Goal: Task Accomplishment & Management: Use online tool/utility

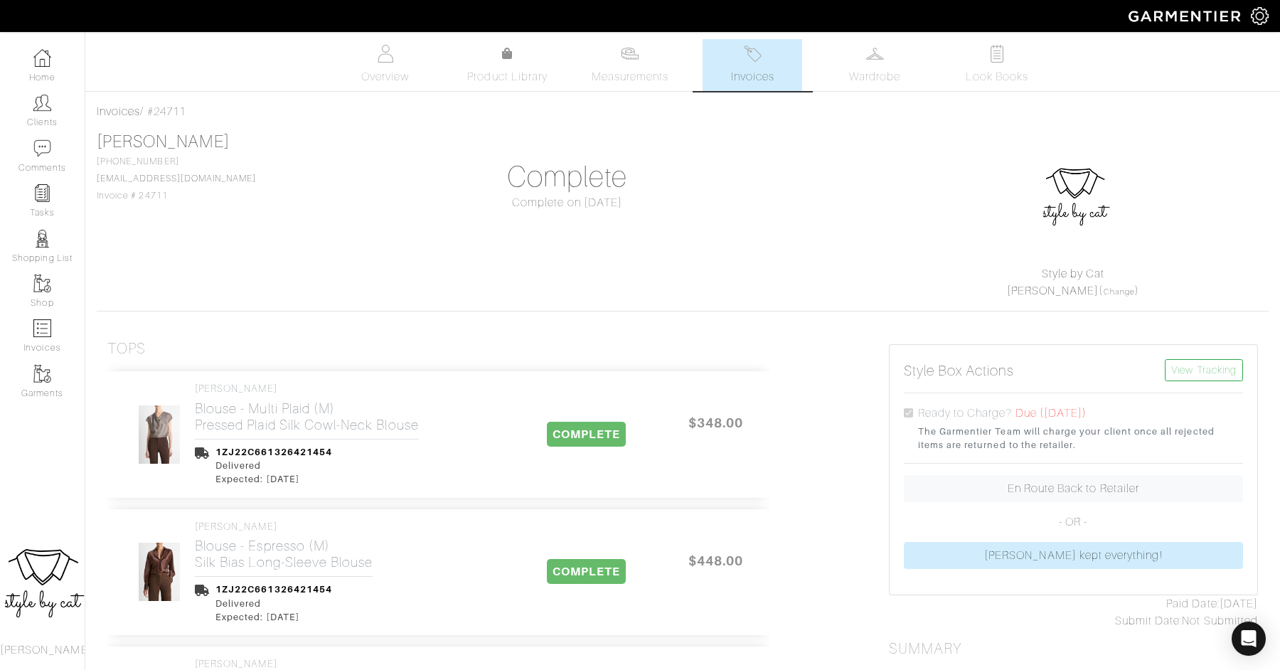
scroll to position [577, 0]
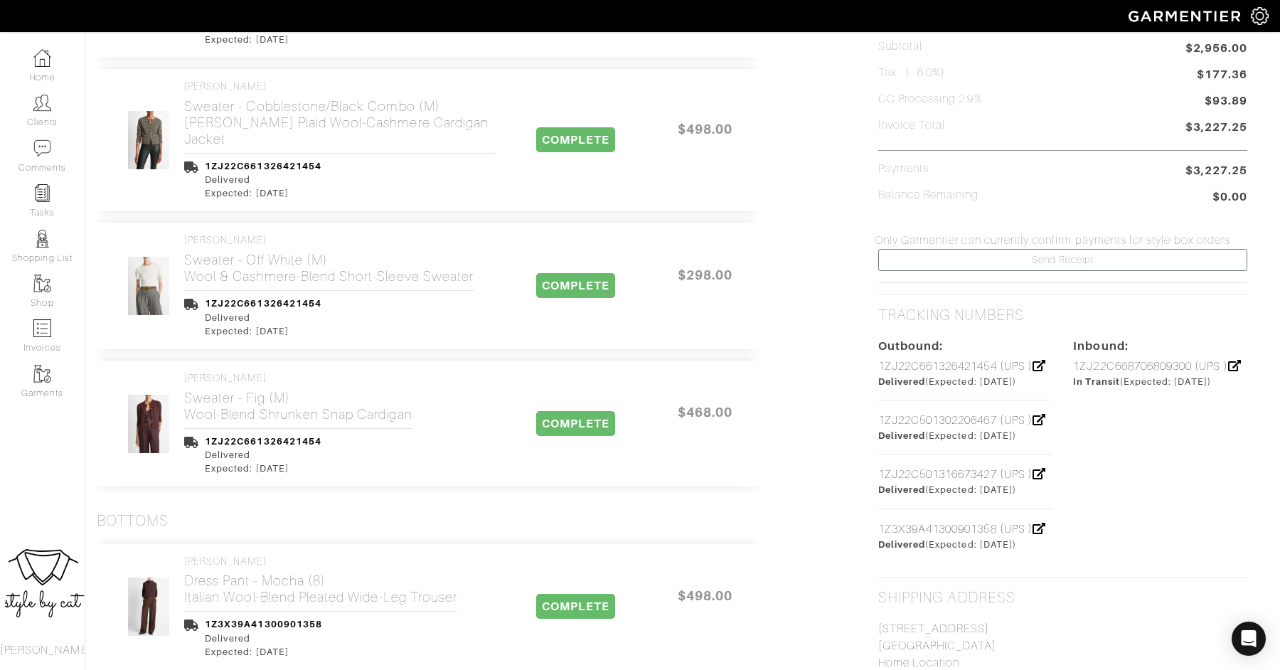
scroll to position [0, 11]
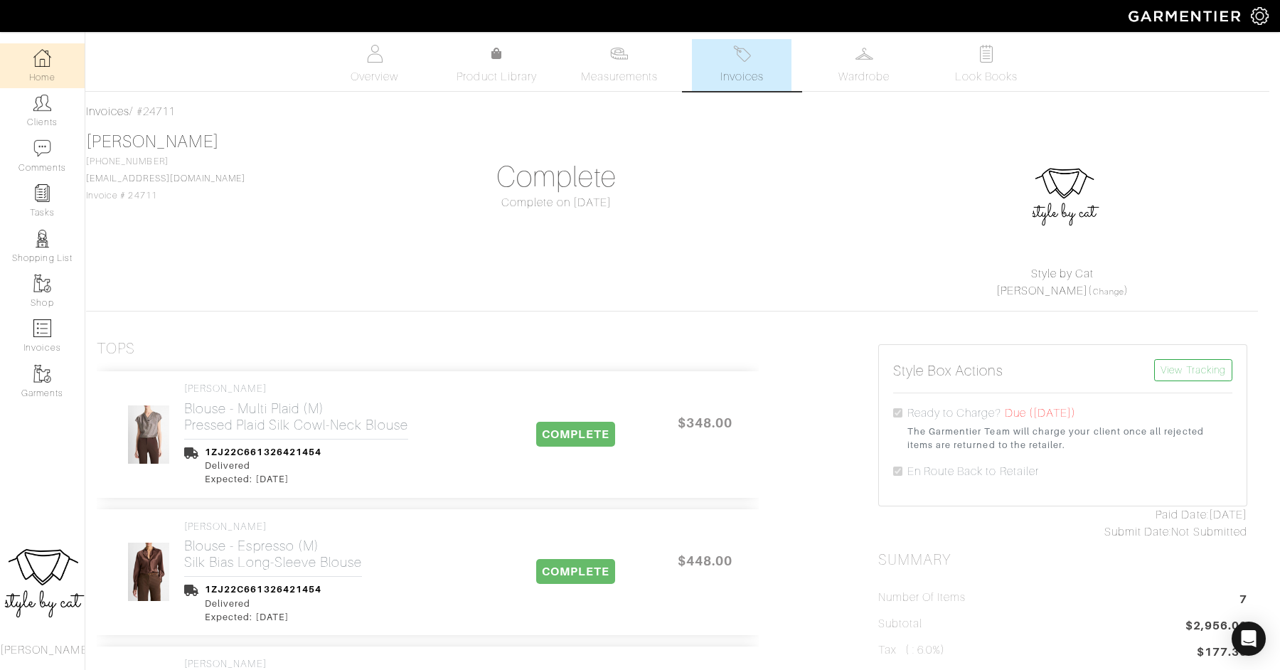
click at [46, 65] on img at bounding box center [42, 58] width 18 height 18
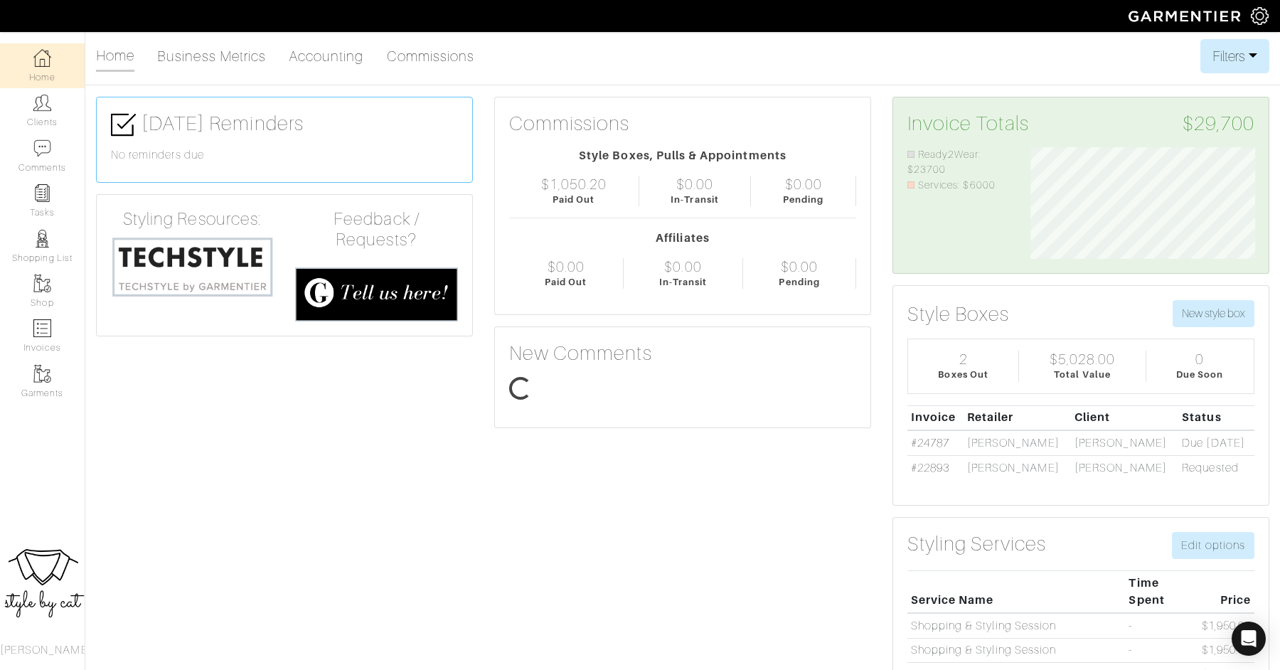
scroll to position [112, 246]
click at [936, 440] on link "#24787" at bounding box center [930, 442] width 38 height 13
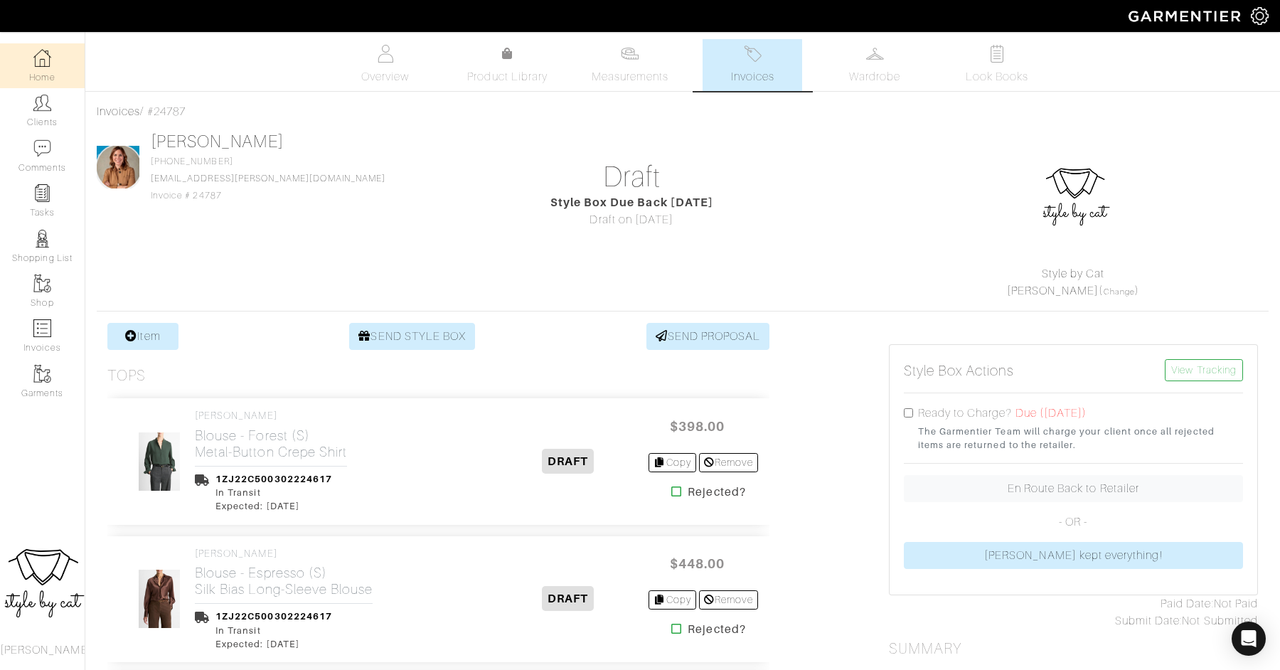
click at [47, 54] on img at bounding box center [42, 58] width 18 height 18
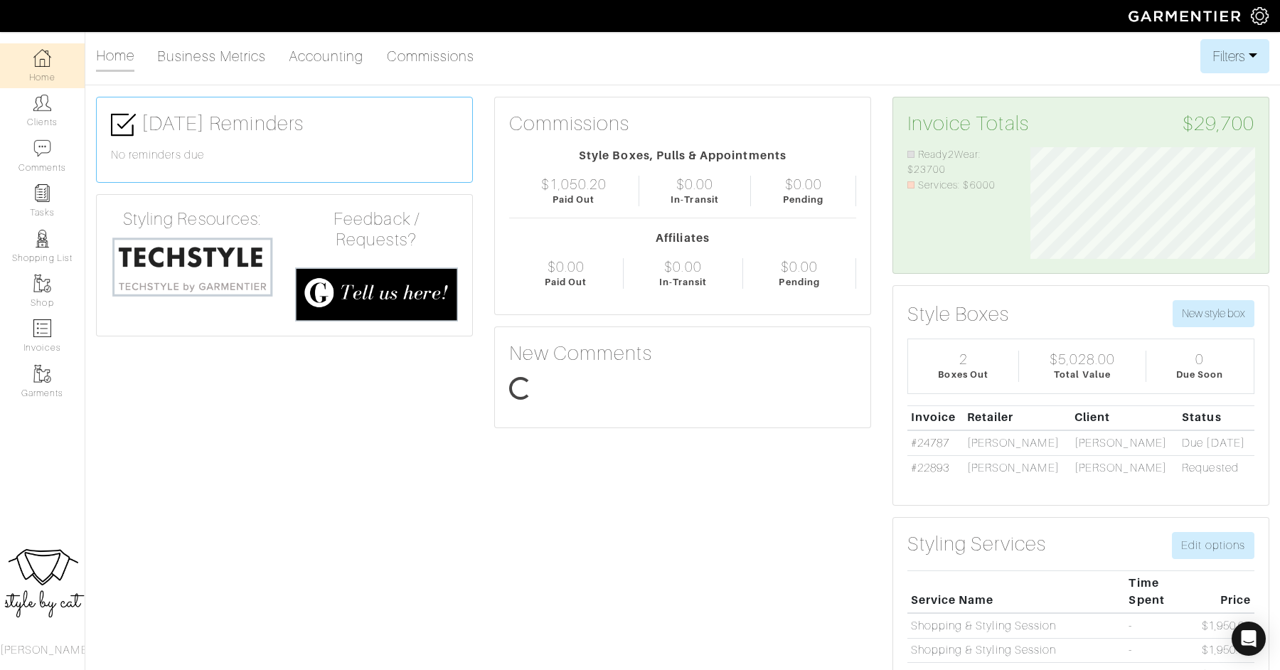
scroll to position [112, 246]
click at [41, 109] on img at bounding box center [42, 103] width 18 height 18
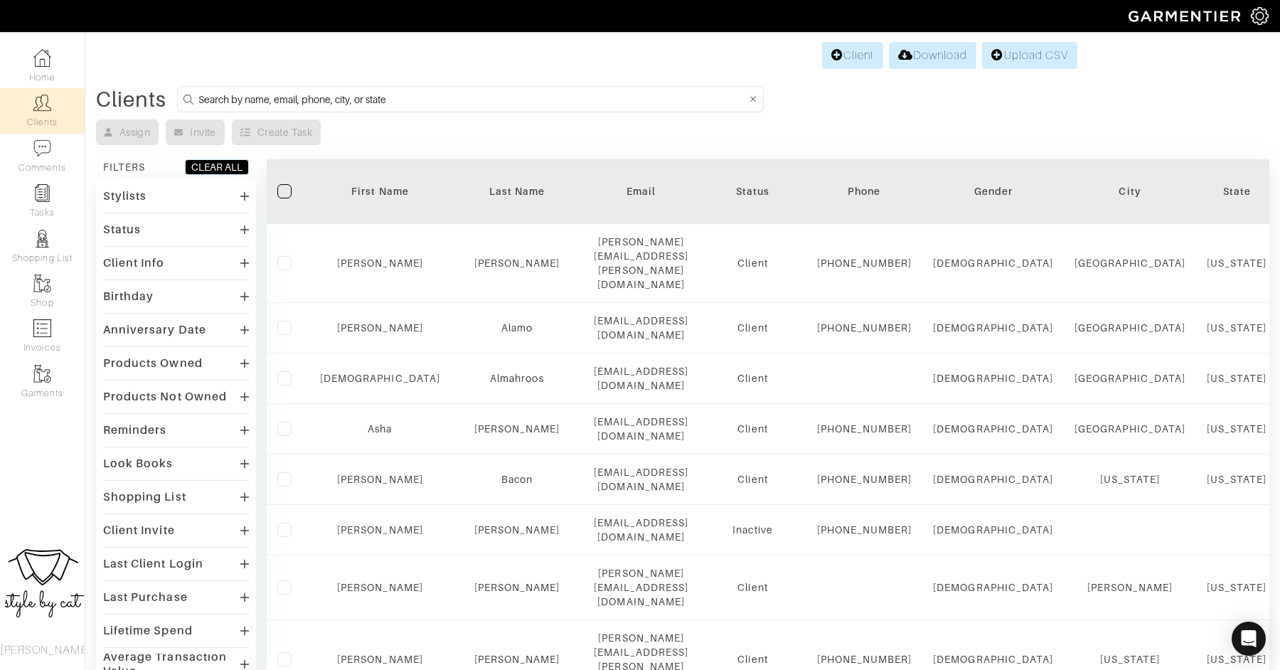
click at [453, 102] on input at bounding box center [471, 99] width 547 height 18
type input "jane"
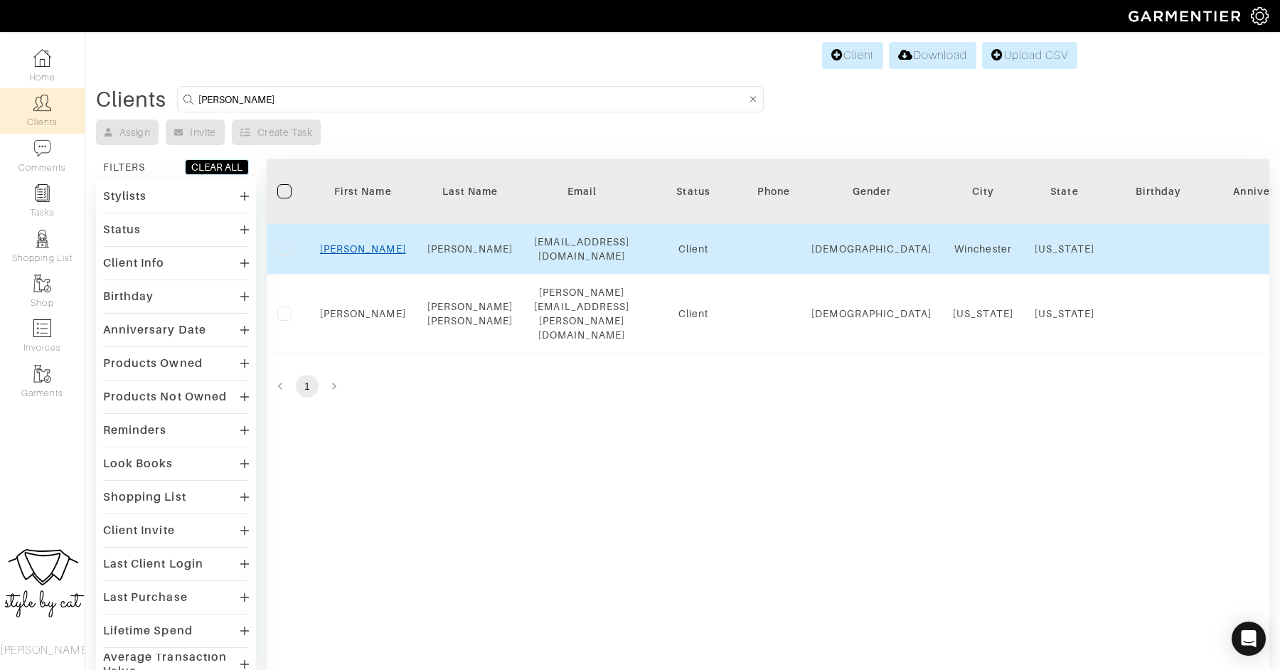
click at [361, 248] on link "Jane" at bounding box center [363, 248] width 86 height 11
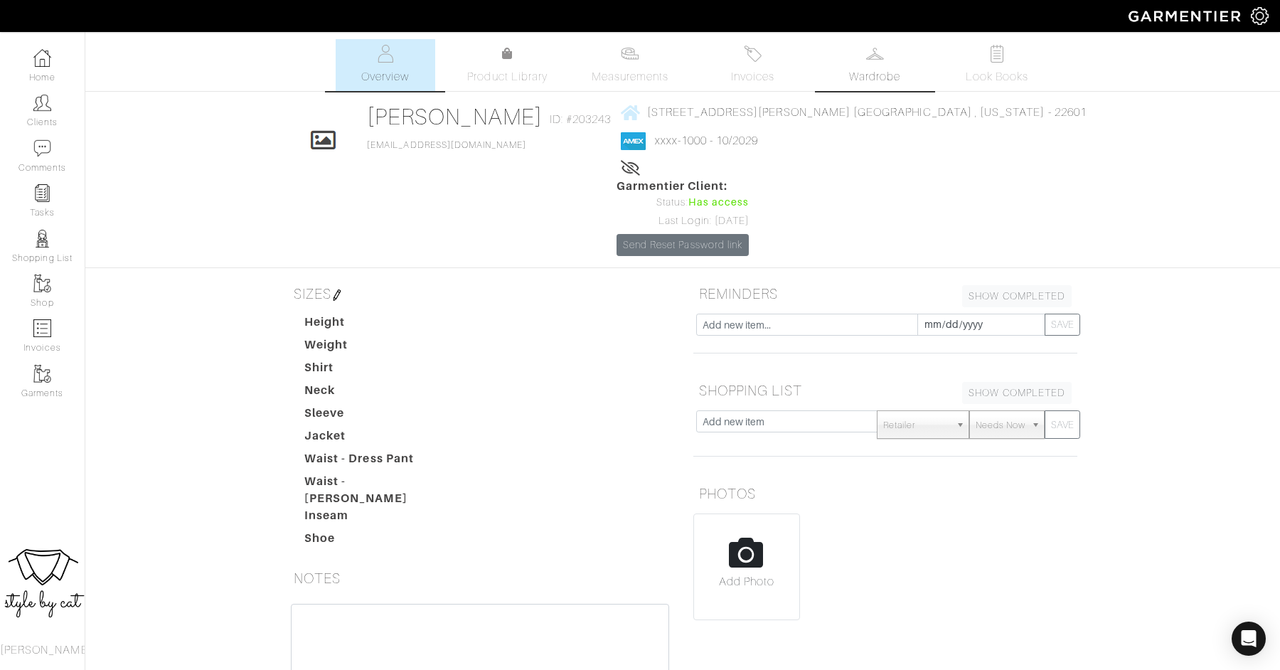
click at [879, 66] on link "Wardrobe" at bounding box center [875, 65] width 100 height 52
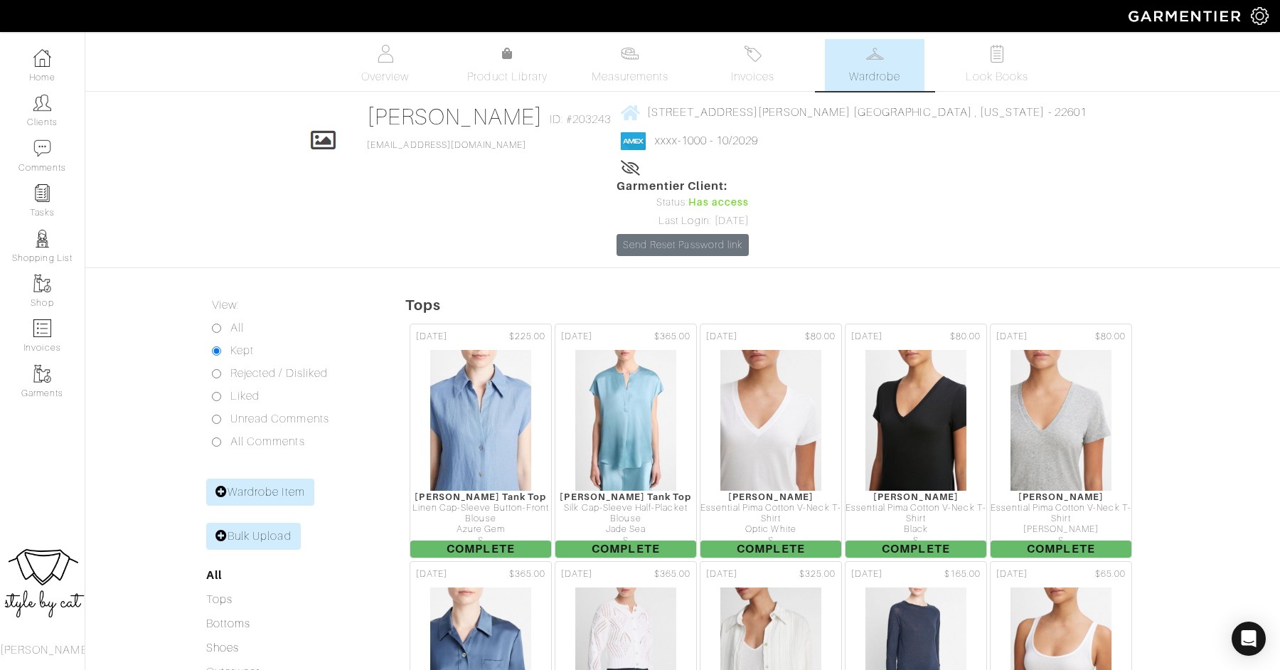
click at [992, 72] on span "Look Books" at bounding box center [996, 76] width 63 height 17
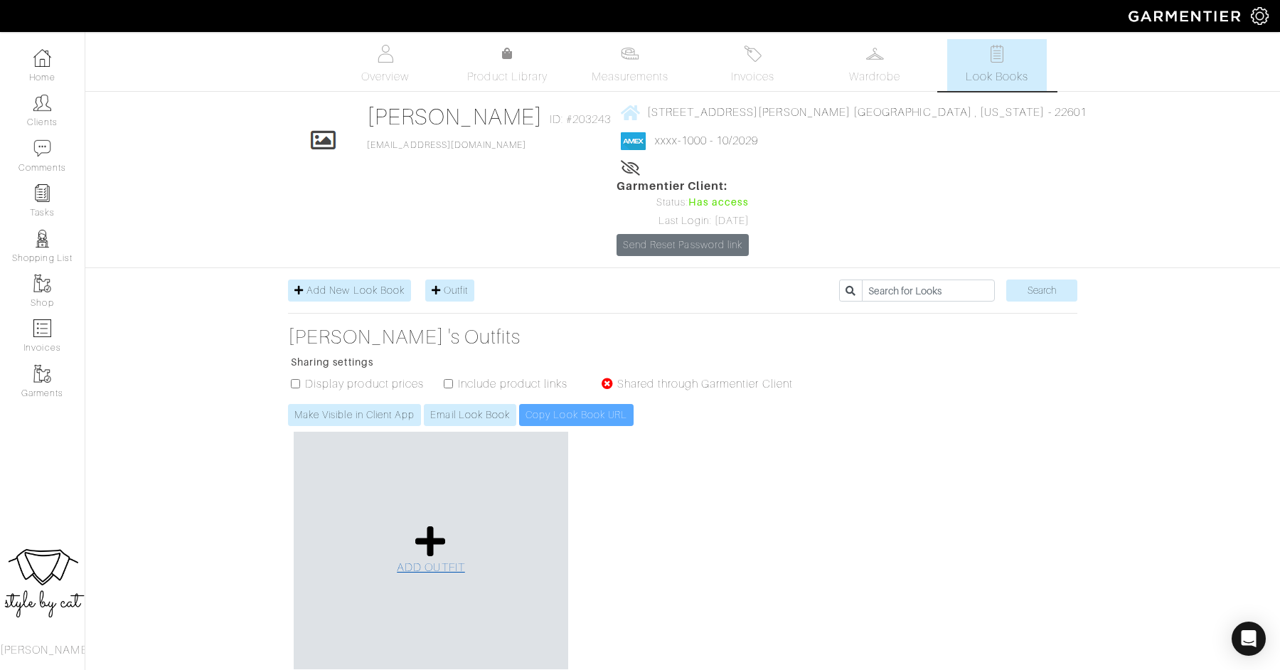
click at [424, 524] on icon at bounding box center [430, 541] width 31 height 34
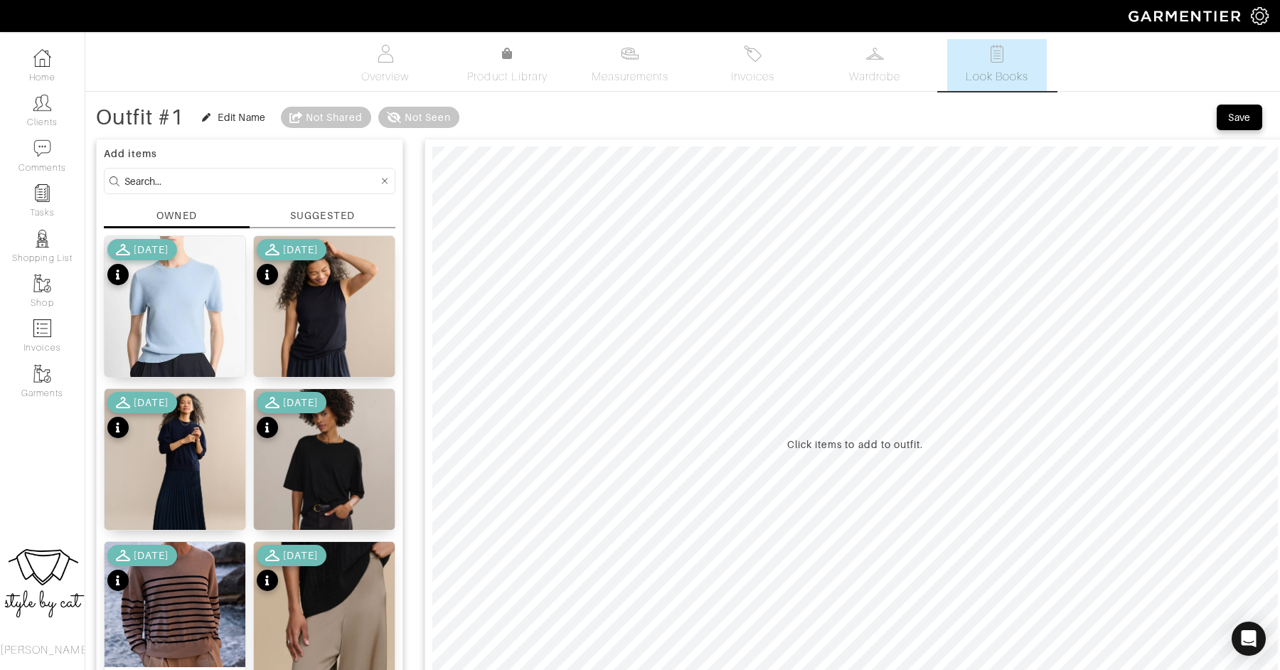
click at [179, 217] on div "OWNED" at bounding box center [176, 215] width 40 height 14
click at [762, 75] on span "Invoices" at bounding box center [752, 76] width 43 height 17
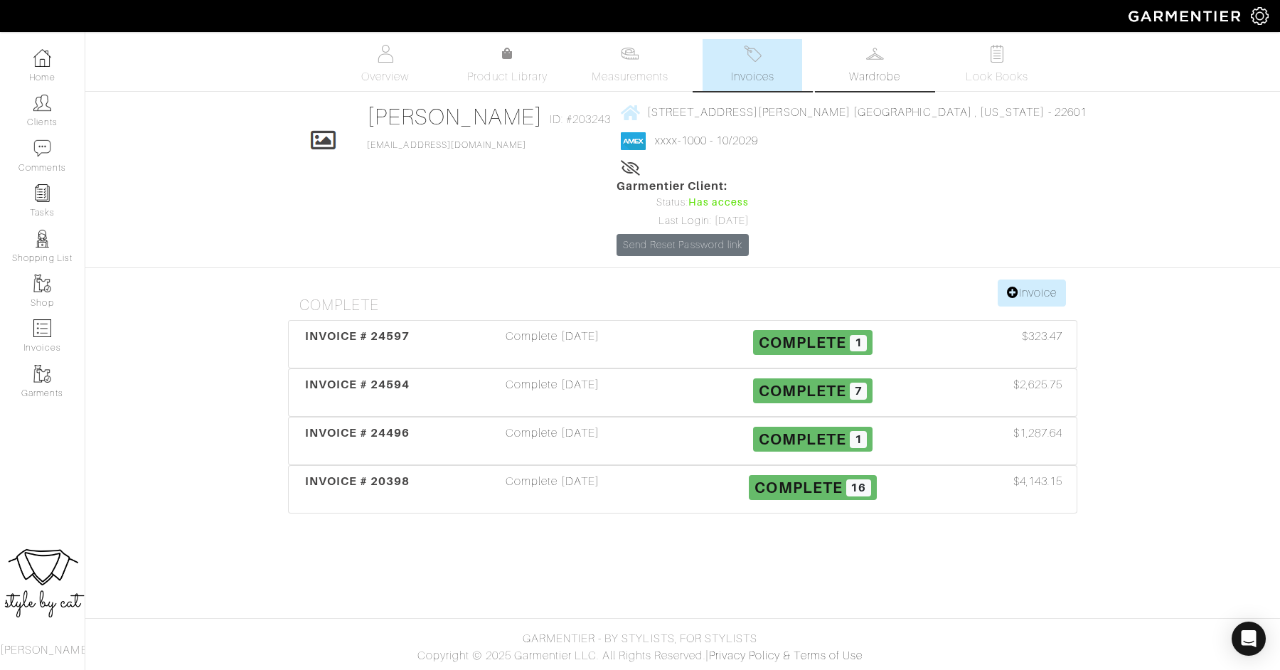
click at [890, 62] on link "Wardrobe" at bounding box center [875, 65] width 100 height 52
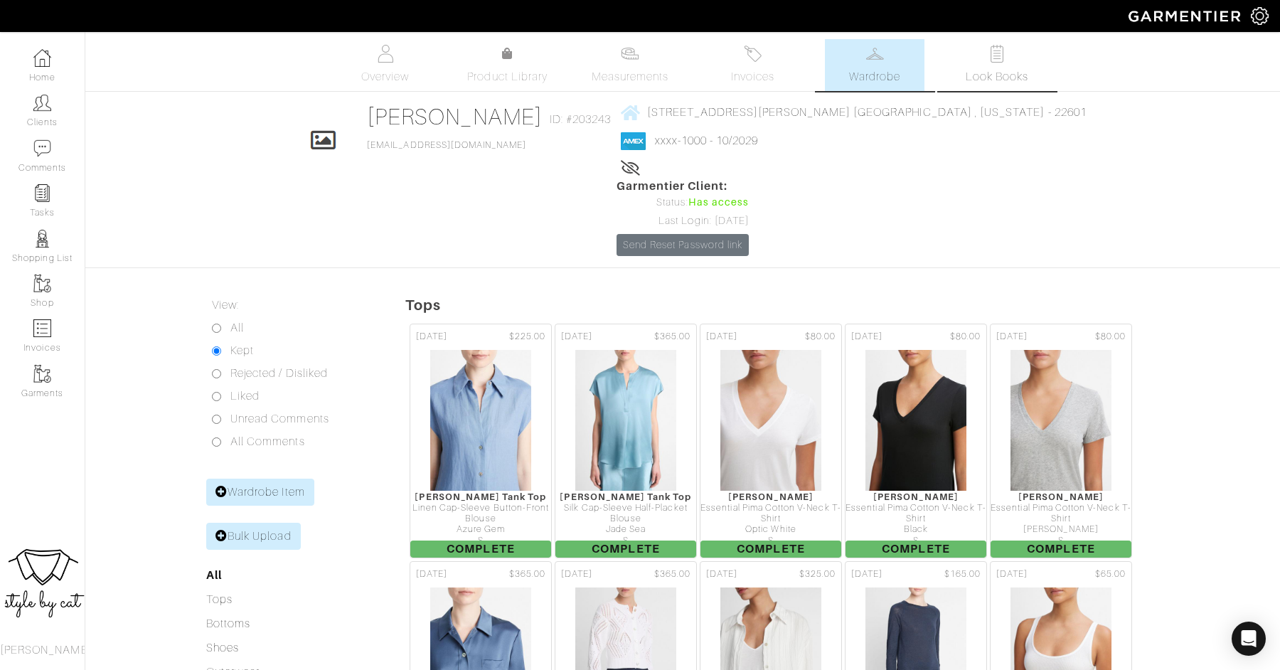
click at [999, 77] on span "Look Books" at bounding box center [996, 76] width 63 height 17
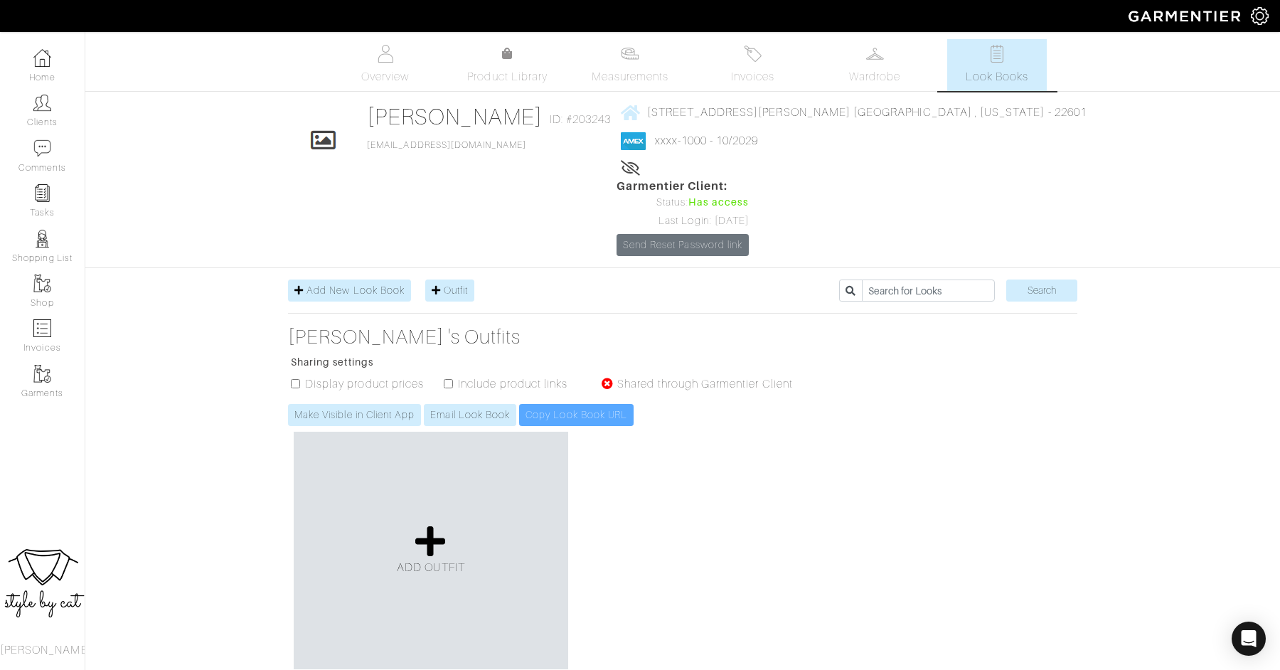
click at [466, 478] on div "ADD OUTFIT" at bounding box center [431, 550] width 274 height 237
click at [433, 524] on icon at bounding box center [430, 541] width 31 height 34
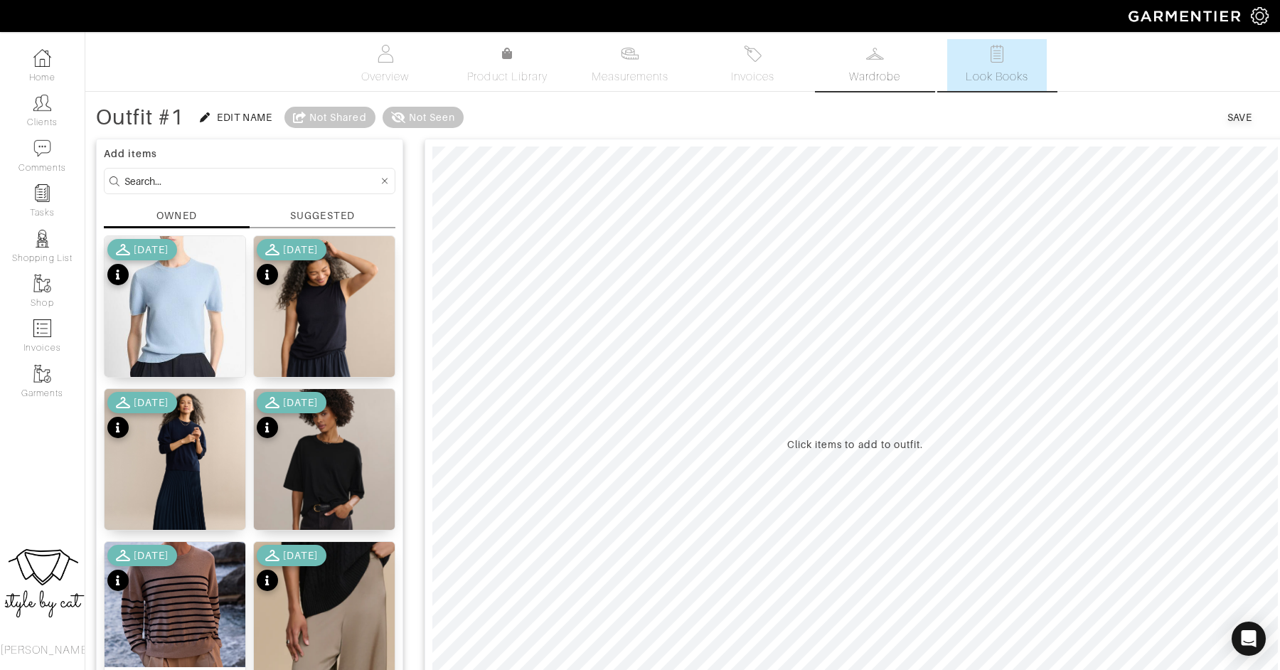
click at [867, 62] on link "Wardrobe" at bounding box center [875, 65] width 100 height 52
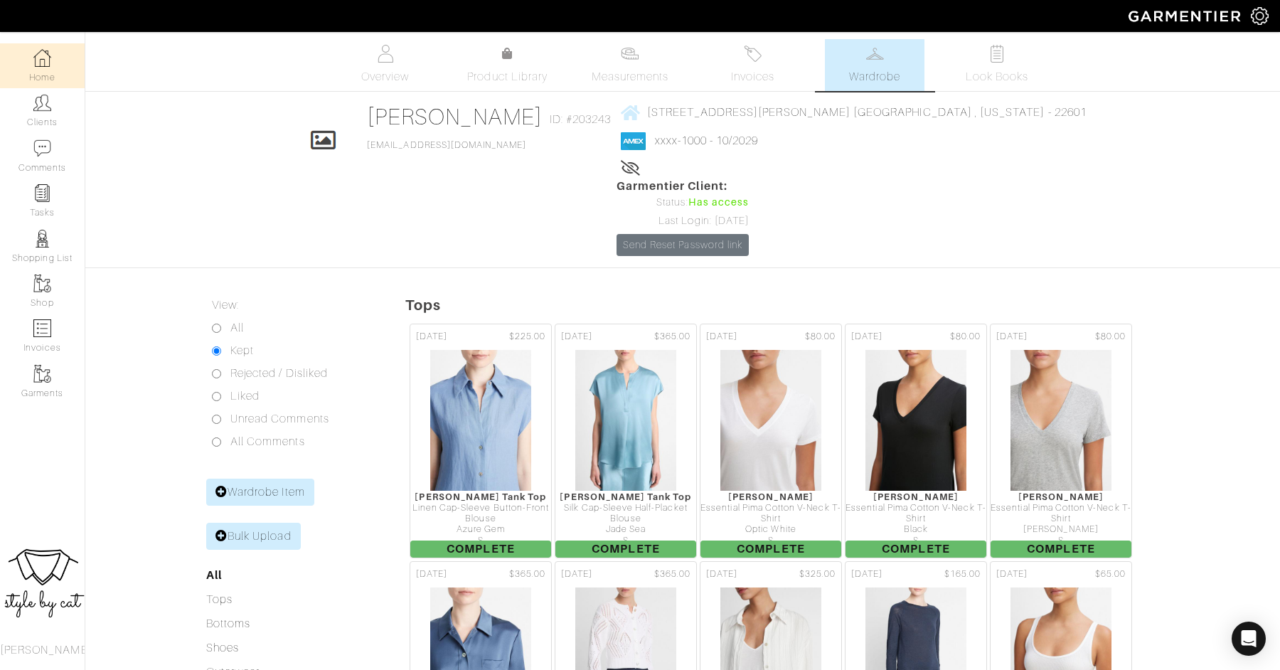
click at [30, 80] on link "Home" at bounding box center [42, 65] width 85 height 45
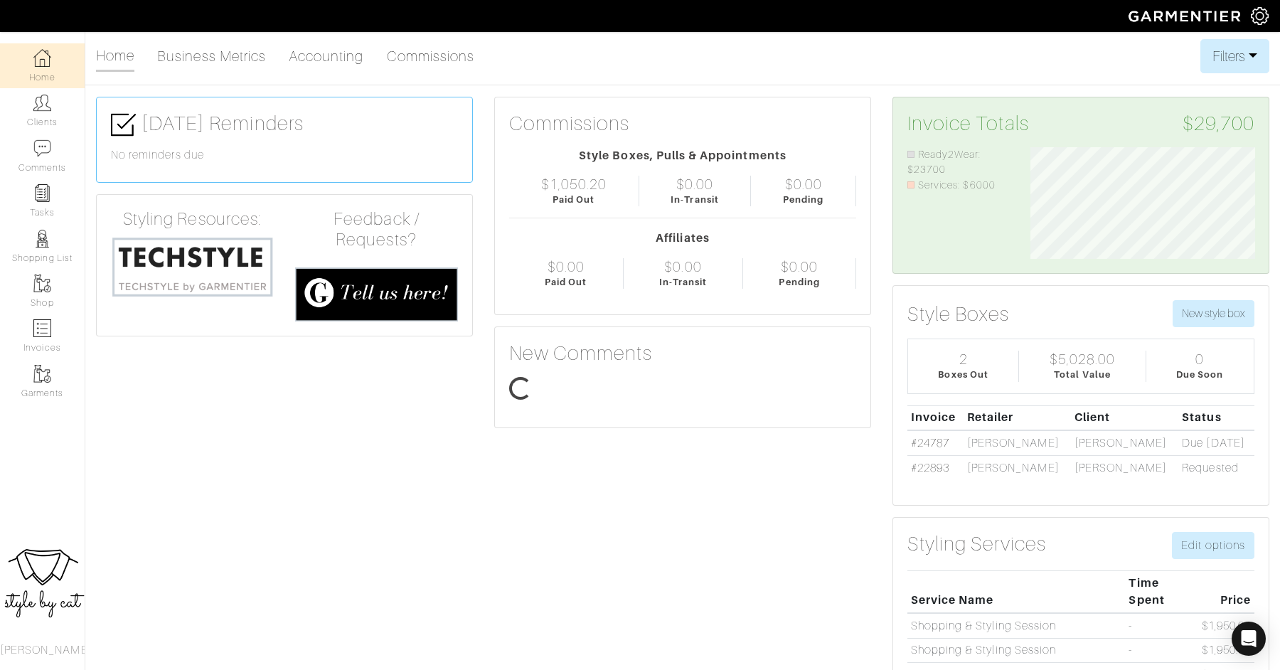
scroll to position [112, 246]
click at [39, 119] on link "Clients" at bounding box center [42, 110] width 85 height 45
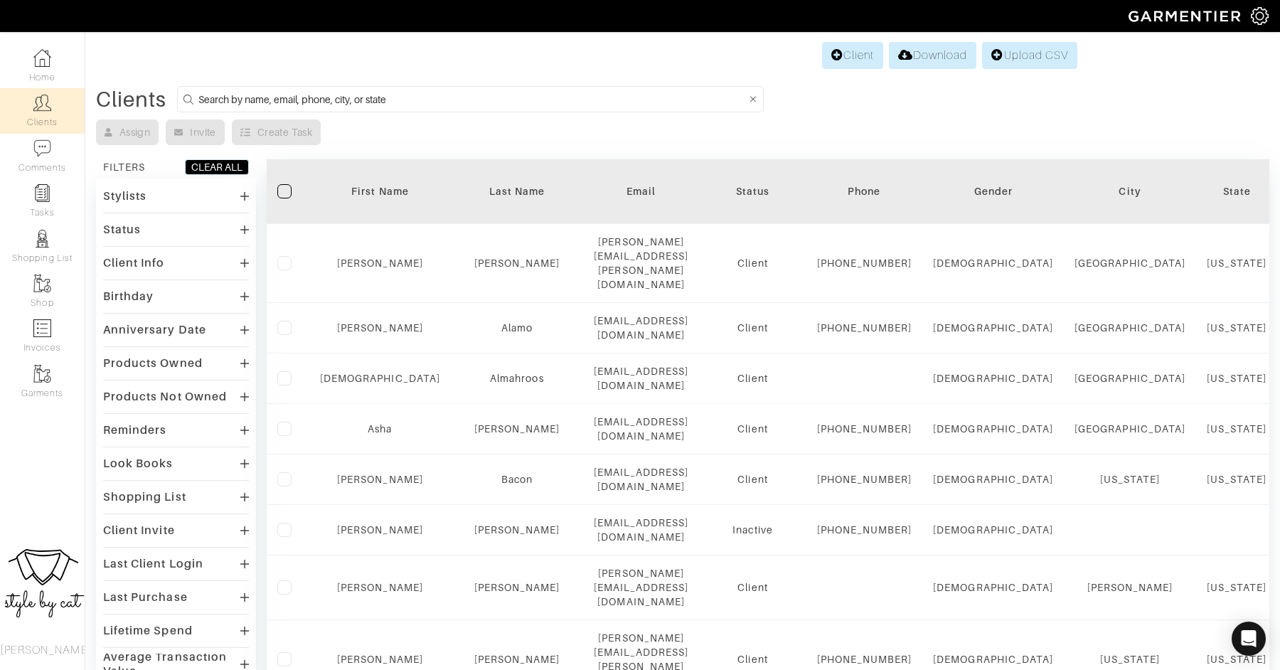
click at [314, 97] on input at bounding box center [471, 99] width 547 height 18
type input "samantha"
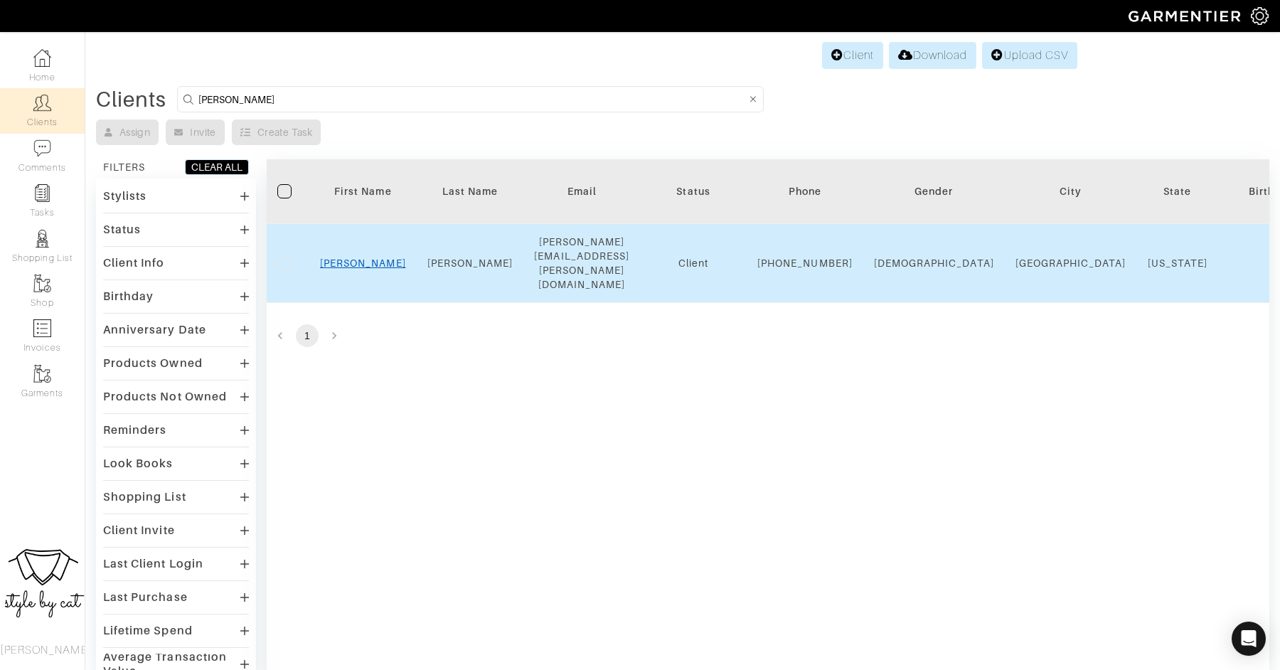
click at [358, 257] on link "Samantha" at bounding box center [363, 262] width 86 height 11
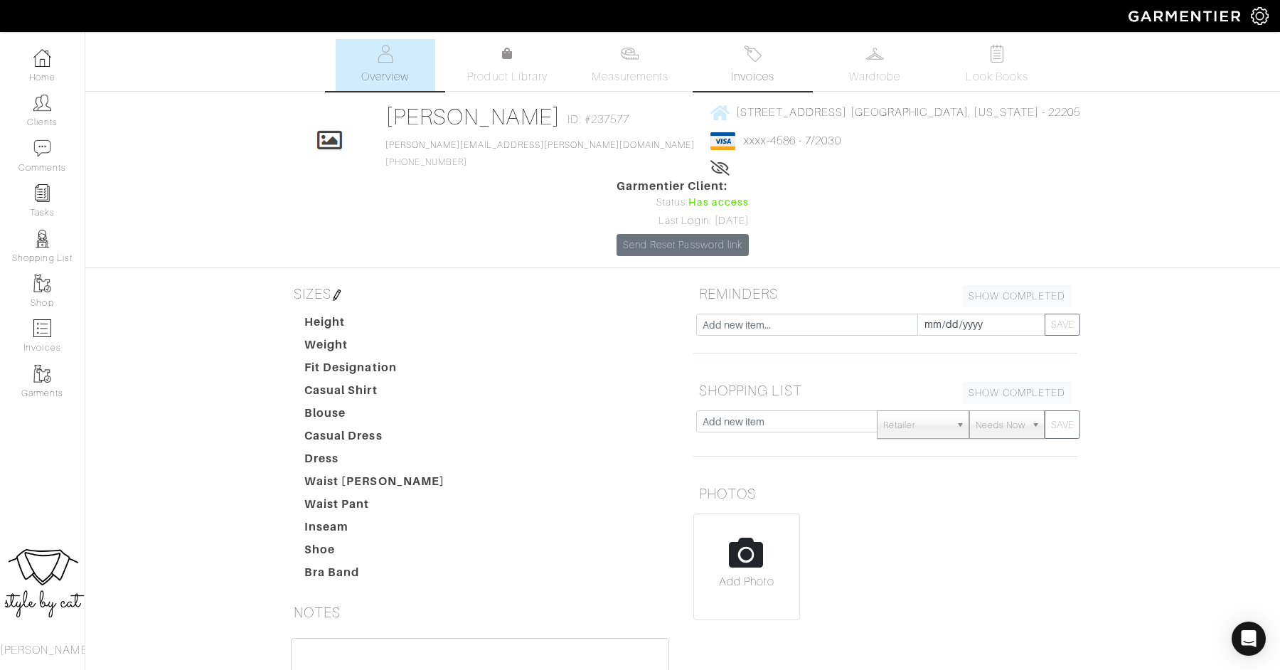
click at [748, 70] on span "Invoices" at bounding box center [752, 76] width 43 height 17
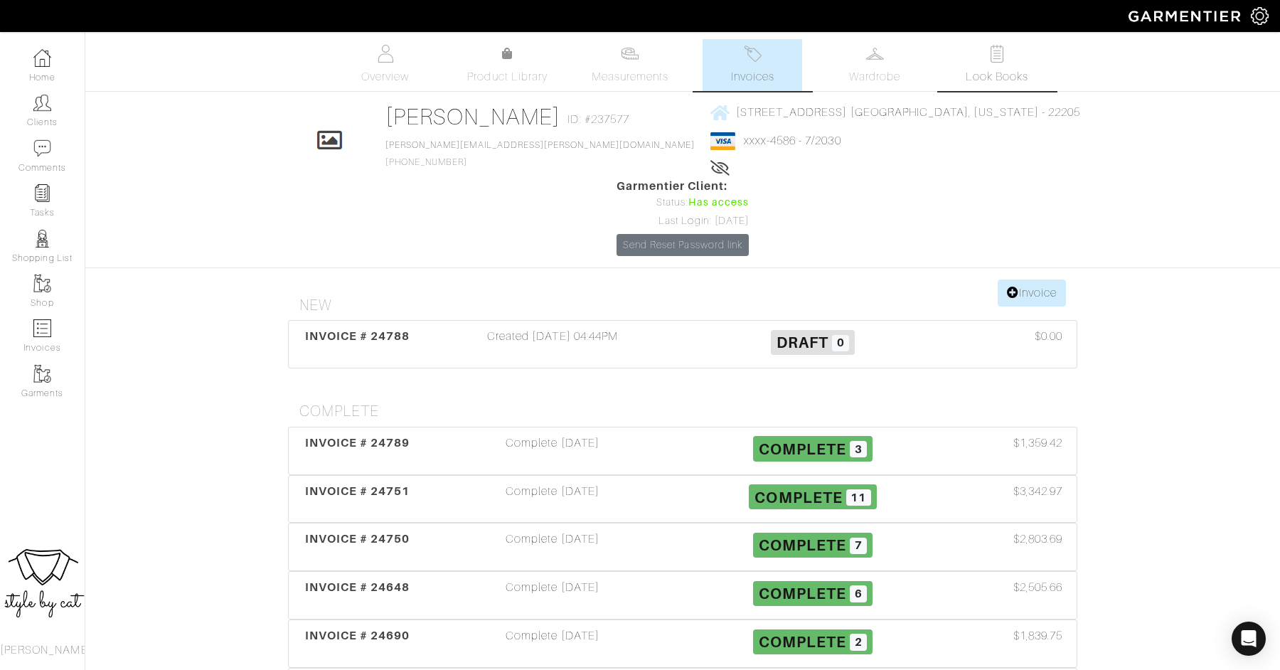
click at [988, 81] on span "Look Books" at bounding box center [996, 76] width 63 height 17
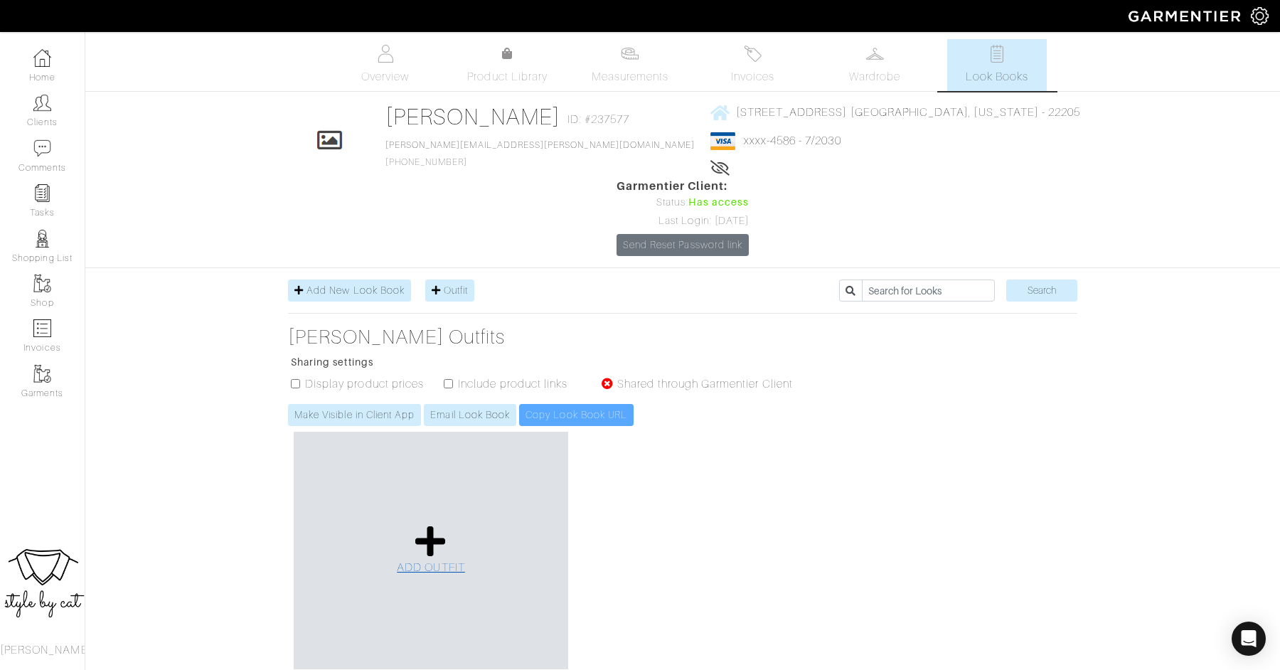
click at [428, 524] on icon at bounding box center [430, 541] width 31 height 34
click at [364, 325] on h3 "Samantha Abraham's Outfits" at bounding box center [547, 337] width 519 height 24
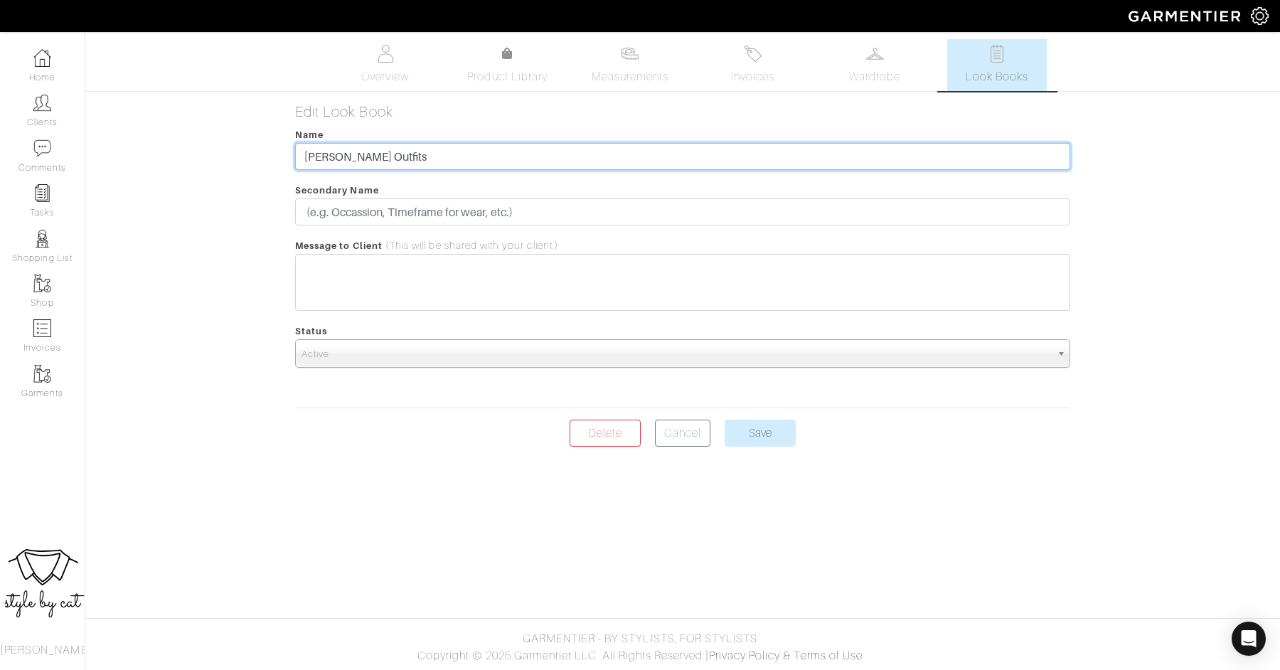
drag, startPoint x: 468, startPoint y: 159, endPoint x: 267, endPoint y: 146, distance: 201.5
click at [267, 146] on div "Samantha Abraham Look Books Overview Measurements Product Library Invoices Ward…" at bounding box center [640, 242] width 1280 height 407
type input "S"
type input "Fall 2025"
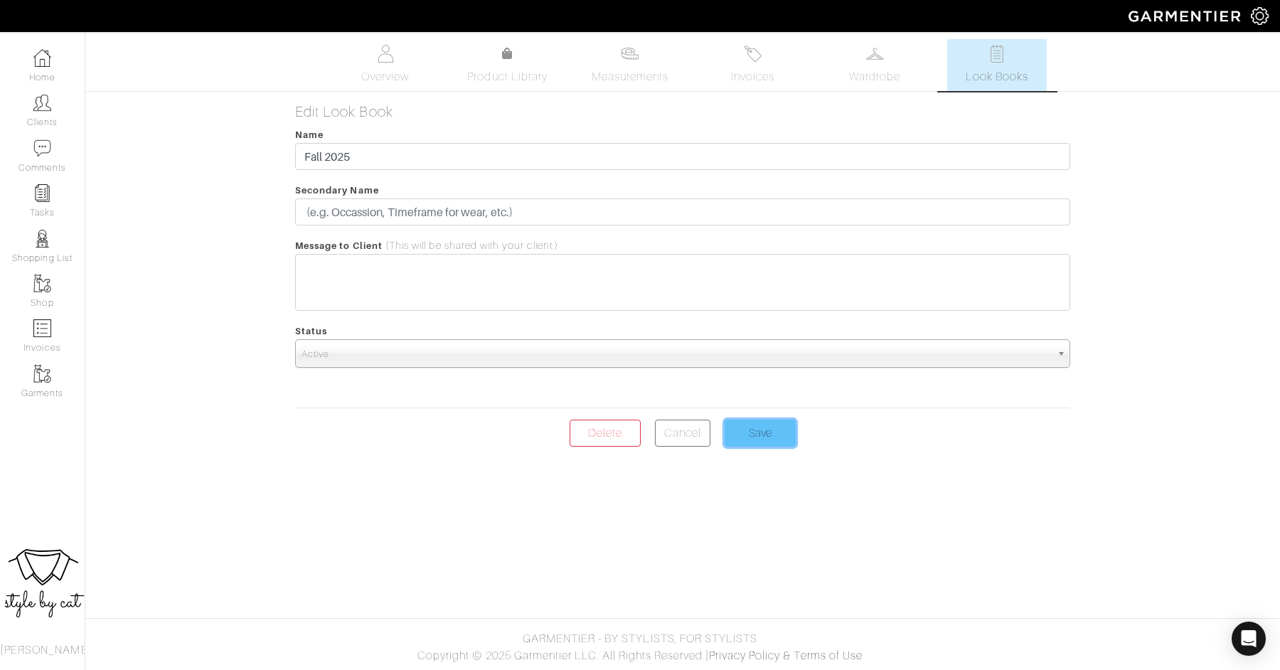
click at [759, 441] on input "Save" at bounding box center [759, 432] width 71 height 27
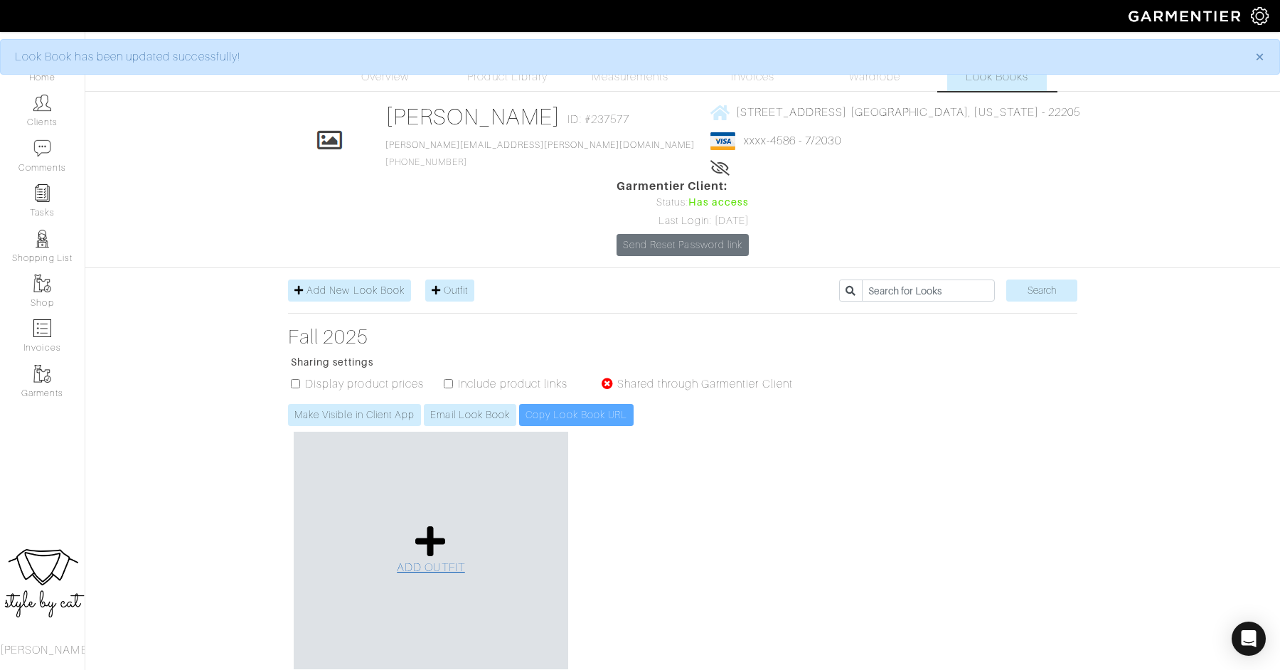
click at [427, 524] on icon at bounding box center [430, 541] width 31 height 34
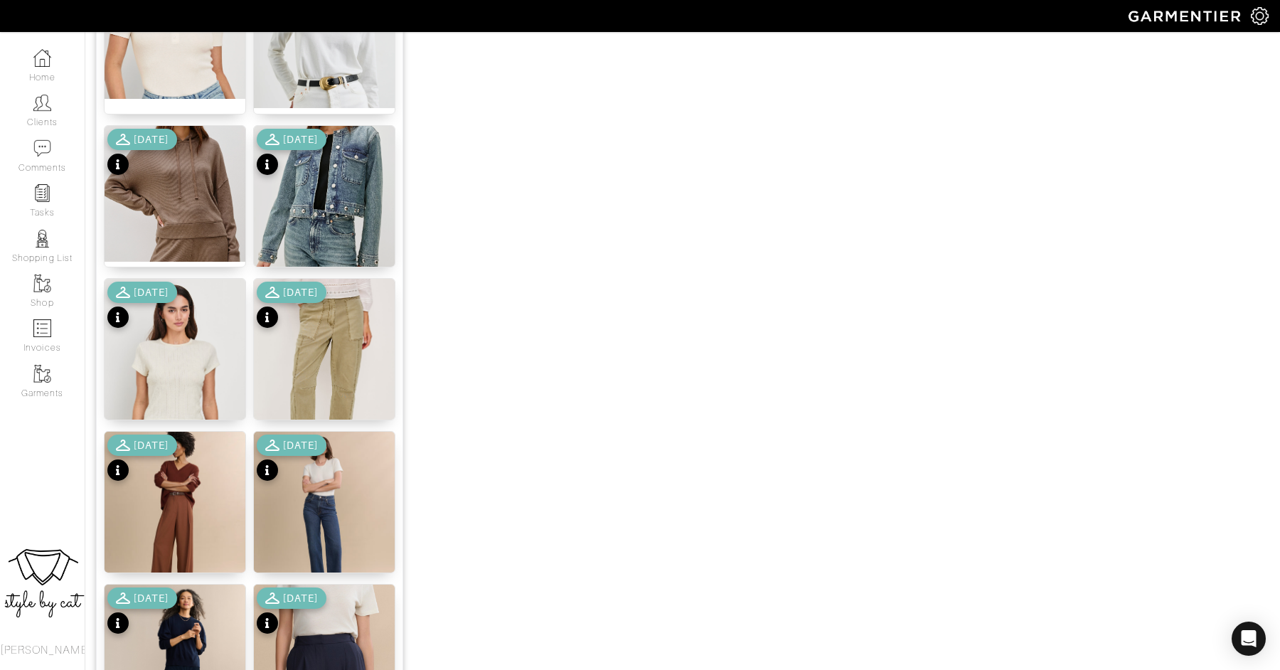
scroll to position [1157, 0]
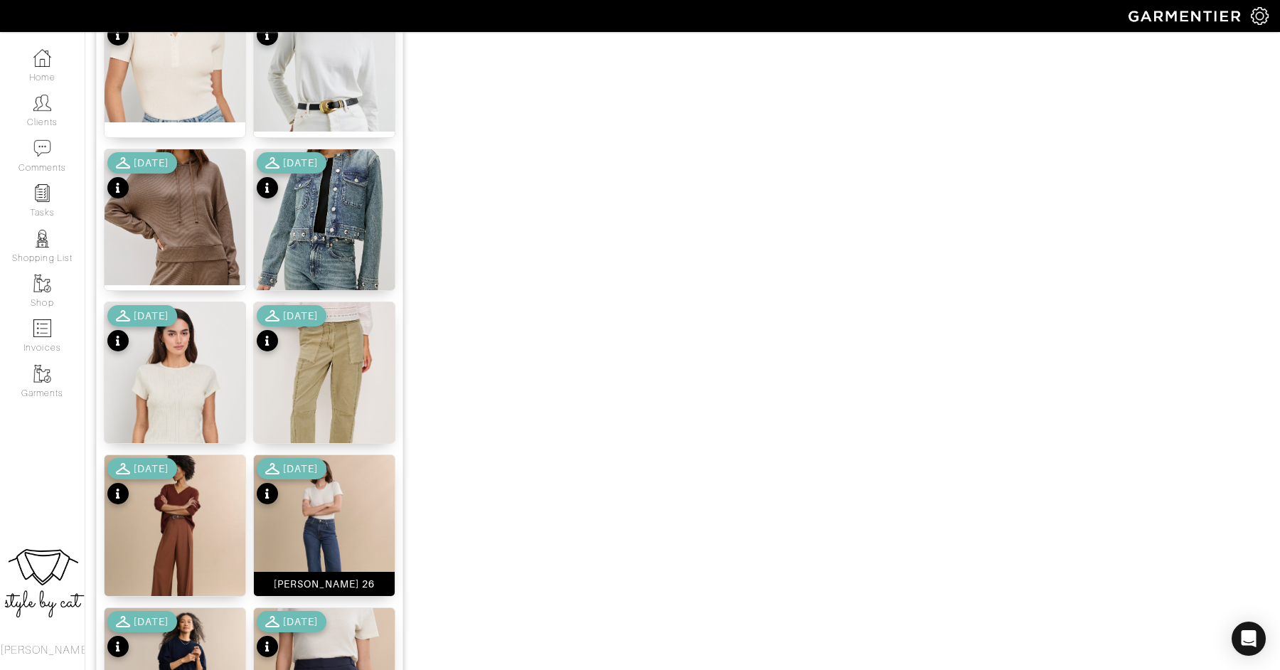
click at [323, 508] on img at bounding box center [324, 539] width 141 height 169
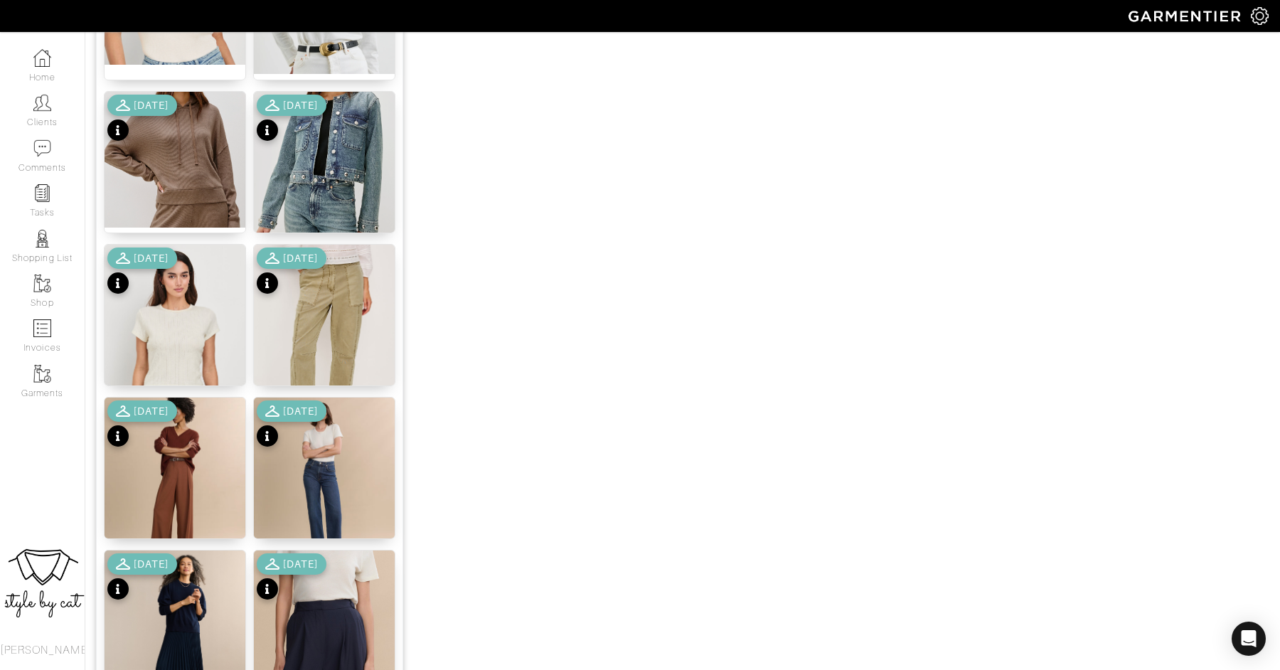
scroll to position [0, 0]
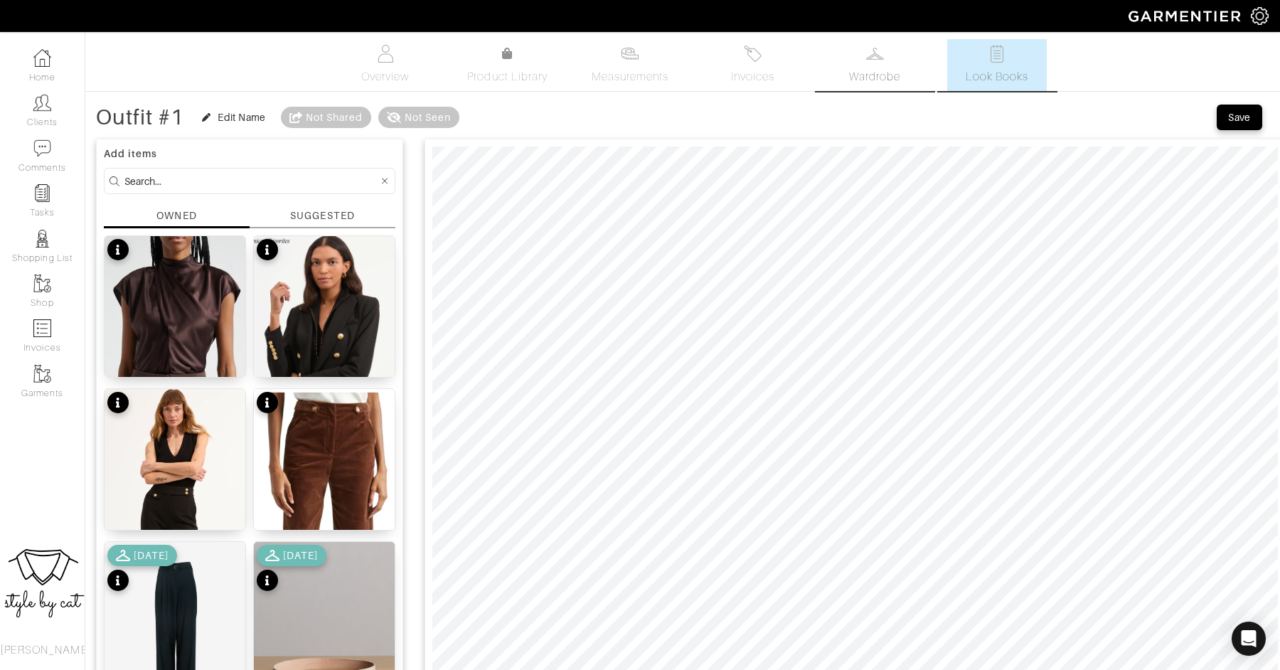
click at [861, 69] on span "Wardrobe" at bounding box center [874, 76] width 51 height 17
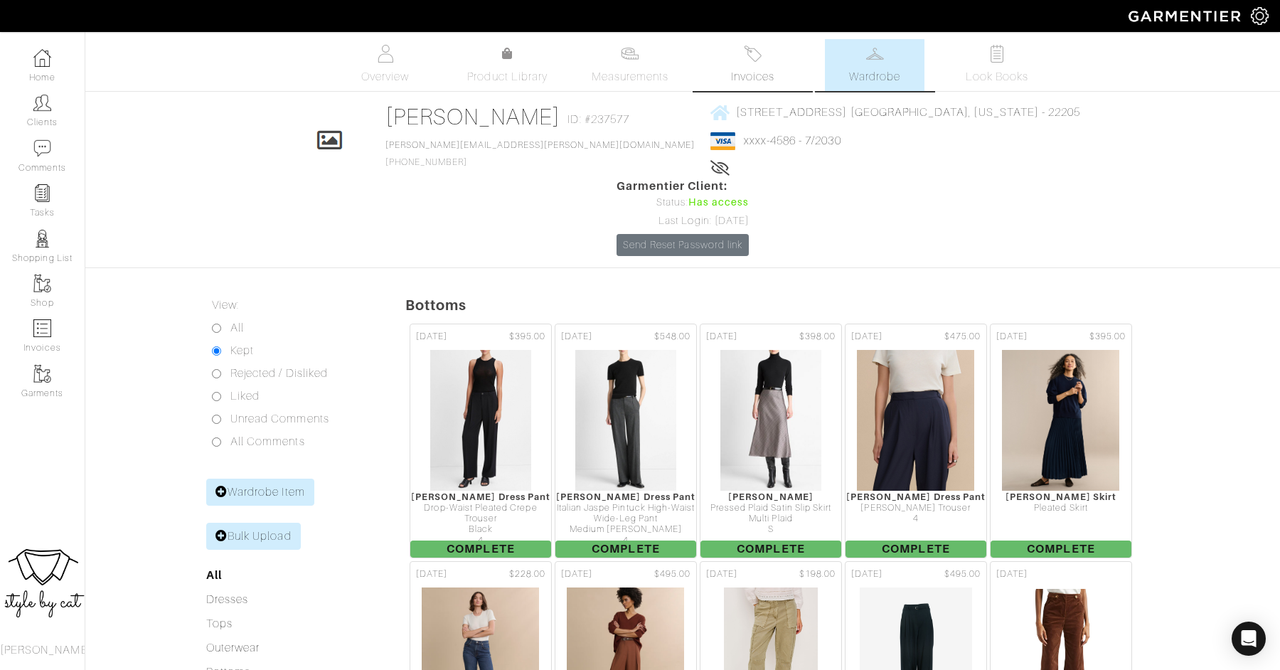
click at [753, 56] on img at bounding box center [753, 54] width 18 height 18
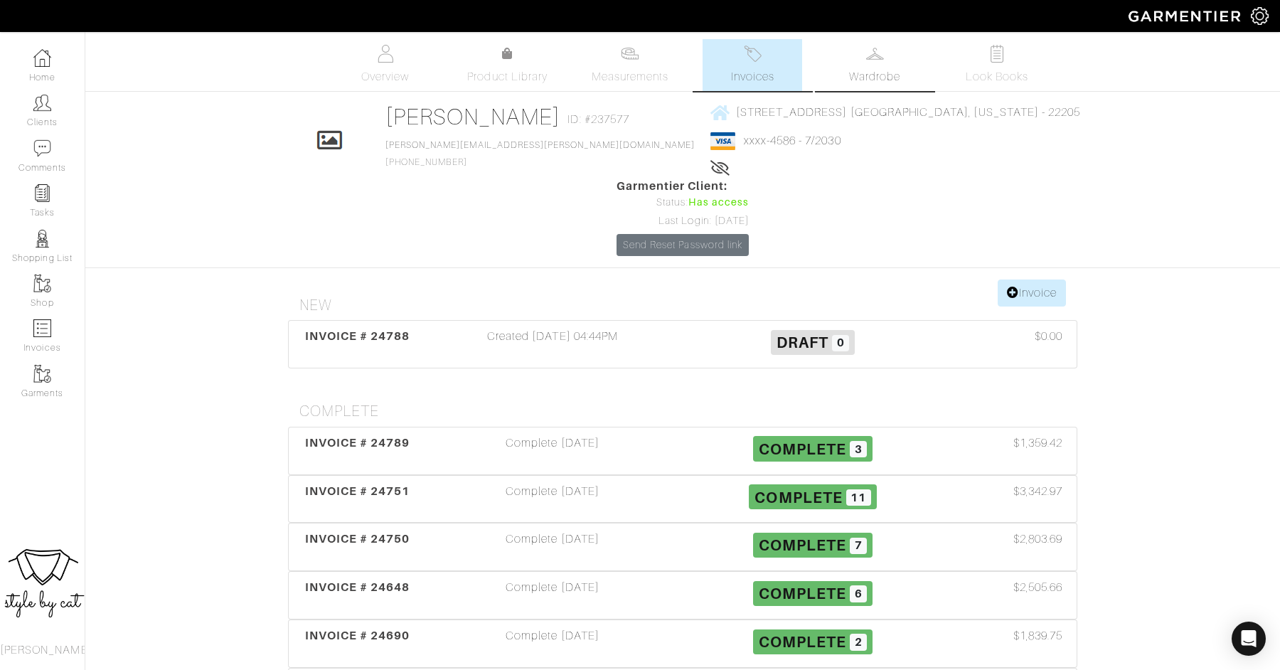
click at [855, 68] on span "Wardrobe" at bounding box center [874, 76] width 51 height 17
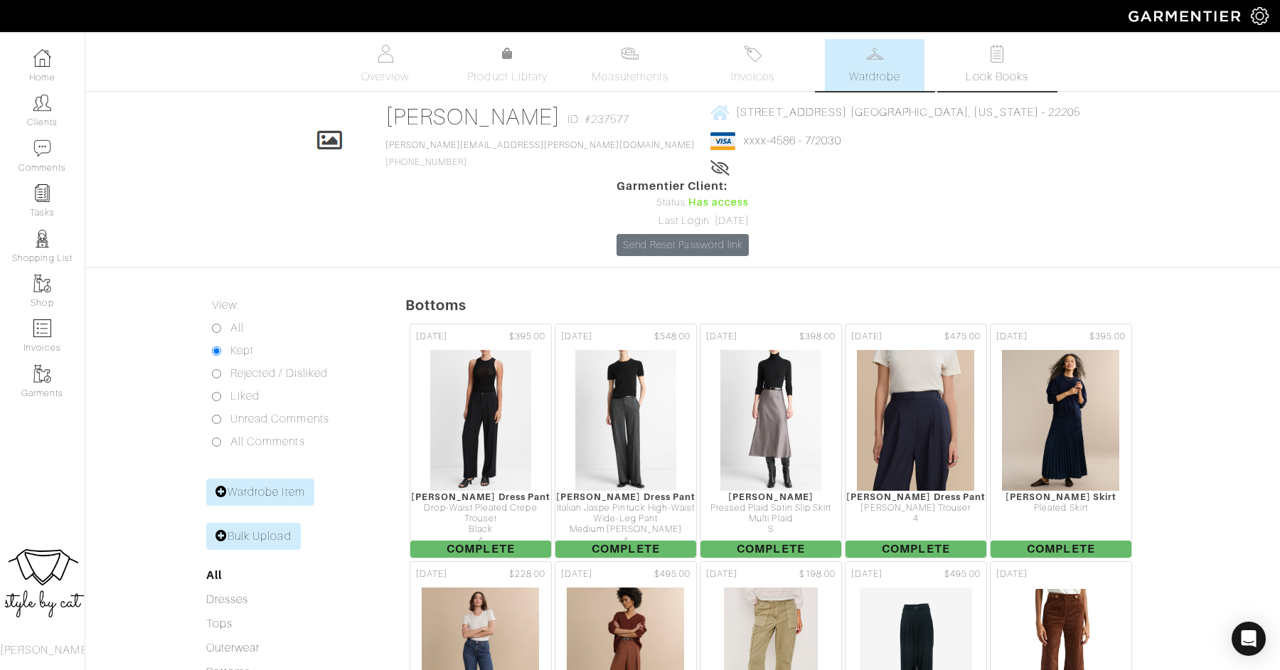
click at [996, 63] on link "Look Books" at bounding box center [997, 65] width 100 height 52
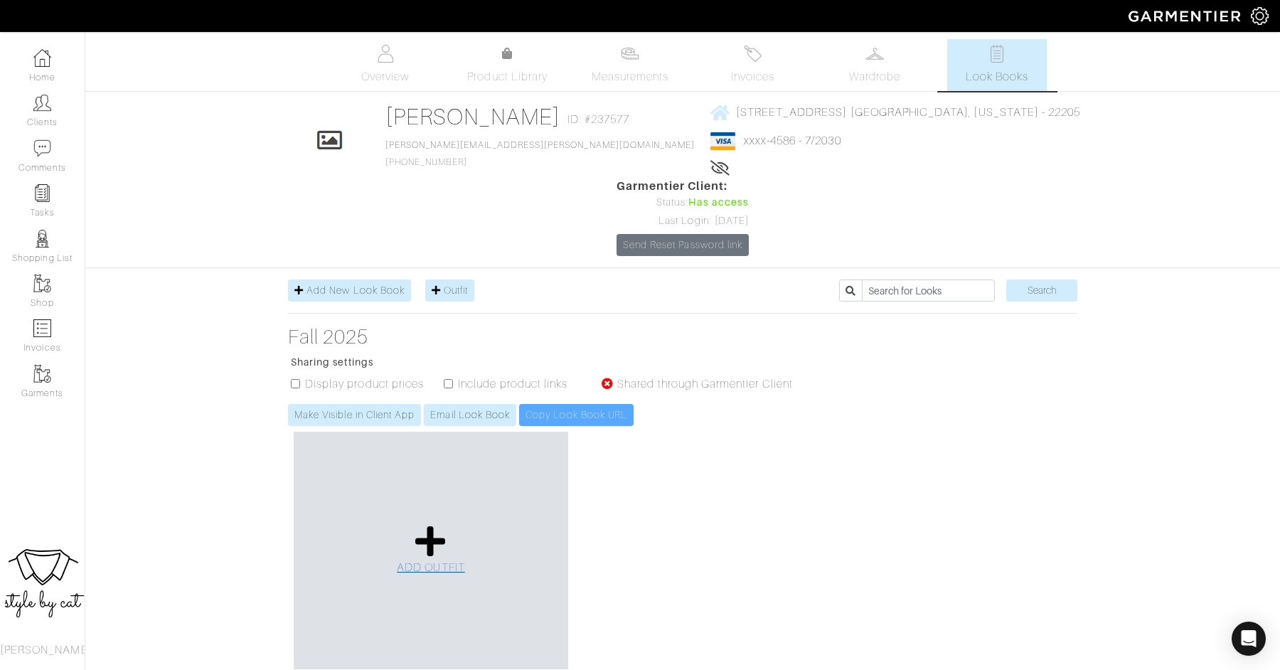
click at [417, 524] on icon at bounding box center [430, 541] width 31 height 34
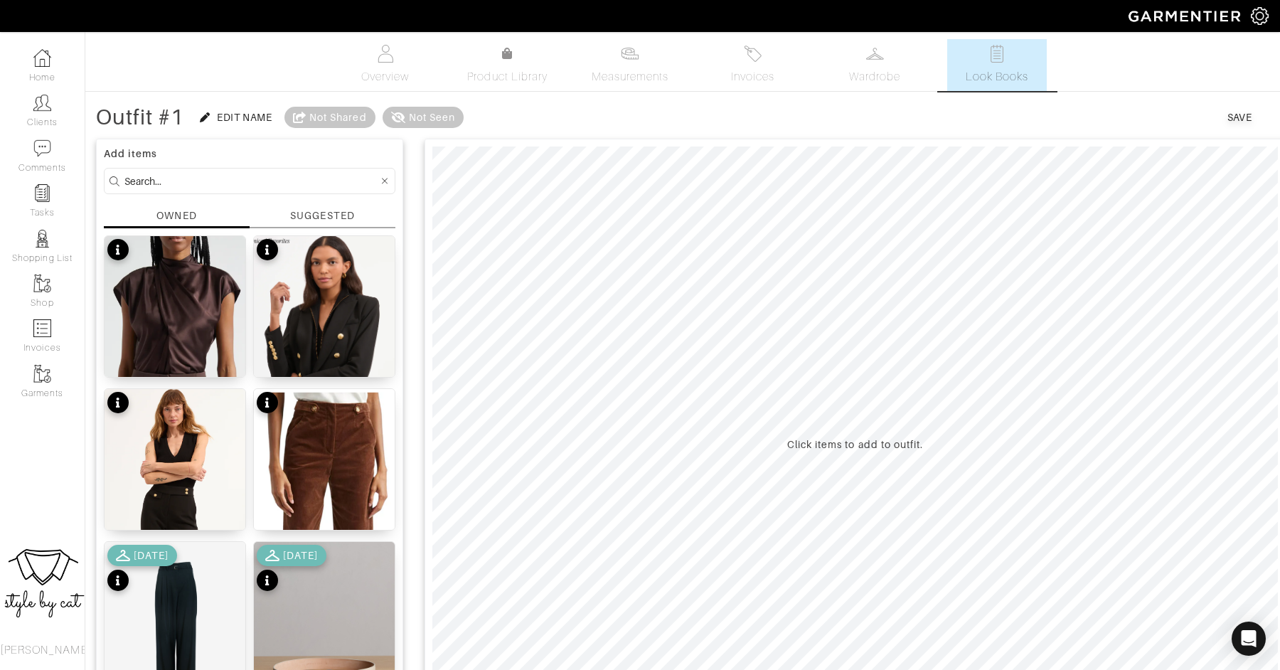
click at [329, 210] on div "SUGGESTED" at bounding box center [322, 215] width 64 height 15
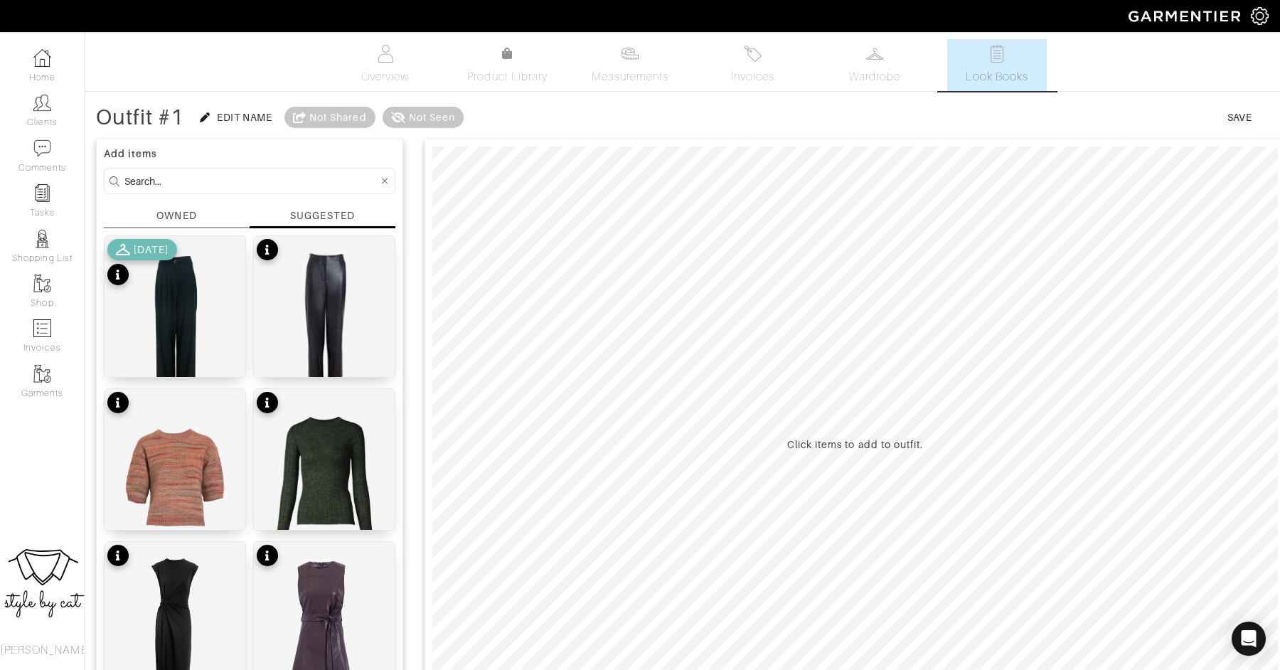
click at [174, 220] on div "OWNED" at bounding box center [176, 215] width 40 height 15
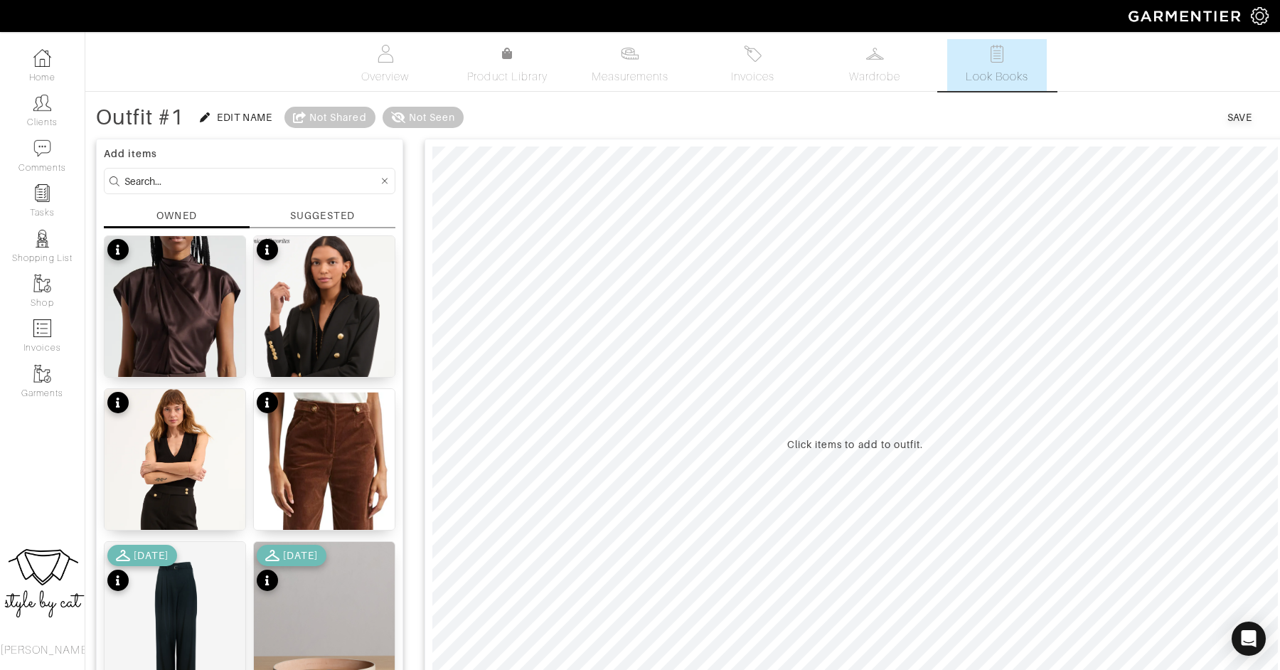
click at [222, 184] on input at bounding box center [251, 181] width 254 height 18
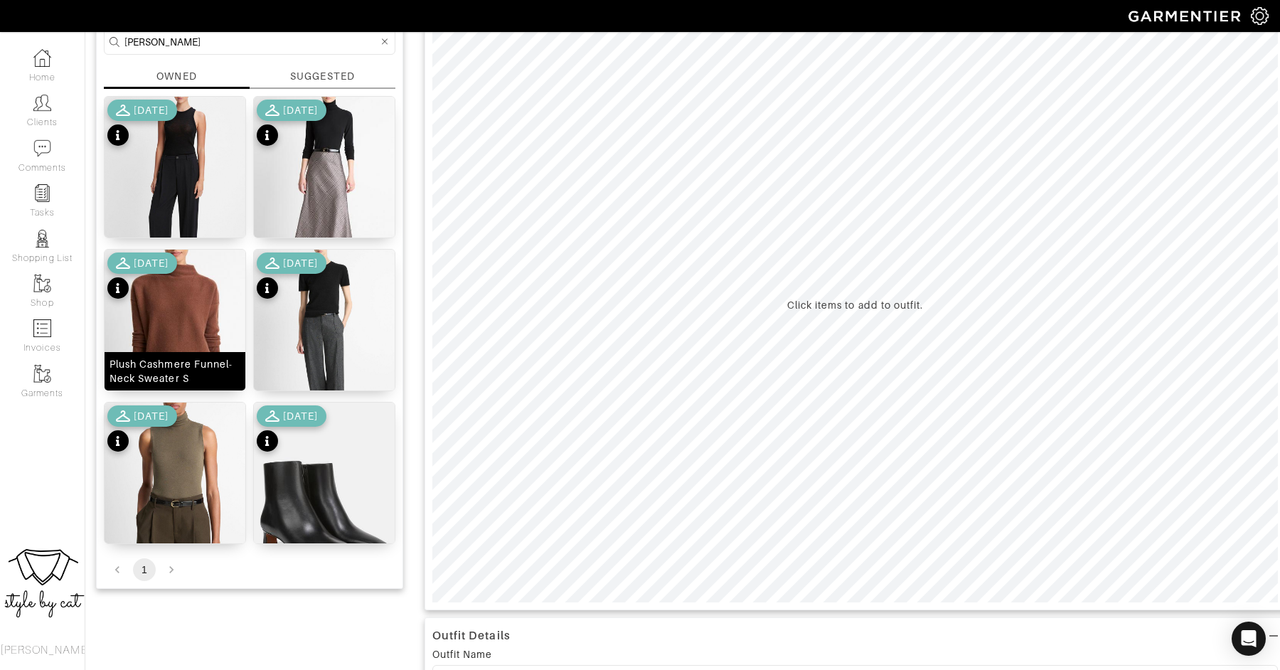
scroll to position [121, 0]
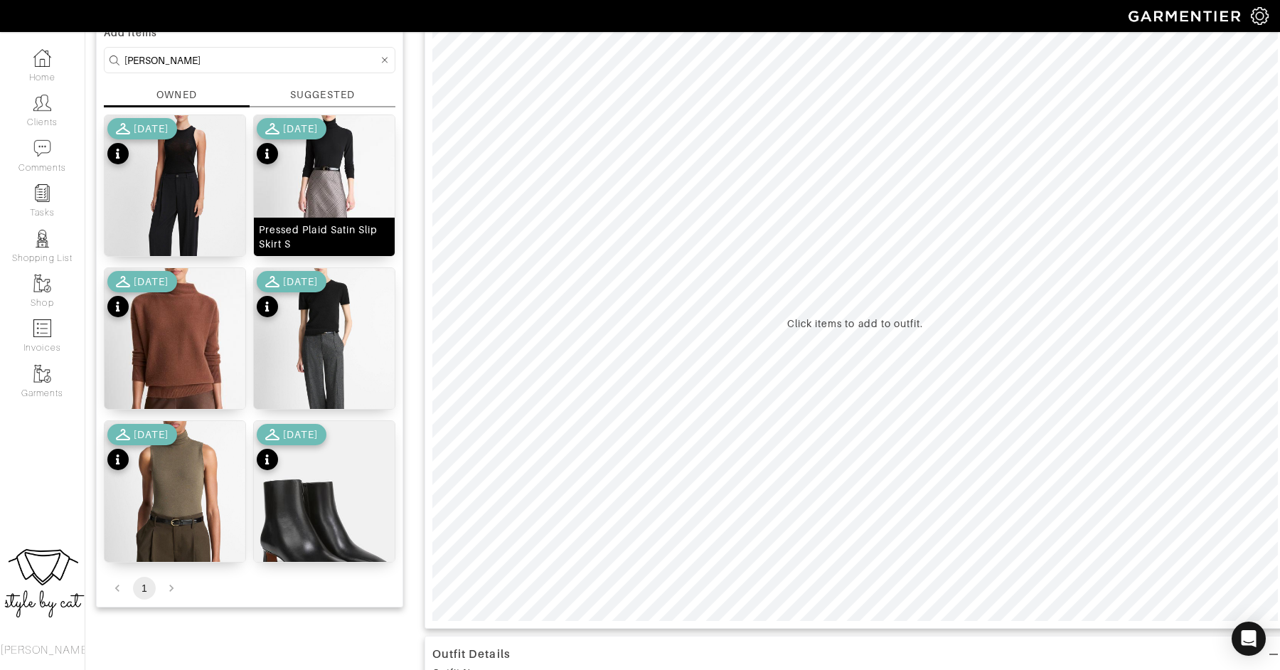
click at [333, 183] on img at bounding box center [324, 212] width 141 height 195
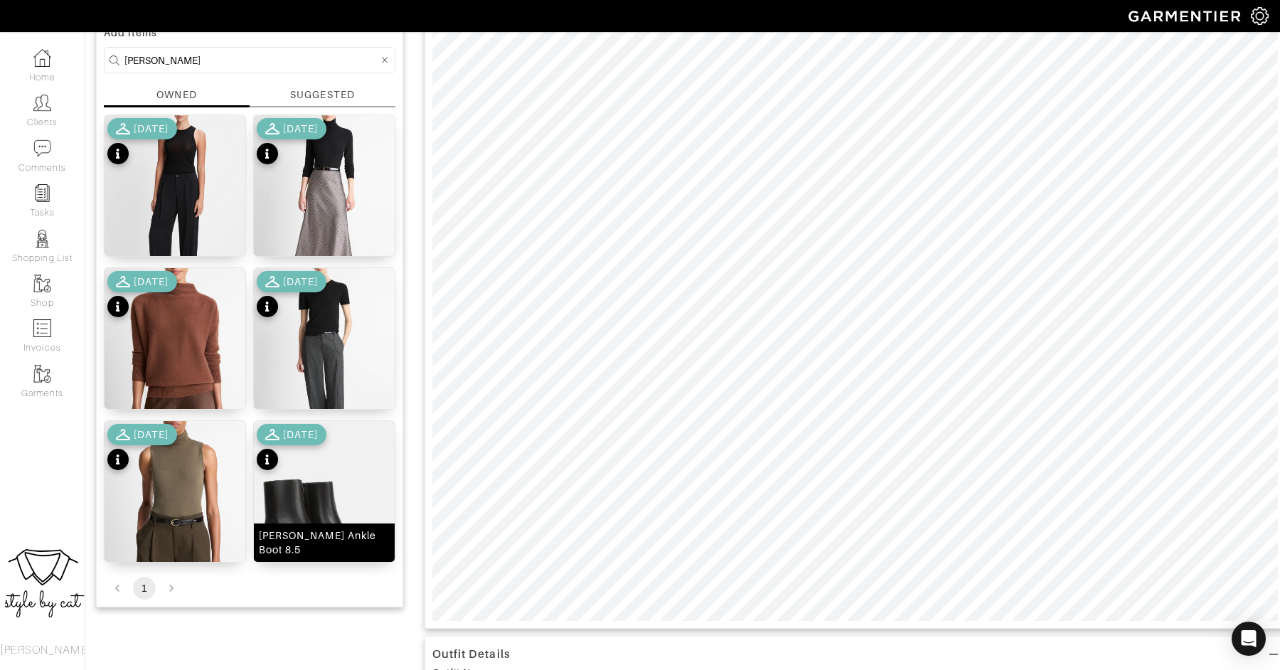
click at [309, 502] on img at bounding box center [324, 518] width 141 height 195
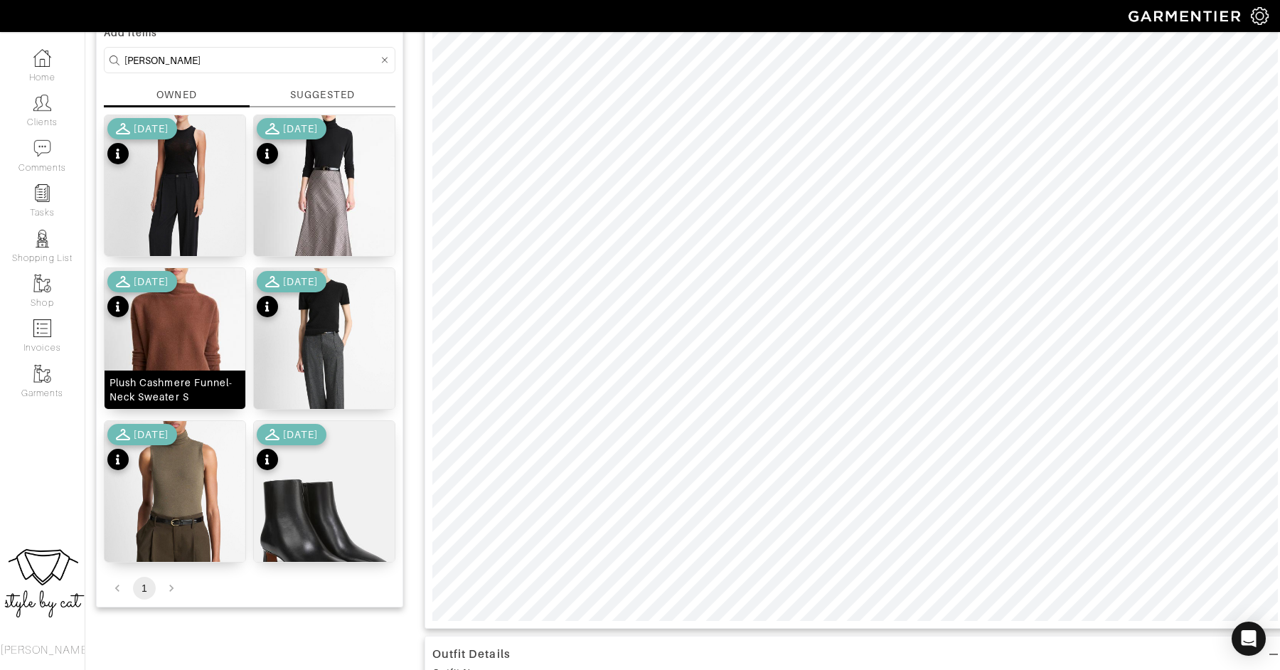
click at [204, 343] on img at bounding box center [174, 365] width 141 height 195
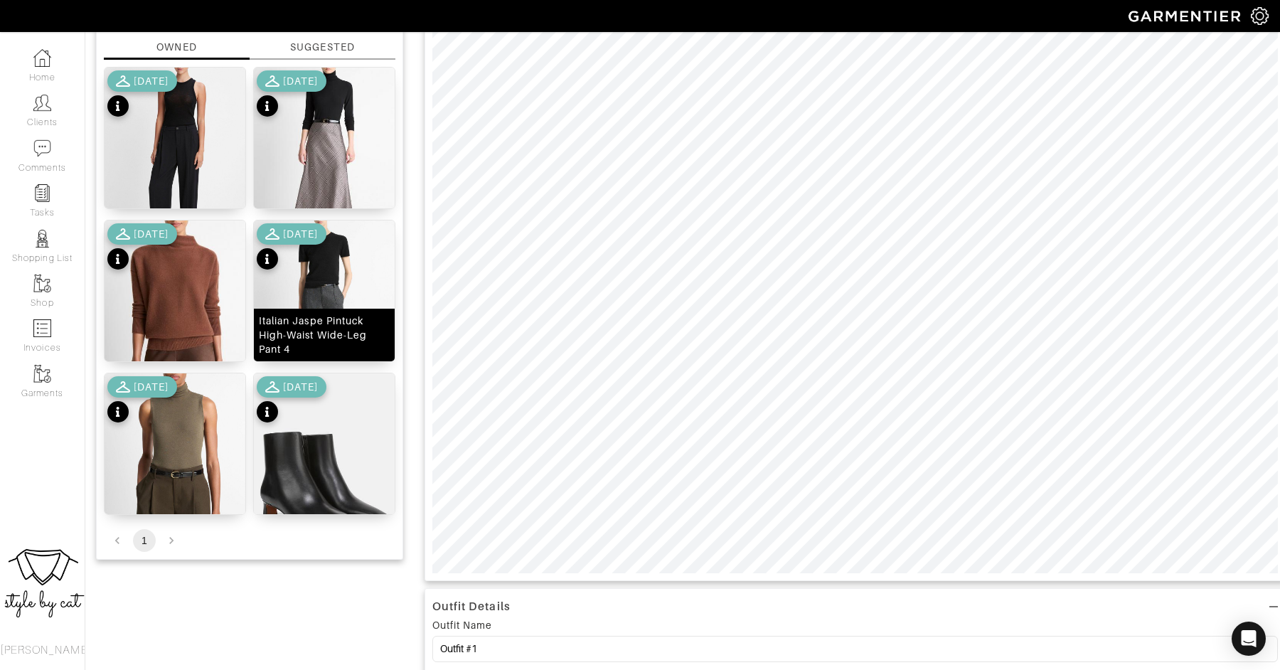
scroll to position [26, 0]
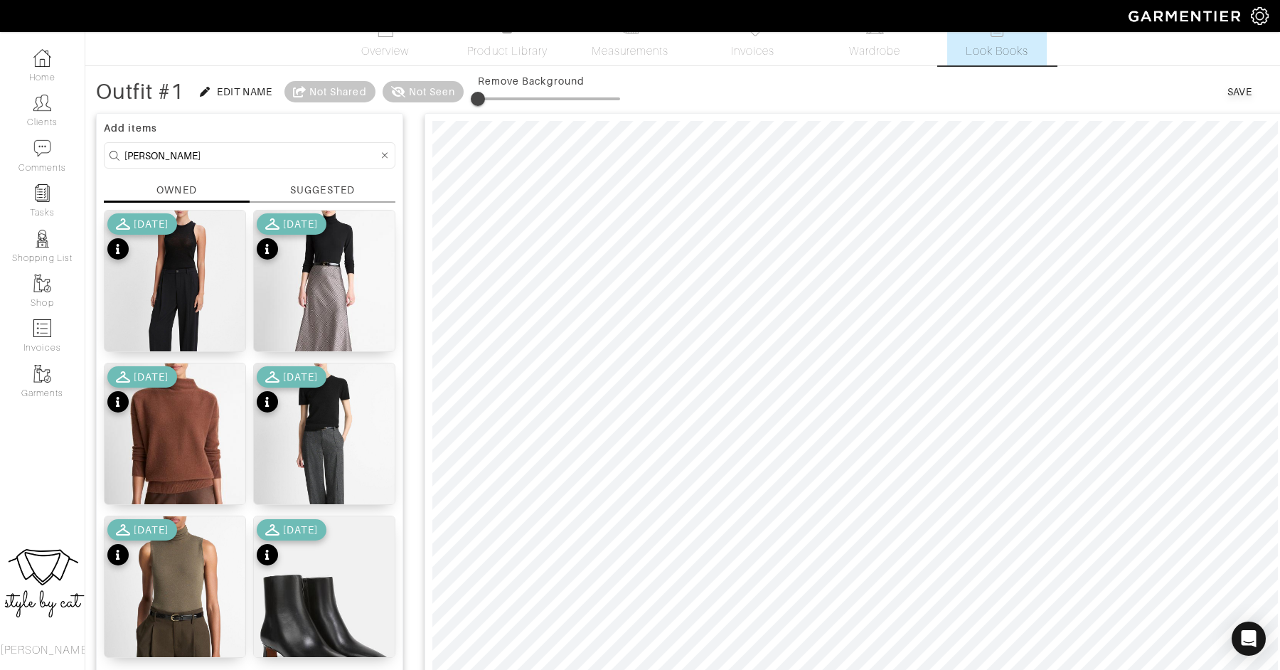
drag, startPoint x: 265, startPoint y: 164, endPoint x: 138, endPoint y: 129, distance: 131.9
click at [144, 129] on div "Add items vince OWNED SUGGESTED Drop-Waist Pleated Crepe Trouser 4 10/01/25 Pre…" at bounding box center [249, 407] width 307 height 589
click at [157, 149] on input "vince" at bounding box center [251, 155] width 254 height 18
drag, startPoint x: 152, startPoint y: 153, endPoint x: 92, endPoint y: 145, distance: 60.9
click at [92, 145] on div "Outfit #1 Edit Name Not Shared Not Seen Remove Background Save Add items vince …" at bounding box center [682, 667] width 1194 height 1180
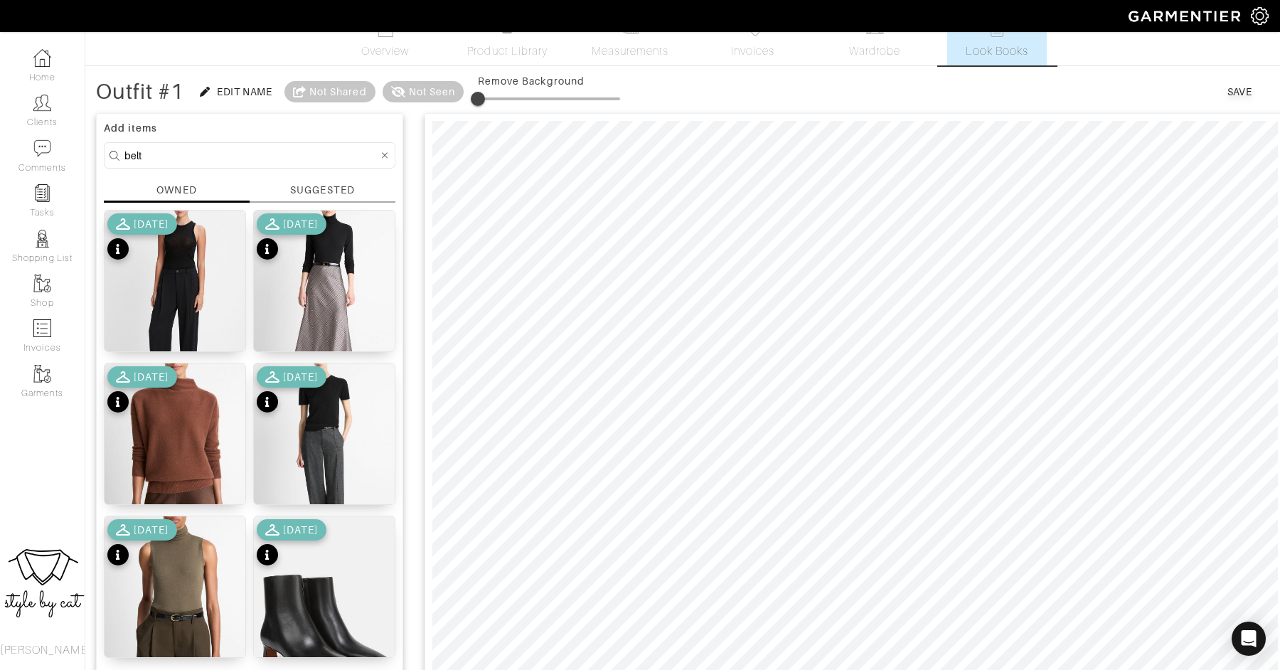
type input "belt"
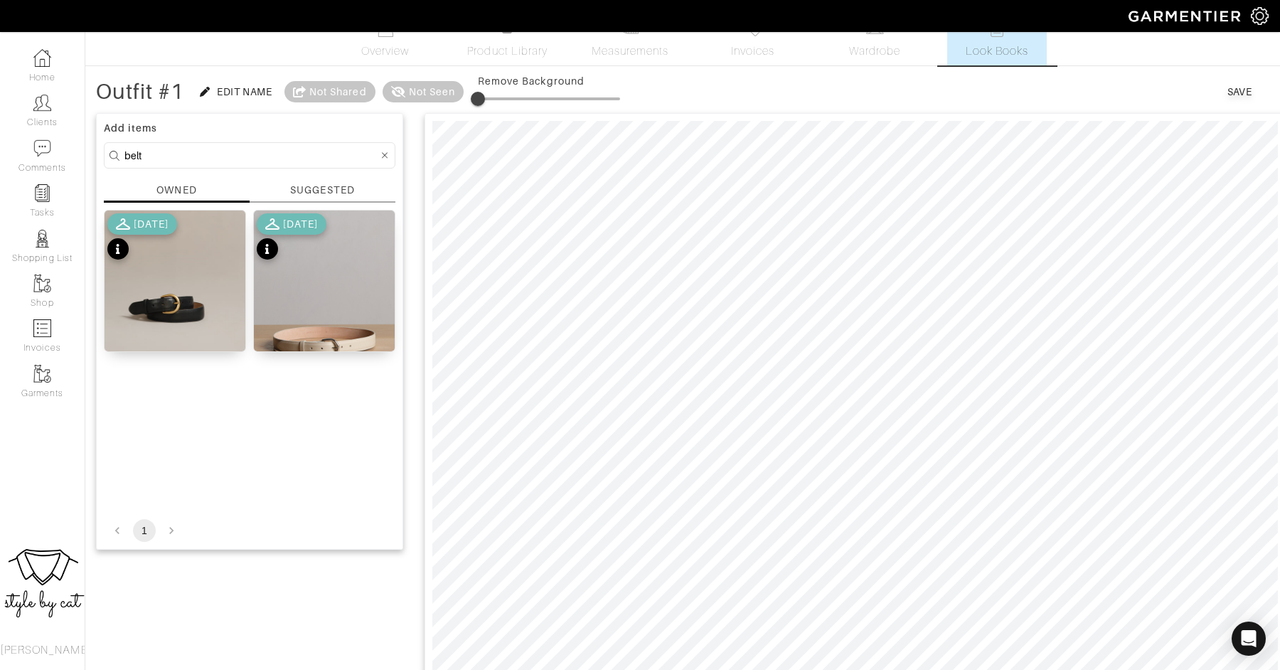
click at [314, 242] on div "[DATE]" at bounding box center [292, 238] width 70 height 50
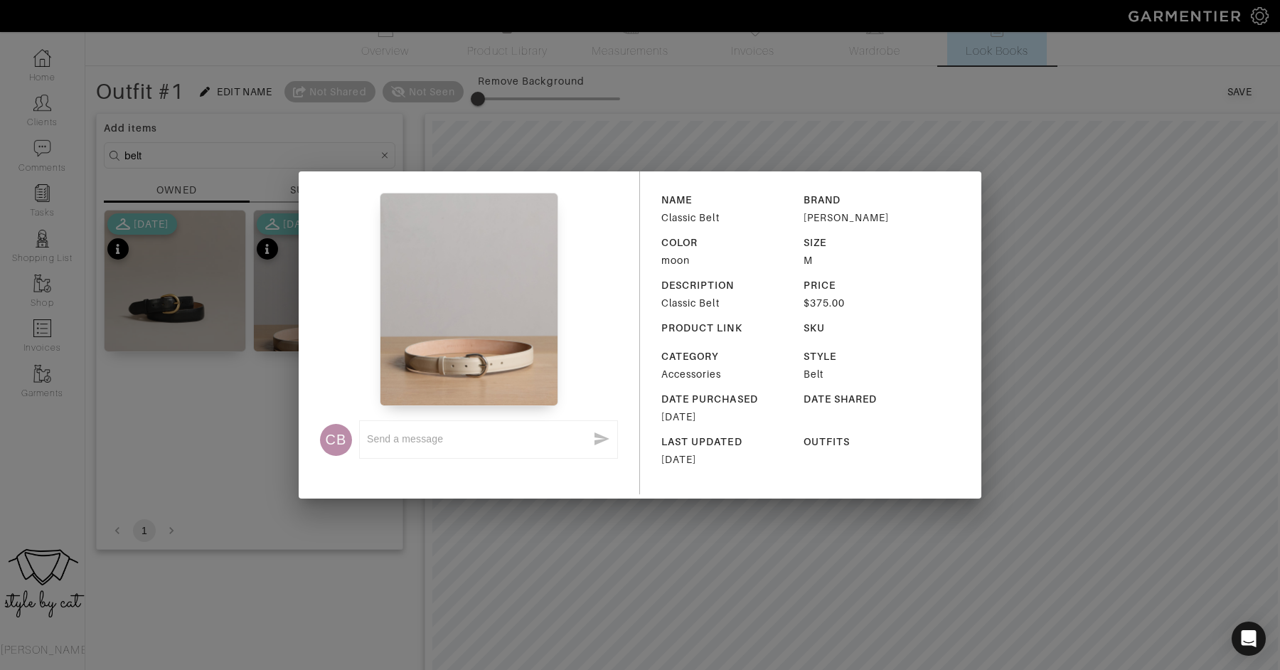
click at [348, 473] on div "CB x" at bounding box center [469, 332] width 341 height 323
click at [285, 342] on div "CB x NAME Classic Belt BRAND Jenni Kayne COLOR moon SIZE M DESCRIPTION Classic …" at bounding box center [640, 335] width 1280 height 670
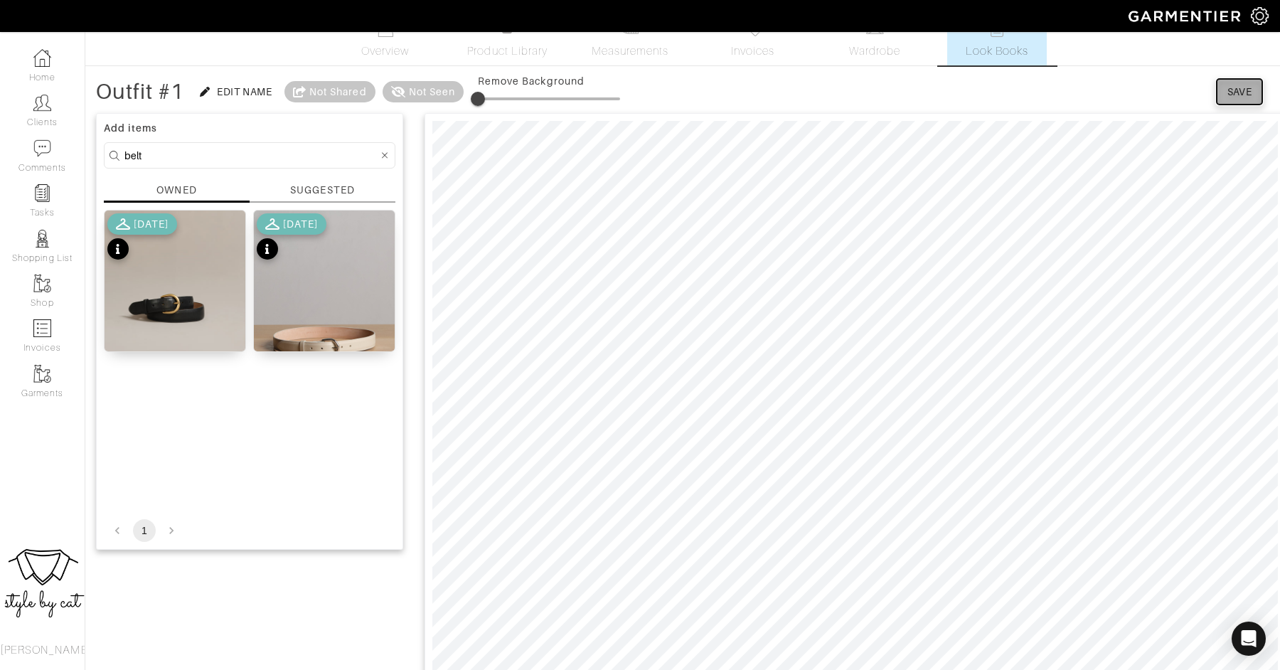
click at [1245, 89] on div "Save" at bounding box center [1239, 92] width 25 height 14
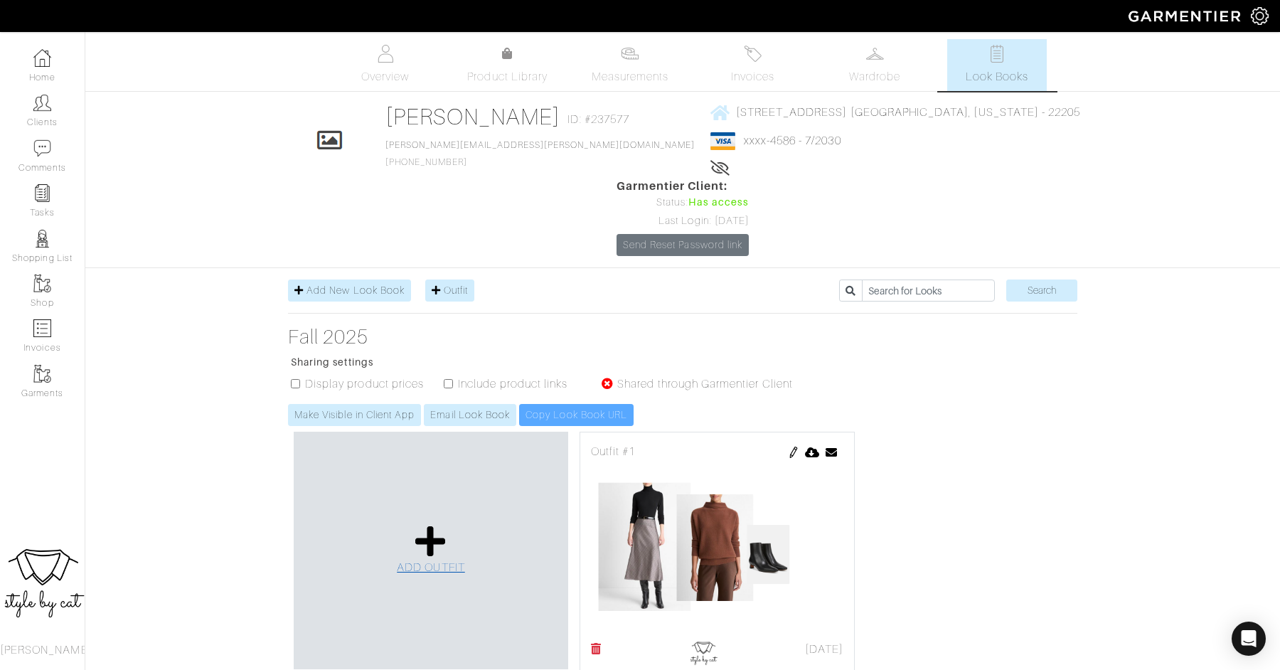
click at [417, 524] on icon at bounding box center [430, 541] width 31 height 34
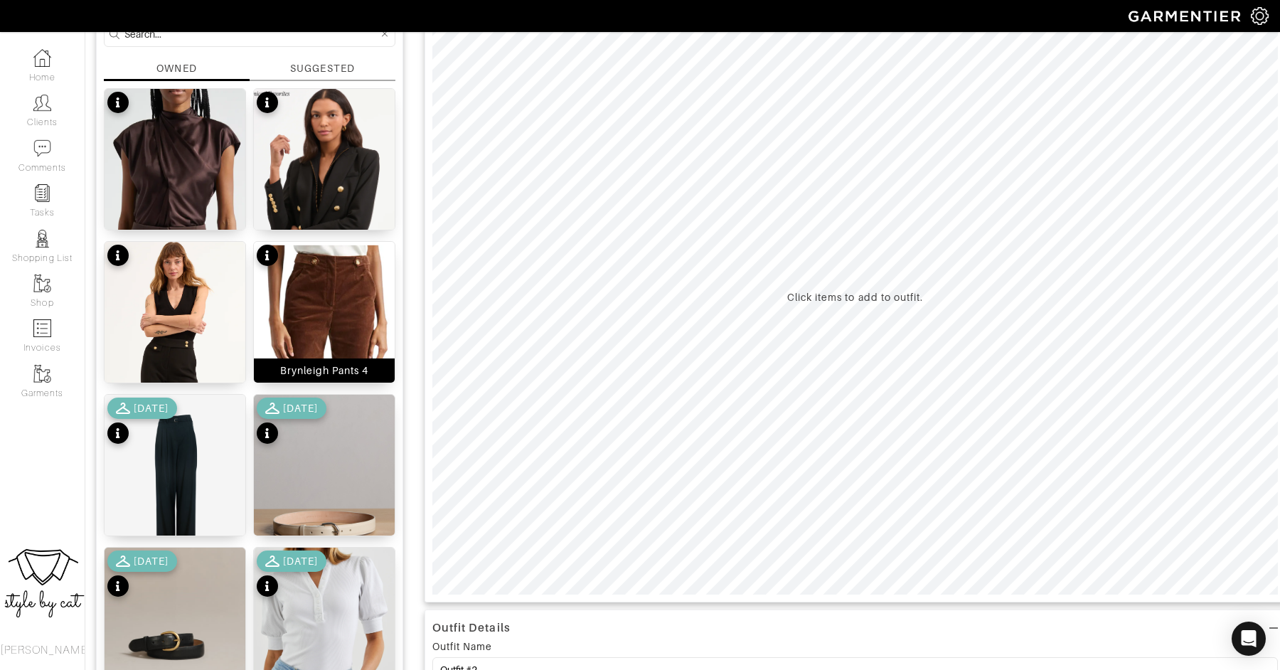
scroll to position [154, 0]
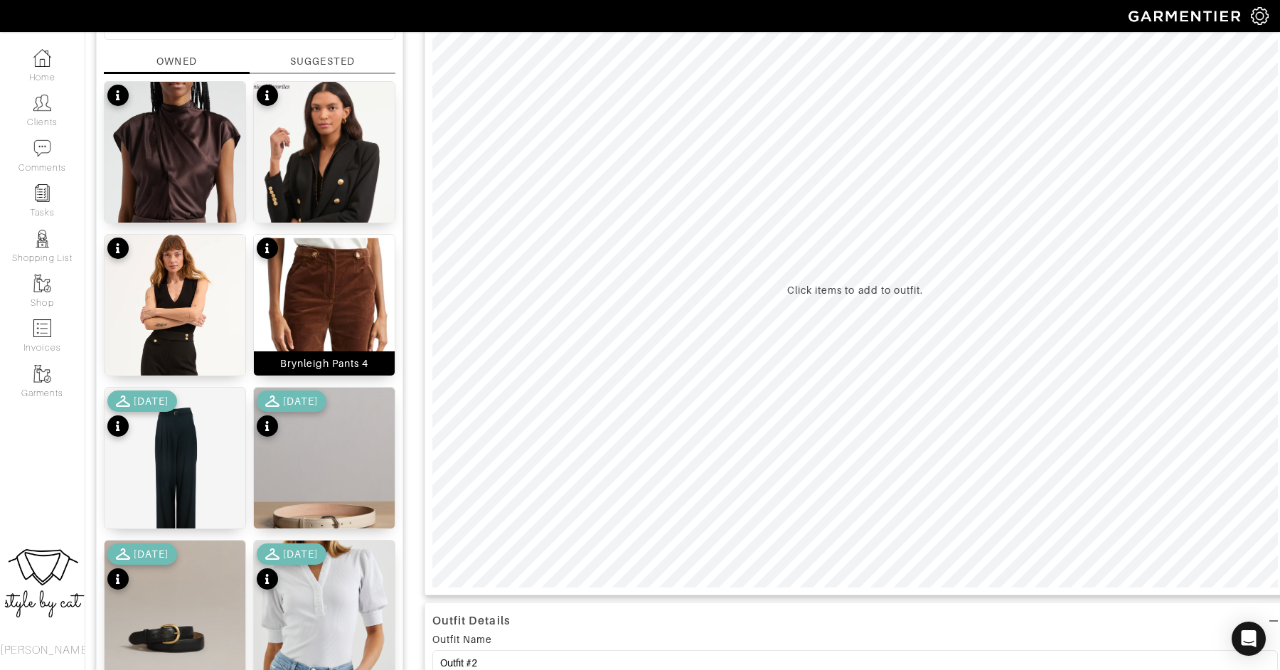
click at [358, 277] on img at bounding box center [324, 389] width 141 height 308
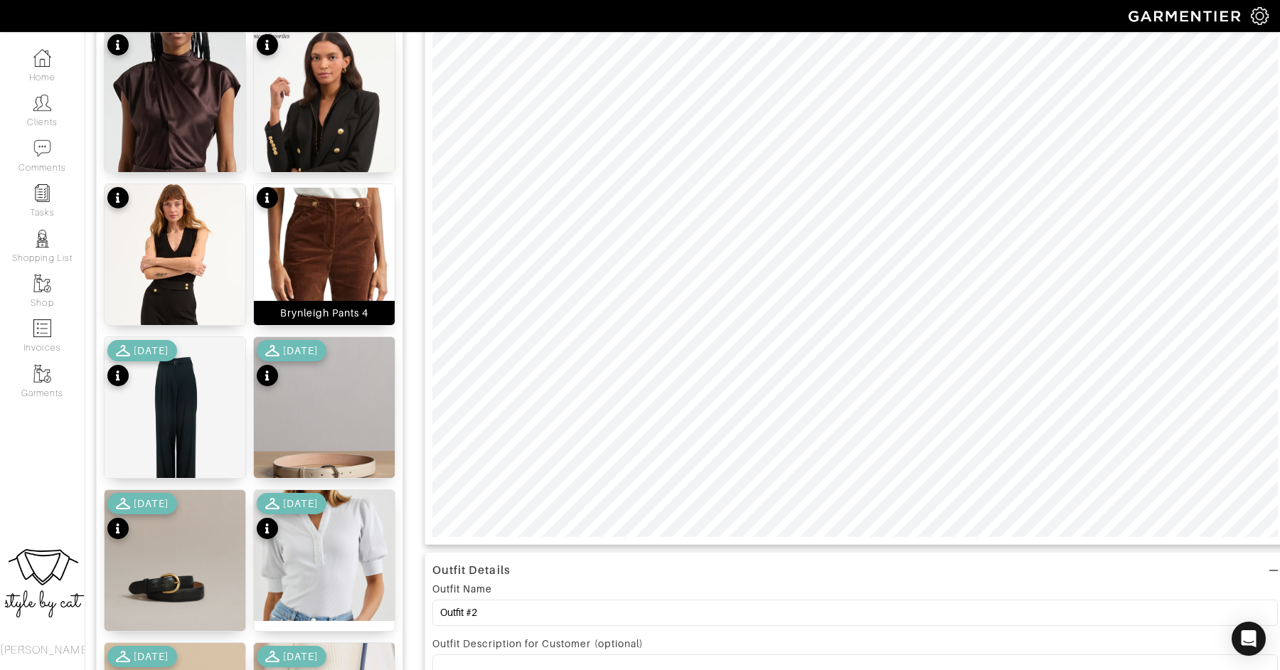
scroll to position [240, 0]
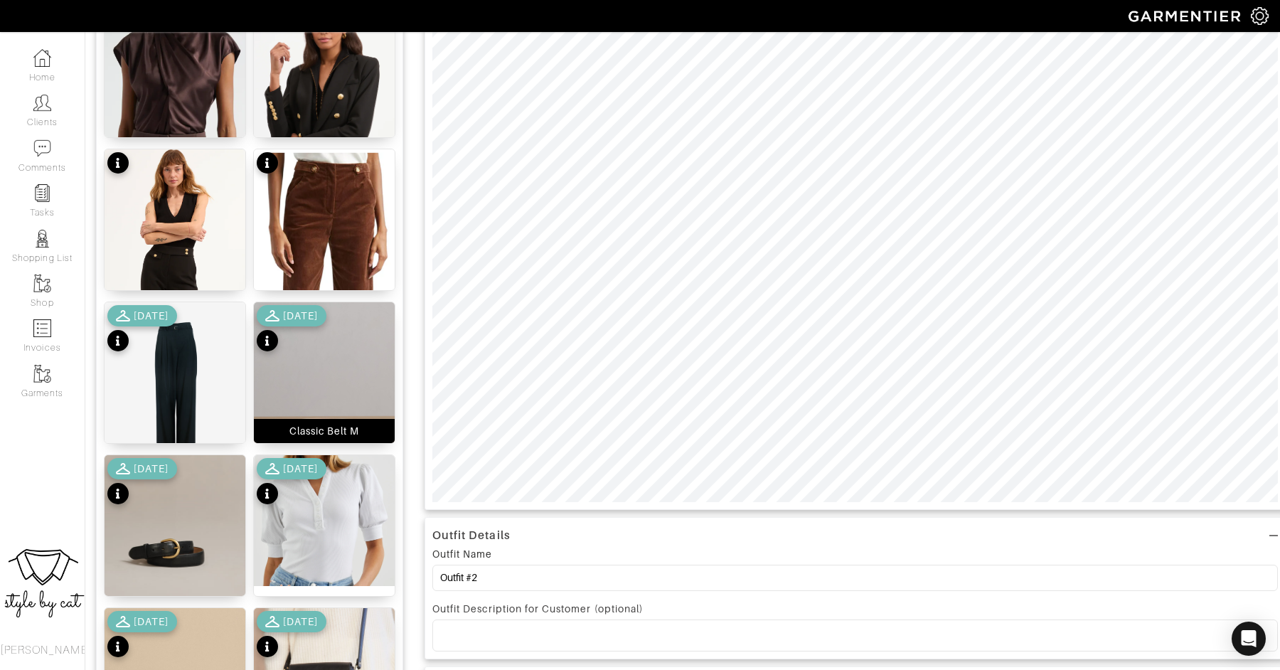
click at [321, 379] on img at bounding box center [324, 386] width 141 height 169
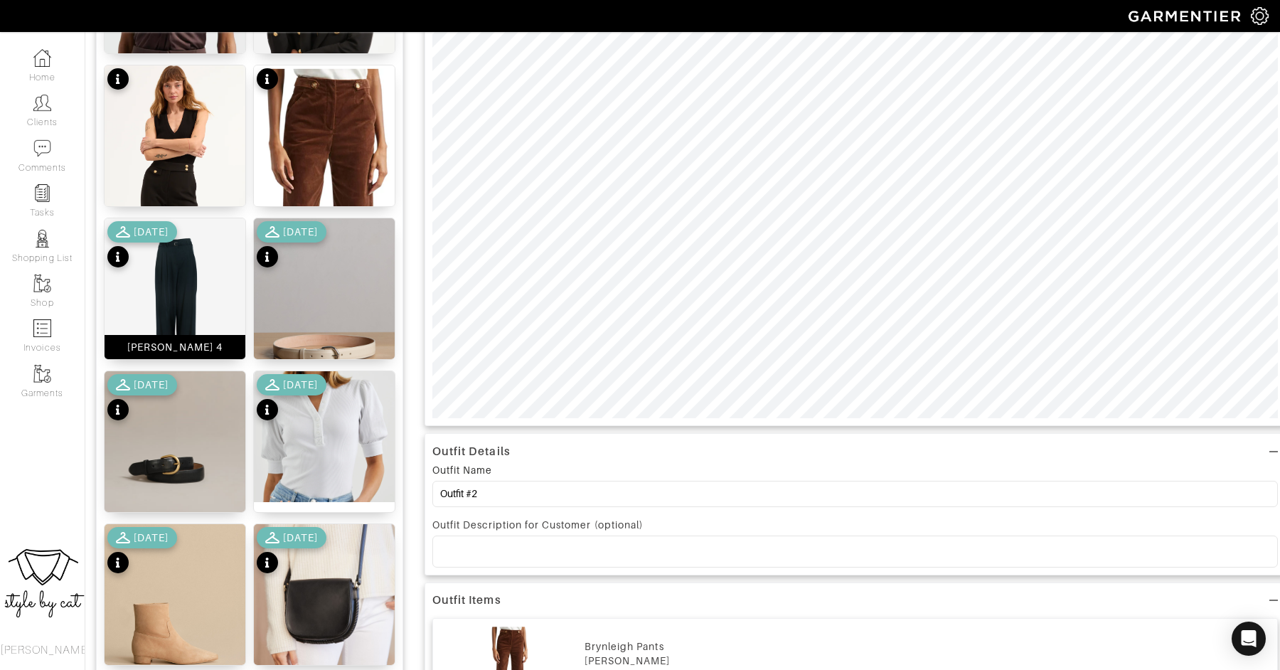
scroll to position [284, 0]
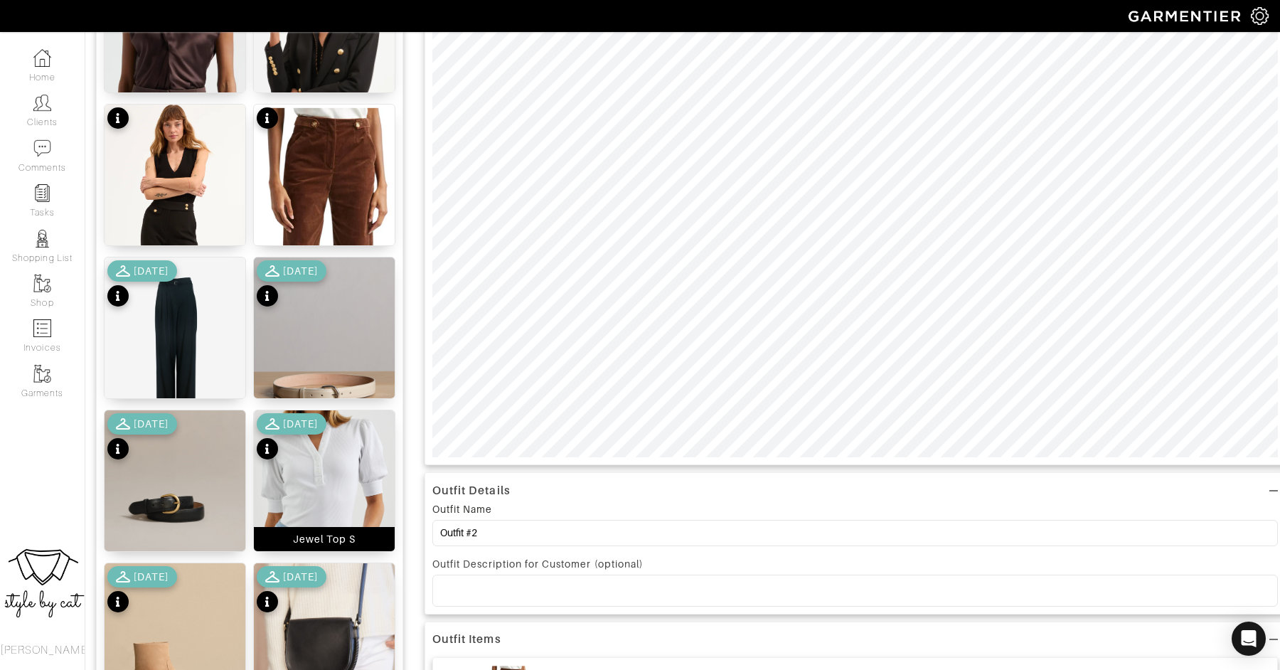
click at [301, 463] on img at bounding box center [324, 475] width 141 height 131
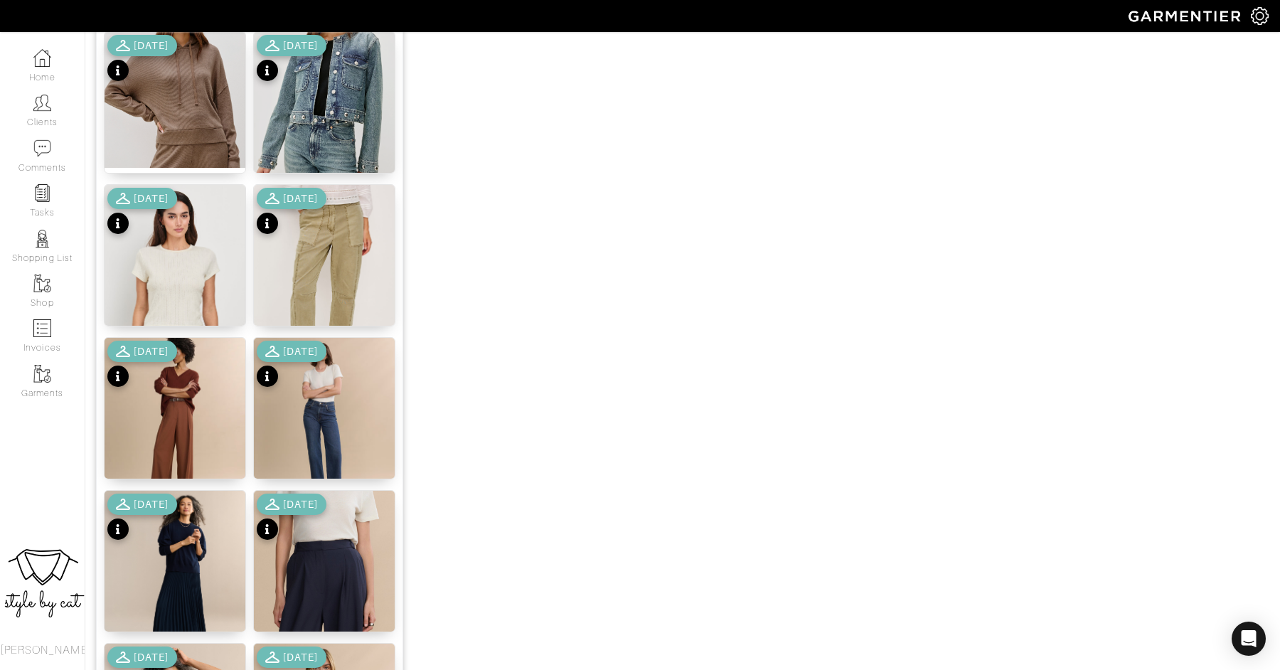
scroll to position [1276, 0]
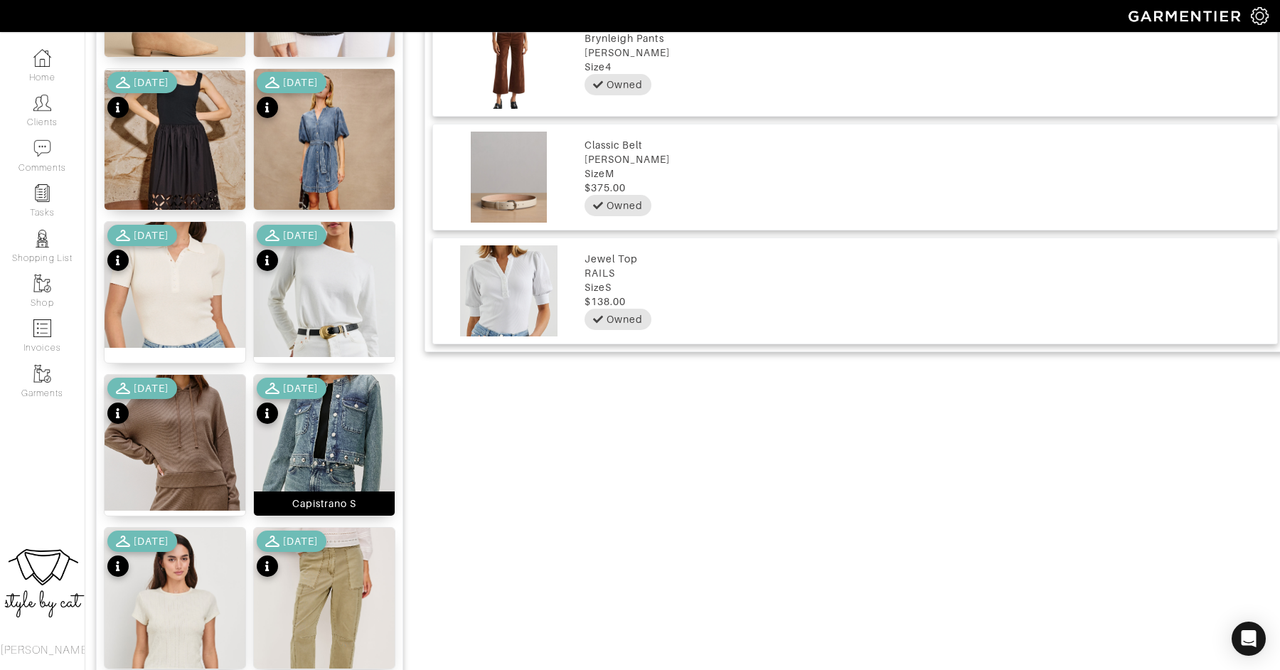
click at [326, 449] on img at bounding box center [324, 447] width 141 height 144
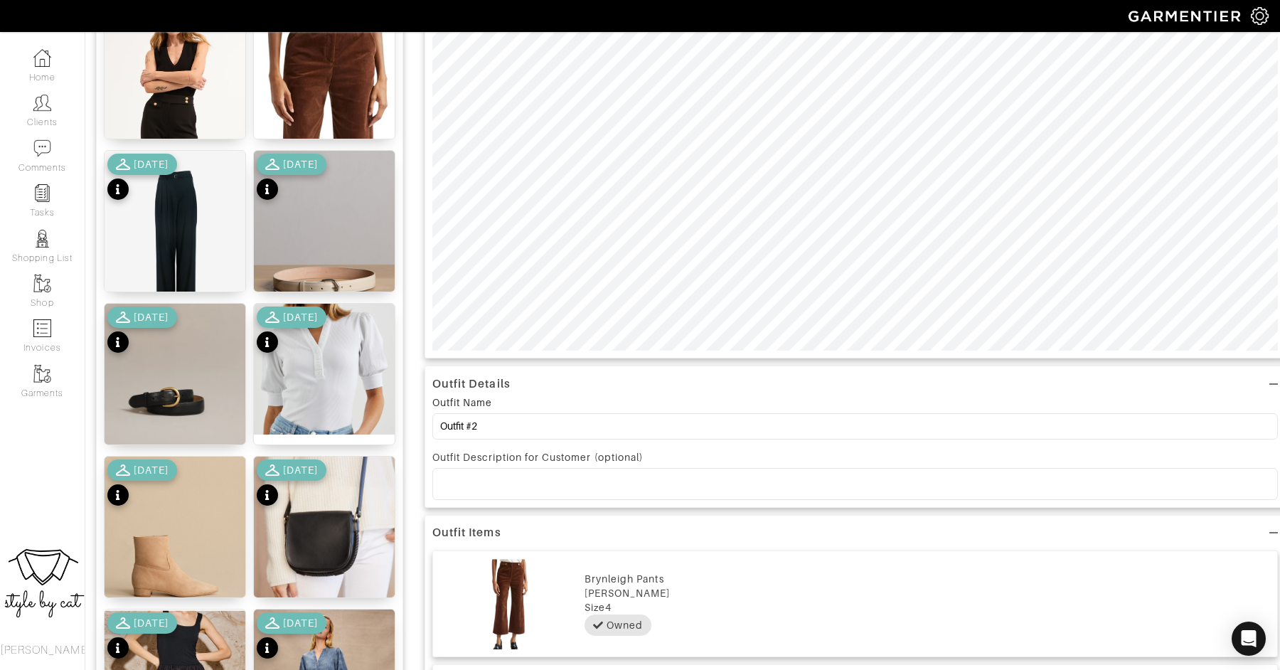
scroll to position [453, 0]
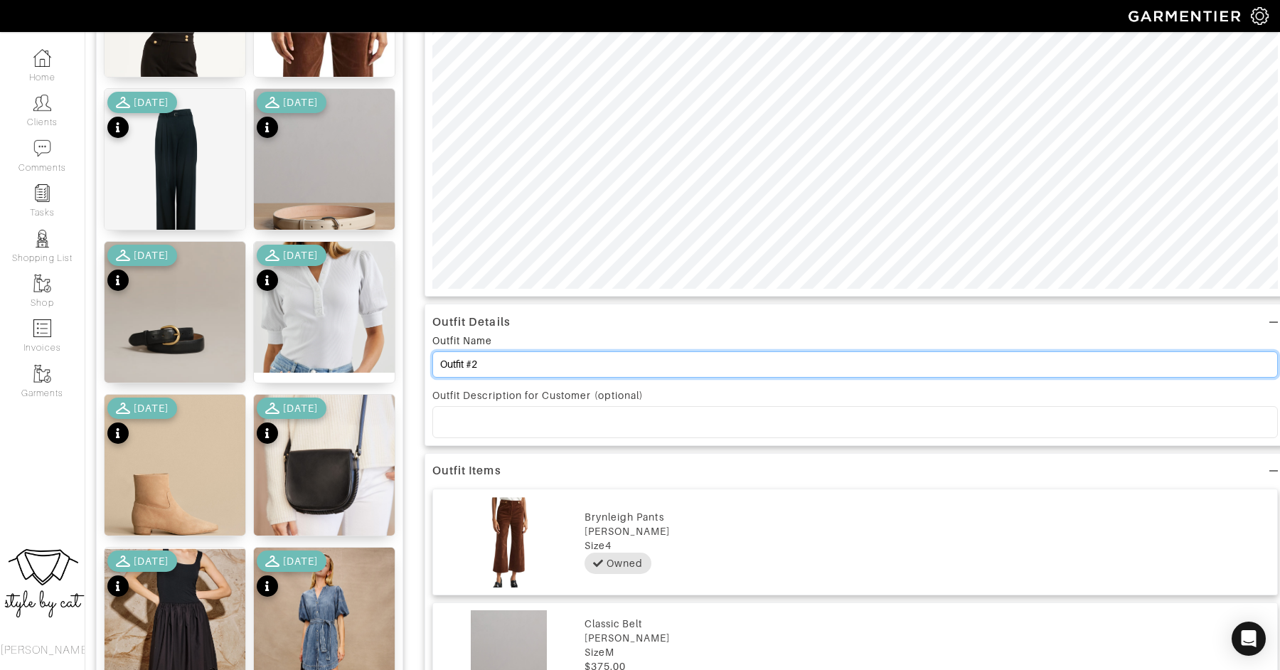
click at [493, 368] on input "Outfit #2" at bounding box center [854, 364] width 845 height 26
drag, startPoint x: 493, startPoint y: 368, endPoint x: 408, endPoint y: 370, distance: 85.3
type input "A"
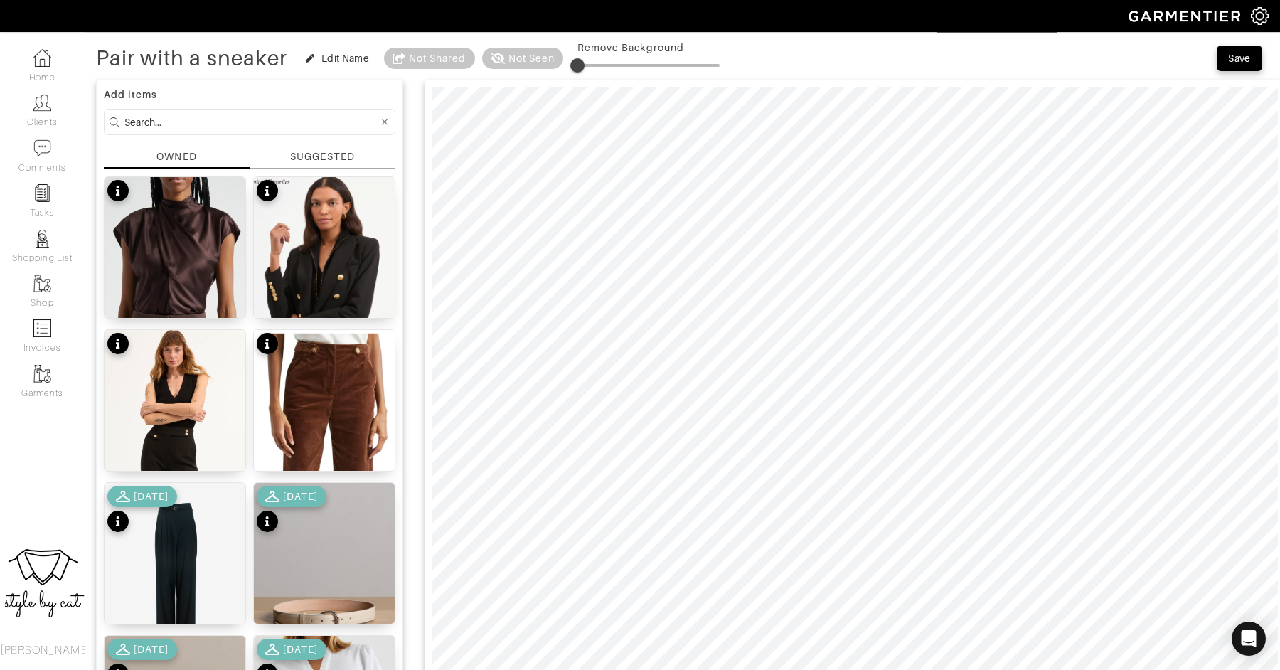
scroll to position [0, 0]
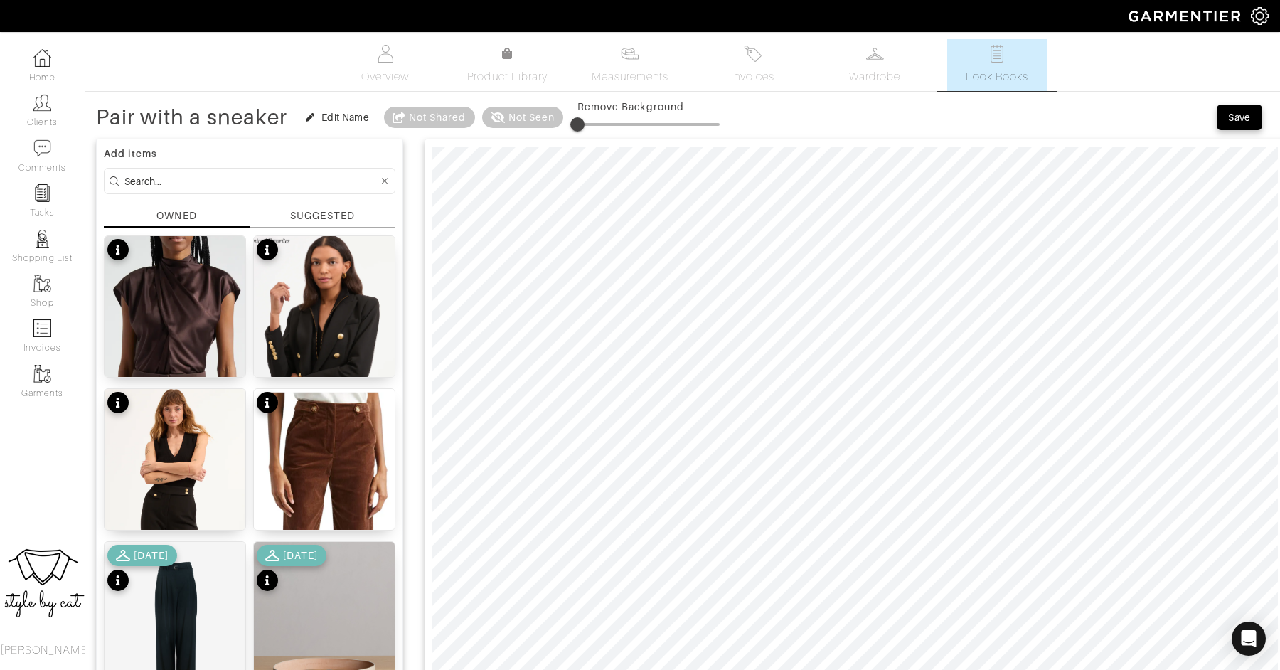
type input "Pair with a sneaker"
click at [1240, 122] on div "Save" at bounding box center [1239, 117] width 23 height 14
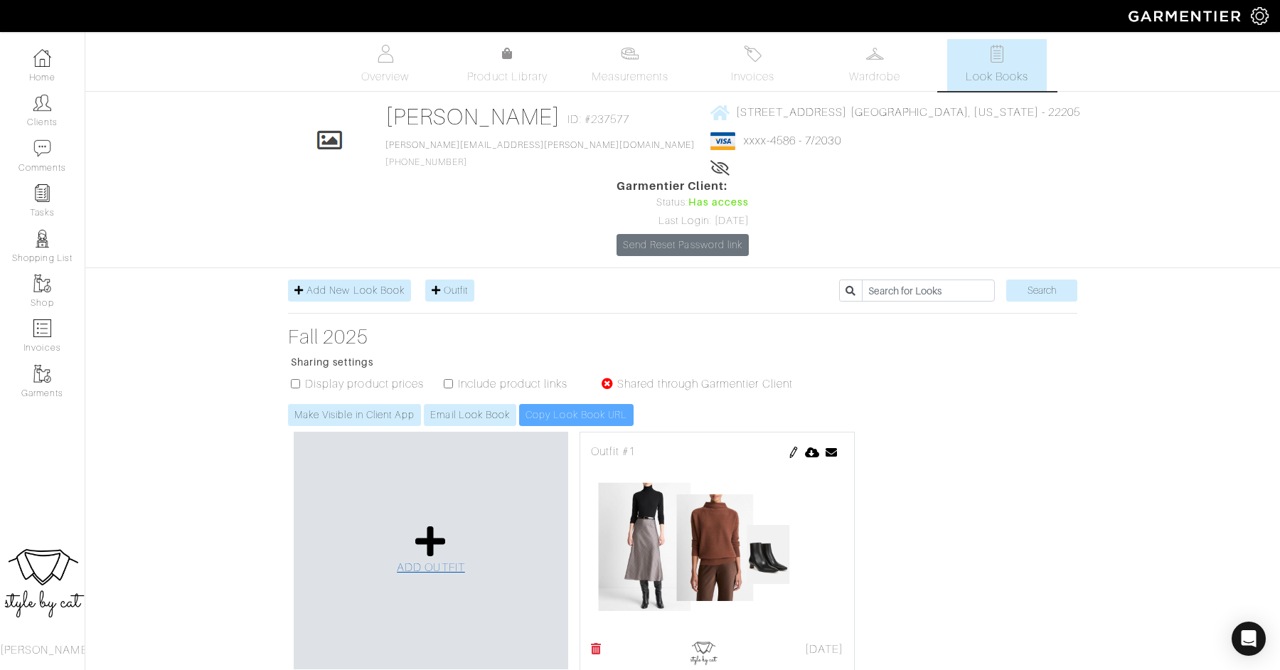
click at [432, 561] on span "ADD OUTFIT" at bounding box center [431, 567] width 68 height 13
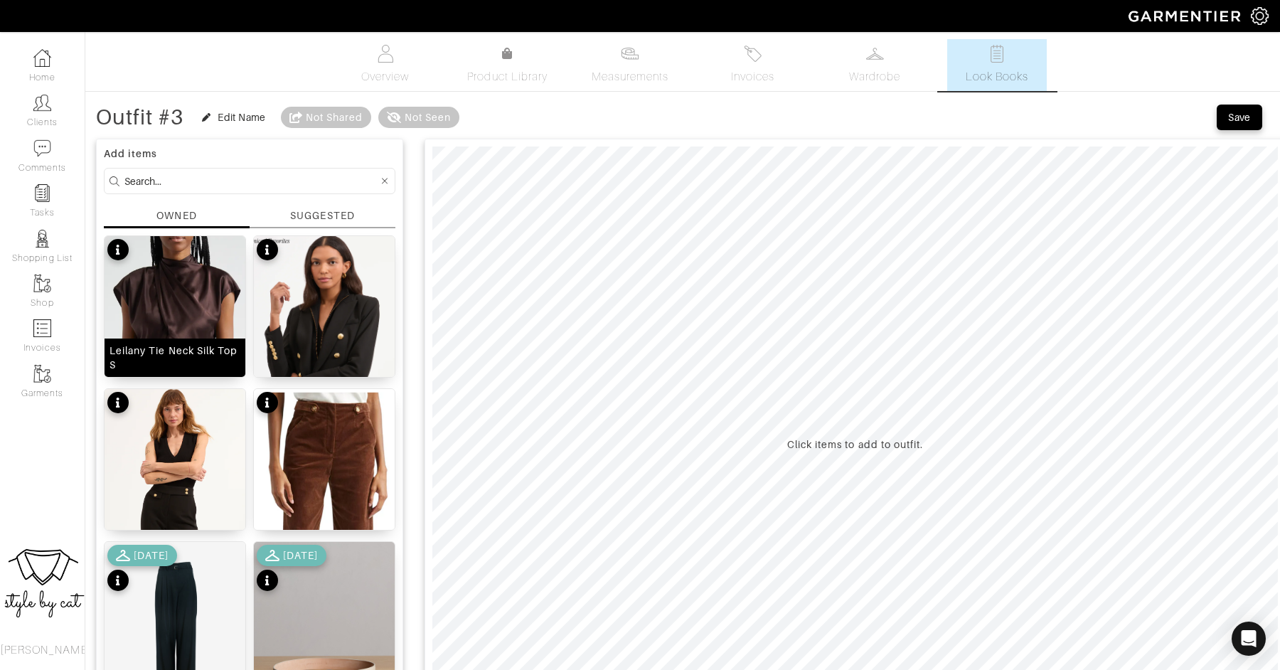
click at [196, 301] on img at bounding box center [174, 346] width 141 height 220
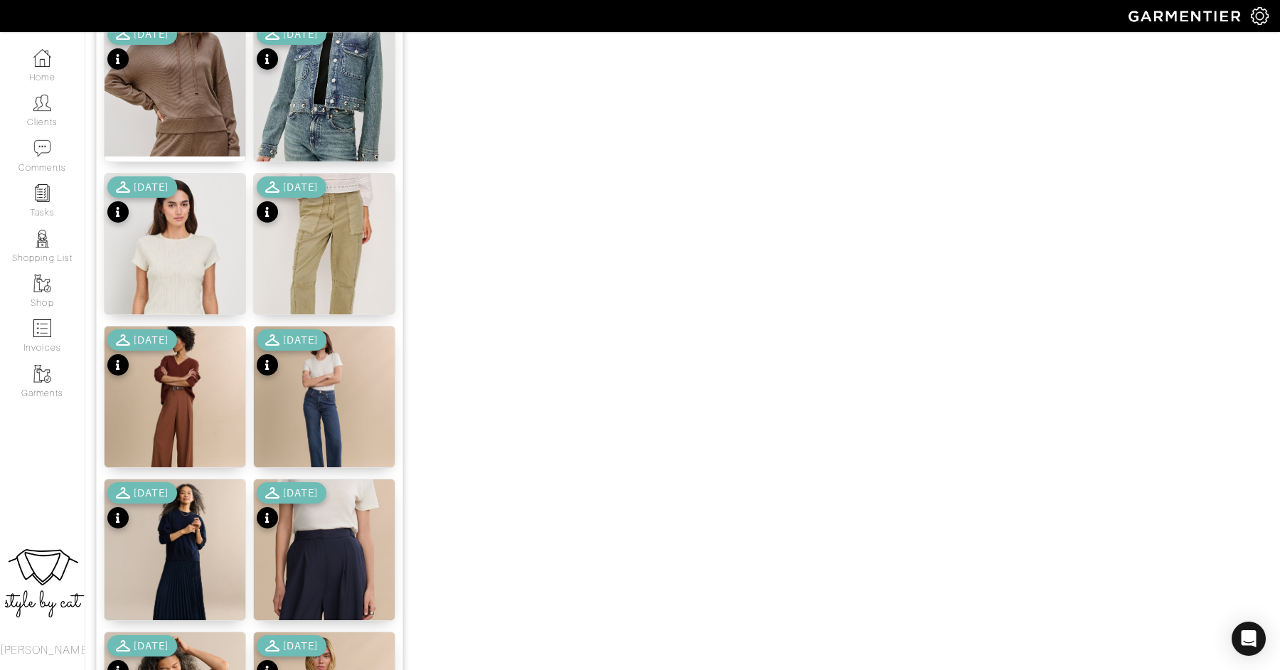
scroll to position [1287, 0]
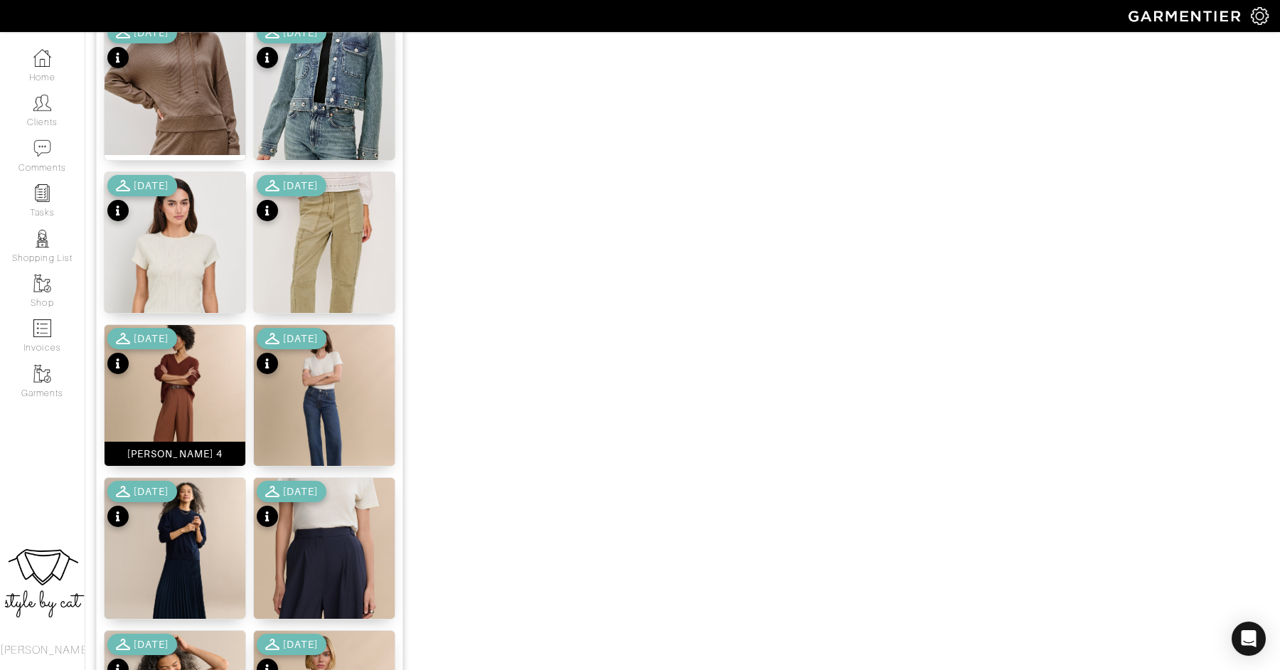
click at [178, 385] on img at bounding box center [174, 409] width 141 height 169
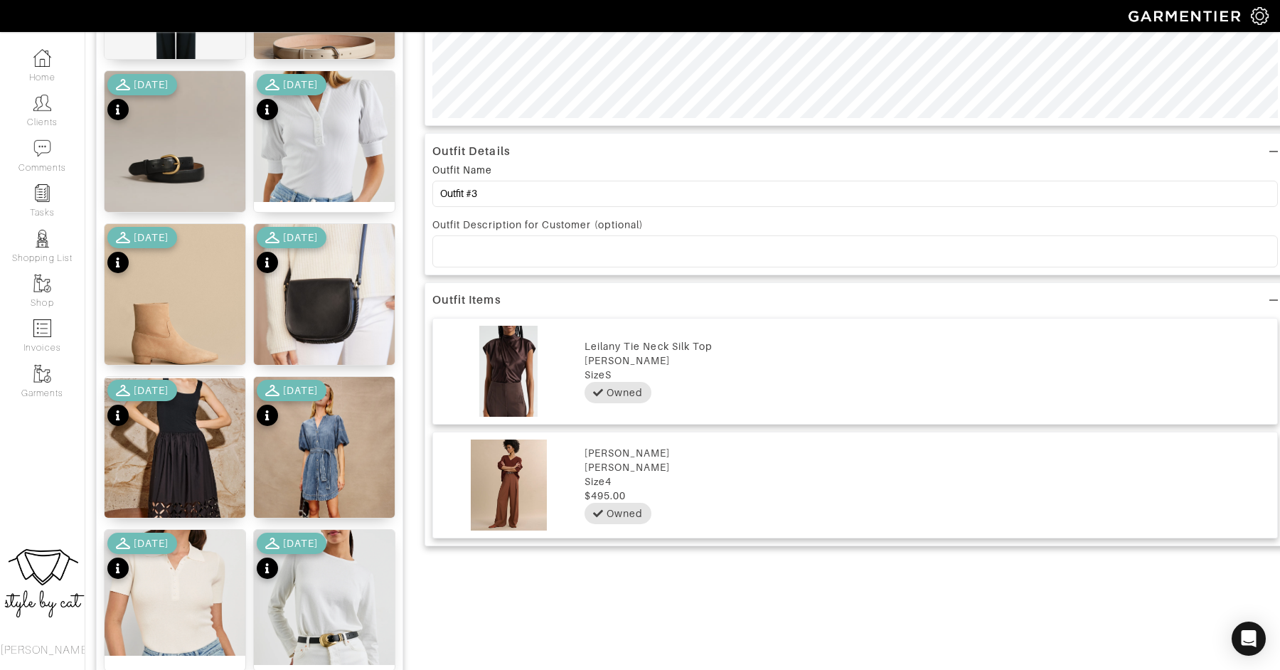
scroll to position [599, 0]
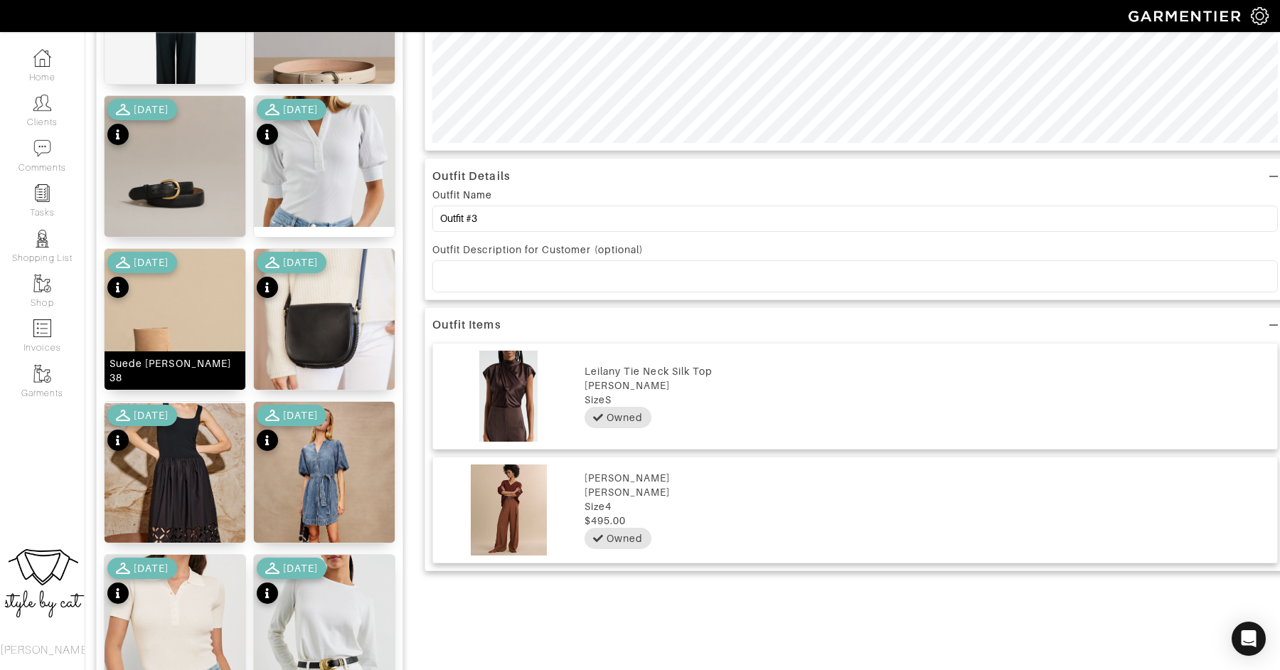
click at [182, 316] on img at bounding box center [174, 333] width 141 height 169
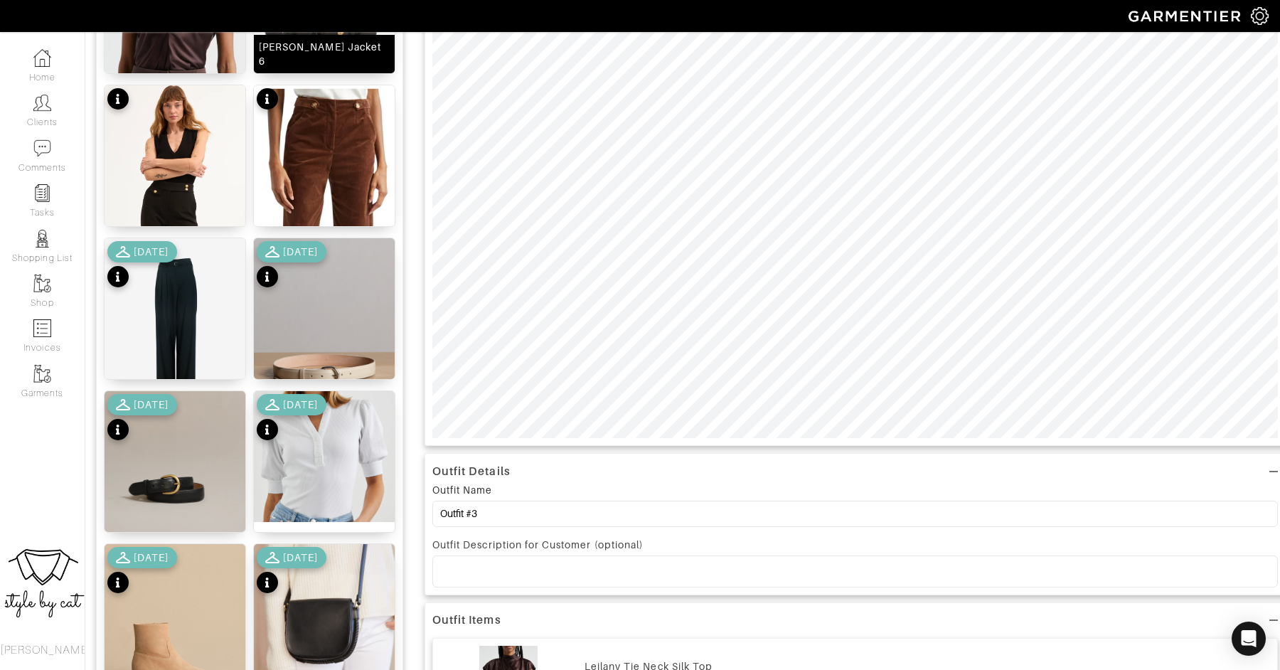
scroll to position [306, 0]
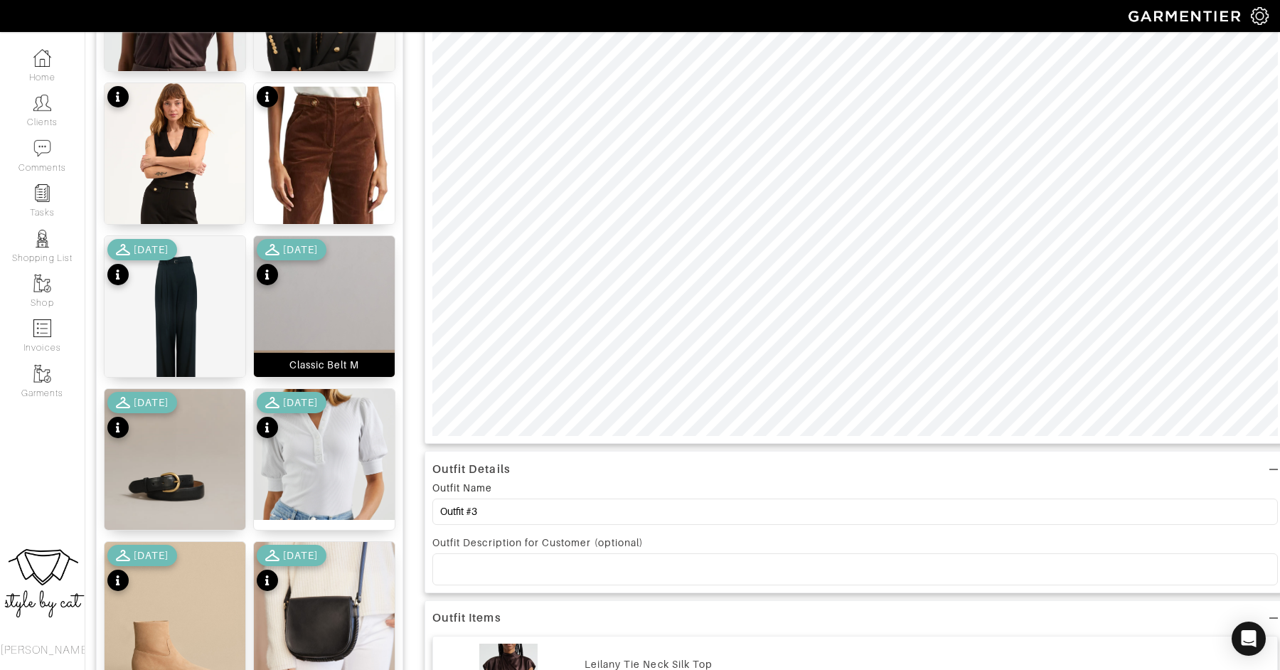
click at [304, 313] on img at bounding box center [324, 320] width 141 height 169
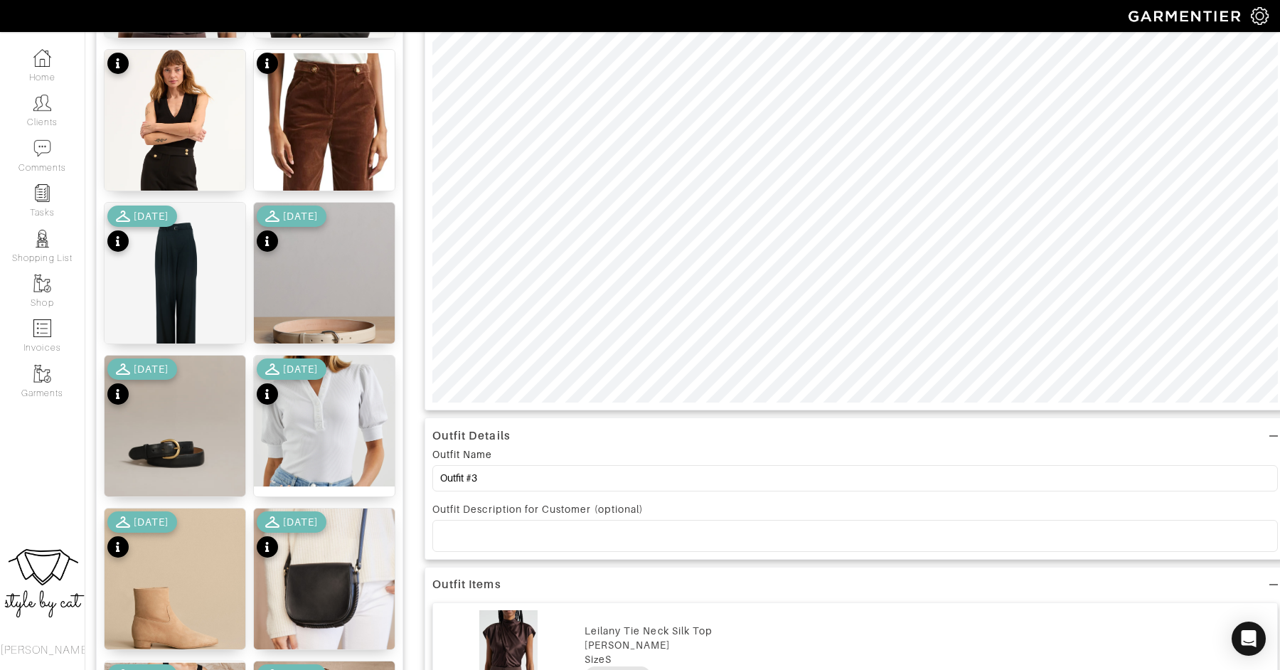
scroll to position [340, 0]
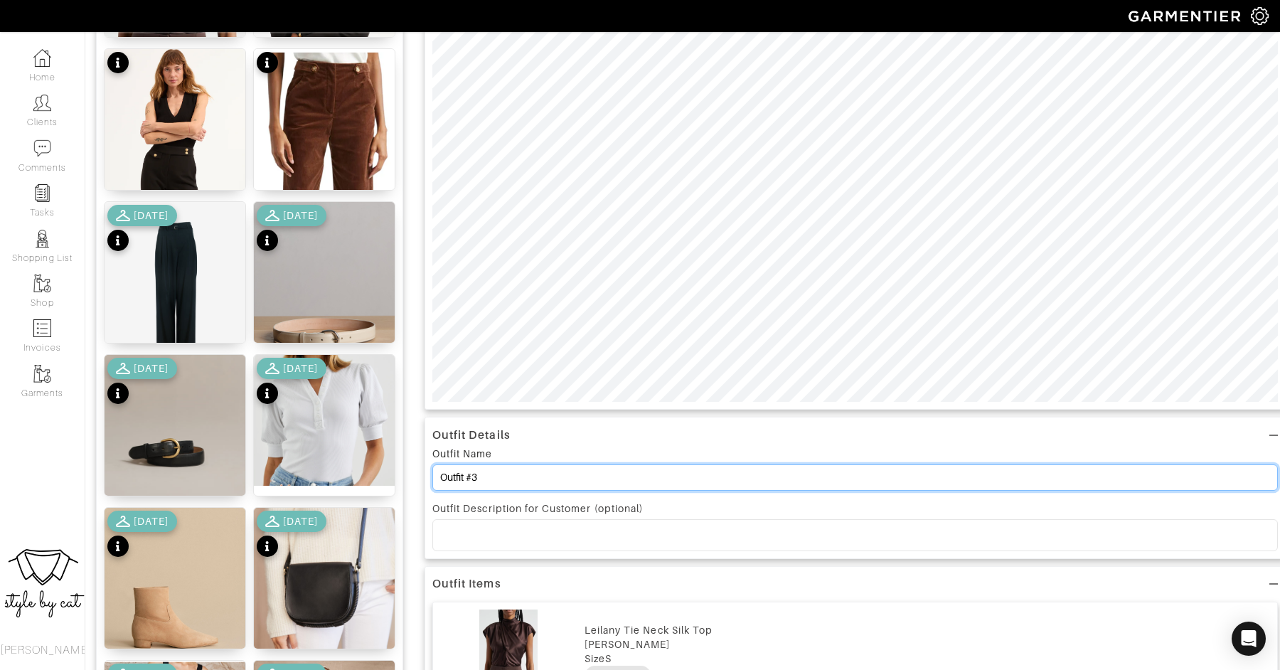
drag, startPoint x: 488, startPoint y: 481, endPoint x: 425, endPoint y: 476, distance: 62.8
click at [425, 476] on div "Outfit Details Outfit Name Outfit #3 Outfit Description for Customer (optional)" at bounding box center [854, 487] width 861 height 141
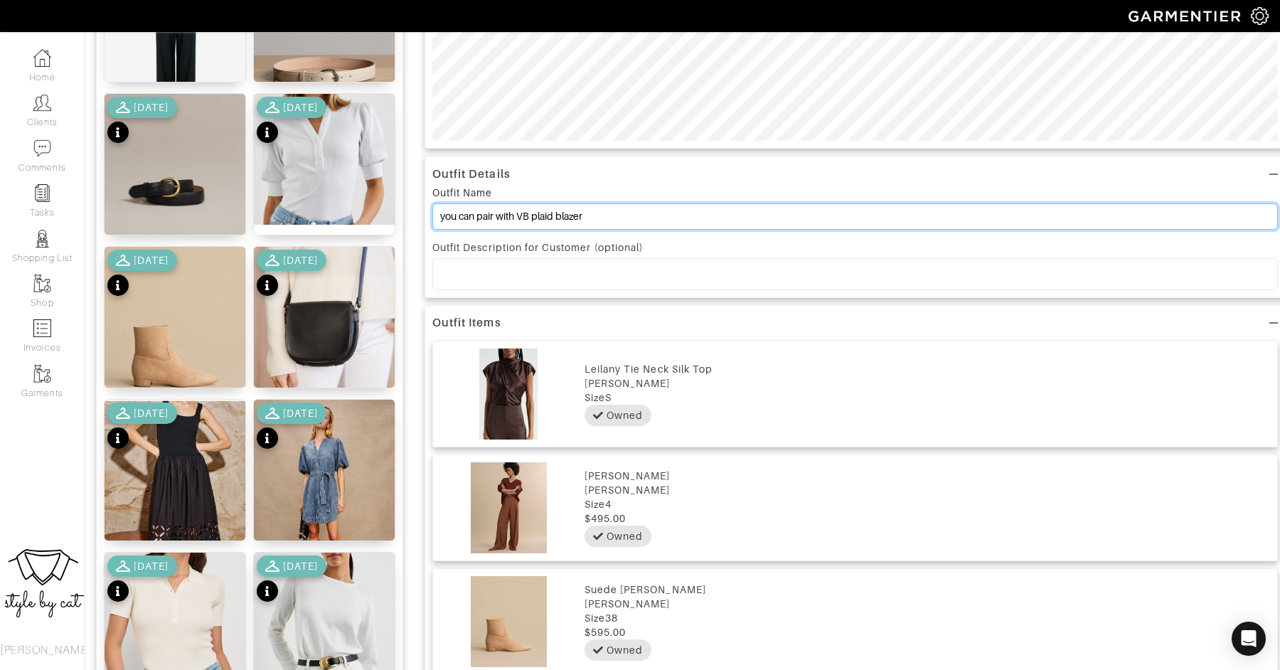
scroll to position [0, 0]
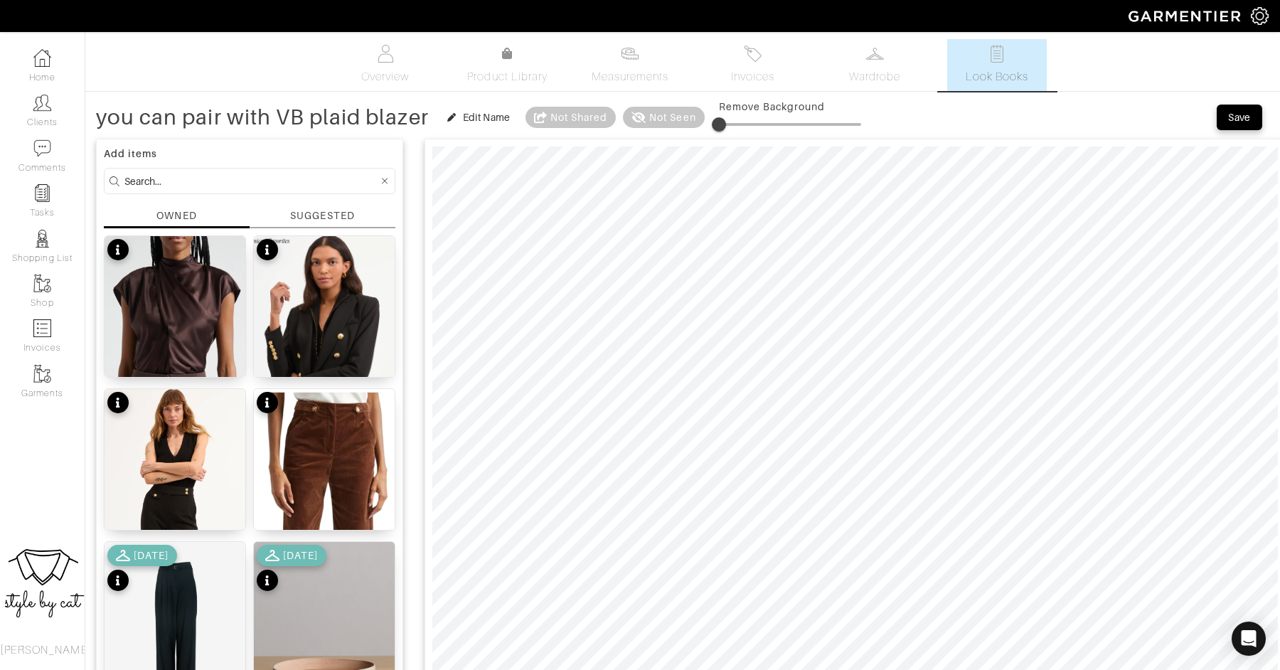
type input "you can pair with VB plaid blazer"
click at [1248, 114] on div "Save" at bounding box center [1239, 117] width 23 height 14
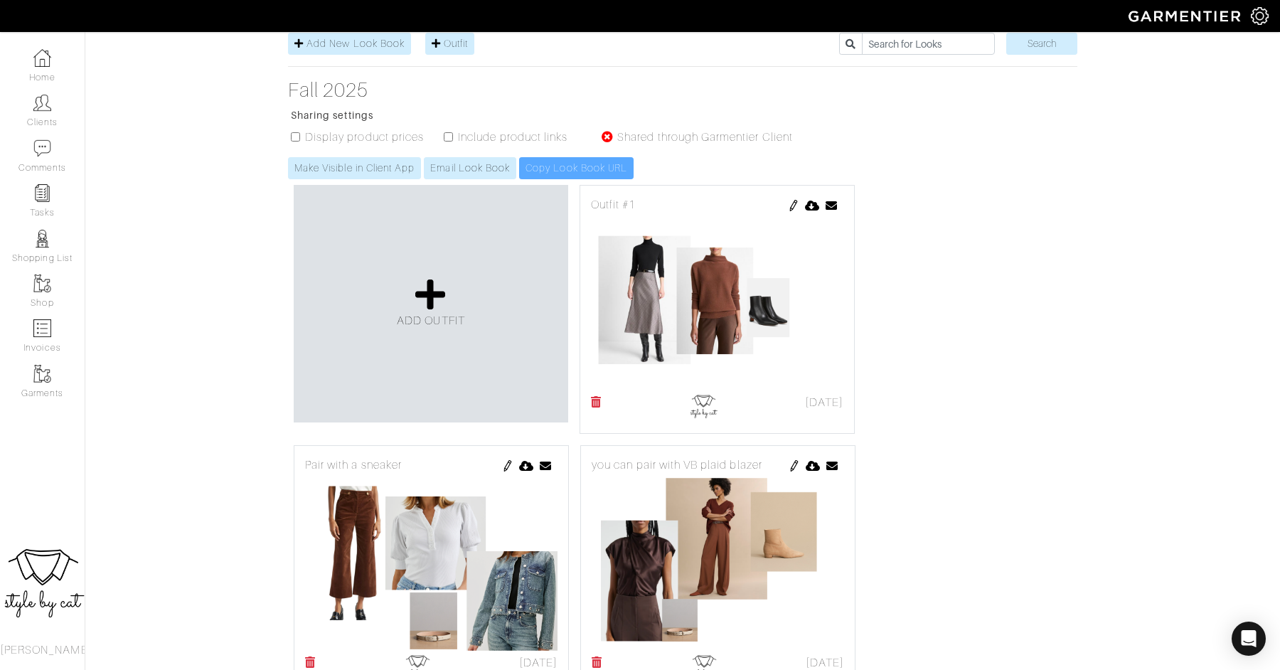
scroll to position [267, 0]
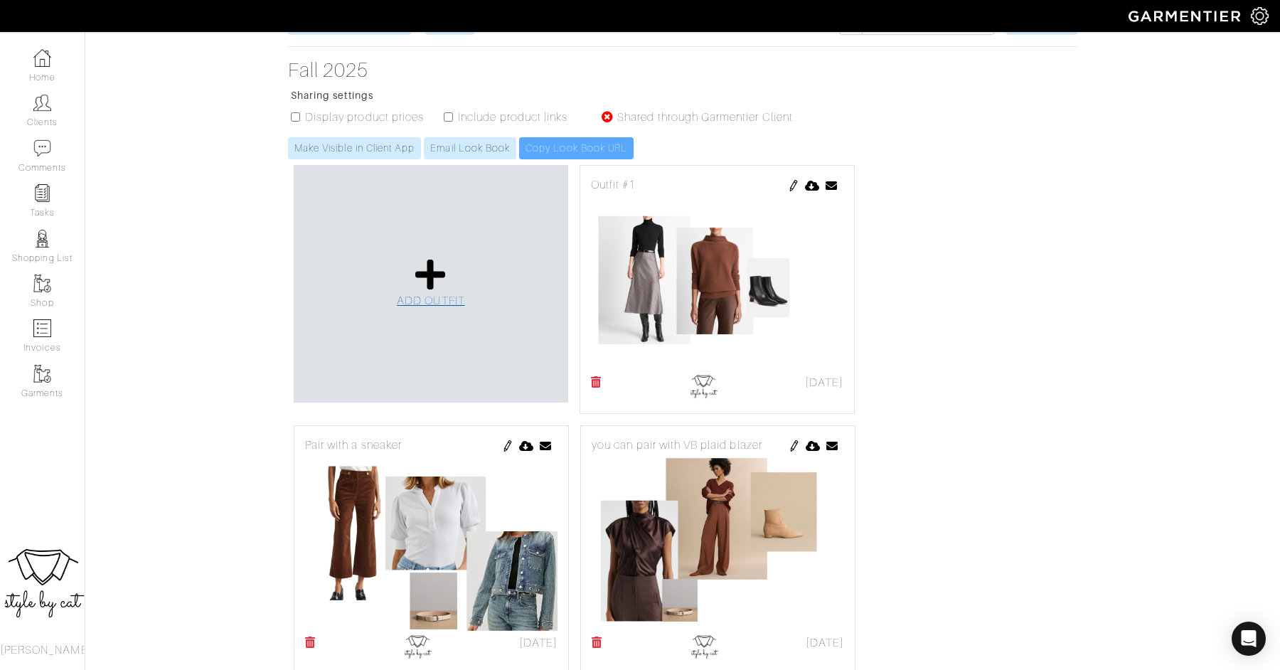
click at [436, 257] on link "ADD OUTFIT" at bounding box center [431, 283] width 68 height 52
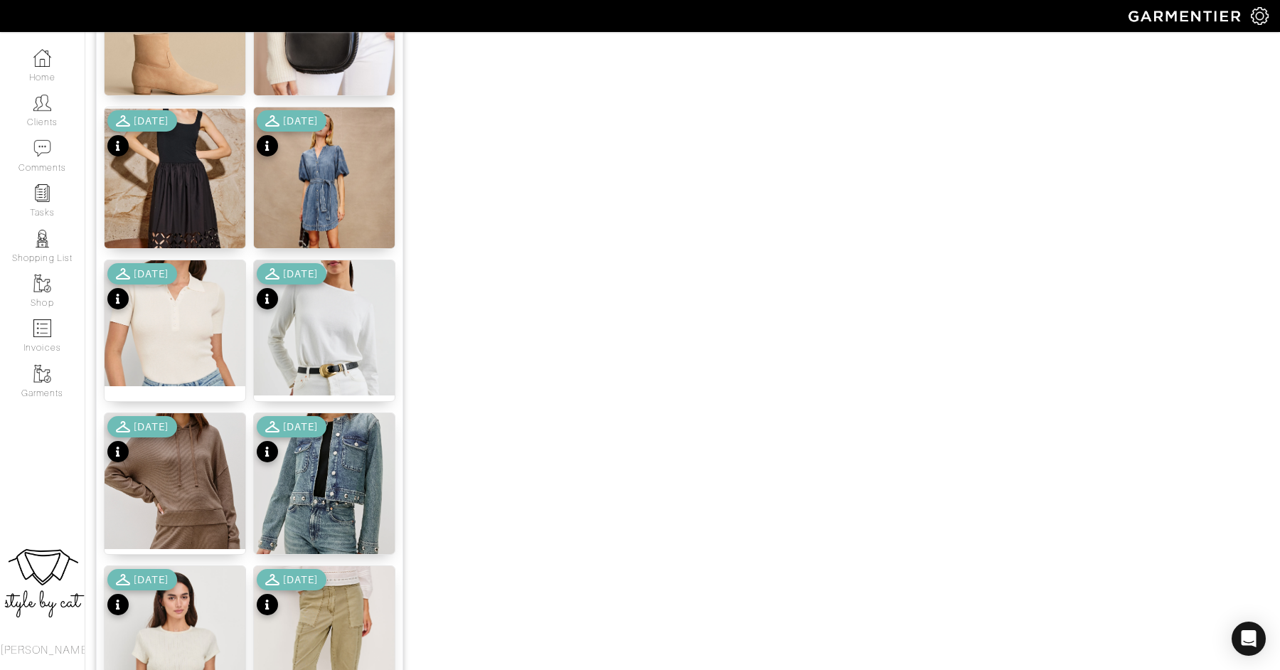
scroll to position [894, 0]
click at [168, 285] on div "10/02/25" at bounding box center [142, 287] width 70 height 50
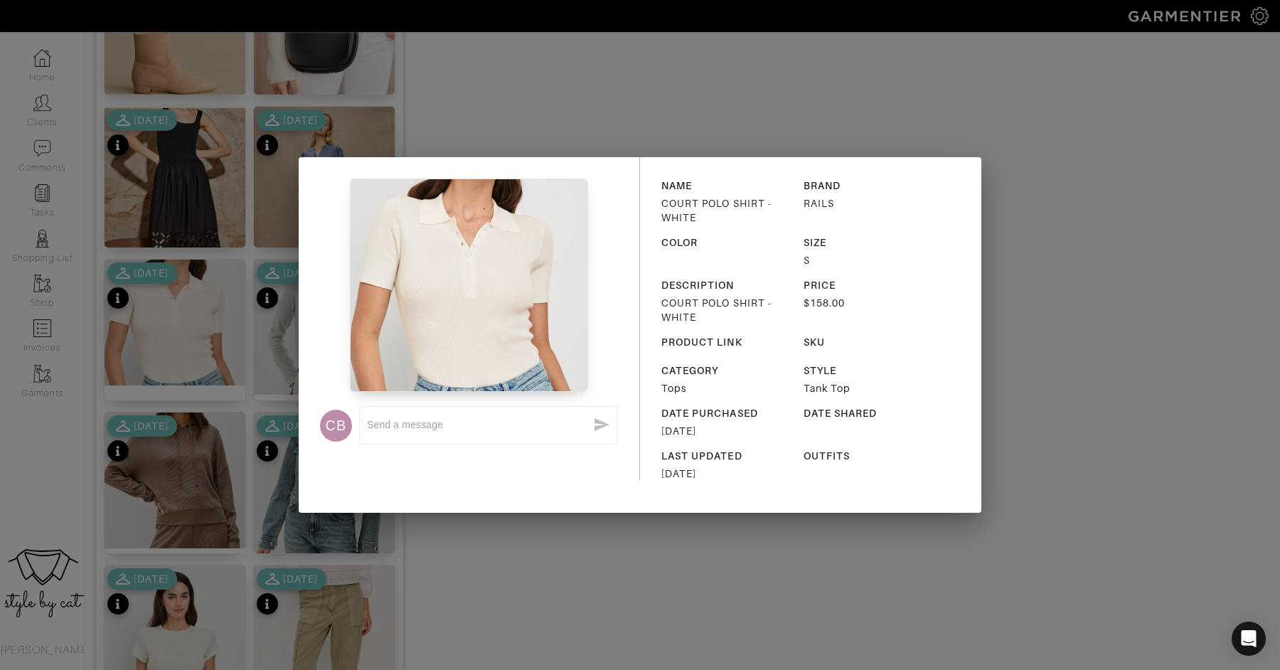
click at [574, 633] on div "CB x NAME COURT POLO SHIRT - WHITE BRAND RAILS COLOR SIZE S DESCRIPTION COURT P…" at bounding box center [640, 335] width 1280 height 670
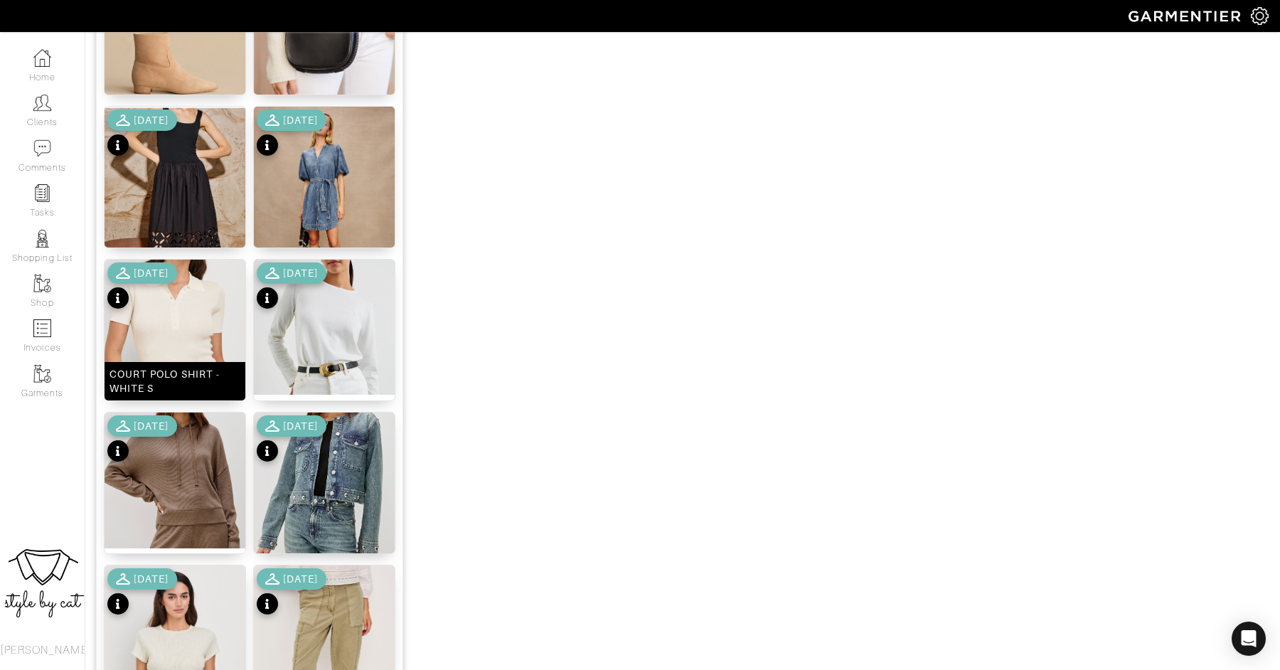
click at [176, 315] on img at bounding box center [174, 322] width 141 height 126
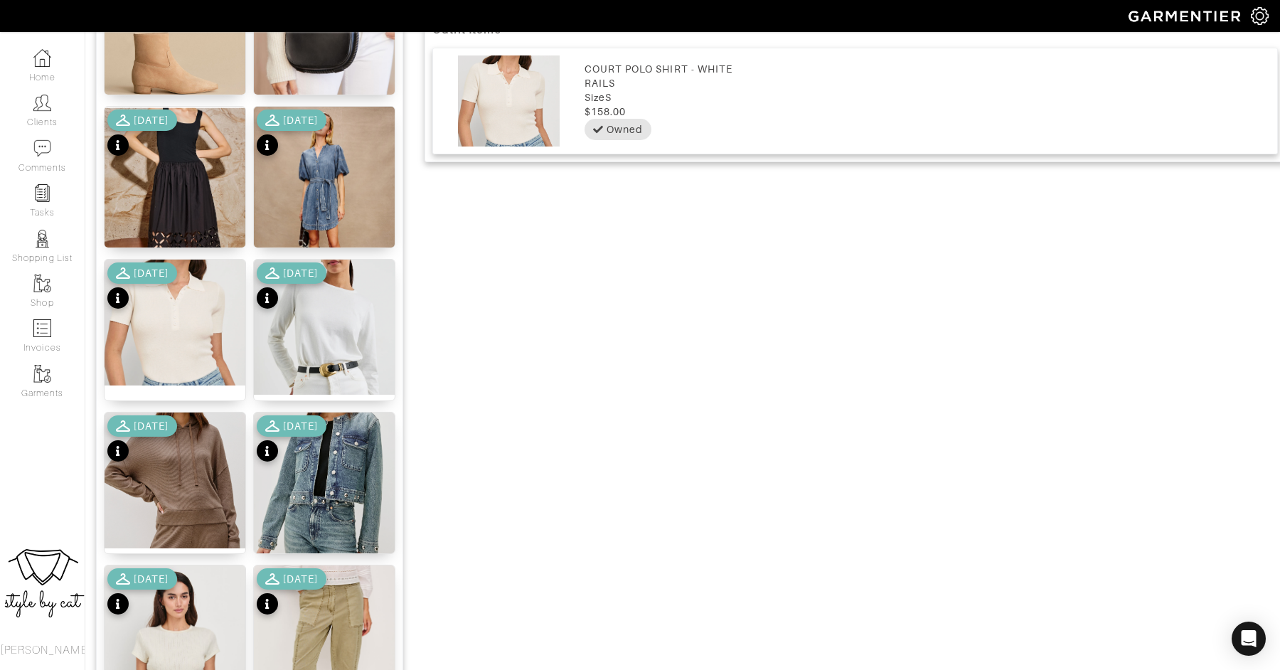
click at [326, 594] on div "10/02/25" at bounding box center [292, 593] width 70 height 50
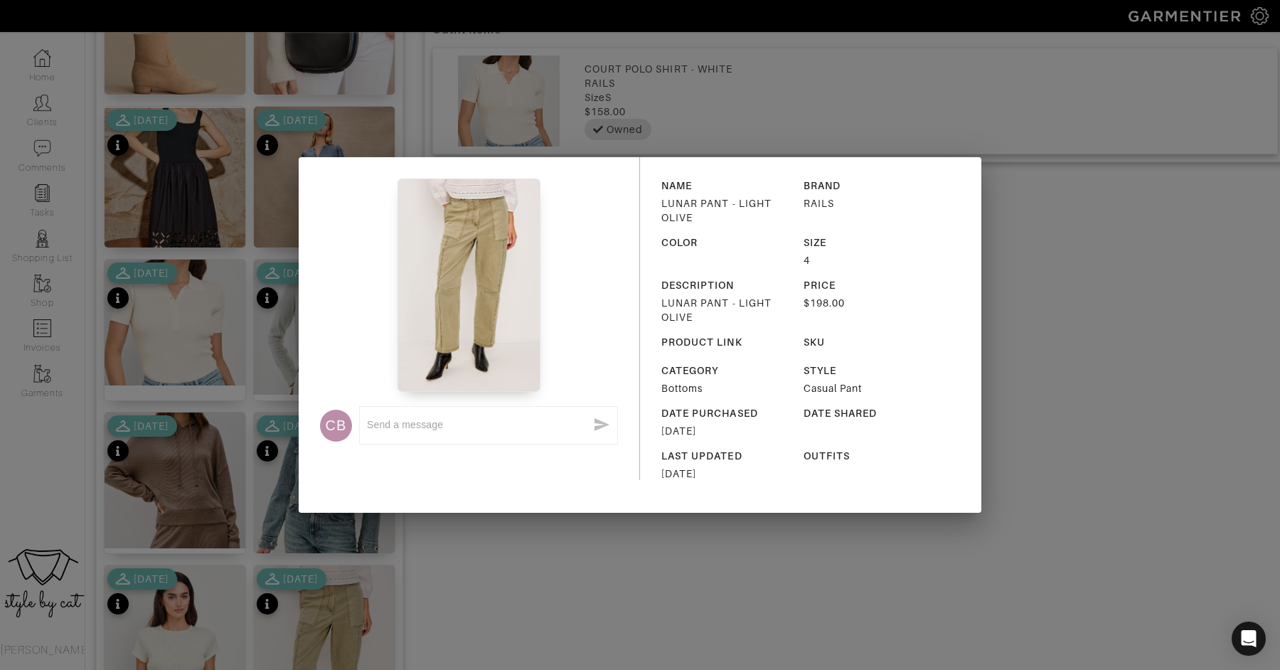
click at [722, 501] on div "NAME LUNAR PANT - LIGHT OLIVE BRAND RAILS COLOR SIZE 4 DESCRIPTION LUNAR PANT -…" at bounding box center [810, 334] width 341 height 355
click at [411, 614] on div "CB x NAME LUNAR PANT - LIGHT OLIVE BRAND RAILS COLOR SIZE 4 DESCRIPTION LUNAR P…" at bounding box center [640, 335] width 1280 height 670
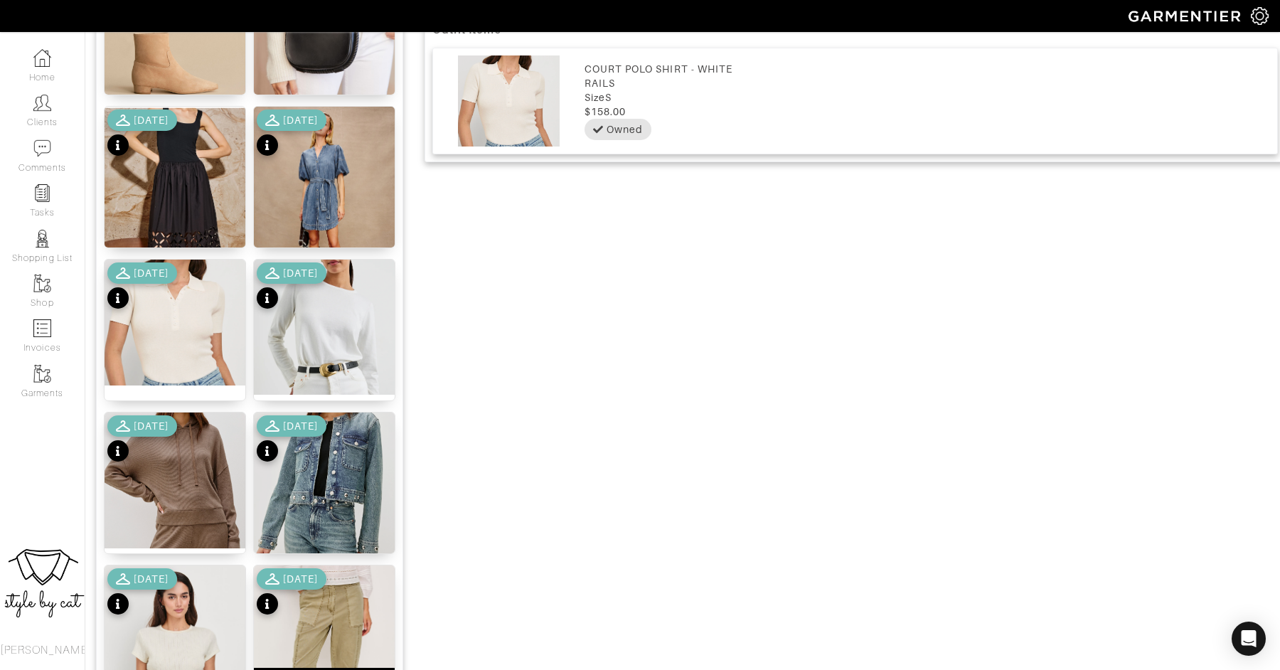
click at [345, 622] on img at bounding box center [324, 671] width 141 height 212
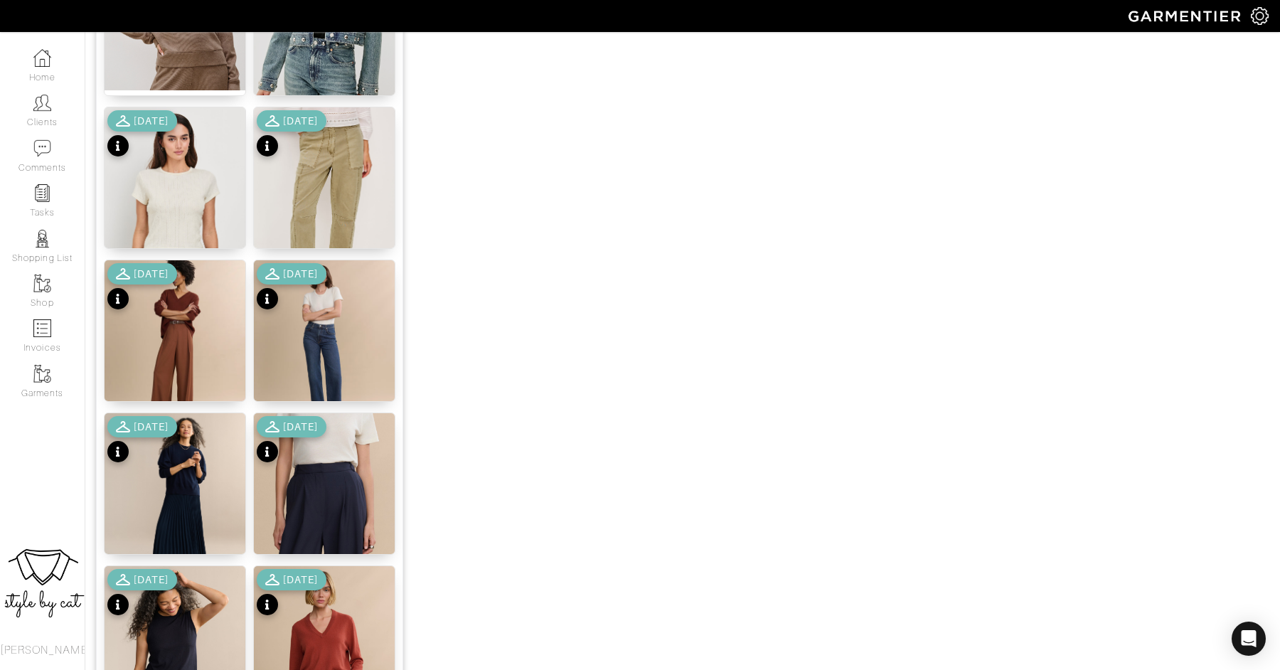
scroll to position [1653, 0]
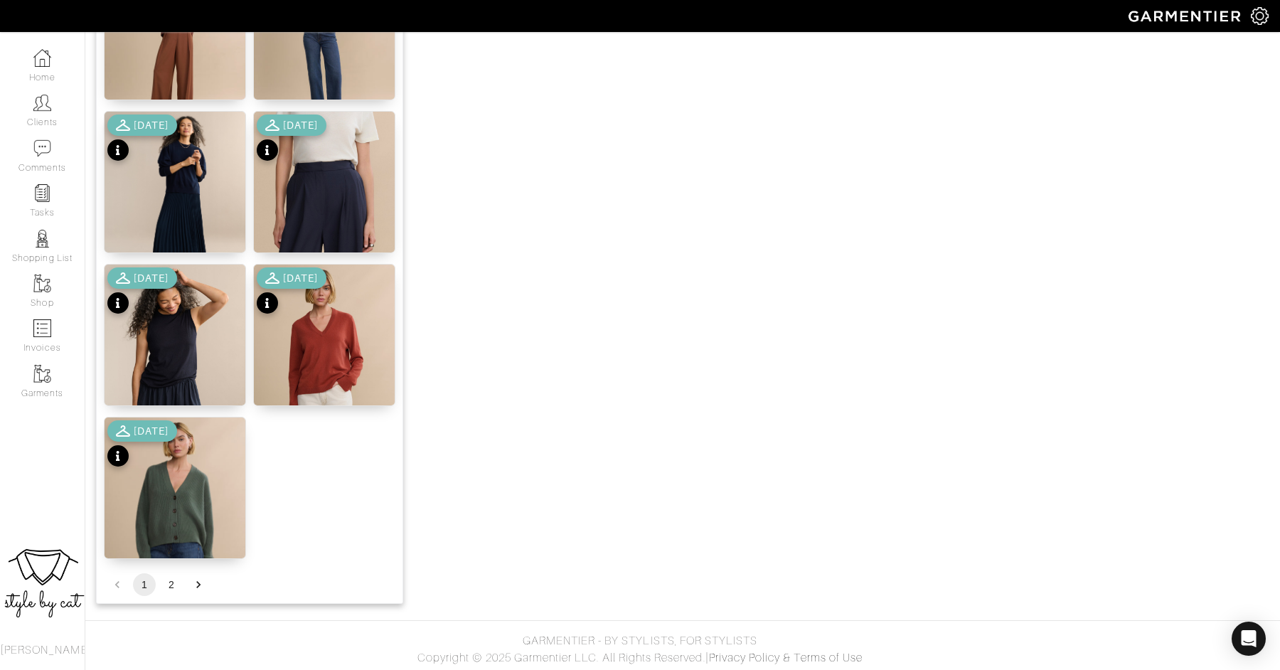
click at [159, 588] on li "2" at bounding box center [171, 584] width 27 height 23
click at [166, 591] on button "2" at bounding box center [171, 584] width 23 height 23
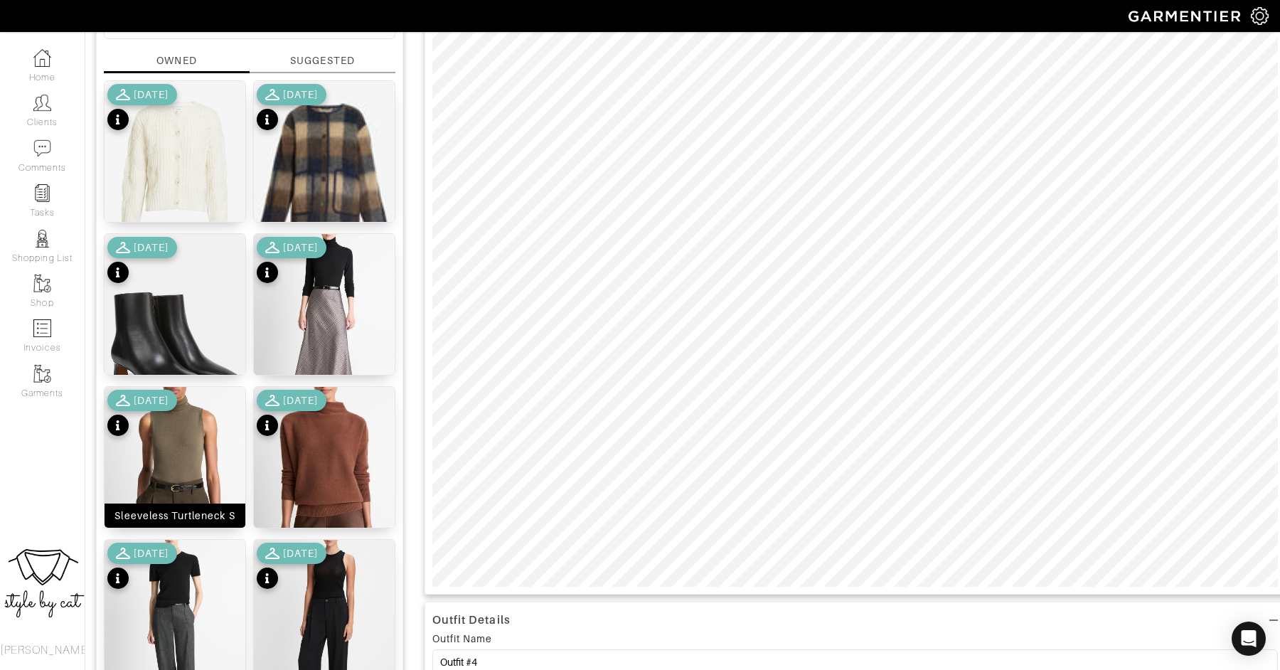
scroll to position [137, 0]
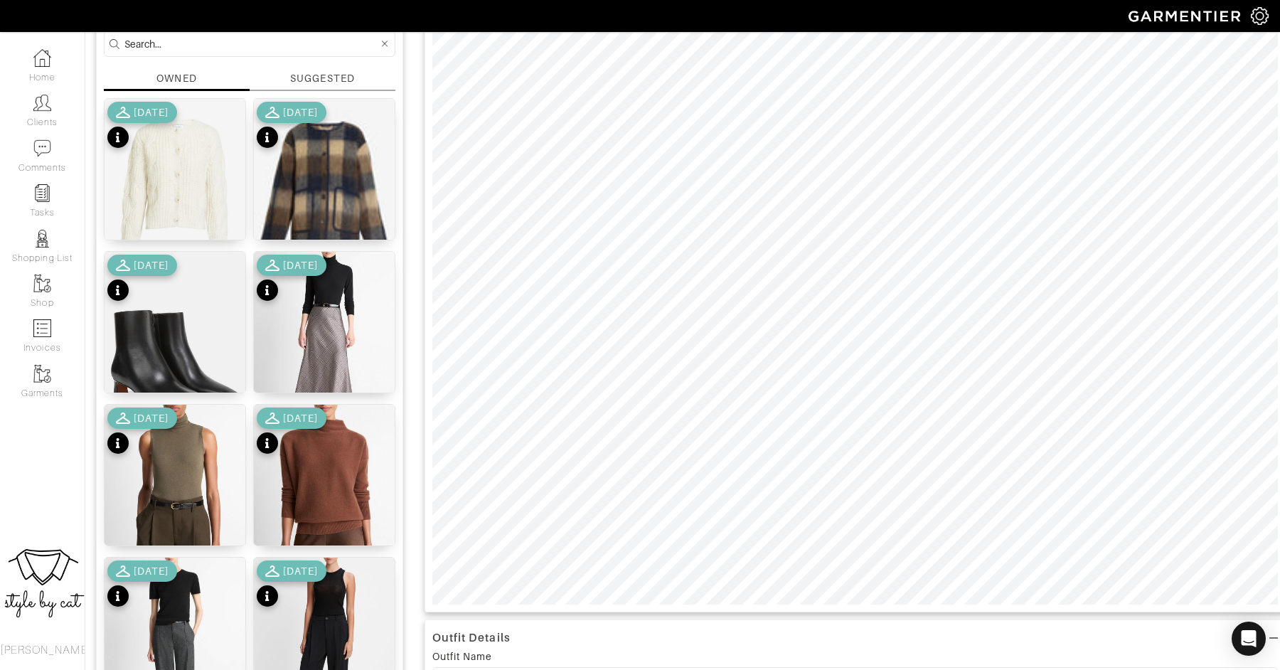
click at [326, 145] on div "10/01/25" at bounding box center [292, 127] width 70 height 50
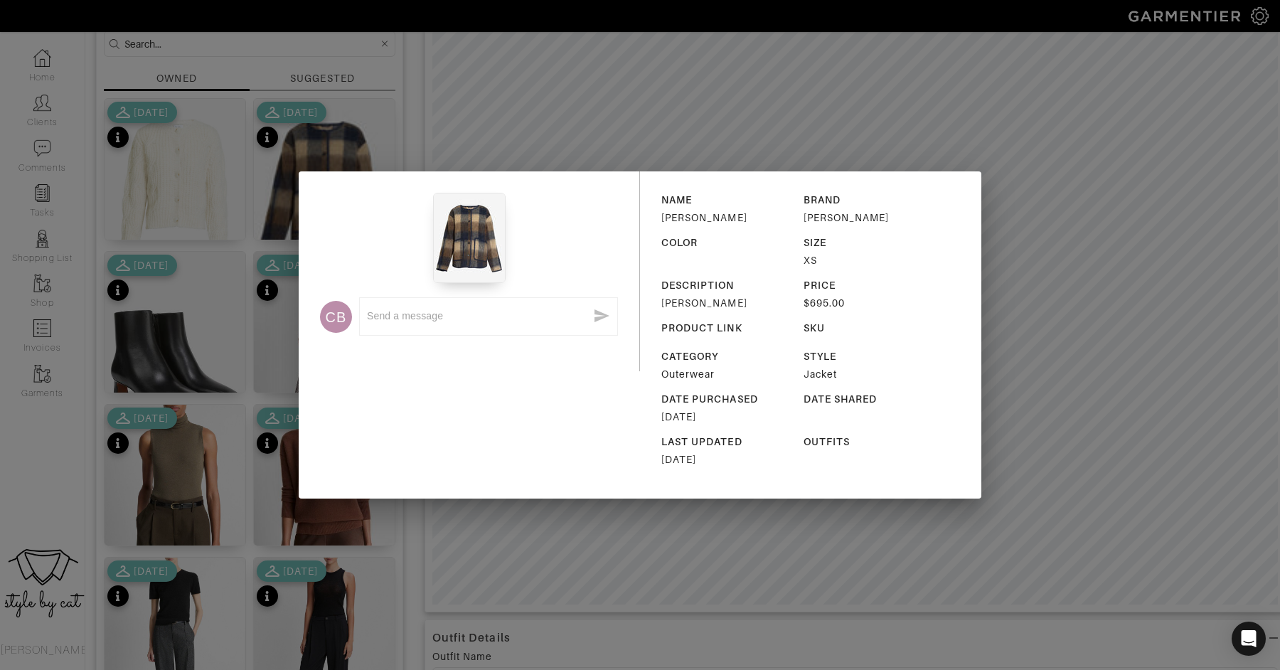
click at [518, 530] on div "CB x NAME Janet Jacket BRAND Tanya Taylor COLOR SIZE XS DESCRIPTION Janet Jacke…" at bounding box center [640, 335] width 1280 height 670
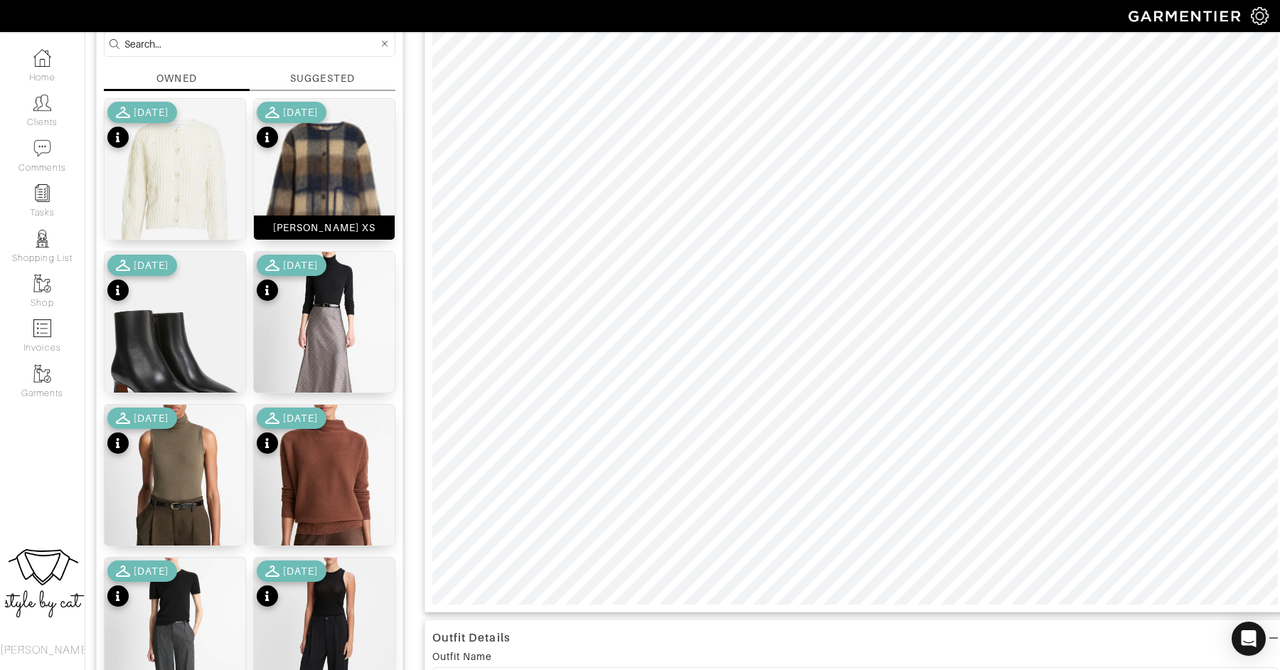
click at [364, 180] on img at bounding box center [324, 187] width 141 height 176
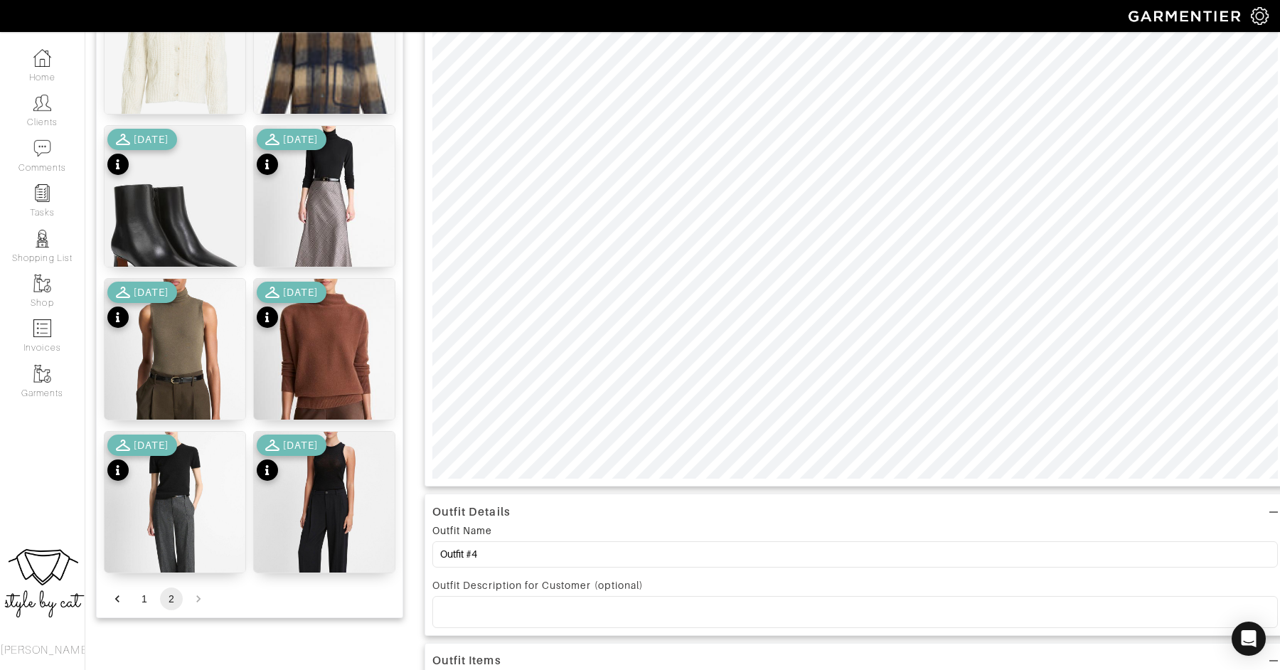
scroll to position [284, 0]
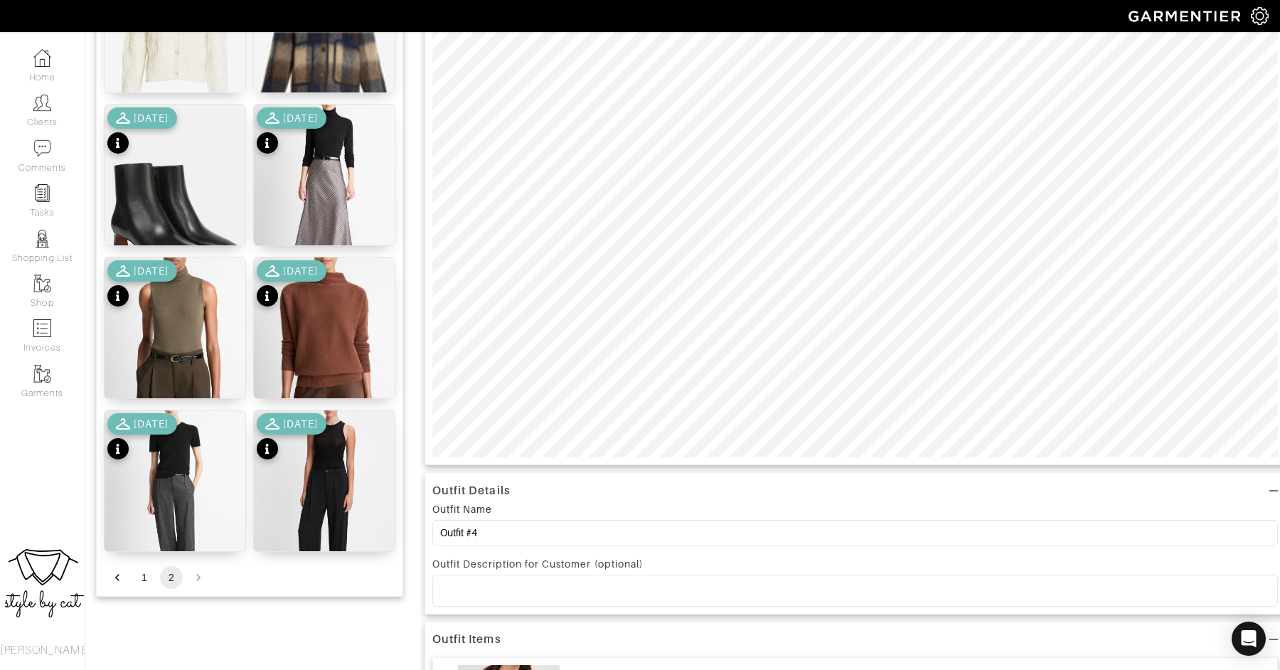
click at [1024, 488] on div "Outfit Details Outfit Name Outfit #4 Outfit Description for Customer (optional)…" at bounding box center [854, 423] width 861 height 1152
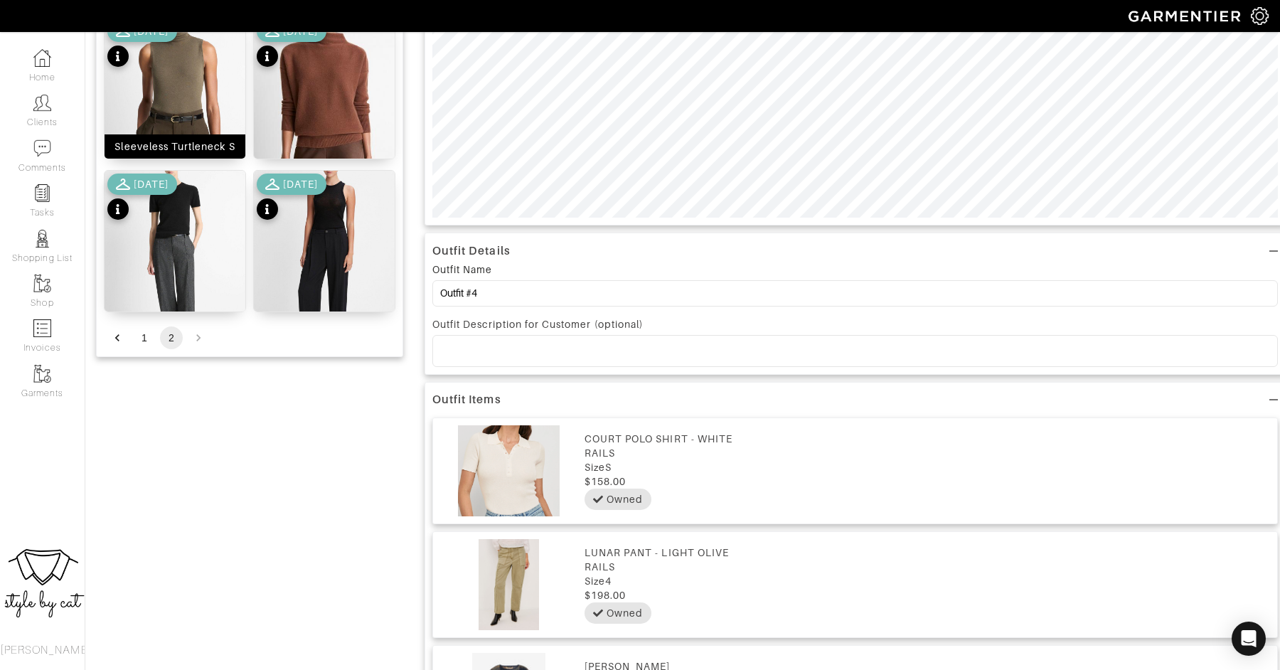
scroll to position [525, 0]
click at [141, 341] on button "1" at bounding box center [144, 337] width 23 height 23
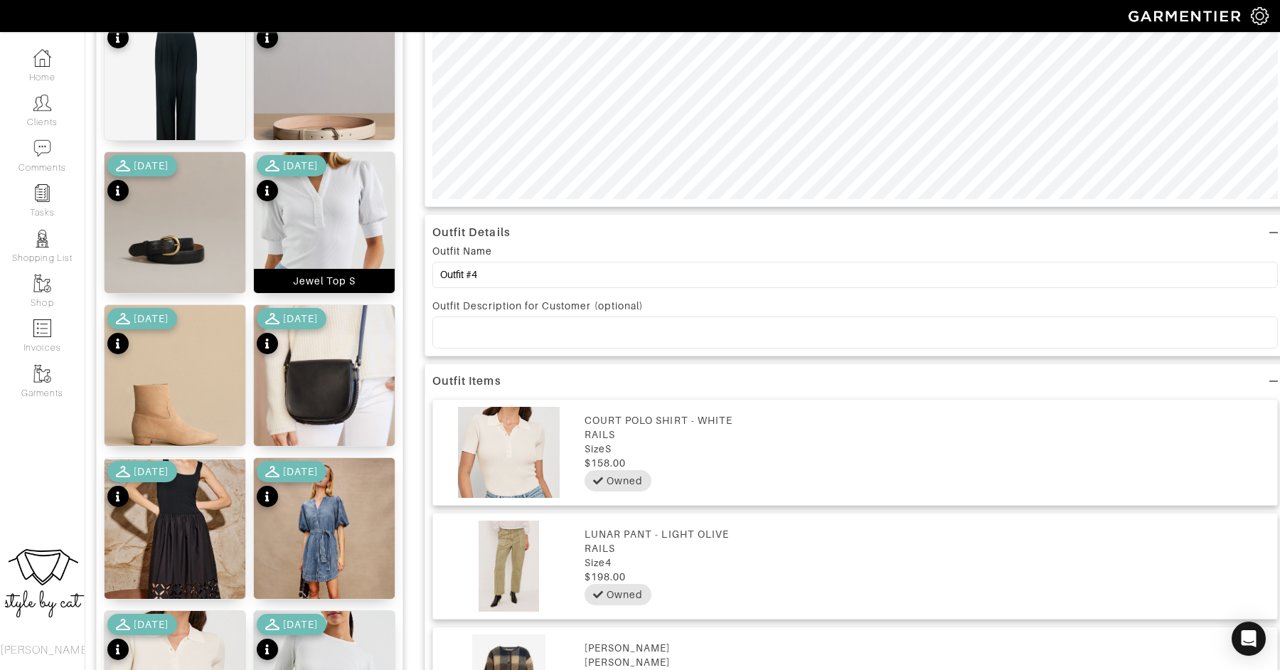
scroll to position [544, 0]
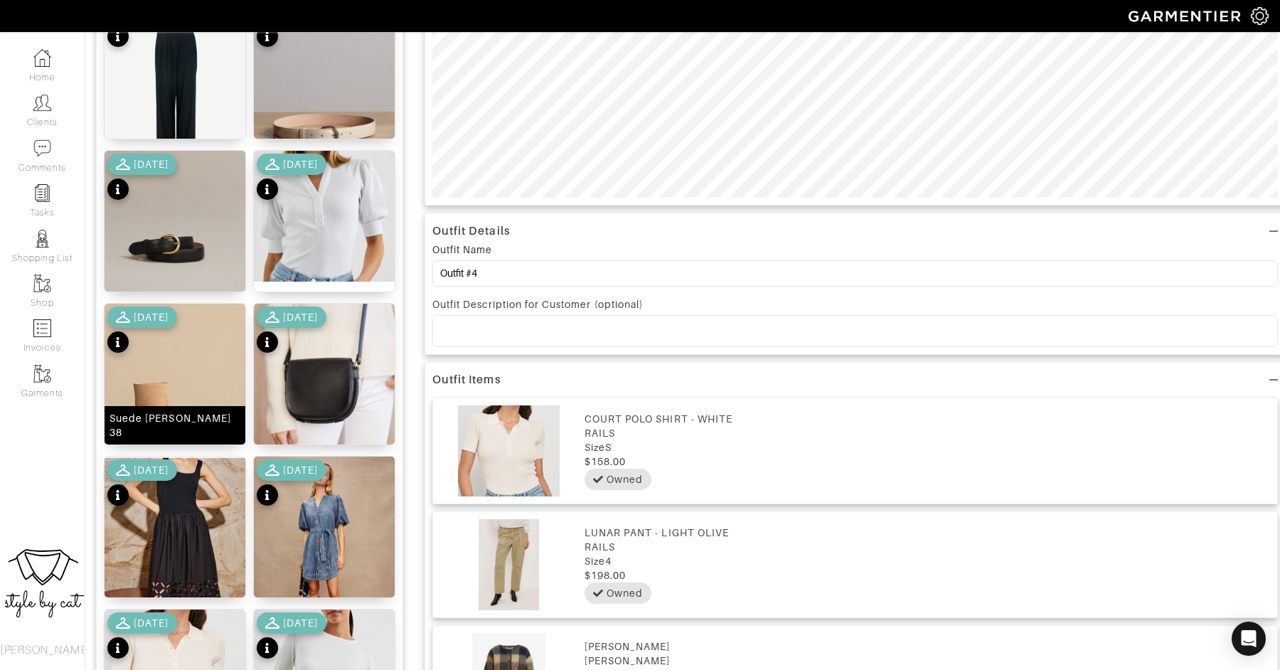
click at [181, 382] on img at bounding box center [174, 388] width 141 height 169
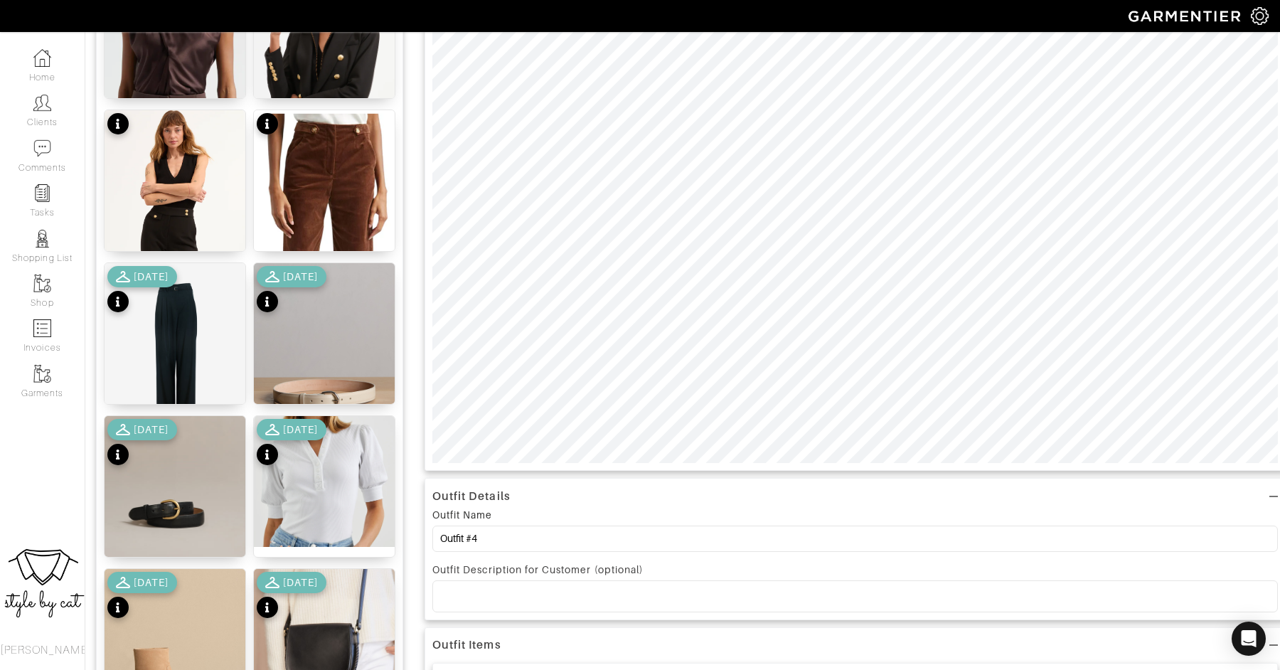
scroll to position [232, 0]
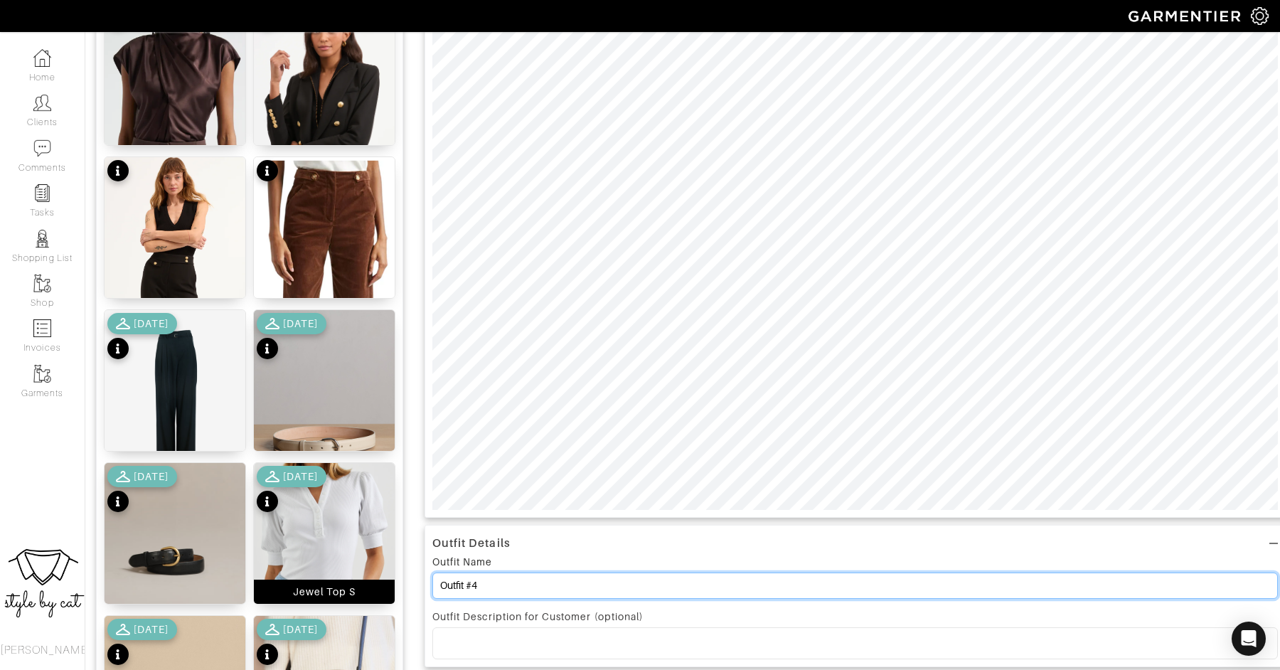
drag, startPoint x: 505, startPoint y: 584, endPoint x: 383, endPoint y: 574, distance: 122.6
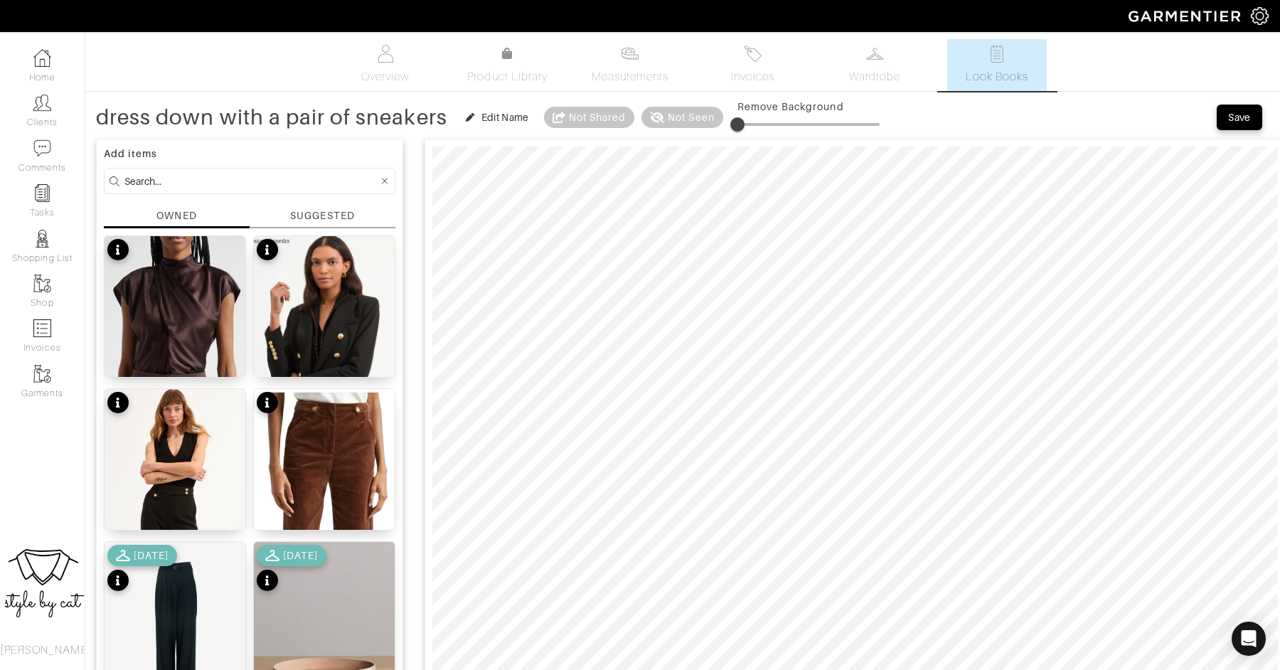
scroll to position [1, 0]
type input "dress down with a pair of sneakers"
click at [1238, 113] on div "Save" at bounding box center [1239, 116] width 23 height 14
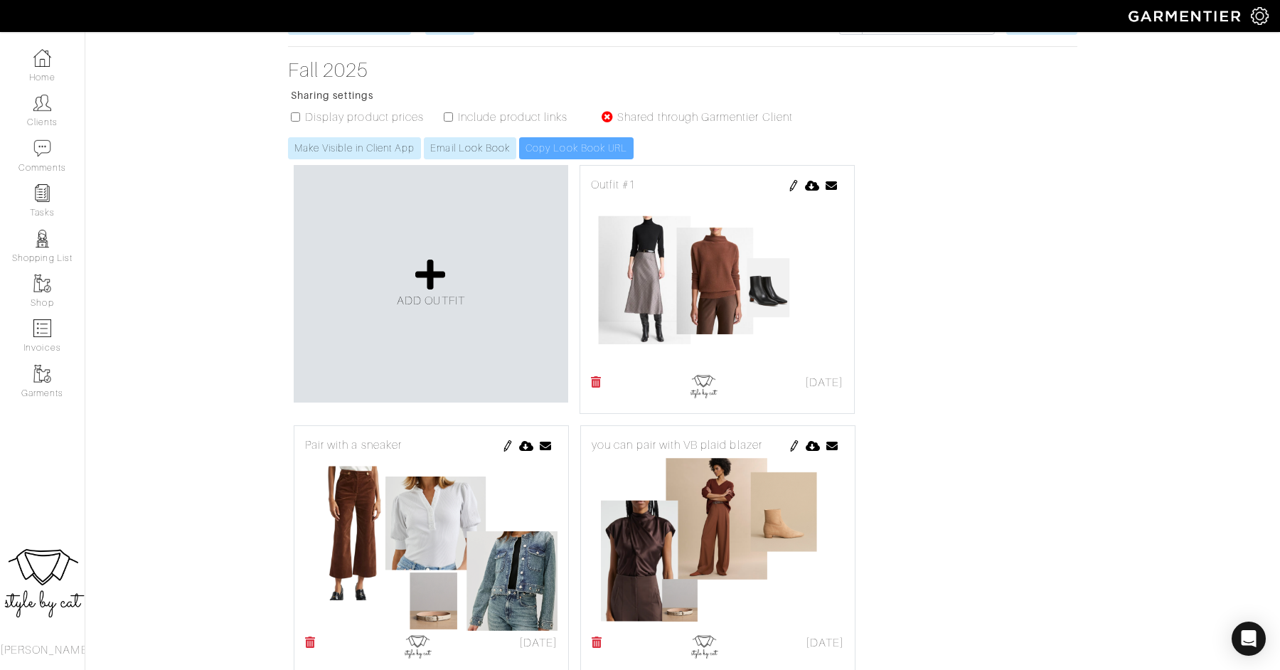
scroll to position [172, 0]
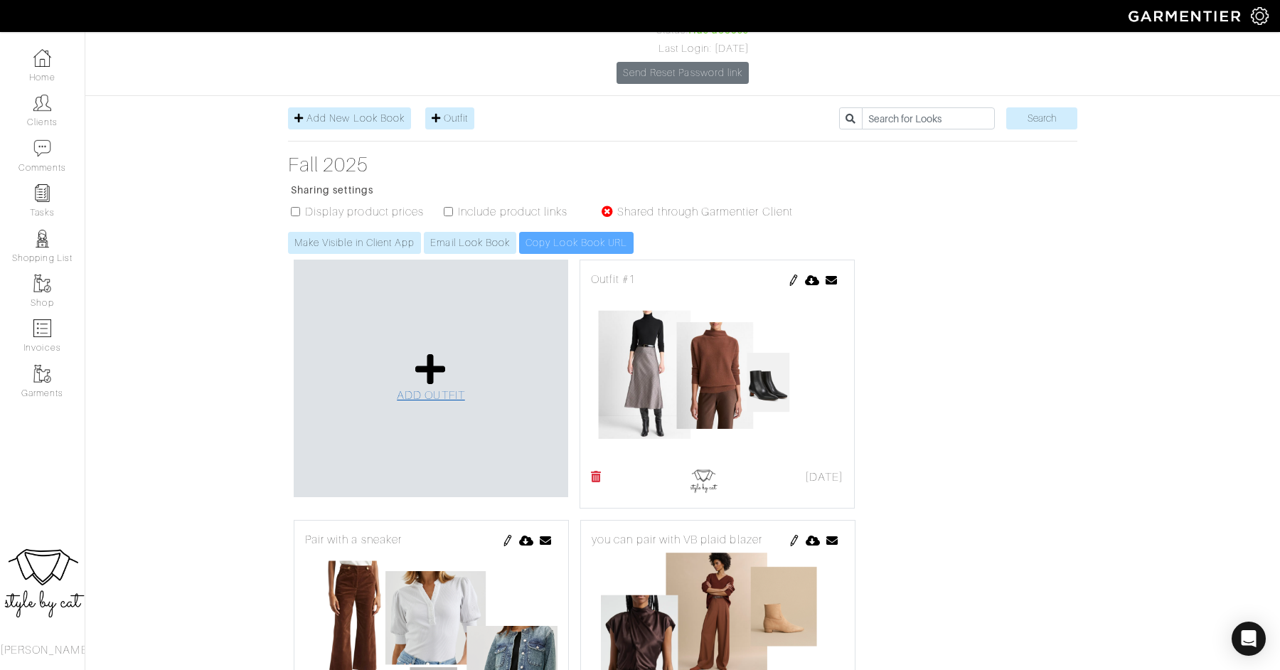
click at [433, 352] on icon at bounding box center [430, 369] width 31 height 34
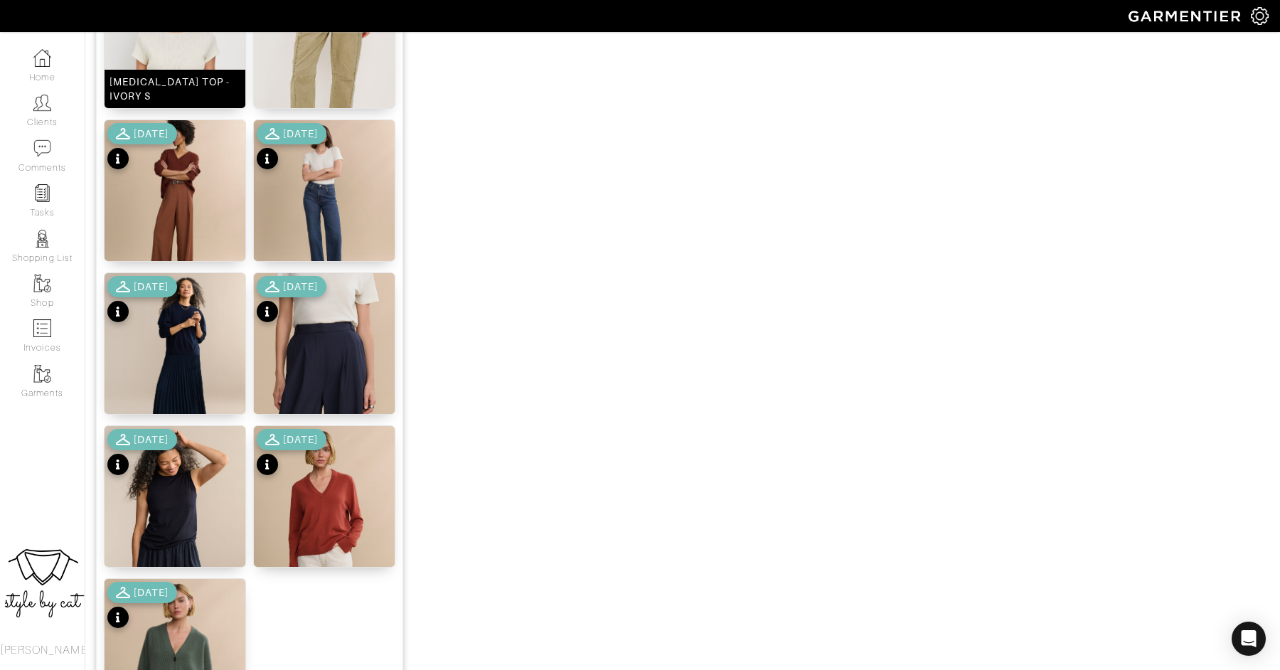
scroll to position [1653, 0]
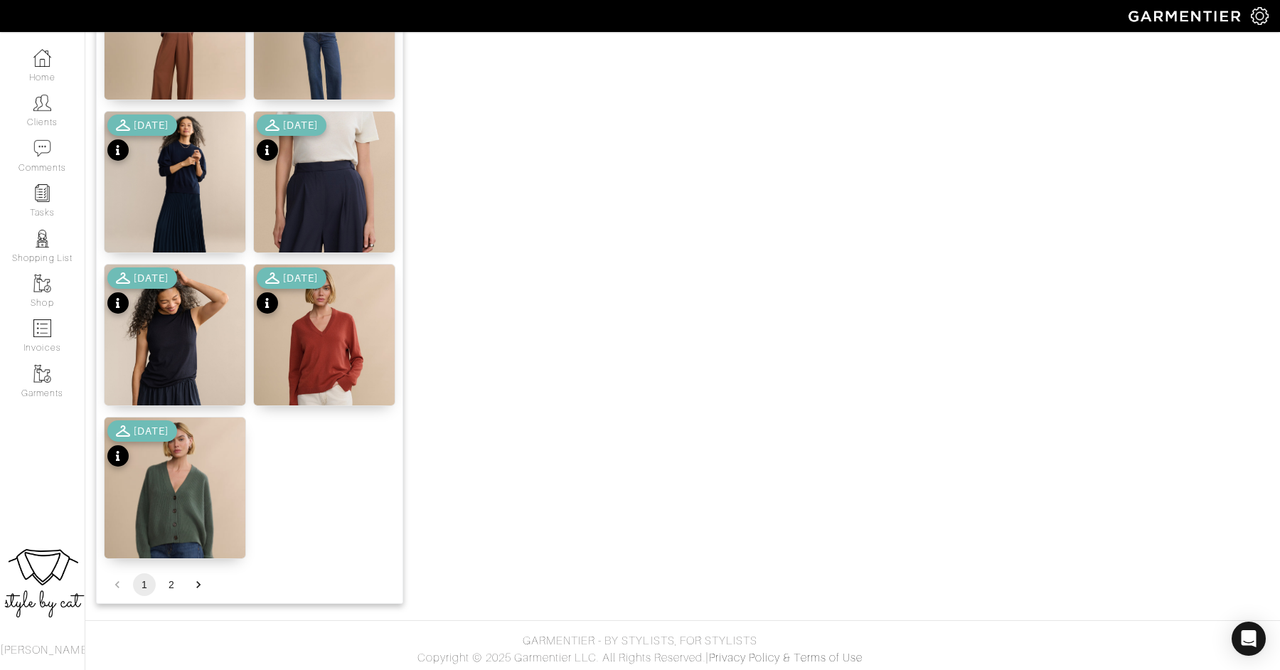
click at [177, 313] on div "[DATE]" at bounding box center [142, 292] width 70 height 50
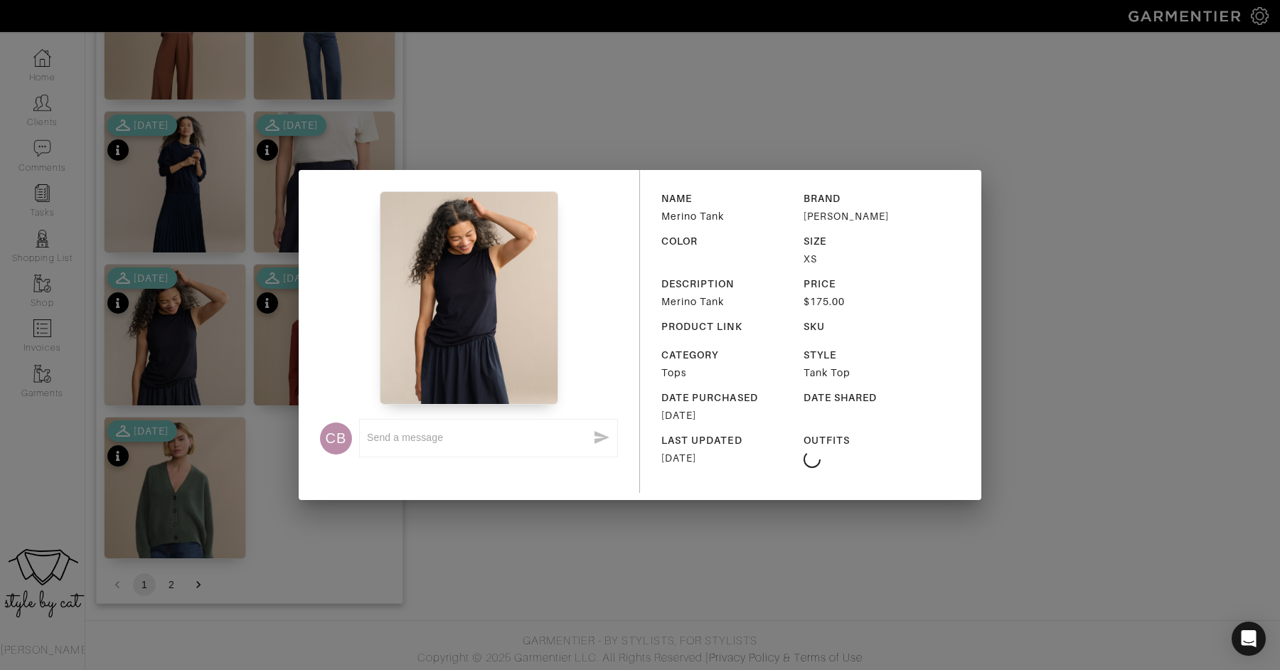
click at [183, 313] on div "CB x NAME Merino Tank BRAND [PERSON_NAME] COLOR SIZE XS DESCRIPTION Merino Tank…" at bounding box center [640, 335] width 1280 height 670
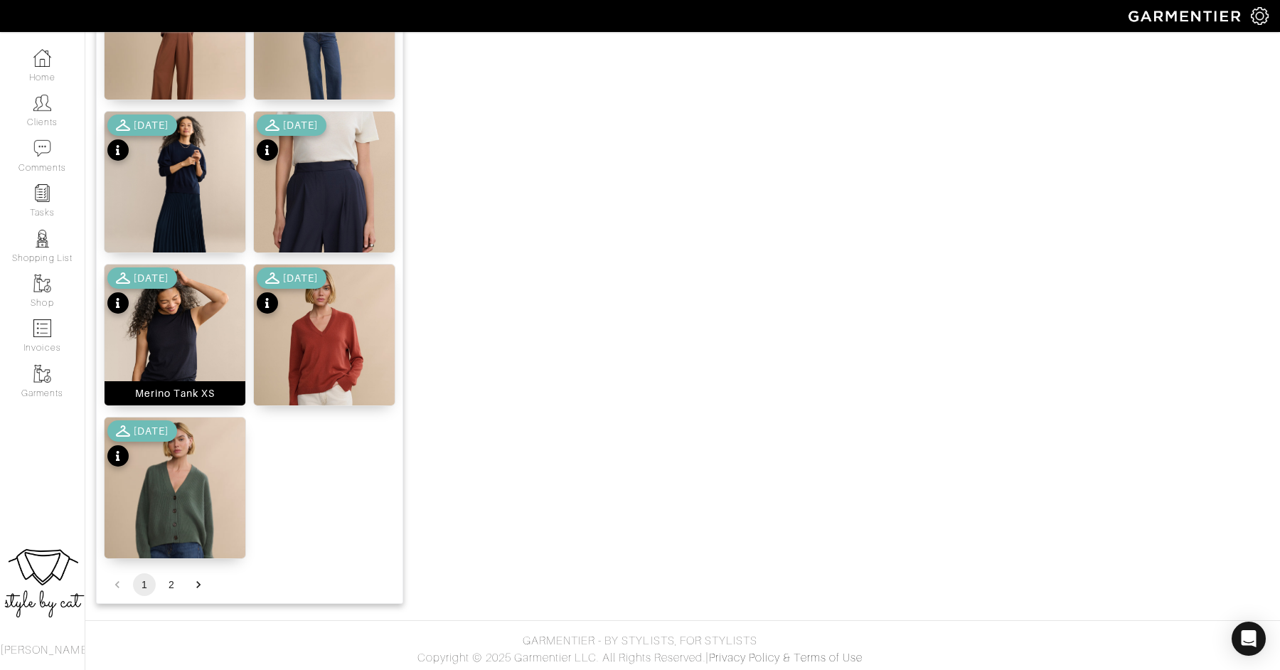
click at [182, 329] on img at bounding box center [174, 348] width 141 height 169
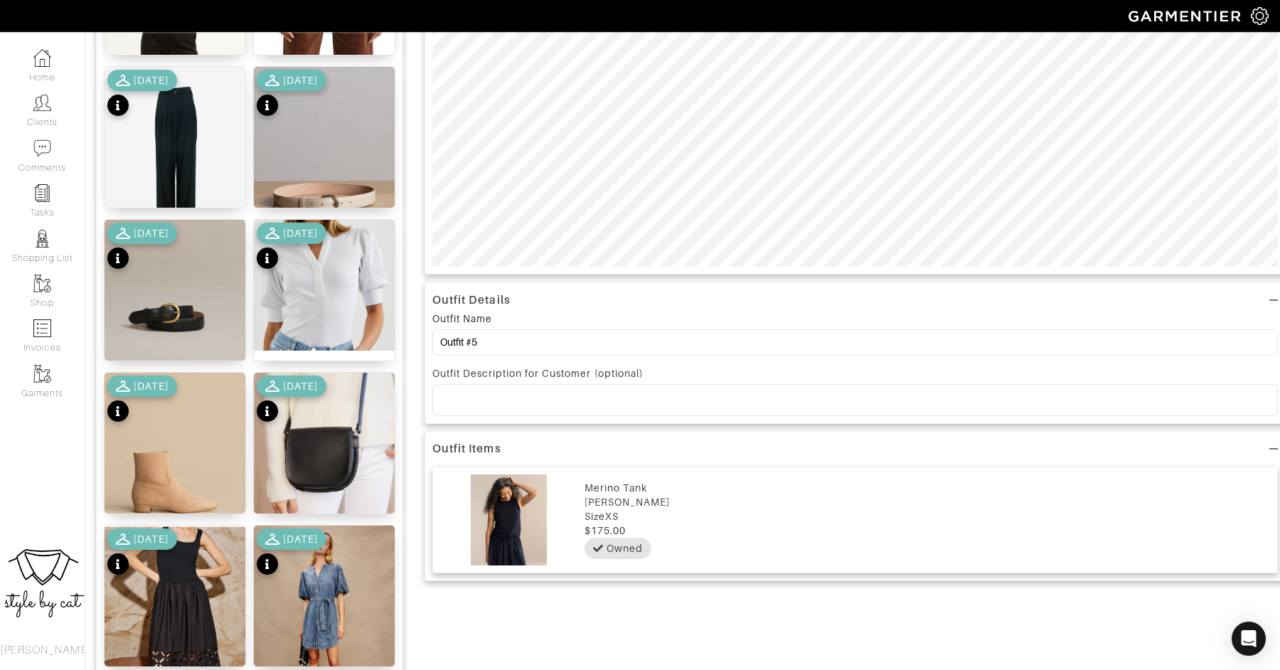
scroll to position [476, 0]
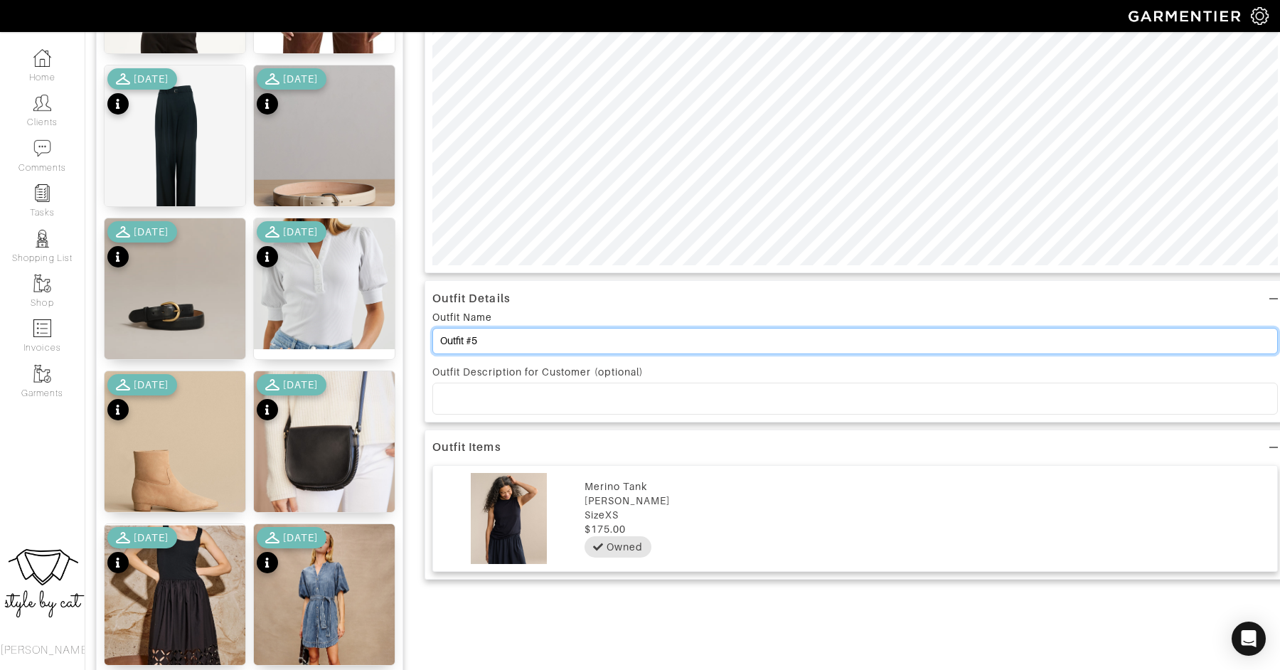
drag, startPoint x: 501, startPoint y: 339, endPoint x: 408, endPoint y: 335, distance: 93.2
click at [442, 341] on input "VB plaid blazer" at bounding box center [854, 341] width 845 height 26
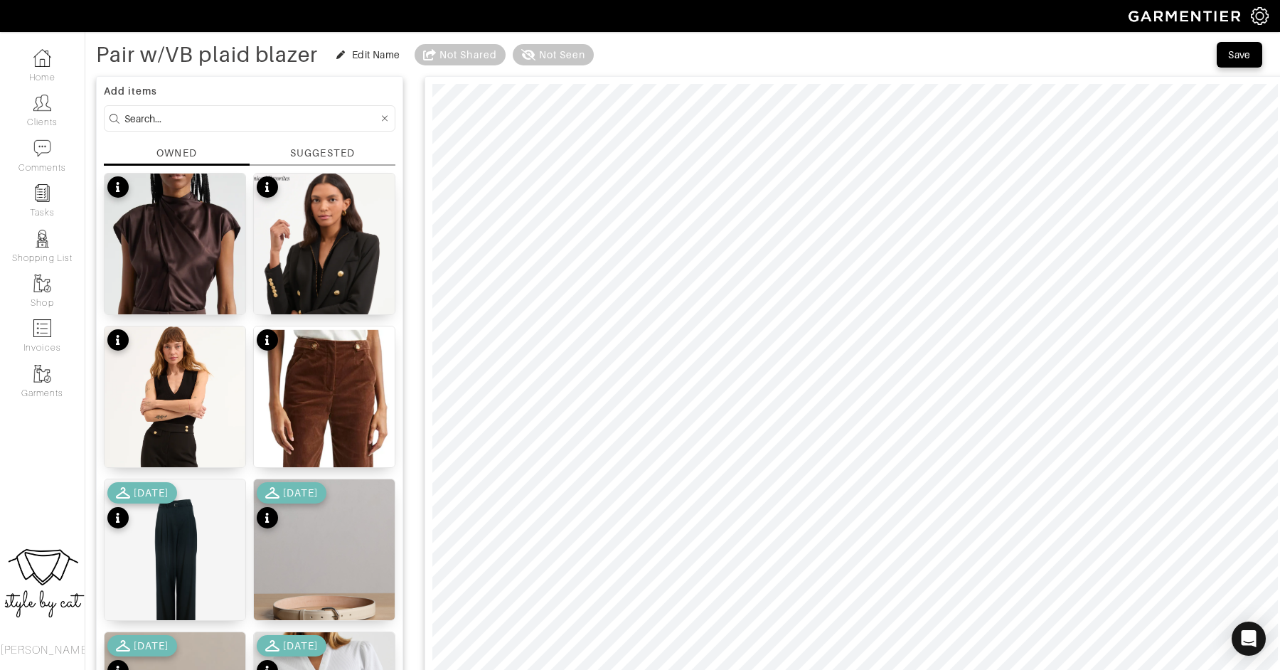
scroll to position [61, 0]
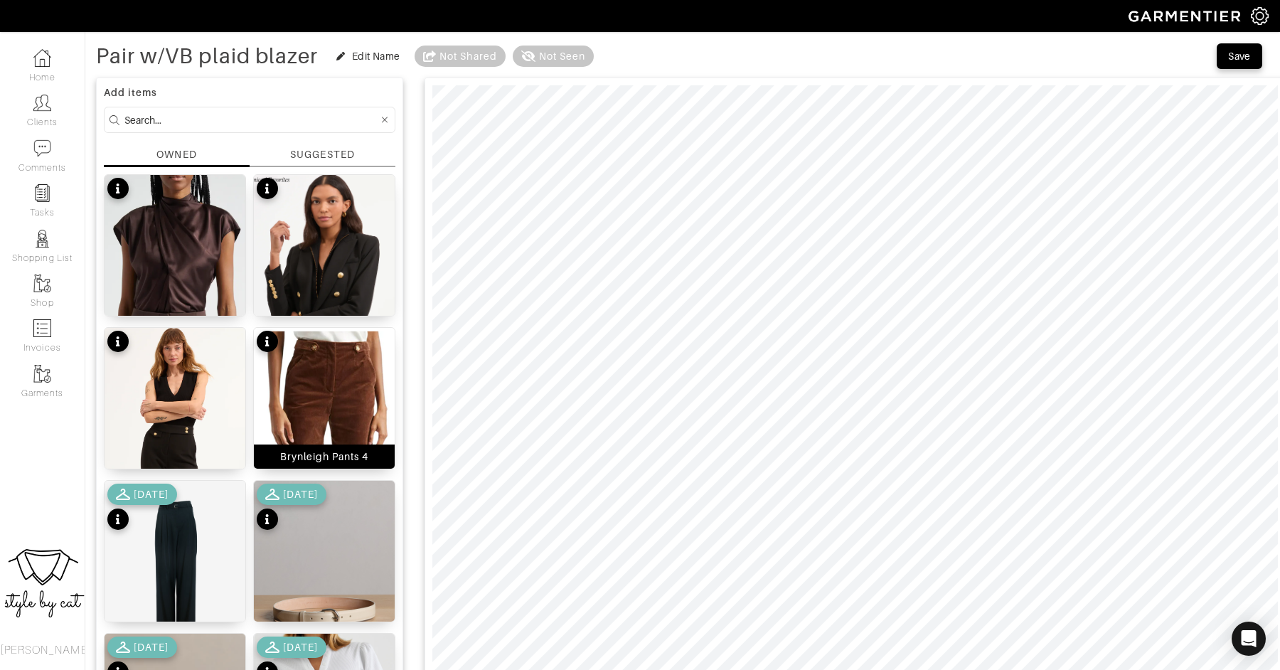
type input "Pair w/VB plaid blazer"
click at [353, 377] on img at bounding box center [324, 482] width 141 height 308
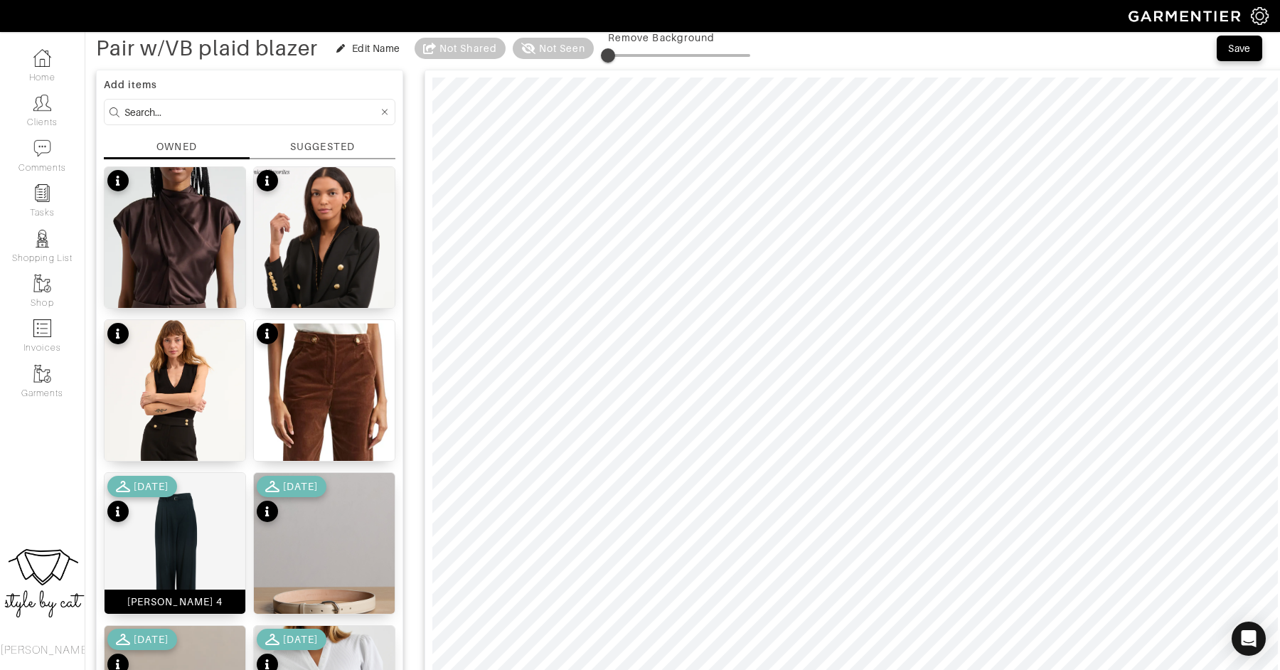
scroll to position [79, 0]
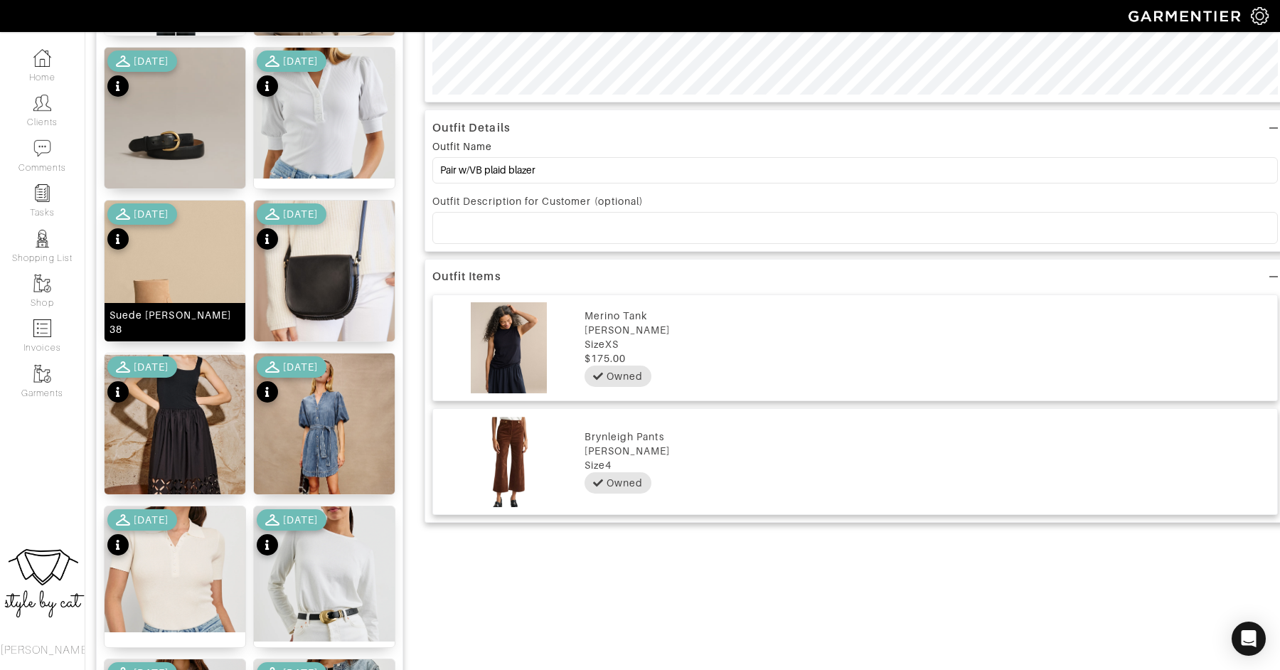
click at [158, 264] on img at bounding box center [174, 284] width 141 height 169
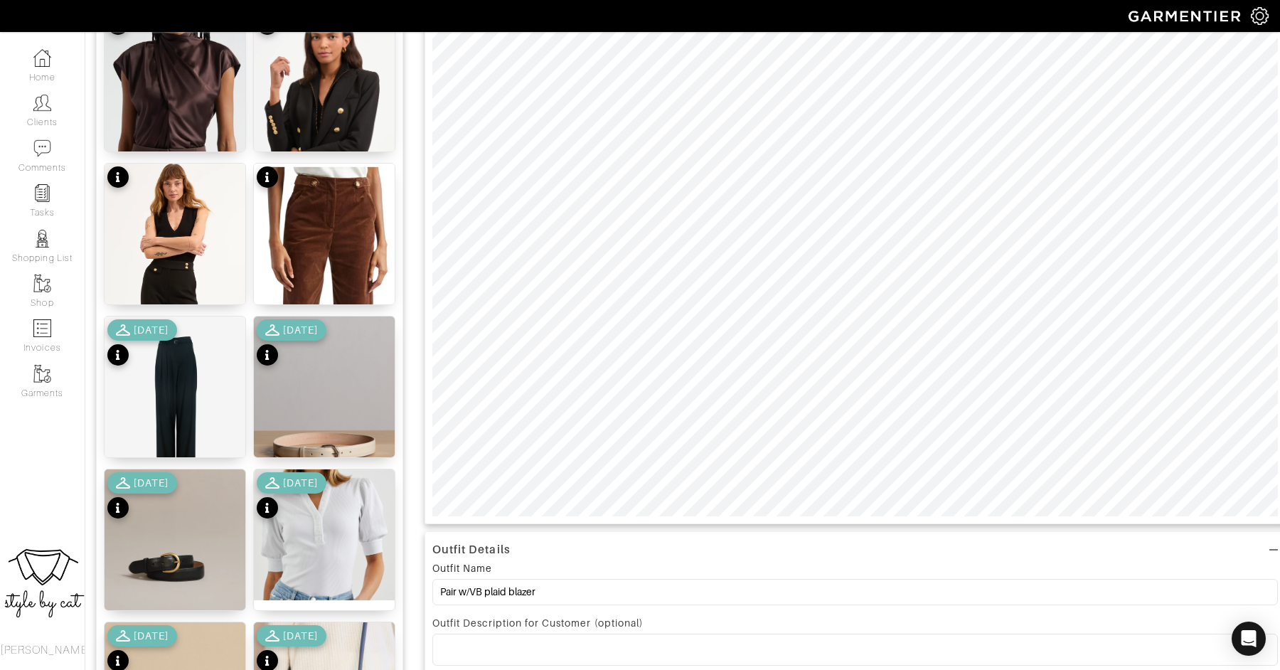
scroll to position [29, 0]
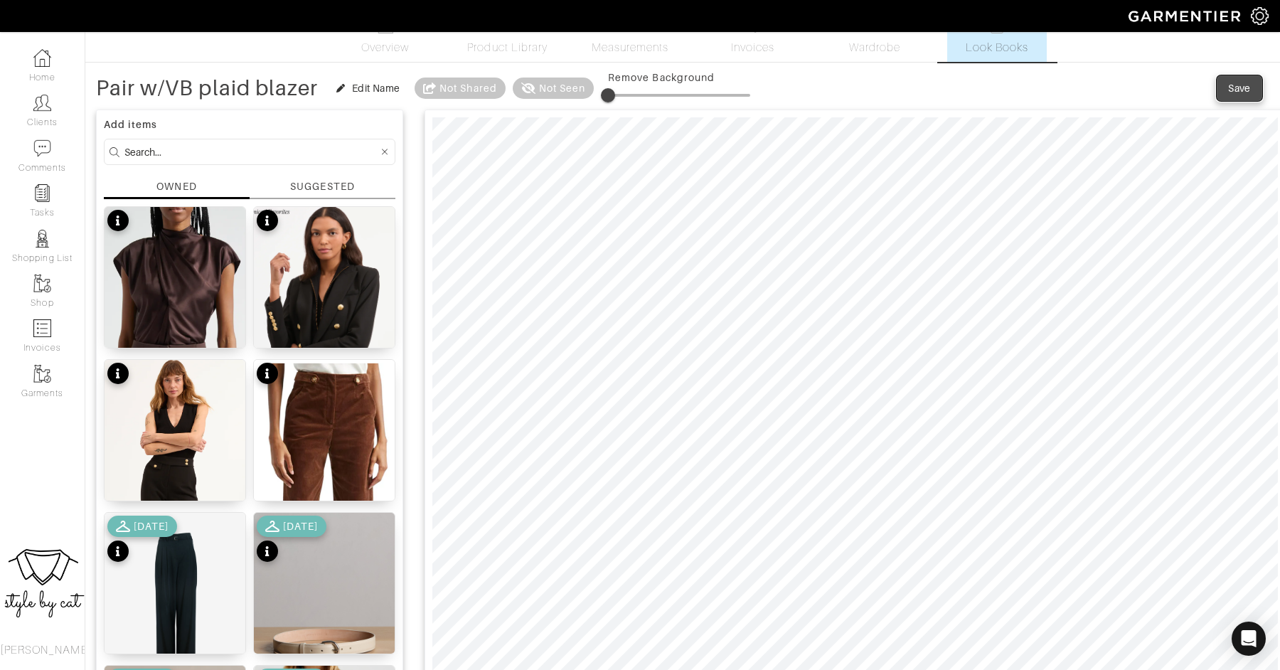
click at [1235, 87] on div "Save" at bounding box center [1239, 88] width 23 height 14
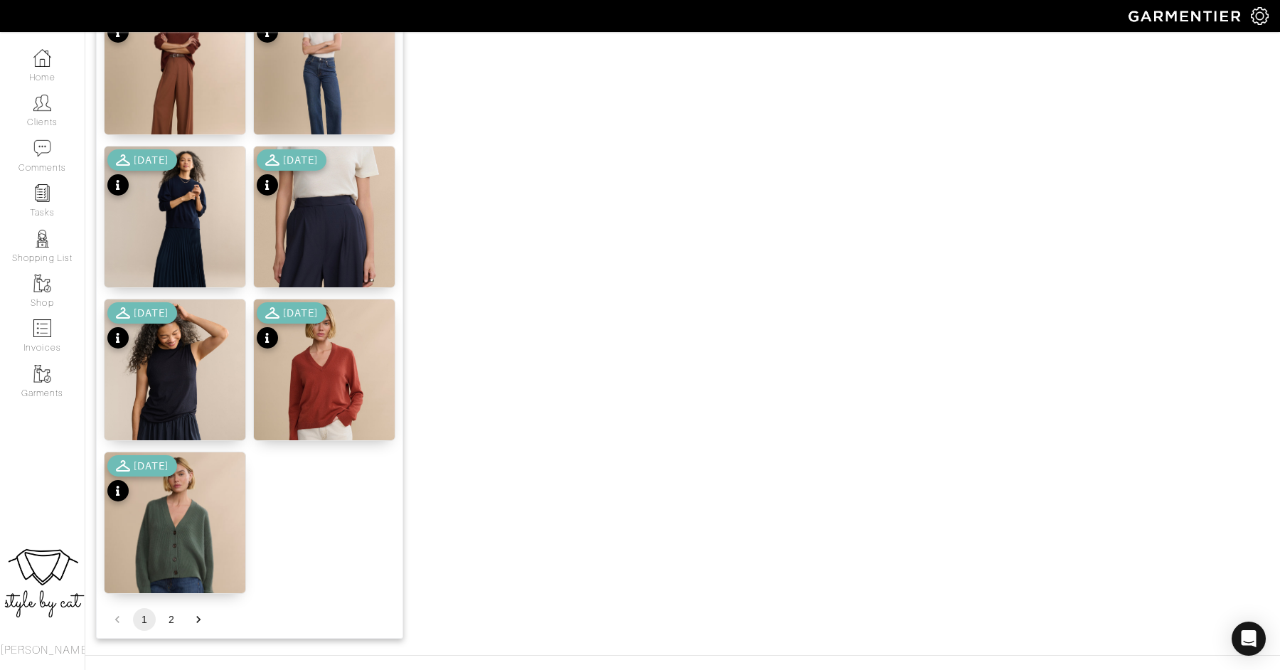
scroll to position [1526, 0]
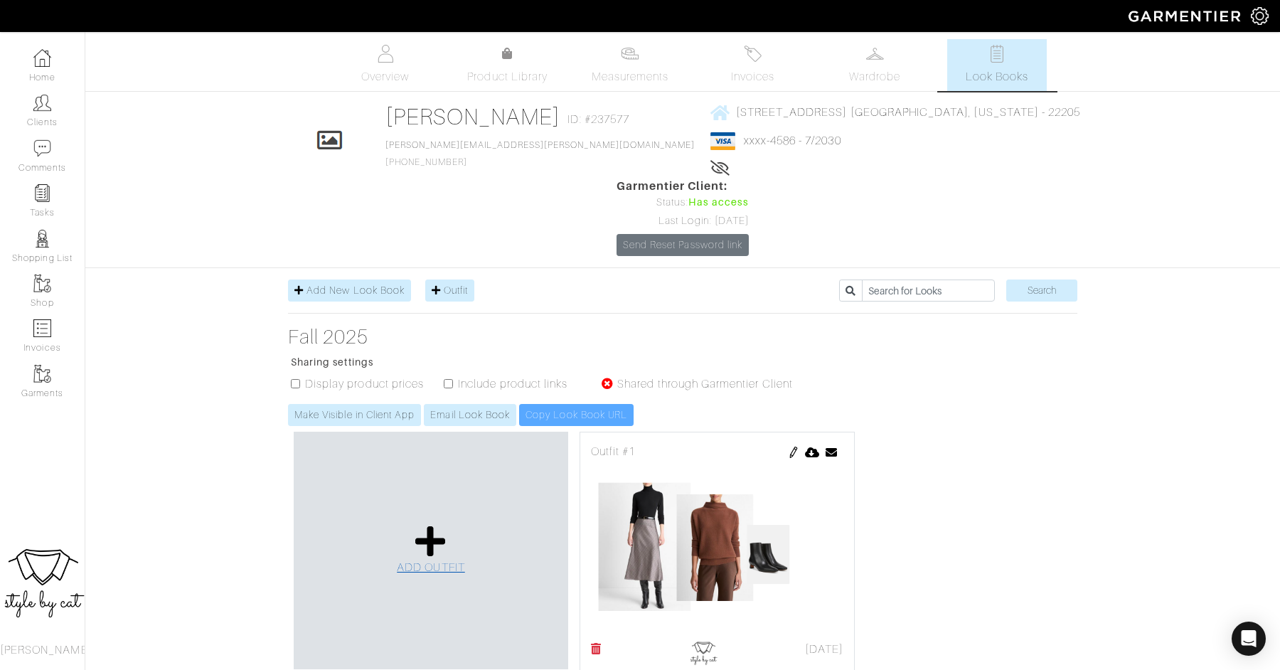
click at [460, 524] on link "ADD OUTFIT" at bounding box center [431, 550] width 68 height 52
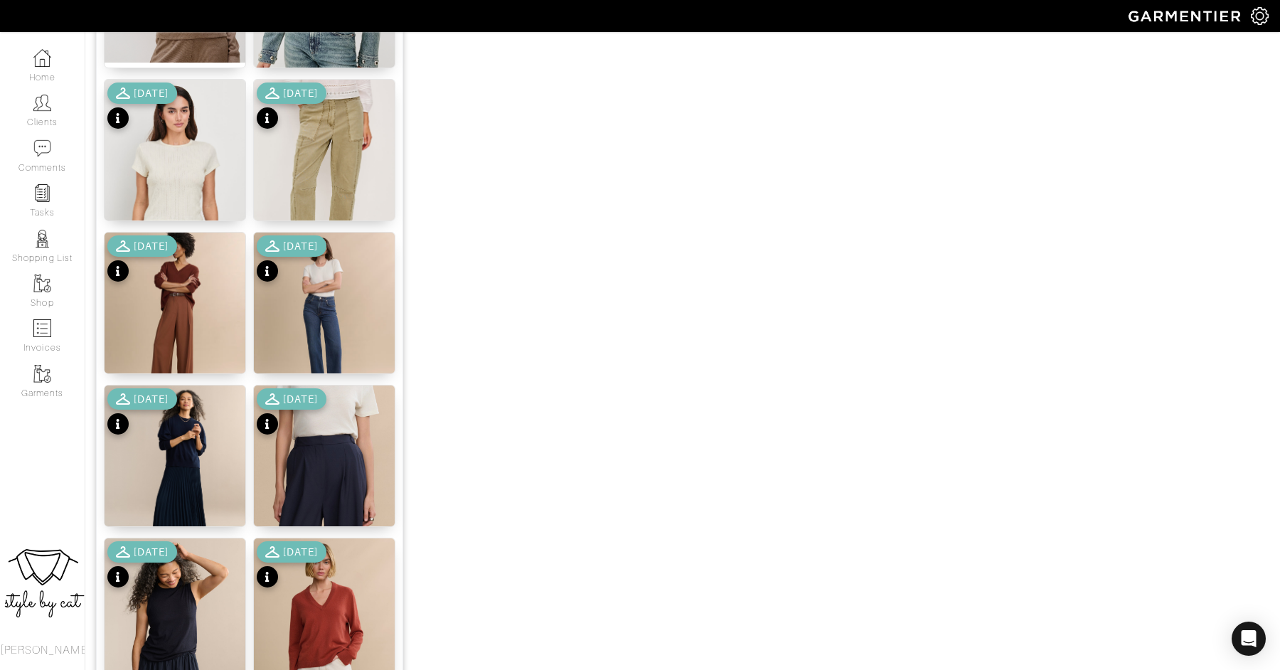
scroll to position [1377, 0]
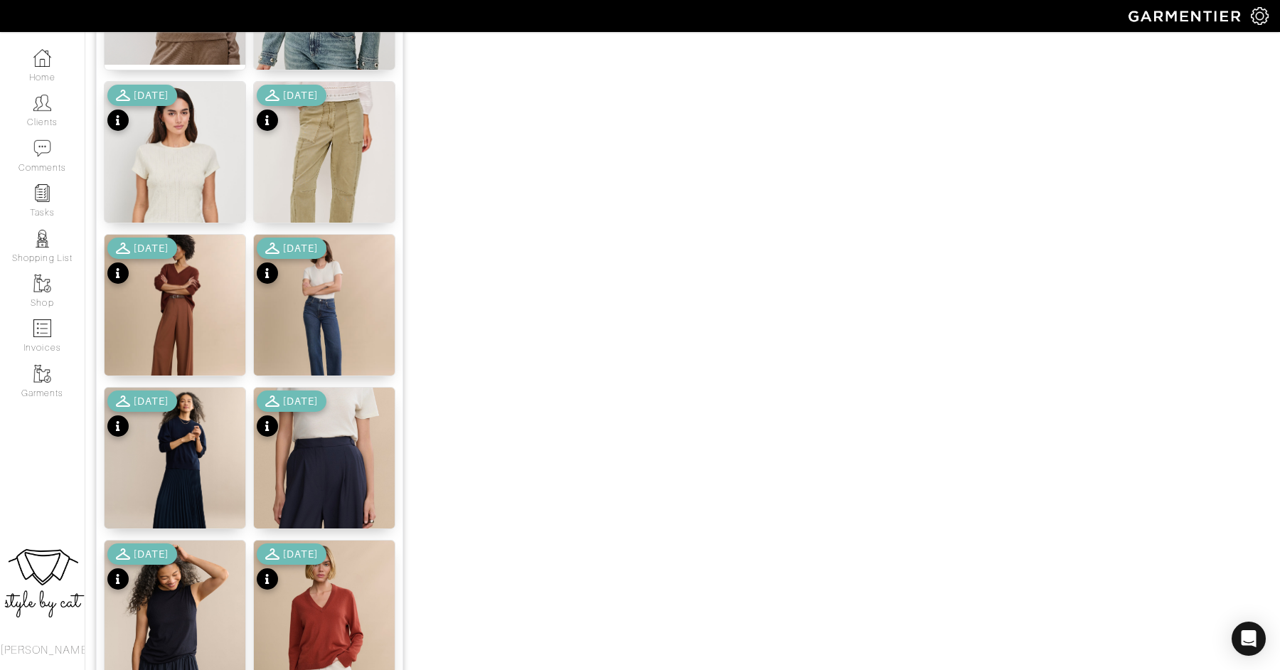
click at [318, 436] on div "[DATE]" at bounding box center [292, 415] width 70 height 50
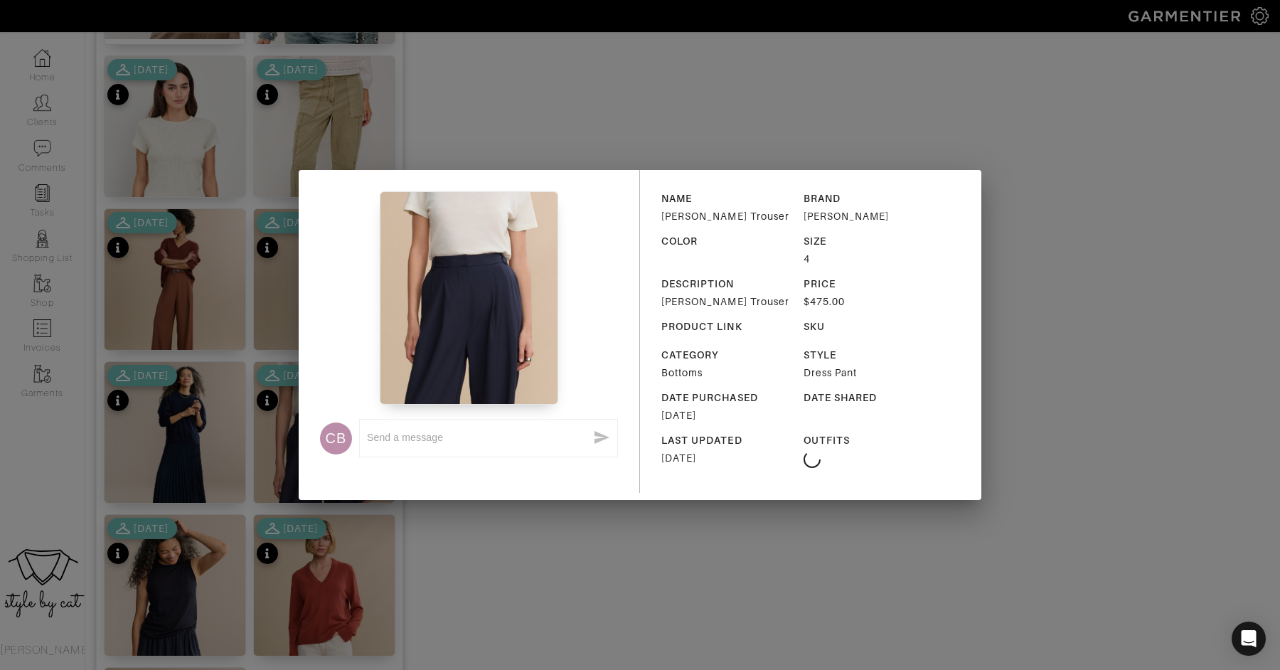
scroll to position [1404, 0]
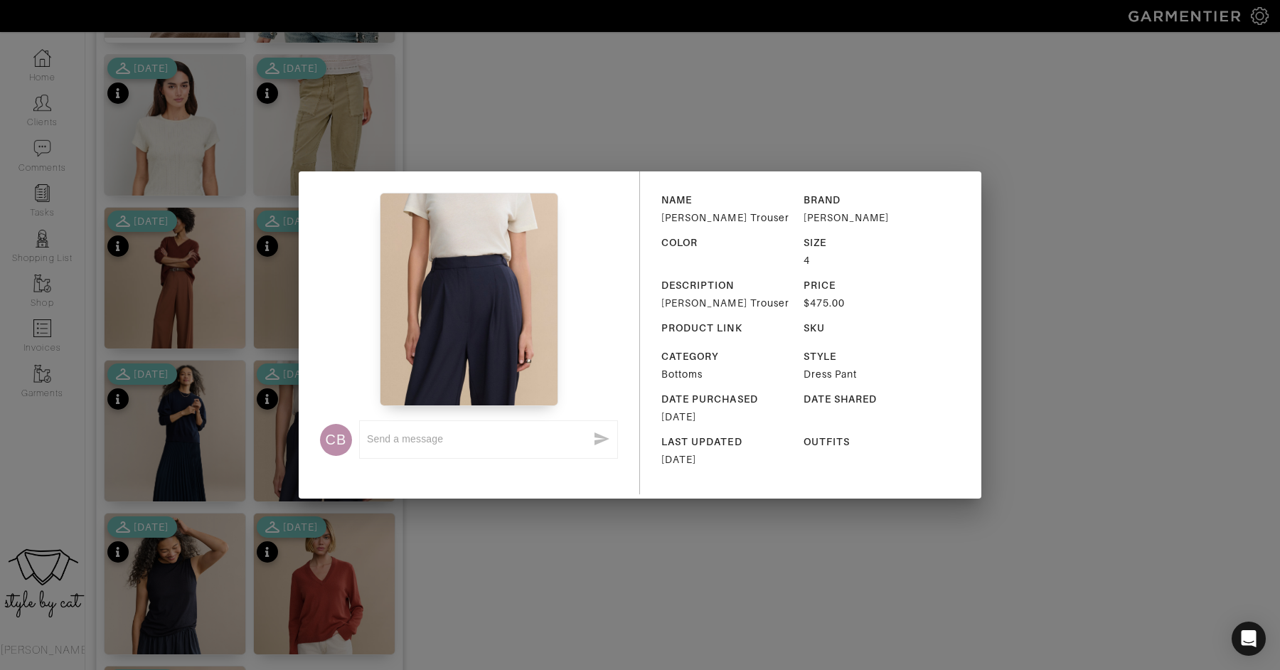
click at [476, 560] on div "CB x NAME Wool Jones Trouser BRAND Jenni Kayne COLOR SIZE 4 DESCRIPTION Wool Jo…" at bounding box center [640, 335] width 1280 height 670
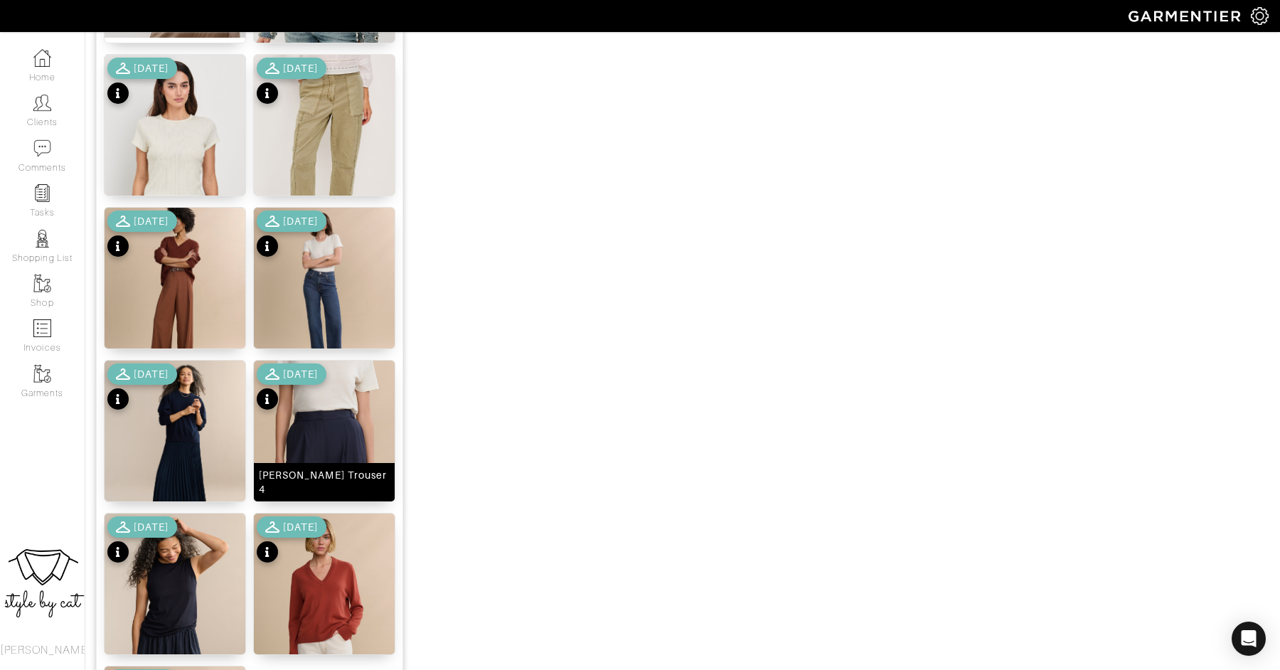
click at [315, 441] on img at bounding box center [324, 444] width 141 height 169
click at [309, 551] on div "[DATE]" at bounding box center [292, 541] width 70 height 50
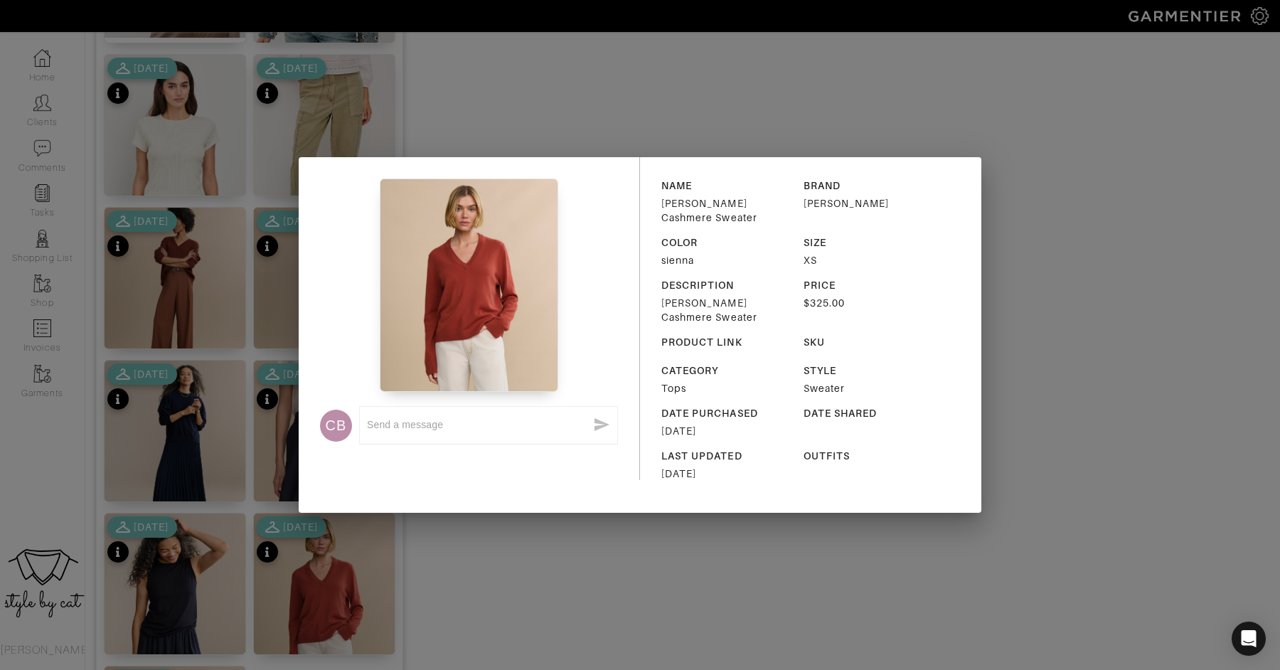
click at [334, 591] on div "CB x NAME Flynn Cashmere Sweater BRAND Jenni Kayne COLOR sienna SIZE XS DESCRIP…" at bounding box center [640, 335] width 1280 height 670
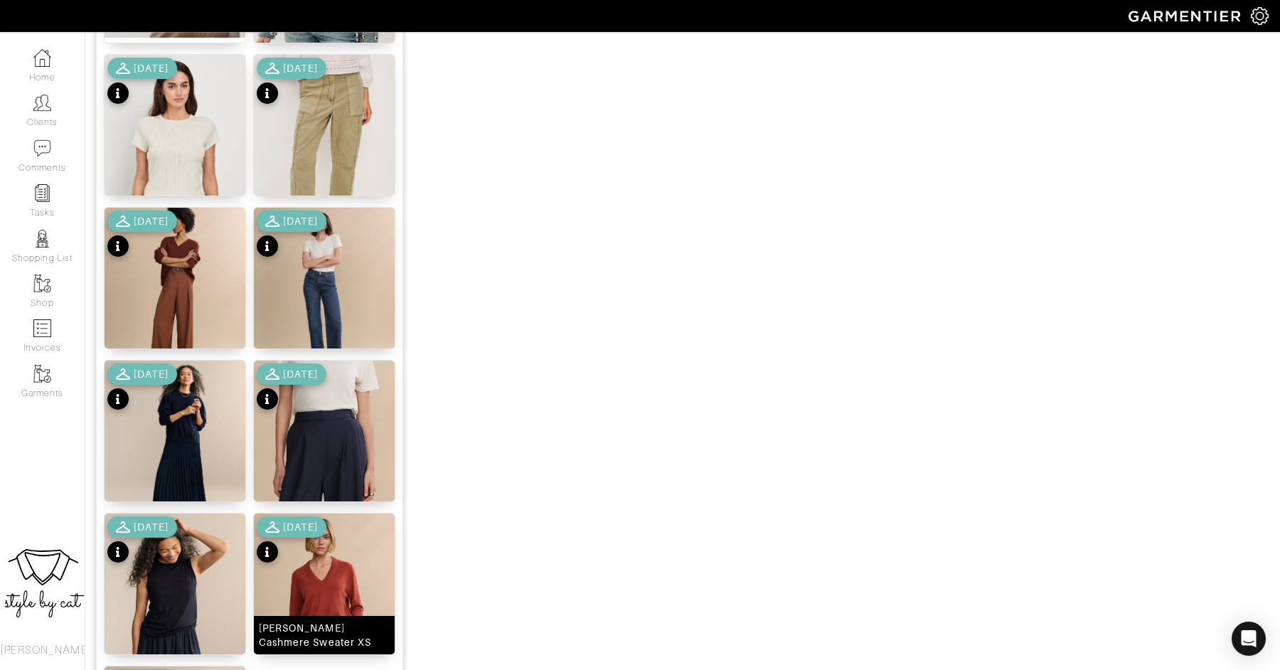
click at [328, 570] on img at bounding box center [324, 597] width 141 height 169
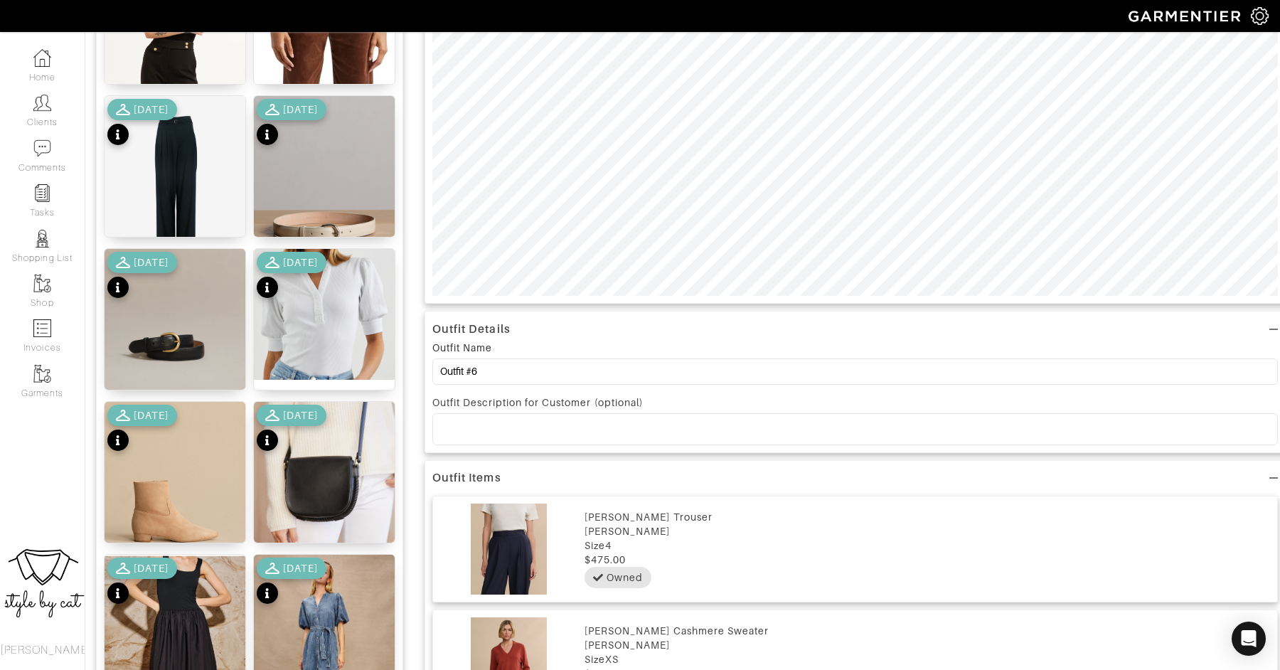
scroll to position [444, 0]
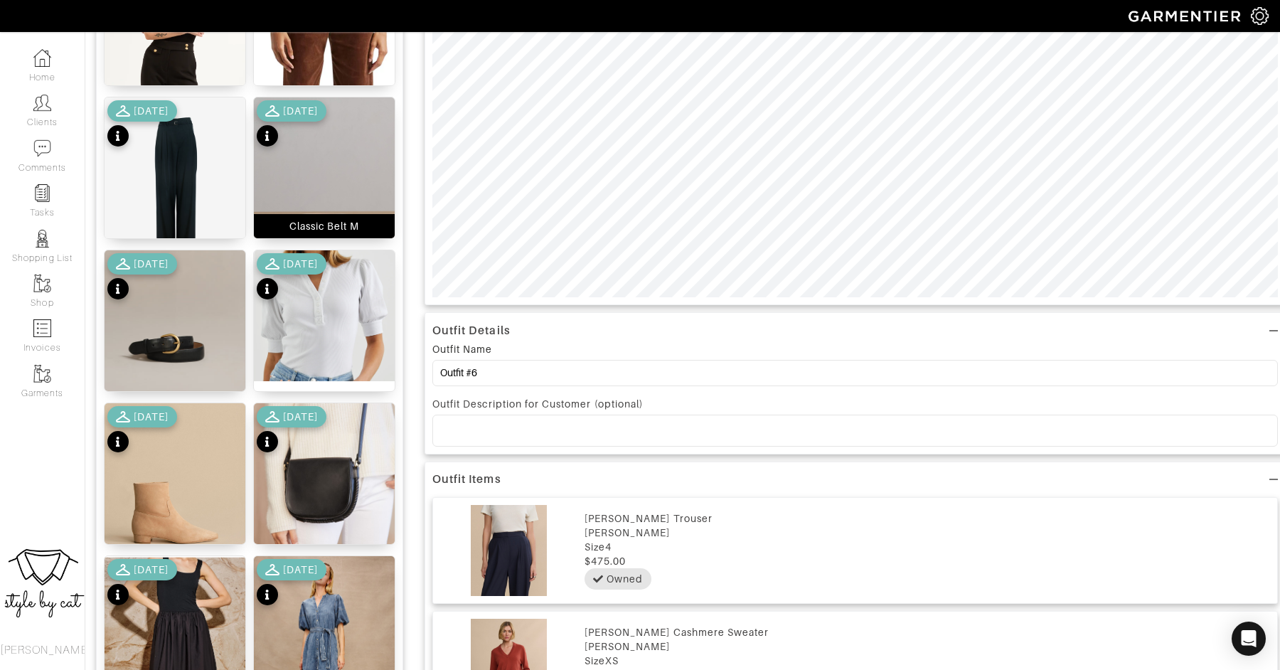
click at [323, 172] on img at bounding box center [324, 181] width 141 height 169
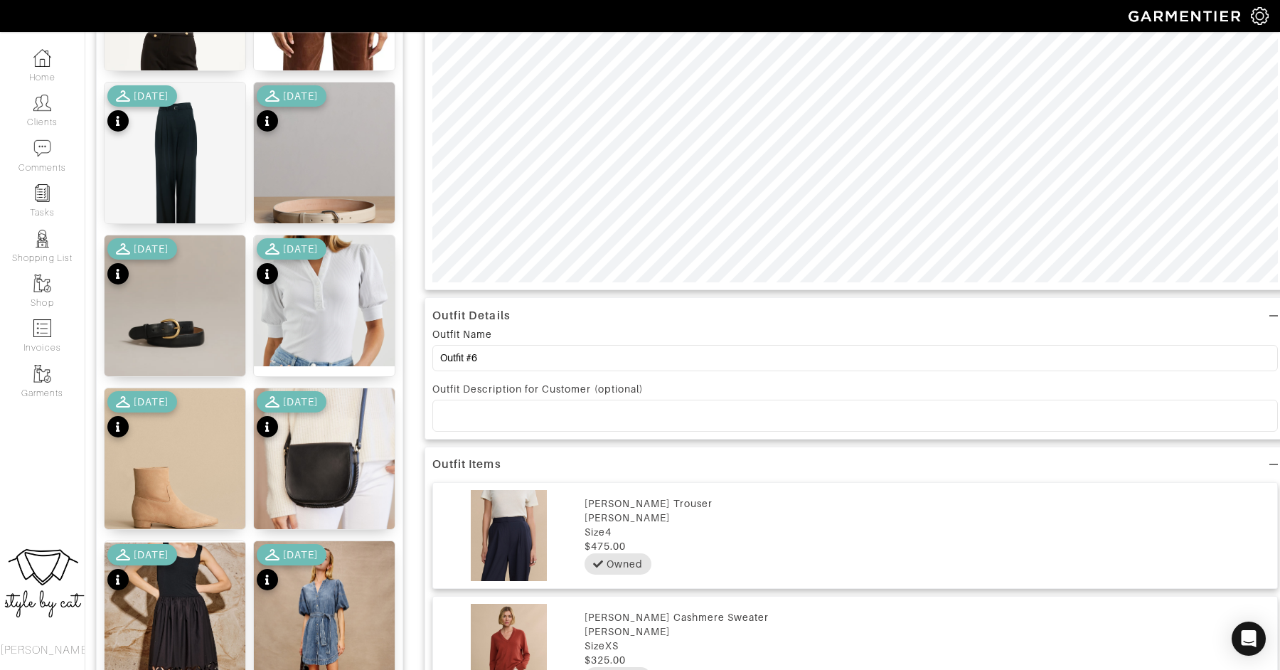
scroll to position [459, 0]
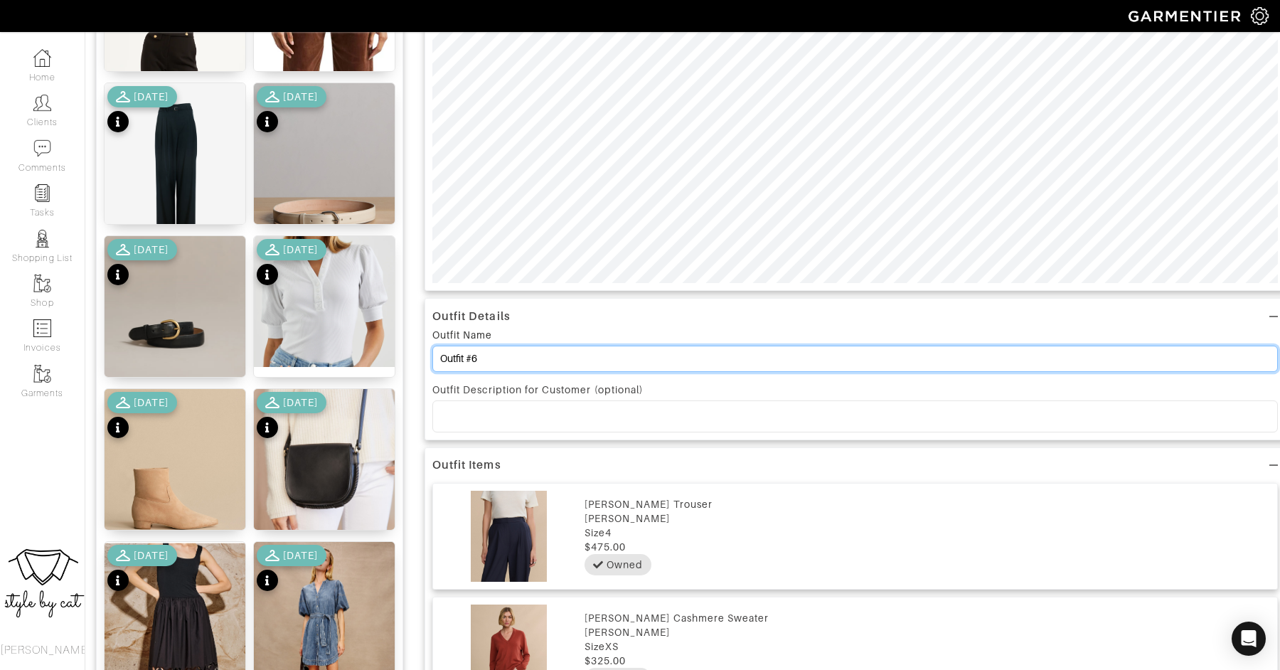
drag, startPoint x: 502, startPoint y: 363, endPoint x: 399, endPoint y: 353, distance: 103.6
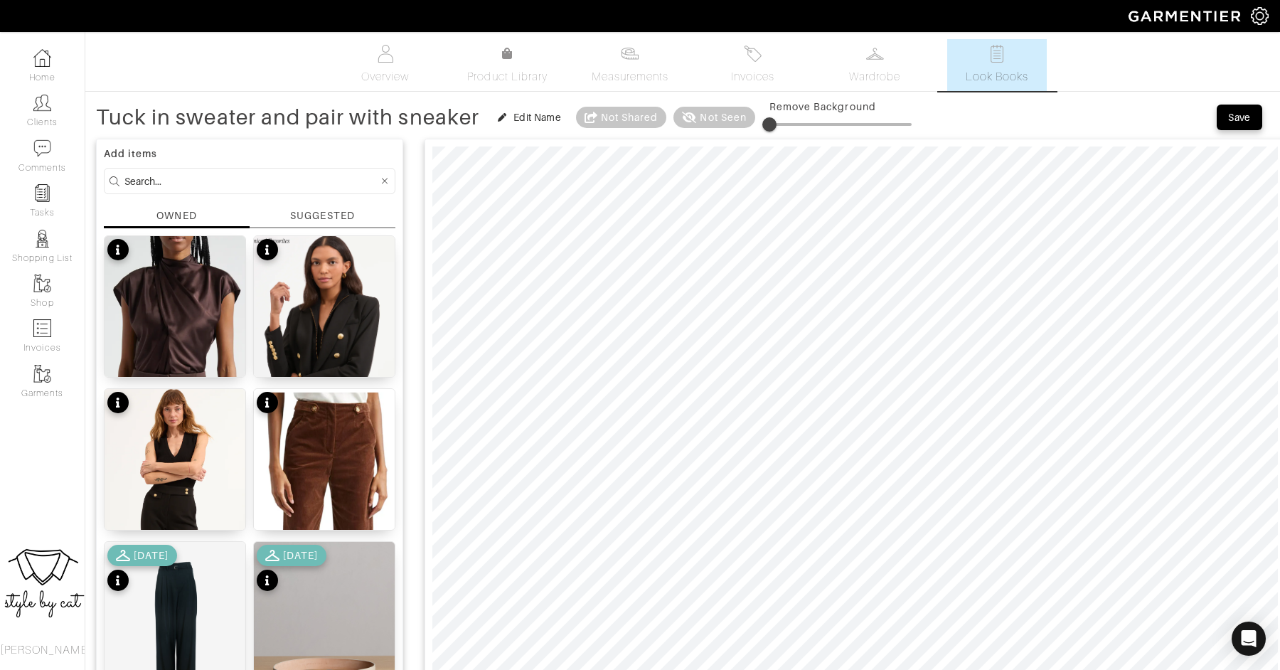
type input "Tuck in sweater and pair with sneaker"
click at [1255, 117] on button "Save" at bounding box center [1238, 117] width 45 height 26
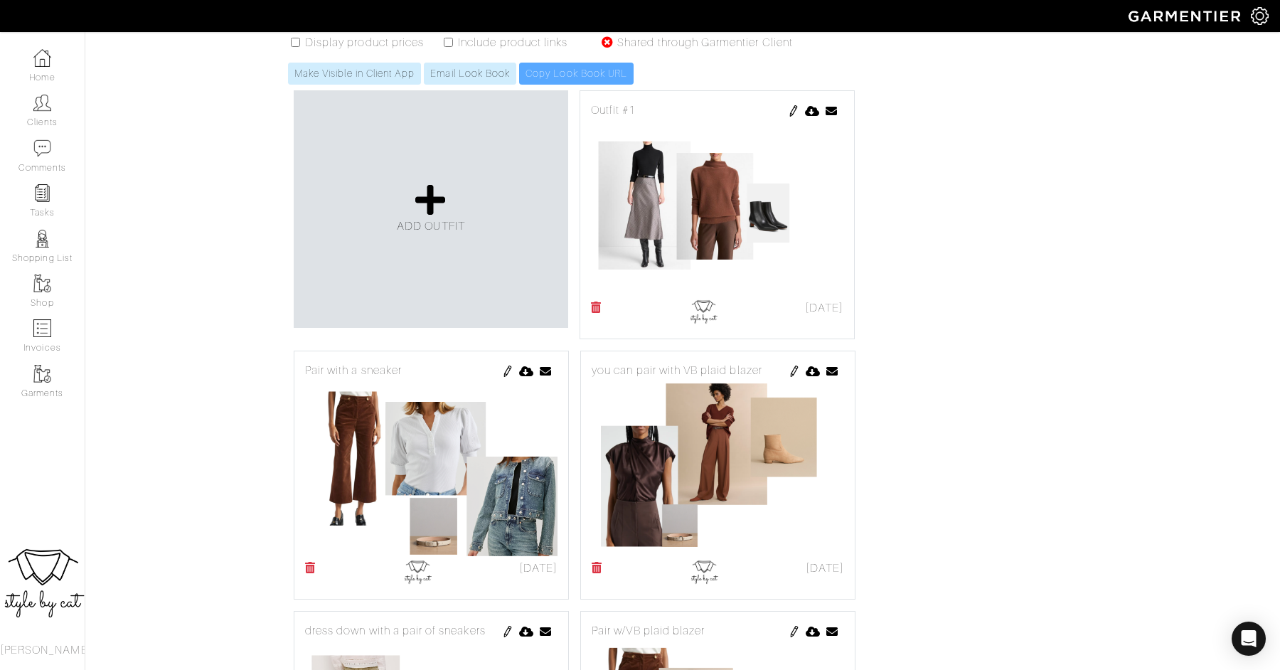
scroll to position [332, 0]
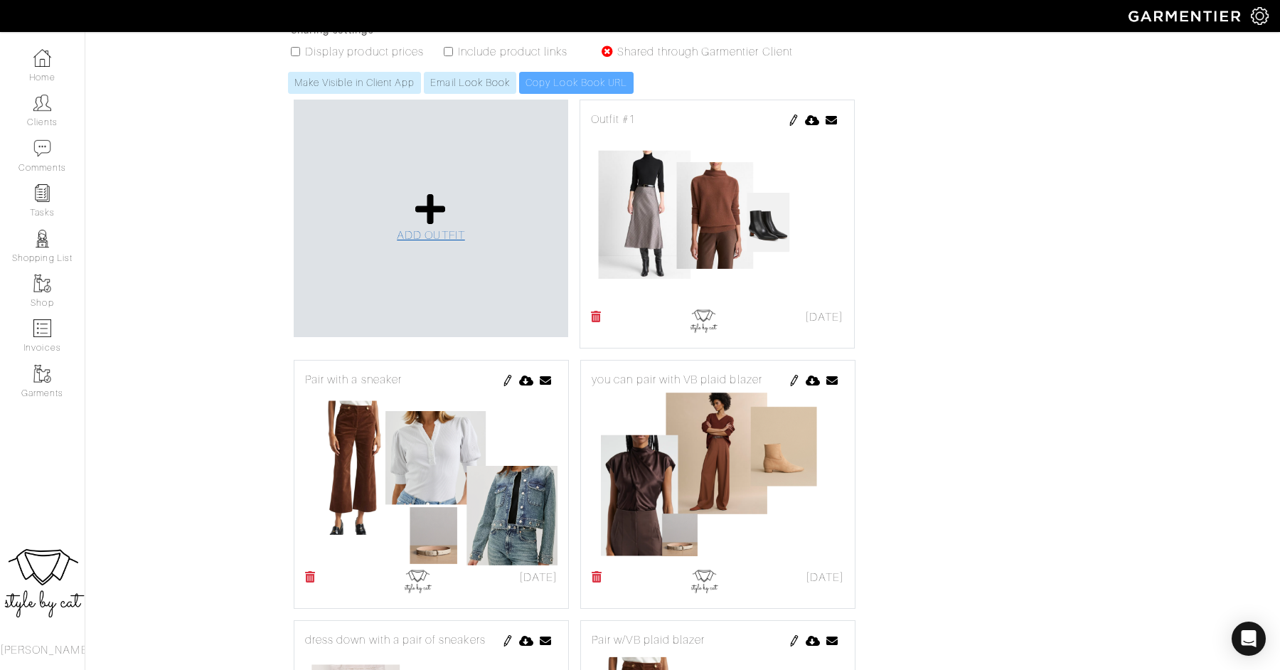
click at [404, 192] on link "ADD OUTFIT" at bounding box center [431, 218] width 68 height 52
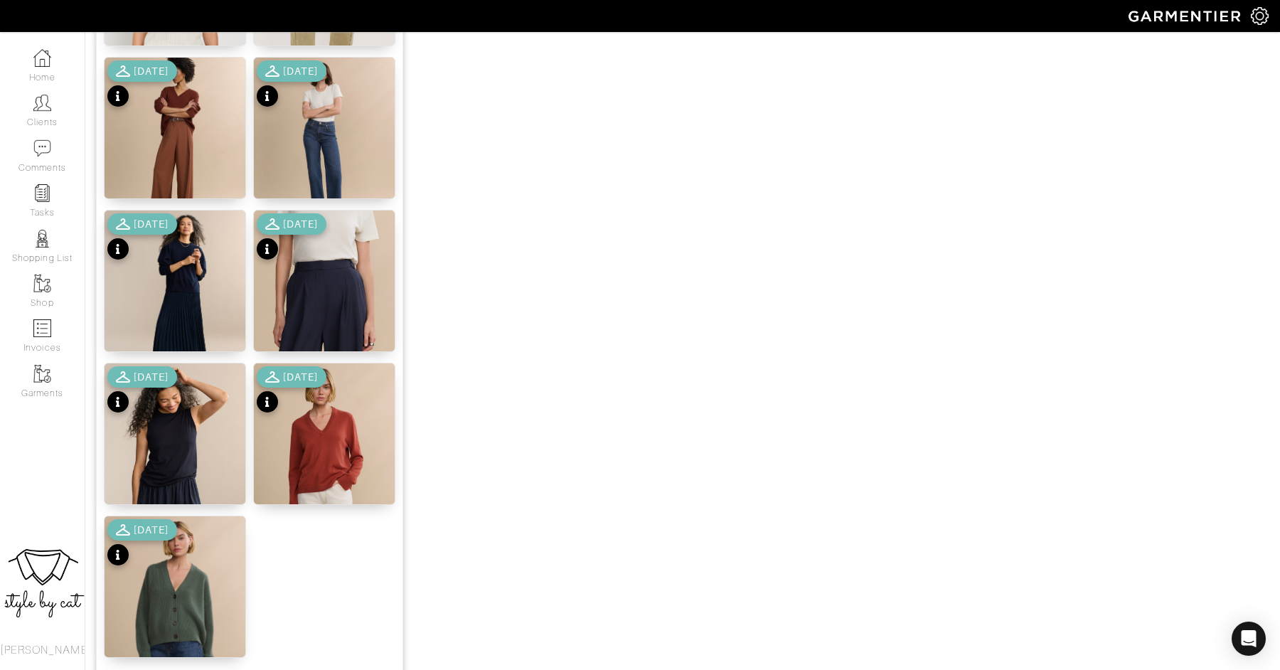
scroll to position [1653, 0]
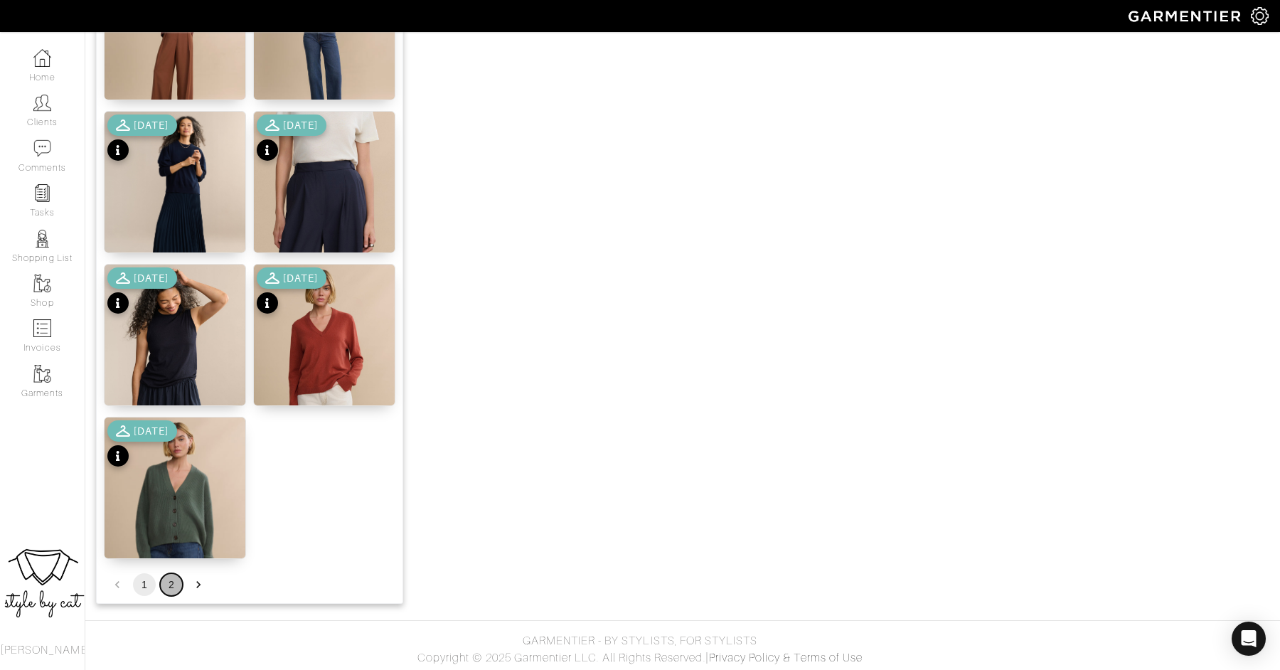
click at [172, 581] on button "2" at bounding box center [171, 584] width 23 height 23
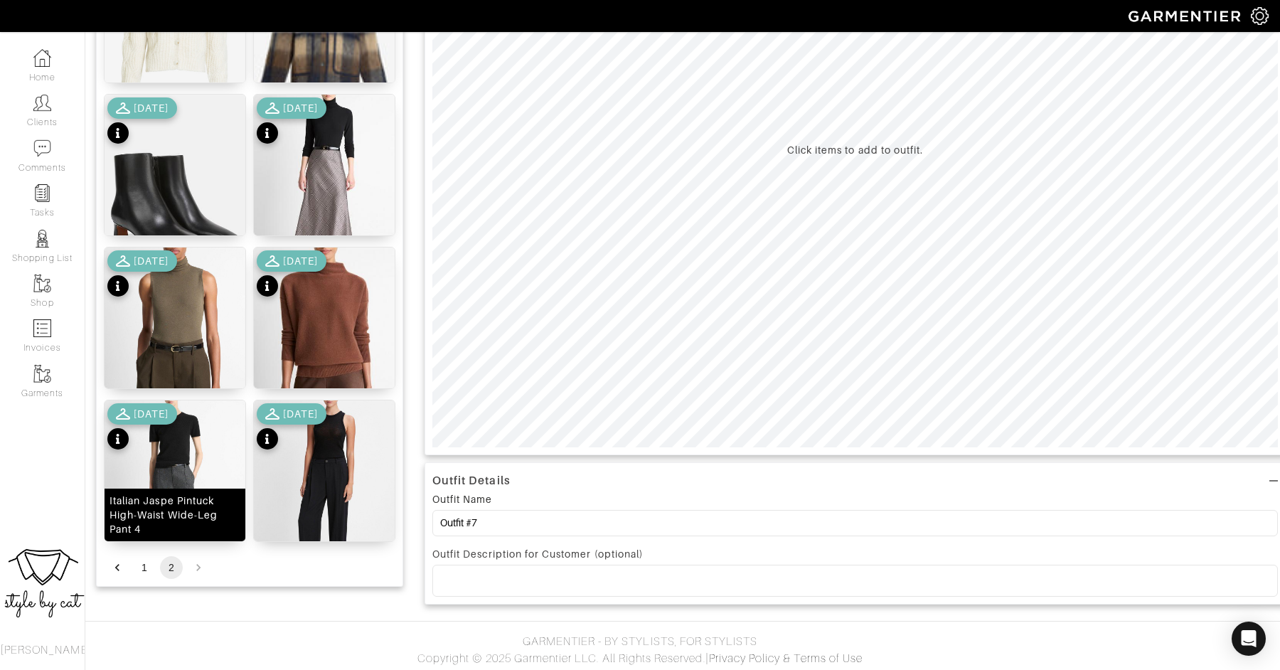
click at [181, 456] on img at bounding box center [174, 497] width 141 height 195
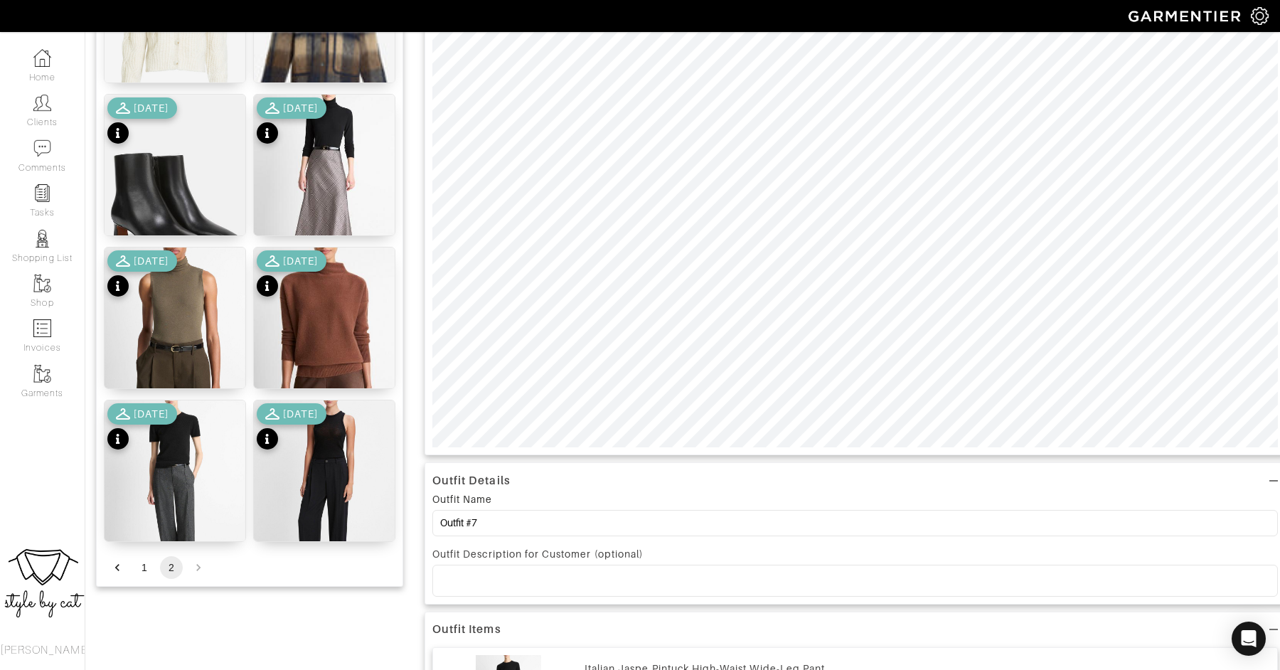
click at [168, 287] on div "[DATE]" at bounding box center [142, 275] width 70 height 50
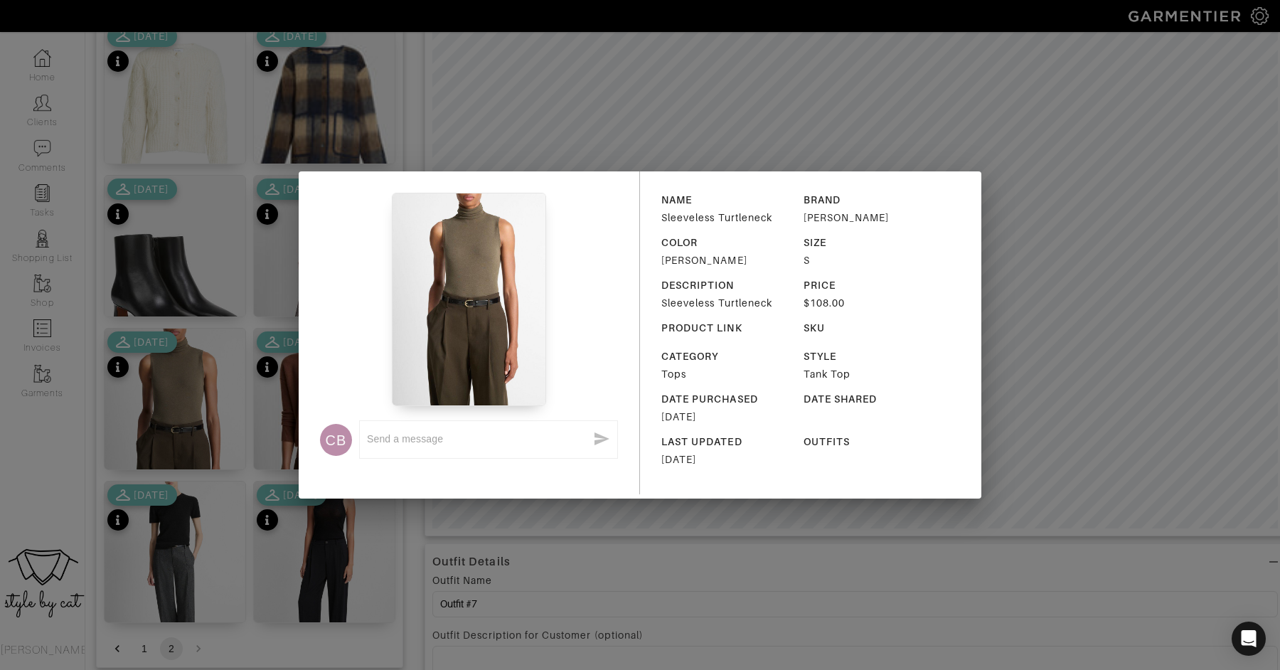
scroll to position [240, 0]
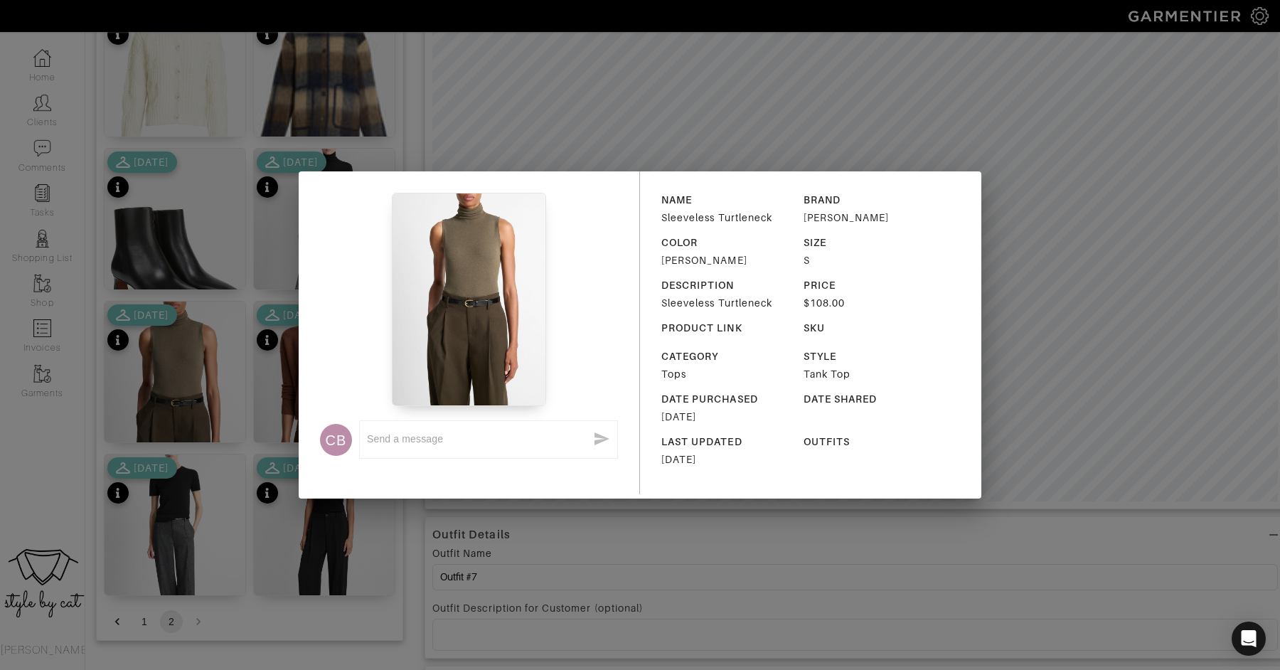
click at [409, 568] on div "CB x NAME Sleeveless Turtleneck BRAND VINCE COLOR Heather Cypress SIZE S DESCRI…" at bounding box center [640, 335] width 1280 height 670
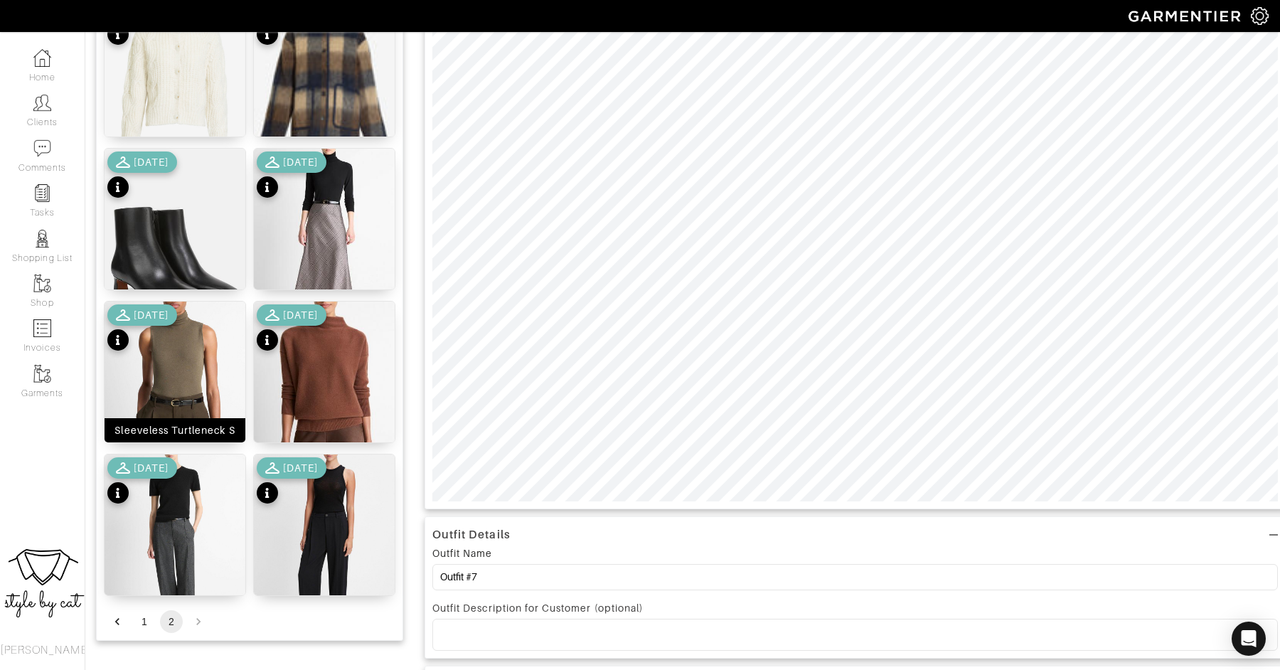
click at [191, 371] on img at bounding box center [174, 398] width 141 height 195
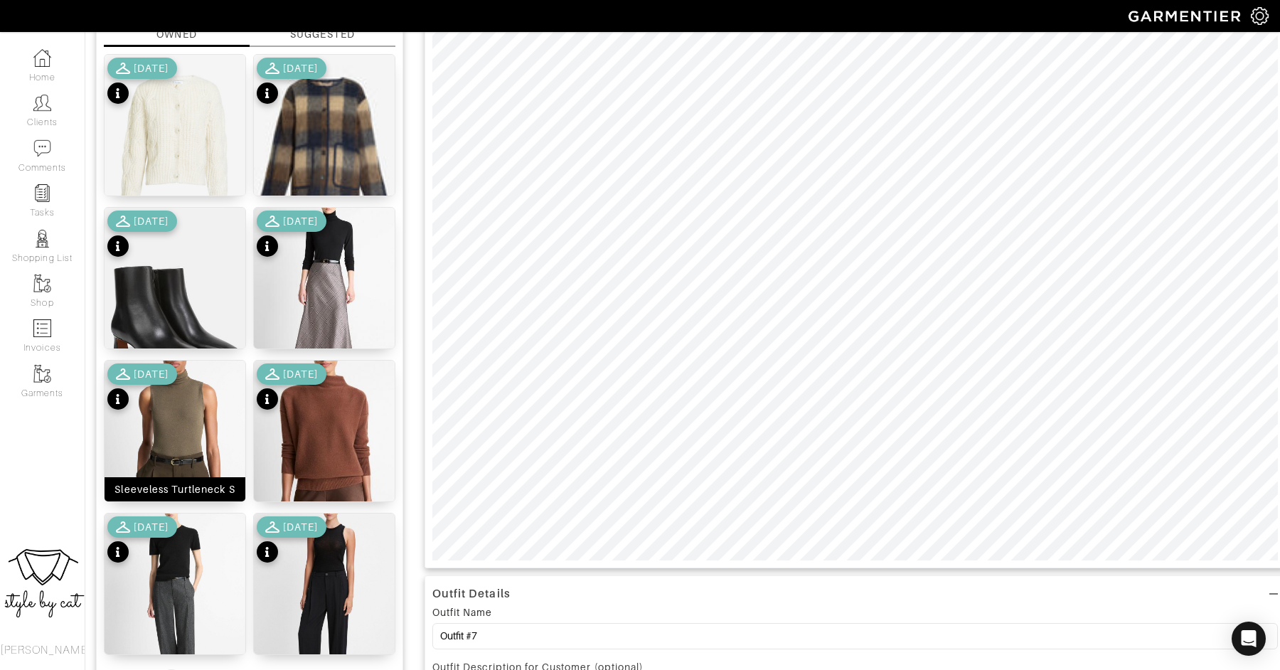
scroll to position [564, 0]
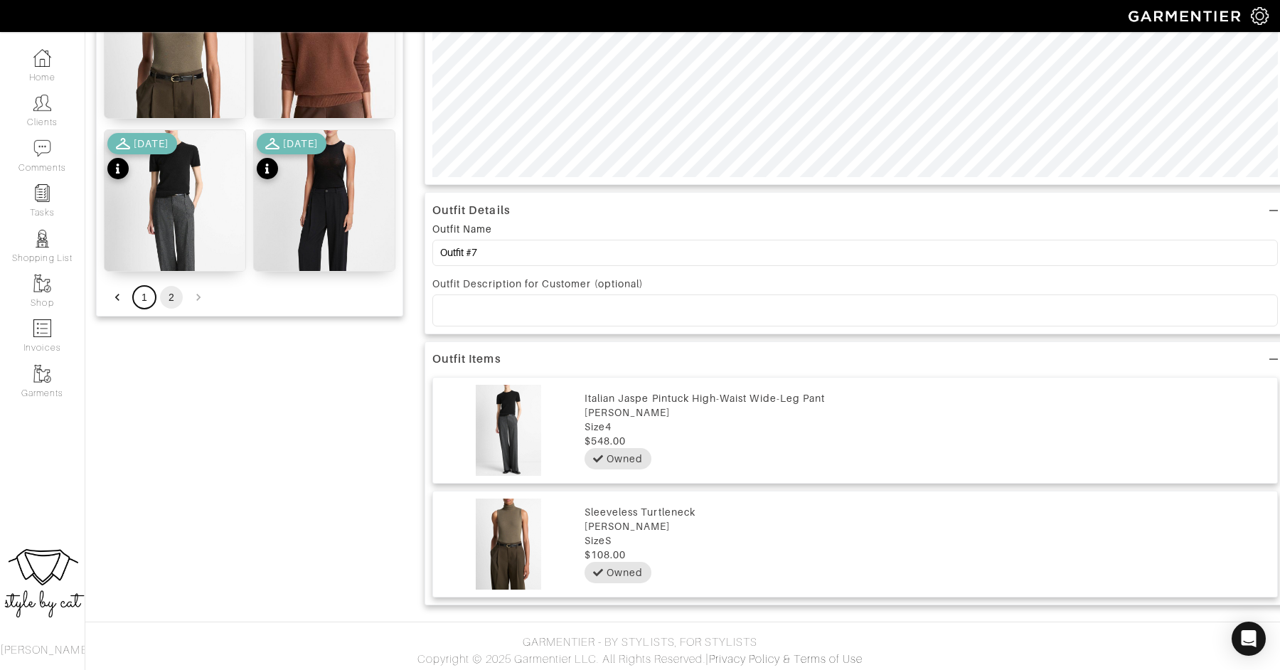
click at [145, 298] on button "1" at bounding box center [144, 297] width 23 height 23
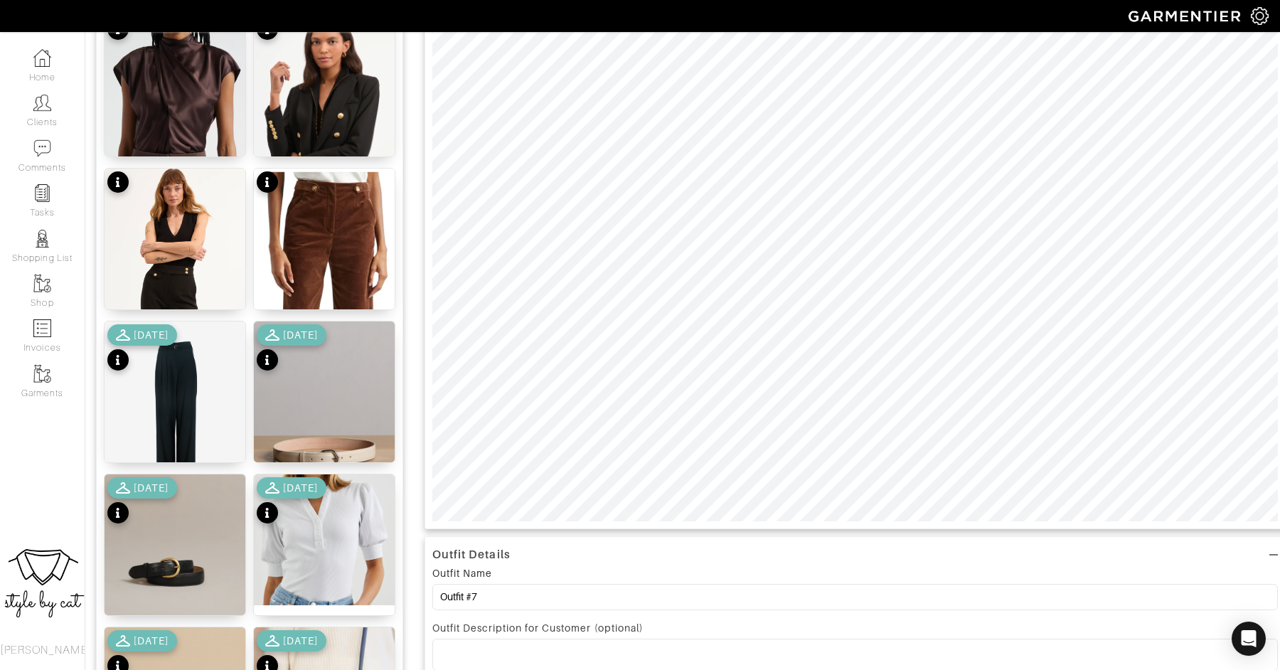
scroll to position [122, 0]
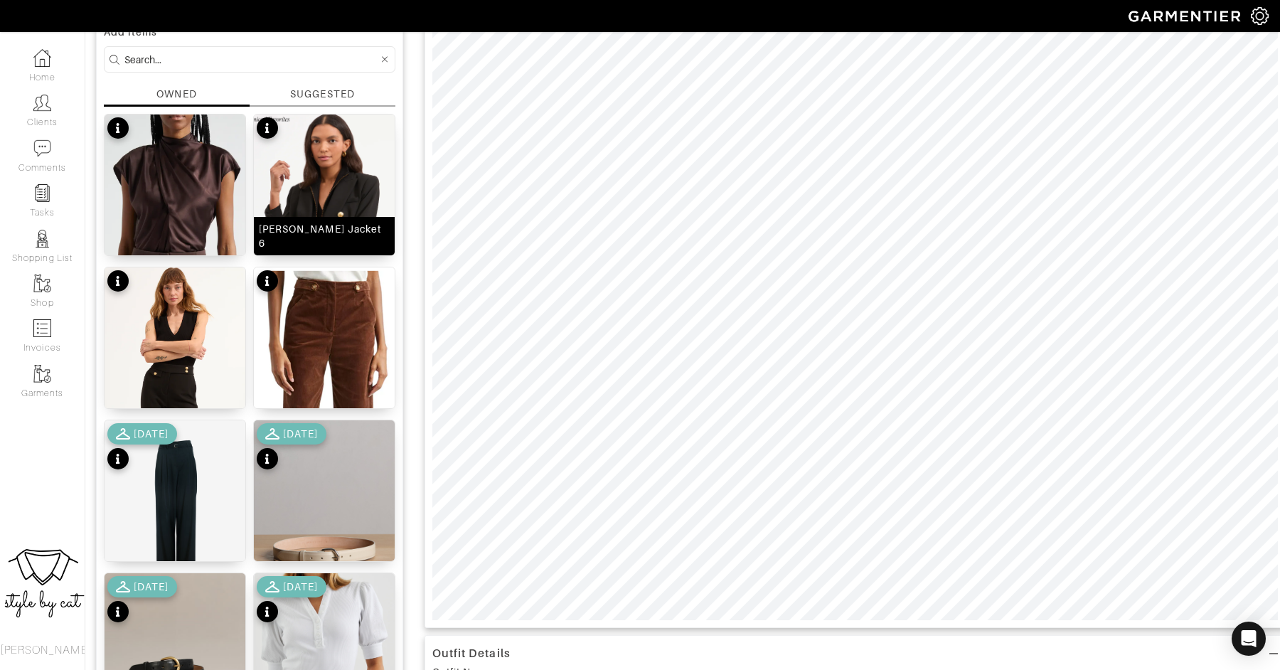
click at [333, 171] on img at bounding box center [324, 230] width 141 height 232
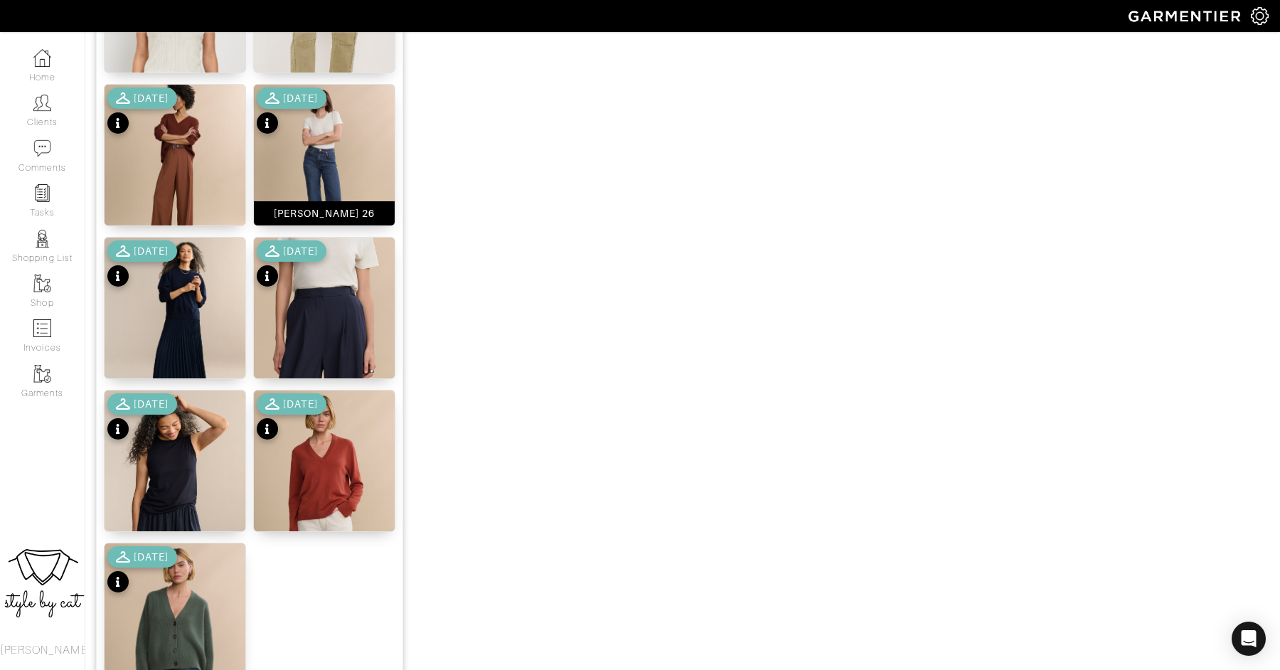
scroll to position [1653, 0]
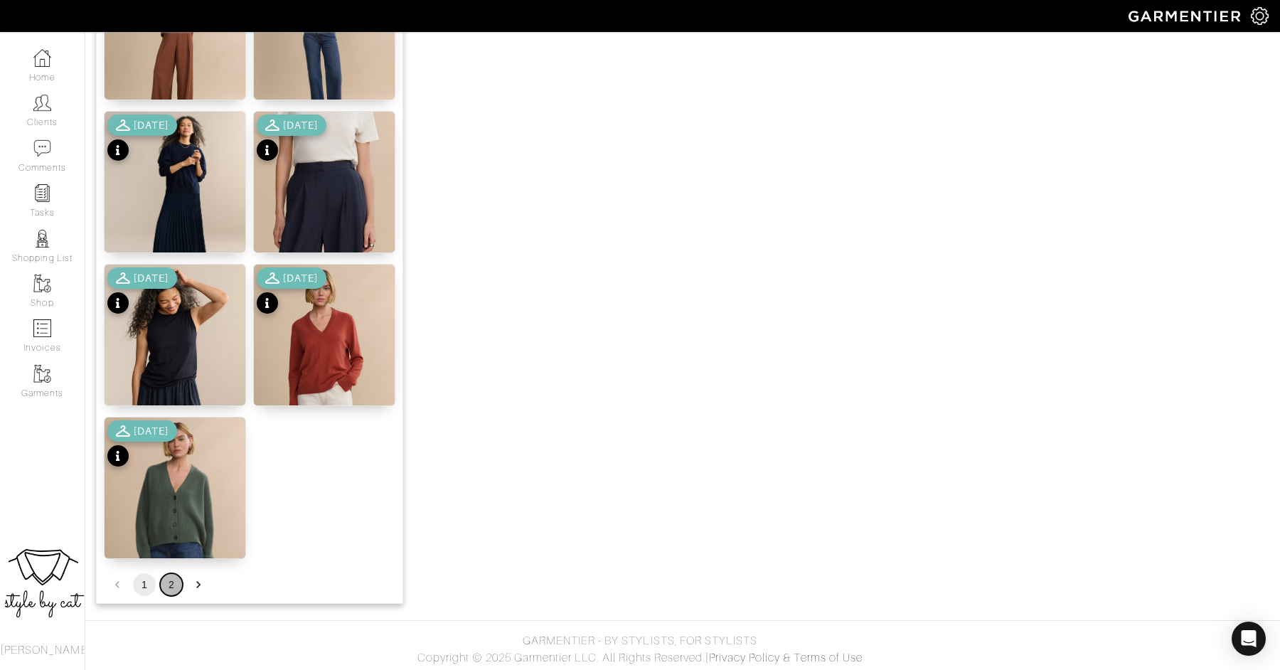
click at [166, 586] on button "2" at bounding box center [171, 584] width 23 height 23
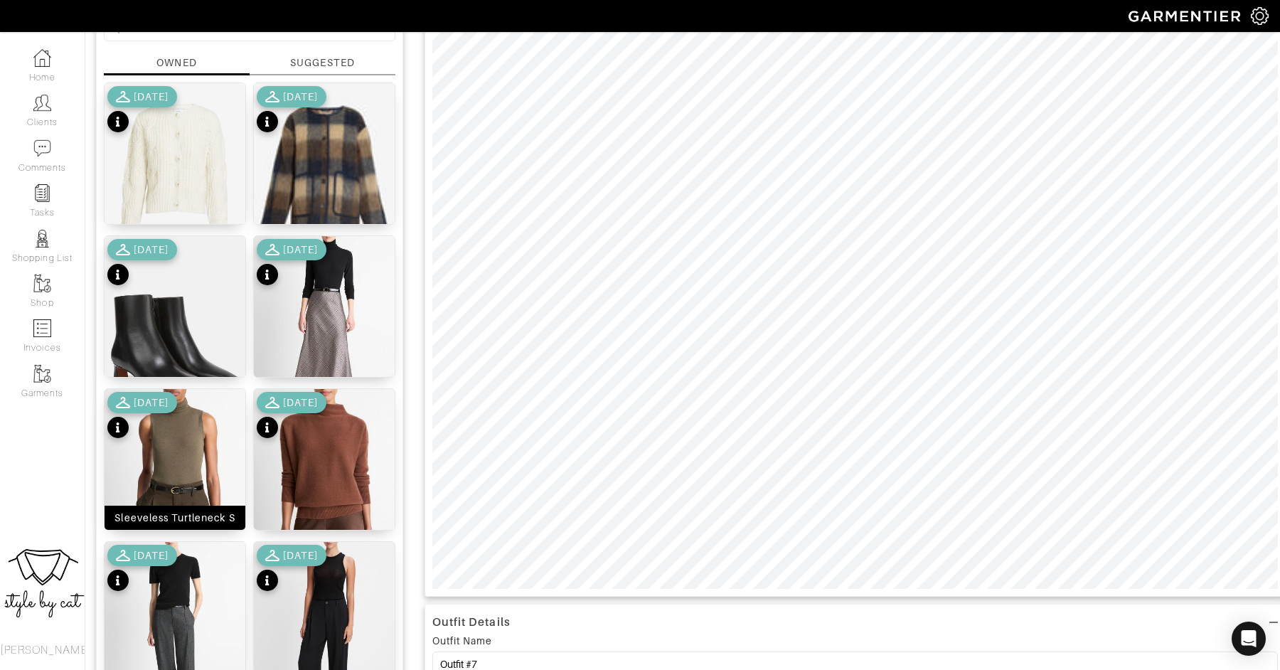
scroll to position [159, 0]
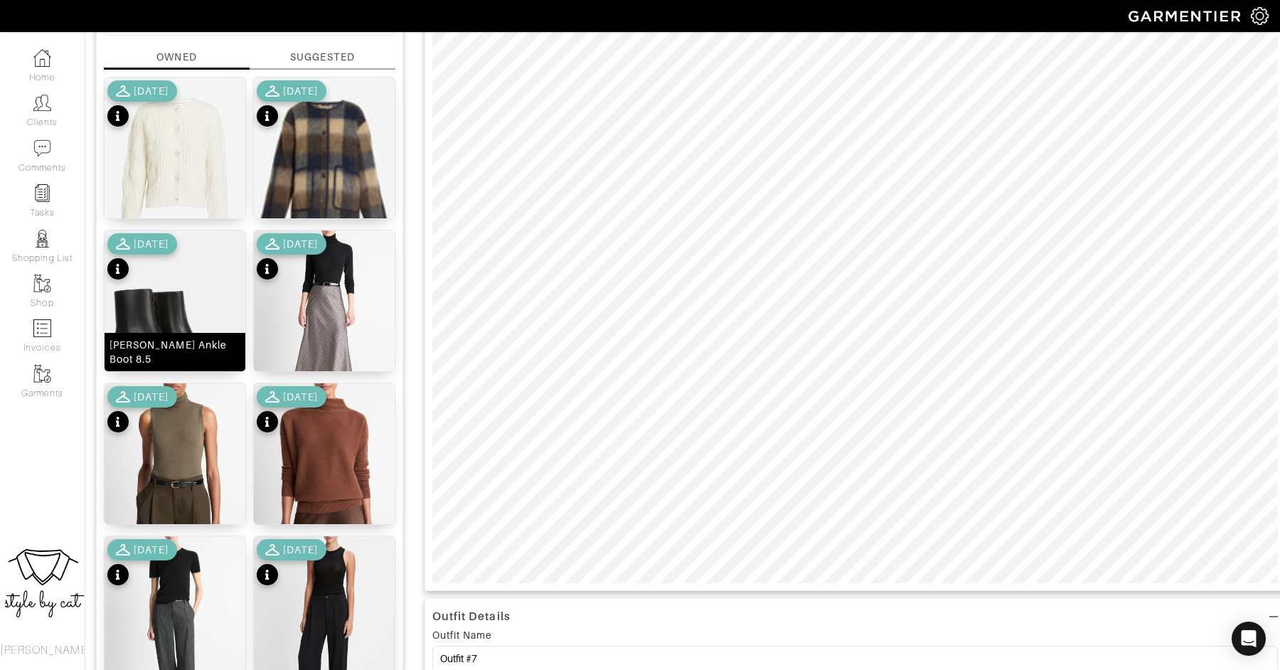
click at [173, 322] on img at bounding box center [174, 327] width 141 height 195
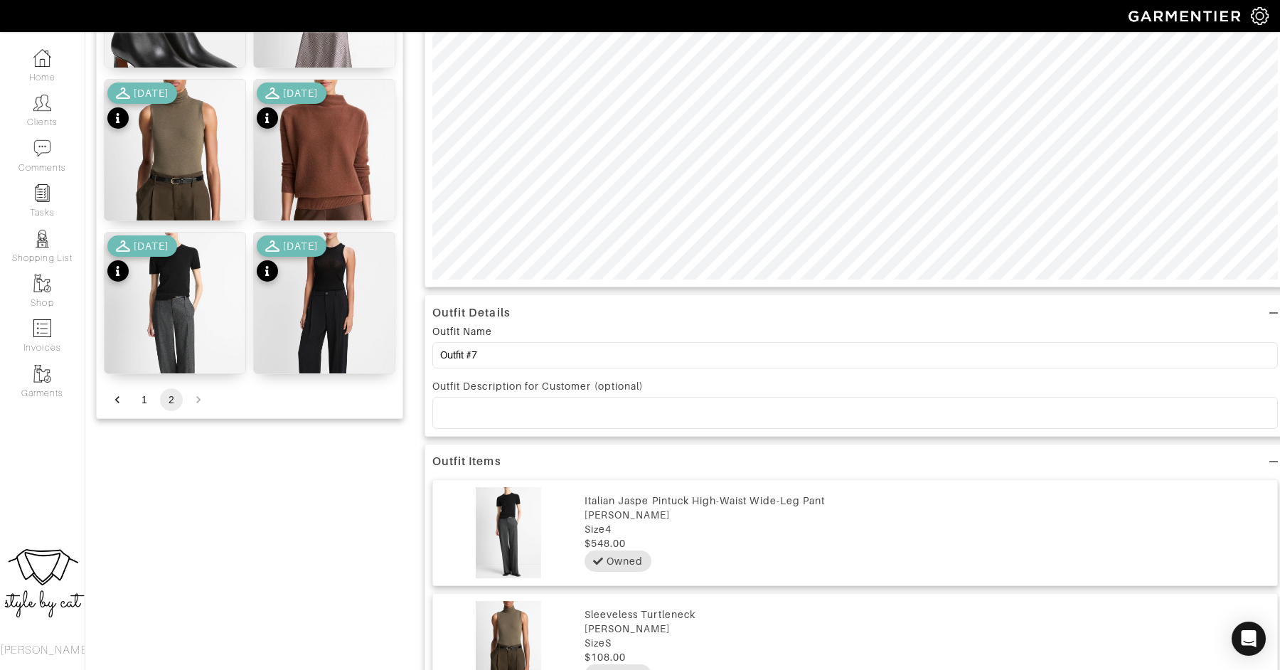
scroll to position [465, 0]
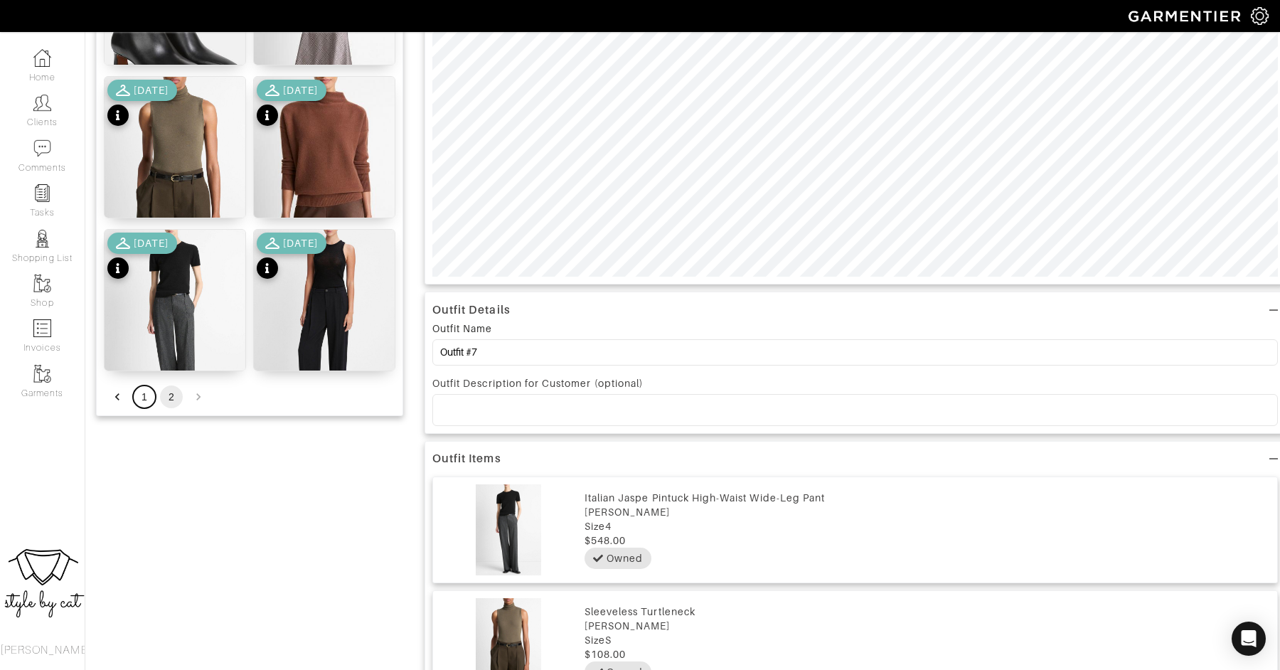
click at [139, 396] on button "1" at bounding box center [144, 396] width 23 height 23
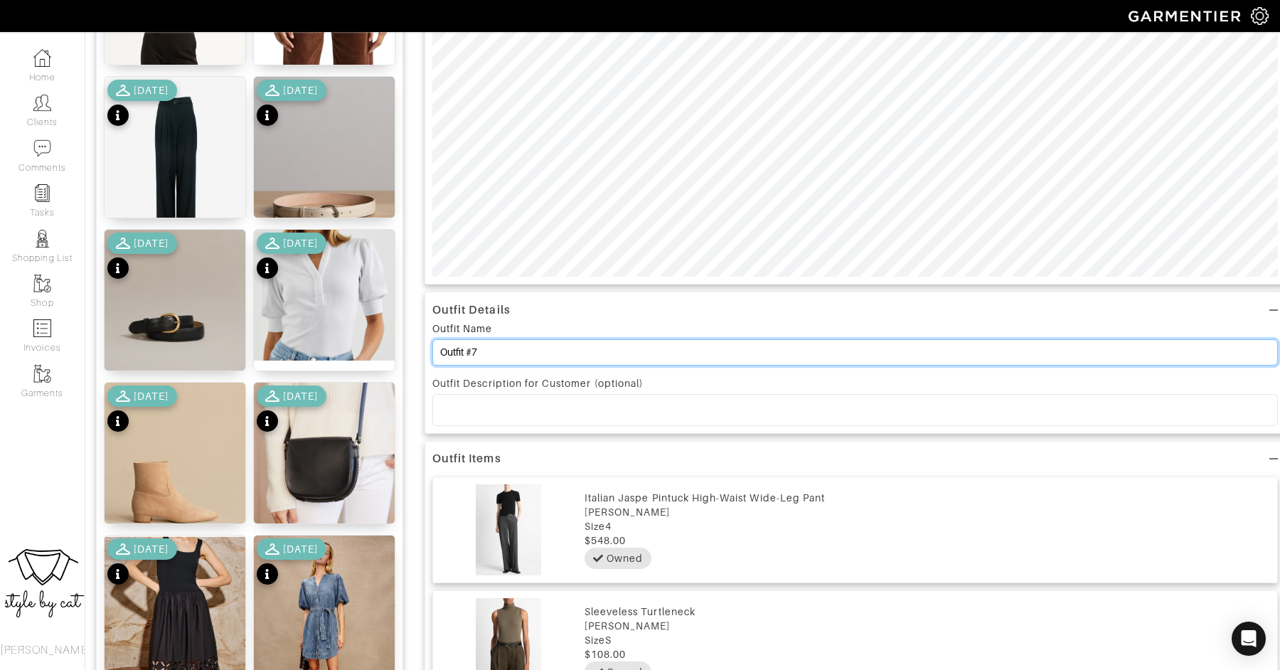
drag, startPoint x: 504, startPoint y: 342, endPoint x: 409, endPoint y: 360, distance: 97.0
type input "o"
type input "A"
type input "a"
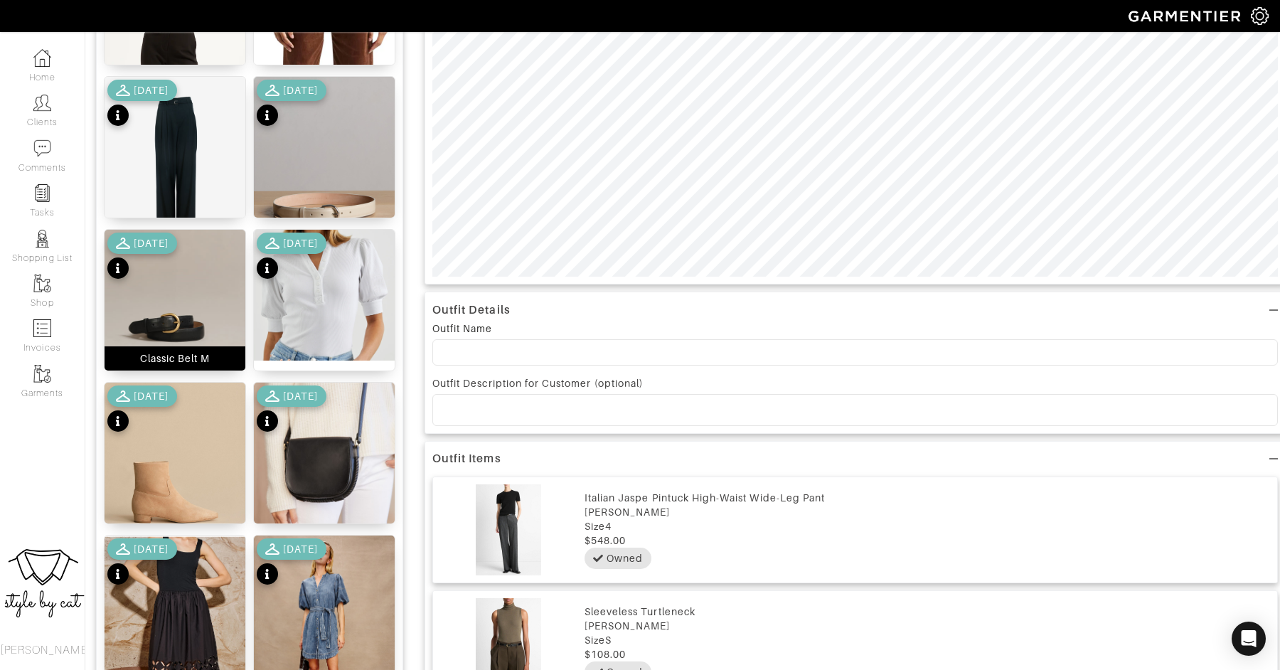
click at [210, 286] on img at bounding box center [174, 314] width 141 height 169
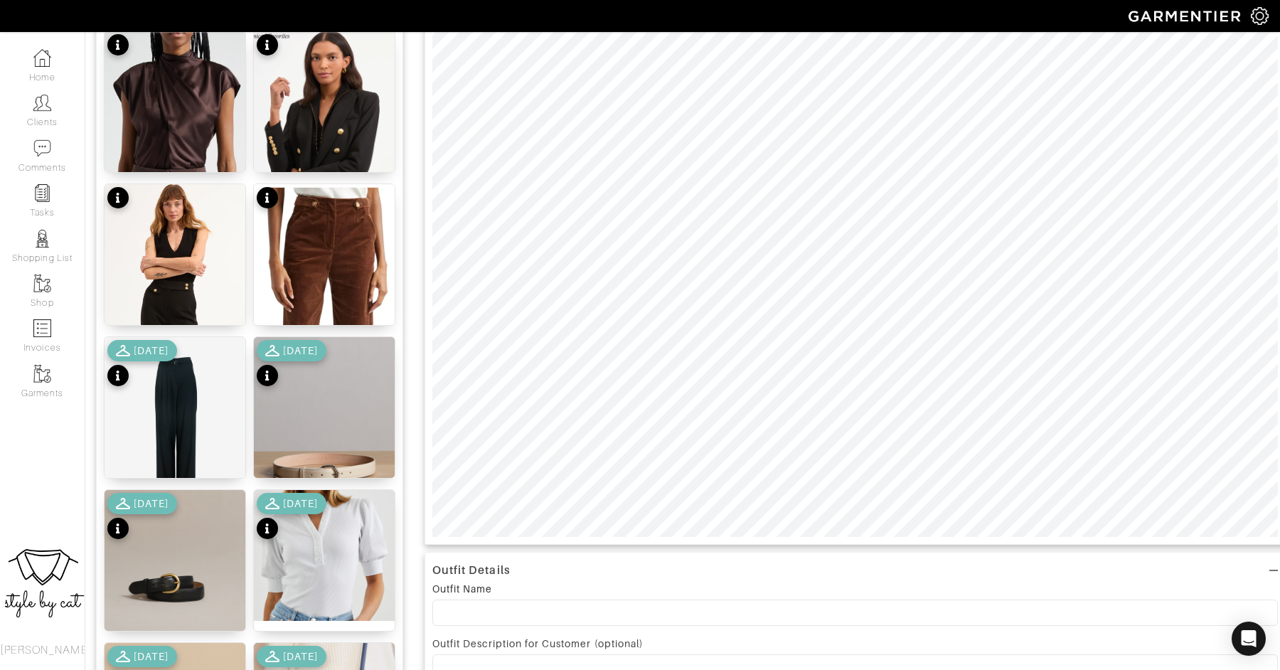
scroll to position [80, 0]
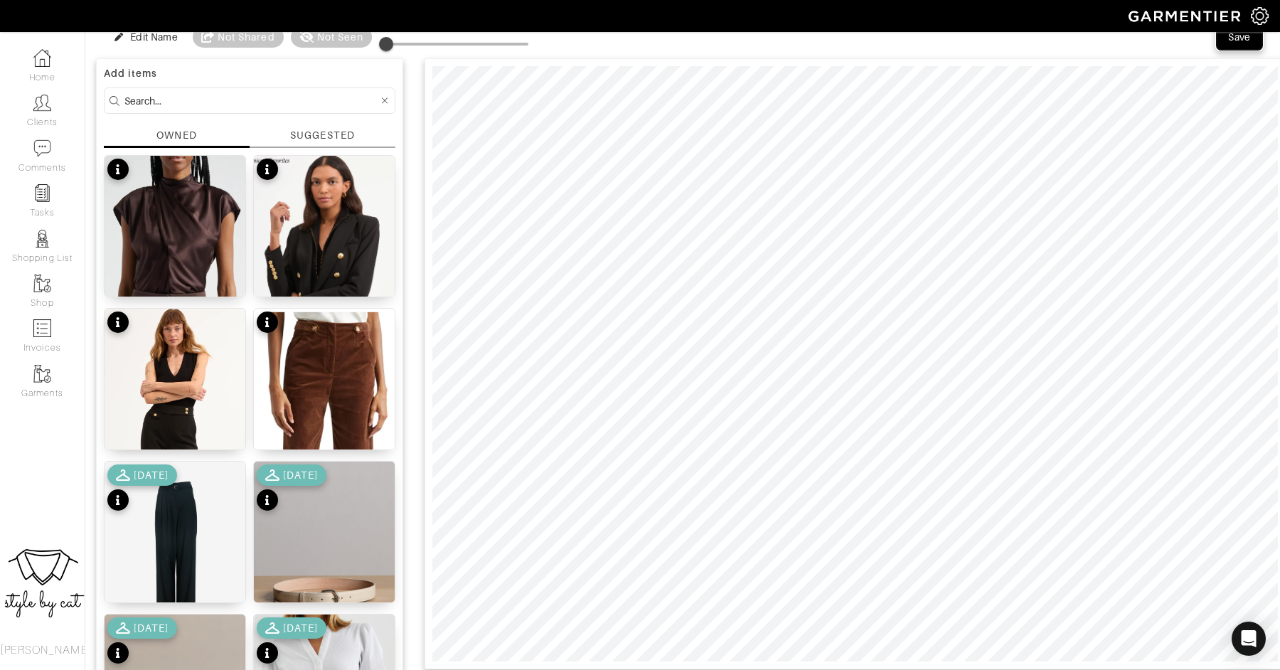
click at [1233, 40] on div "Save" at bounding box center [1239, 37] width 23 height 14
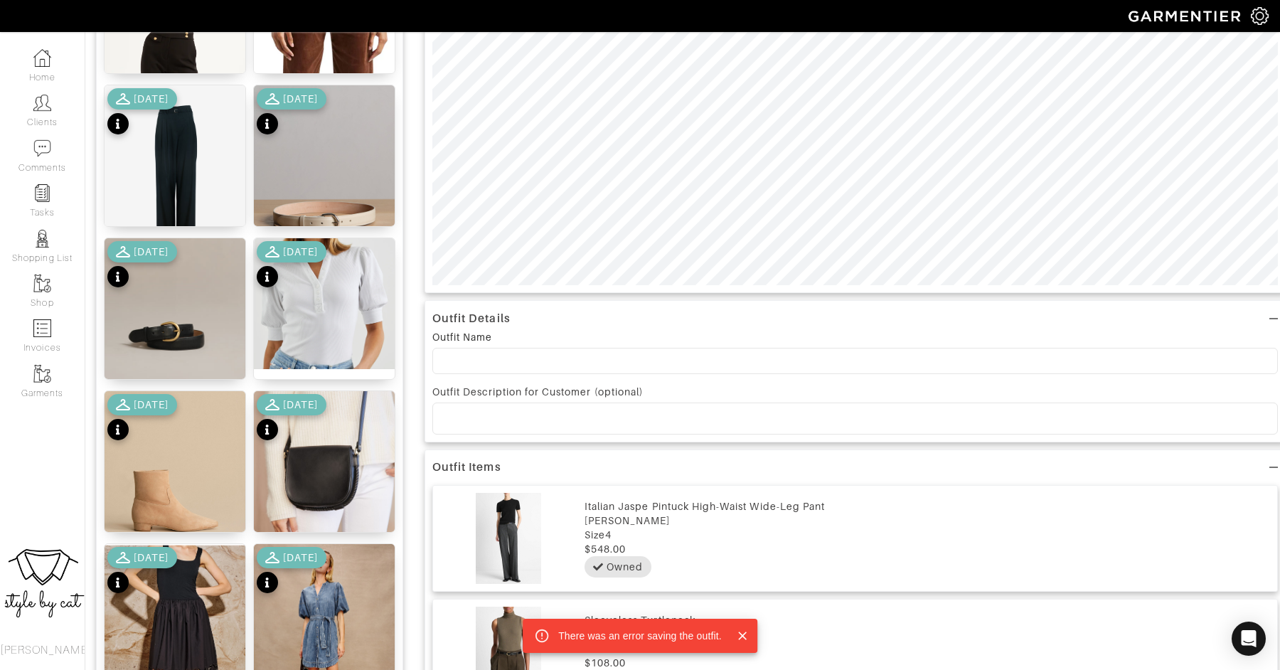
scroll to position [514, 0]
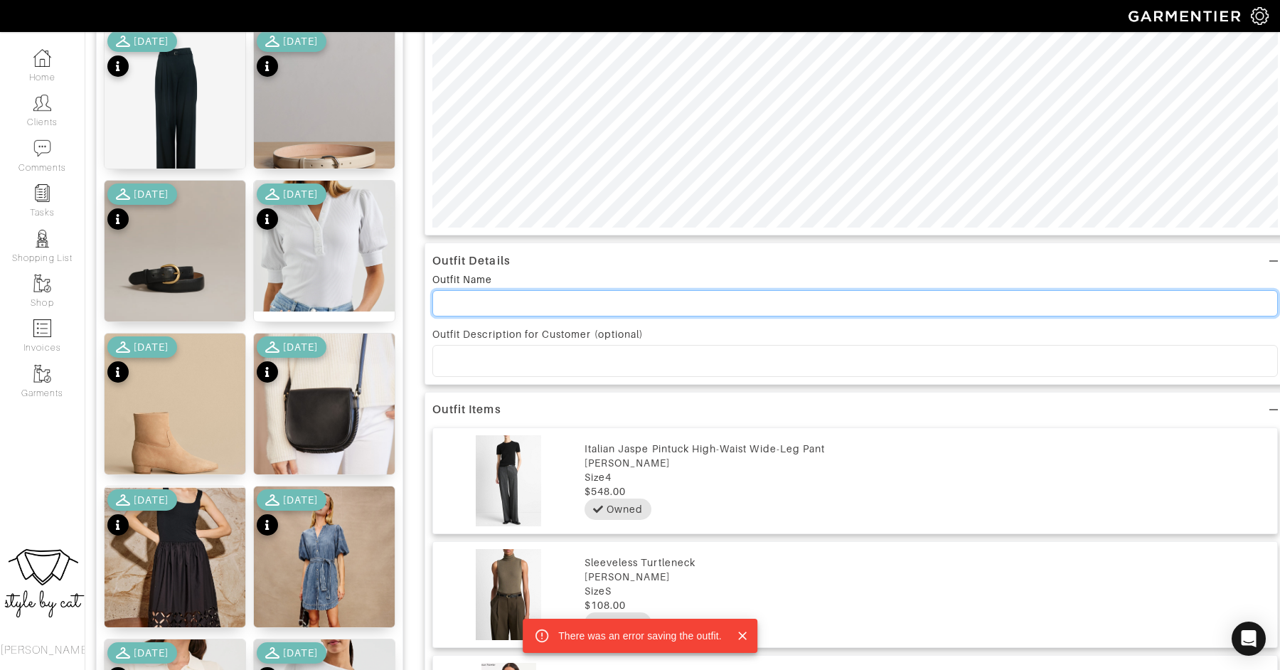
click at [495, 306] on input at bounding box center [854, 303] width 845 height 26
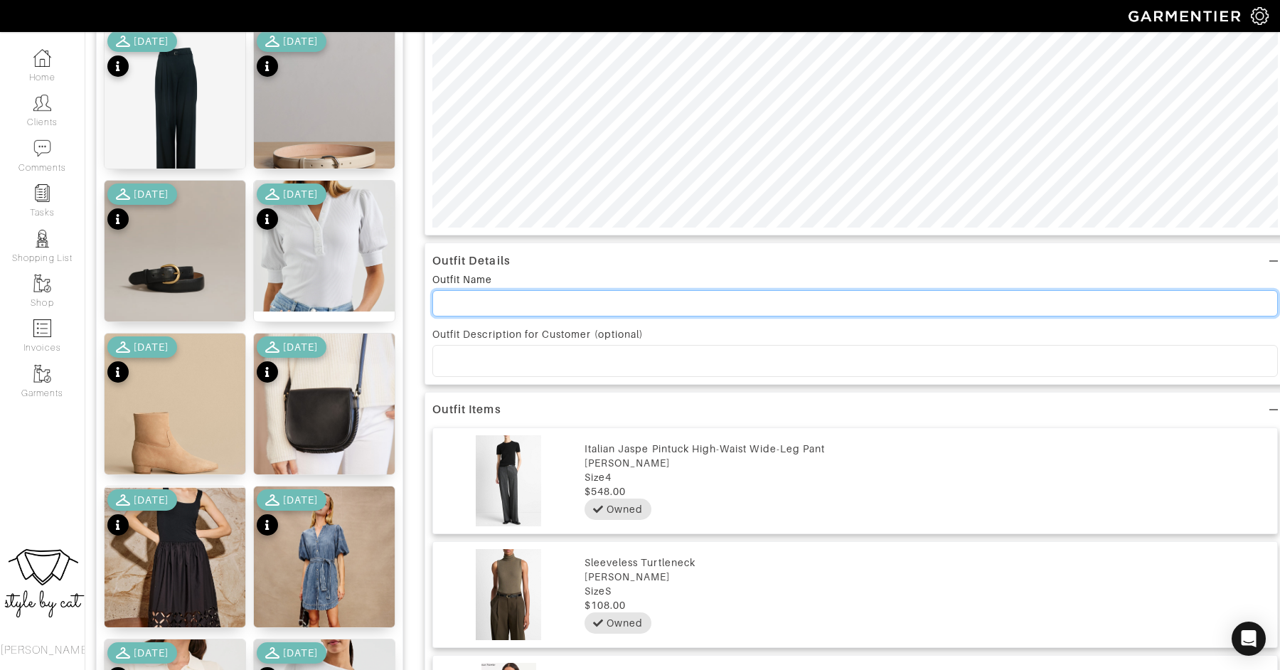
scroll to position [0, 0]
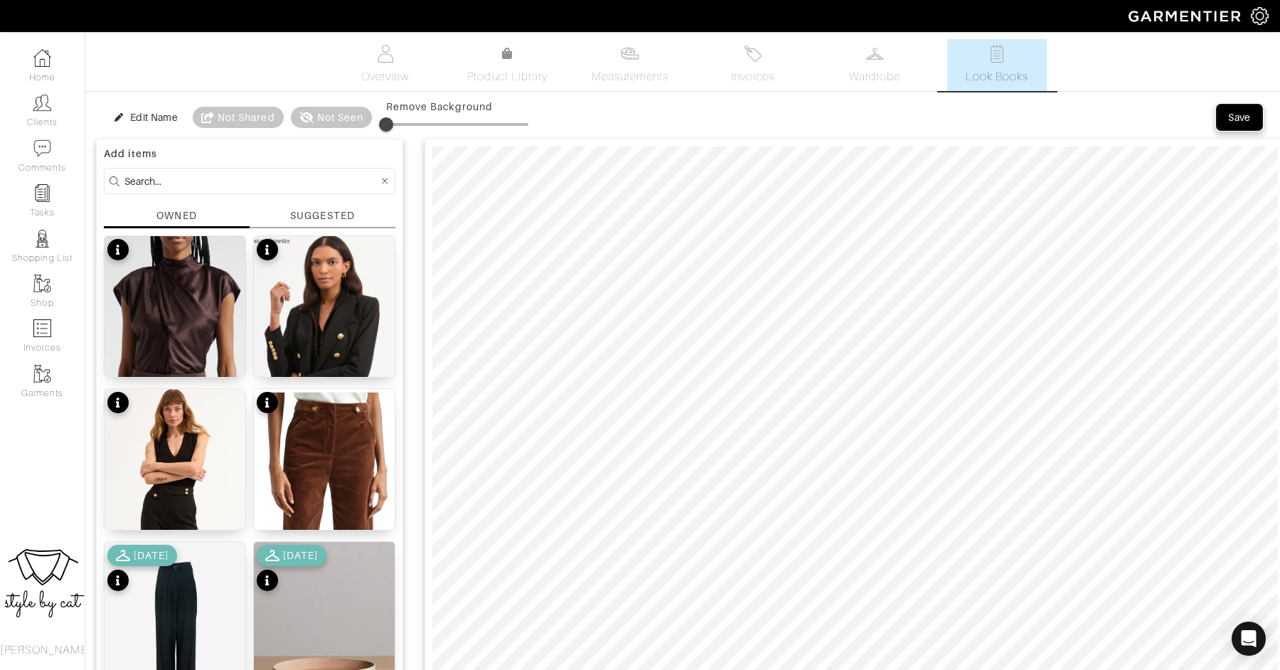
click at [1228, 114] on div "Save" at bounding box center [1239, 117] width 23 height 14
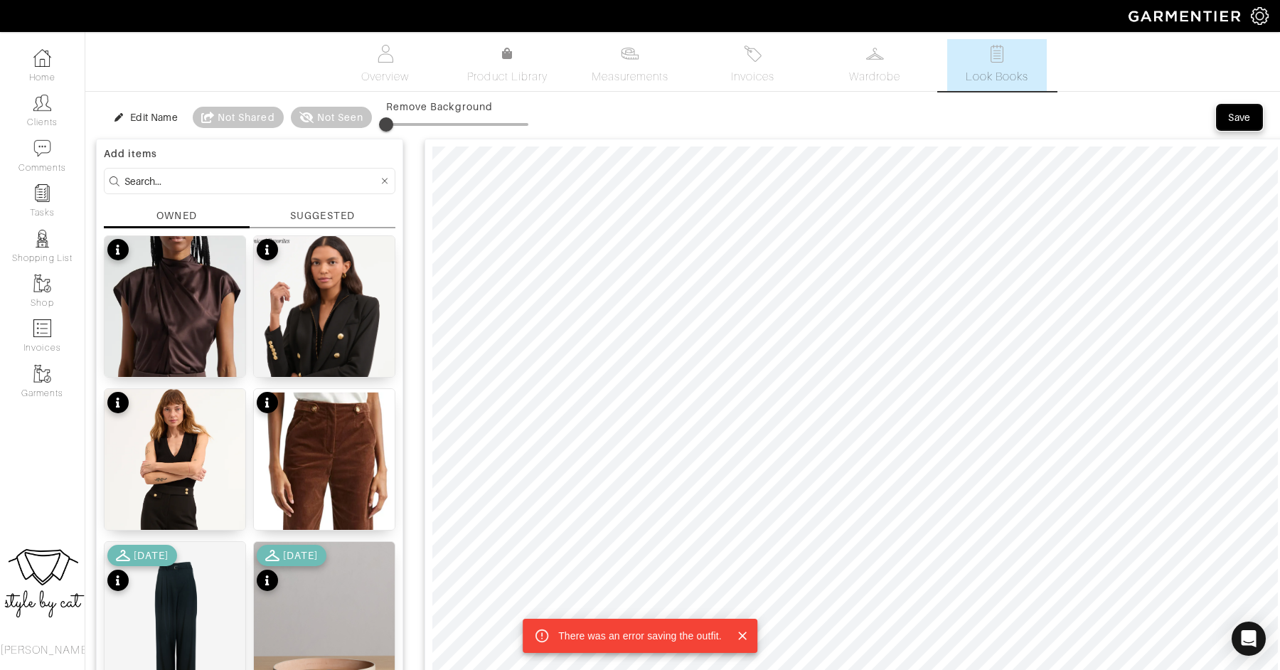
click at [1235, 118] on div "Save" at bounding box center [1239, 117] width 23 height 14
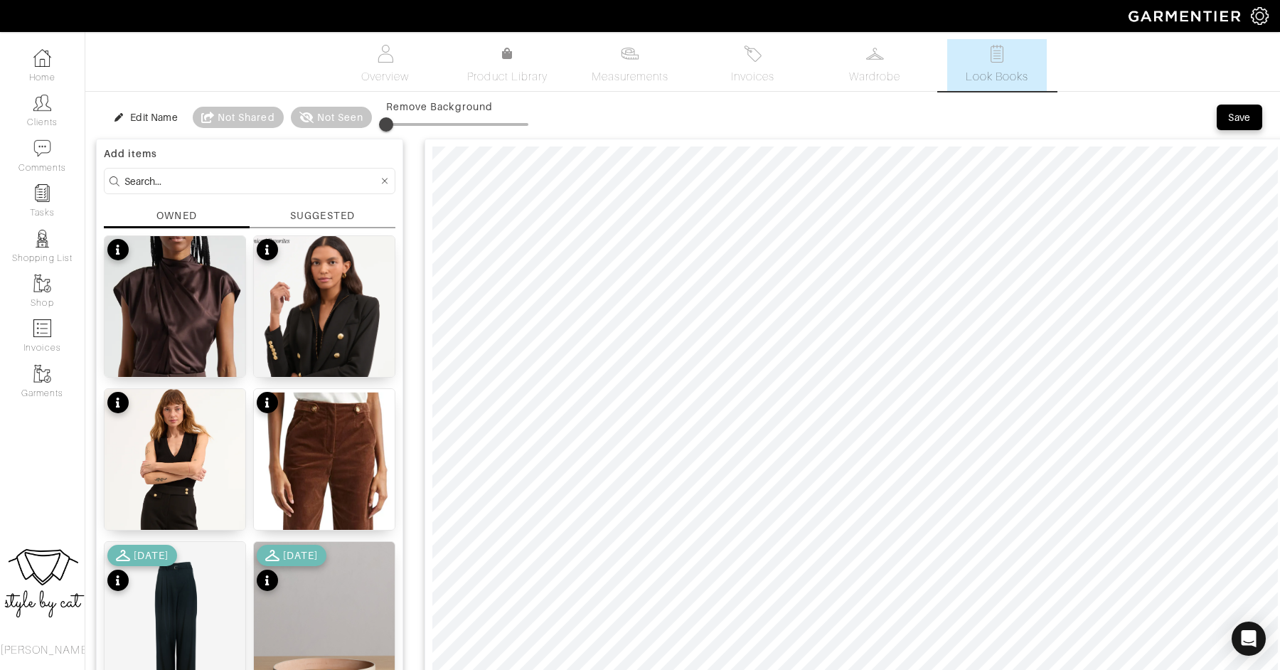
click at [1000, 87] on link "Look Books" at bounding box center [997, 65] width 100 height 52
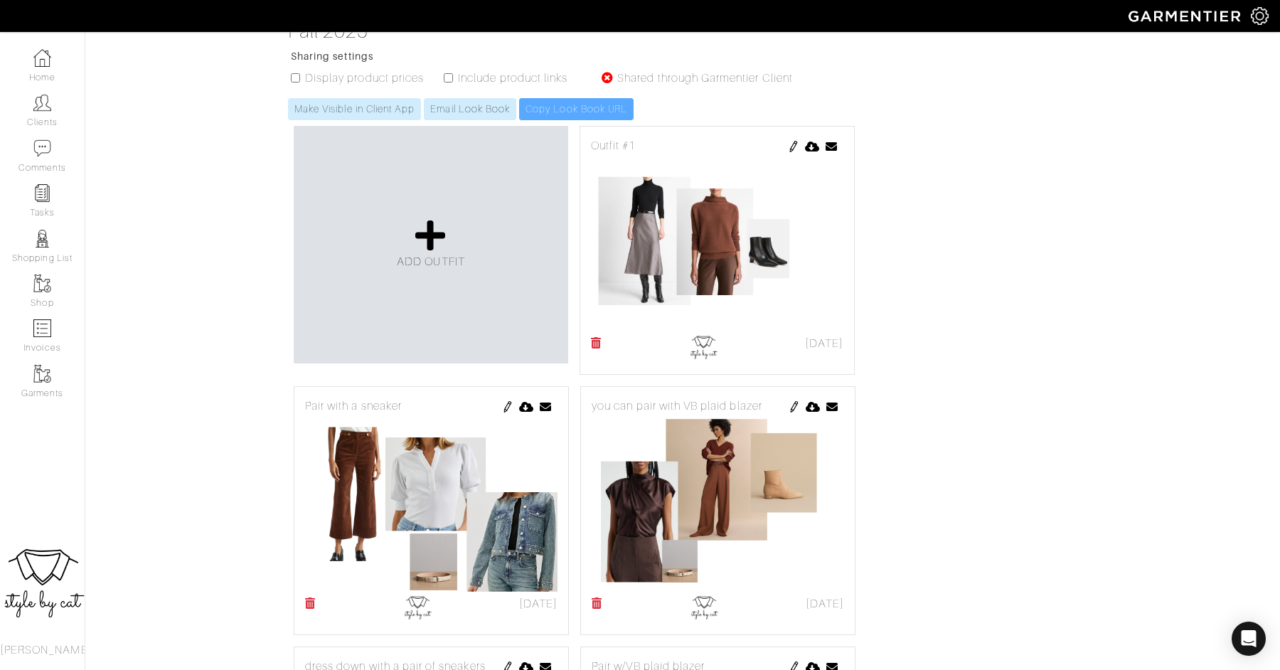
scroll to position [279, 0]
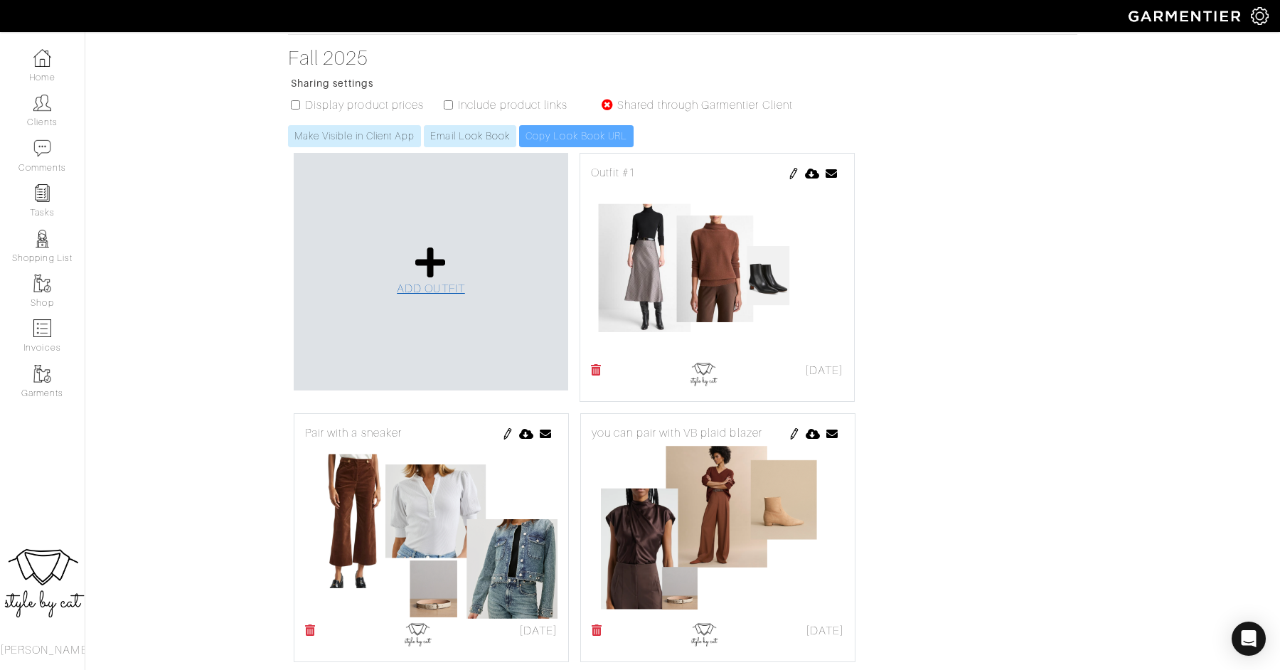
click at [442, 245] on icon at bounding box center [430, 262] width 31 height 34
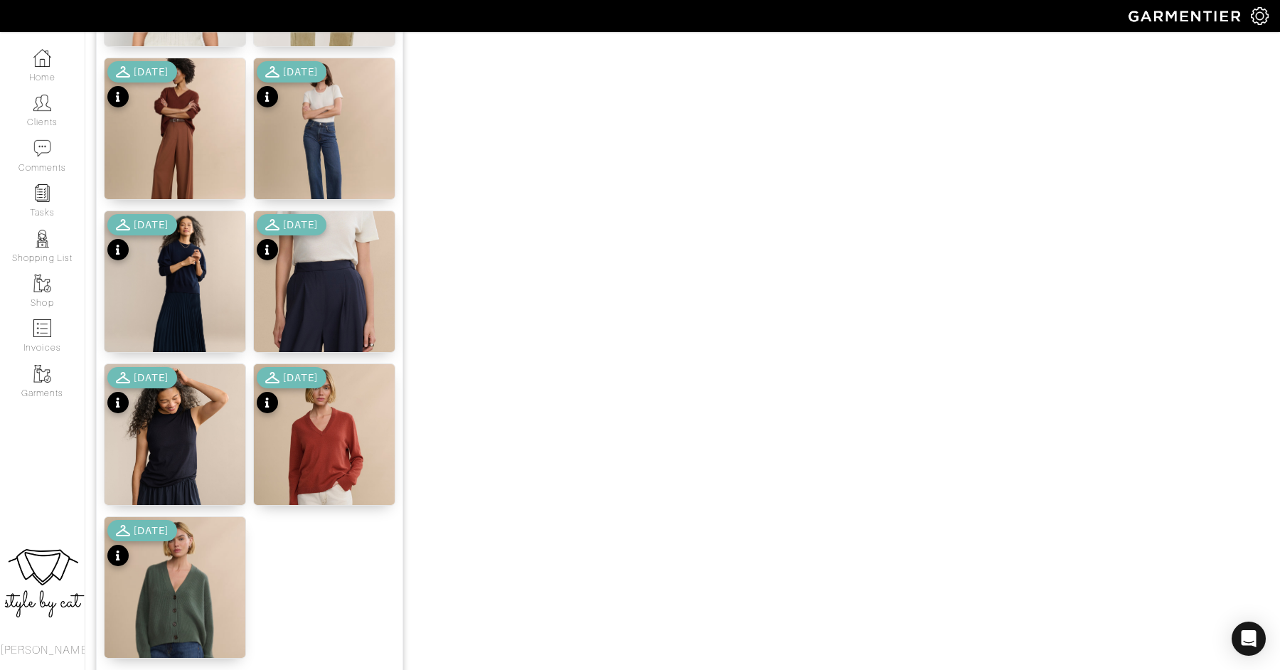
scroll to position [1653, 0]
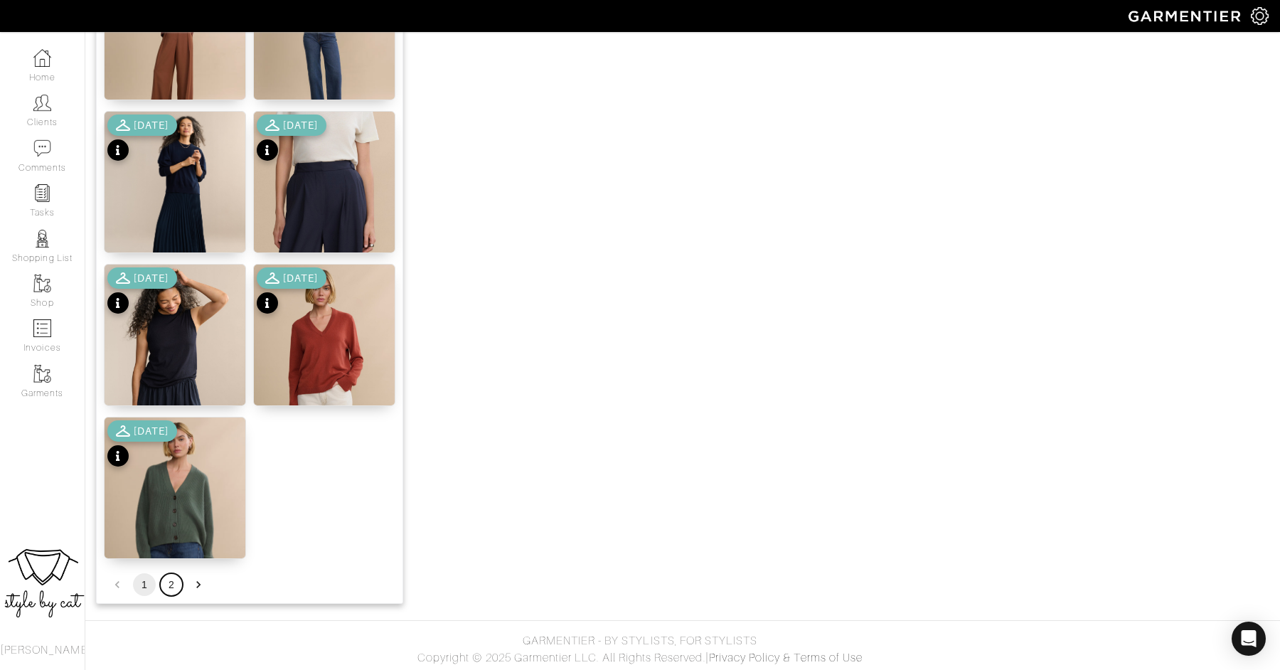
click at [167, 591] on button "2" at bounding box center [171, 584] width 23 height 23
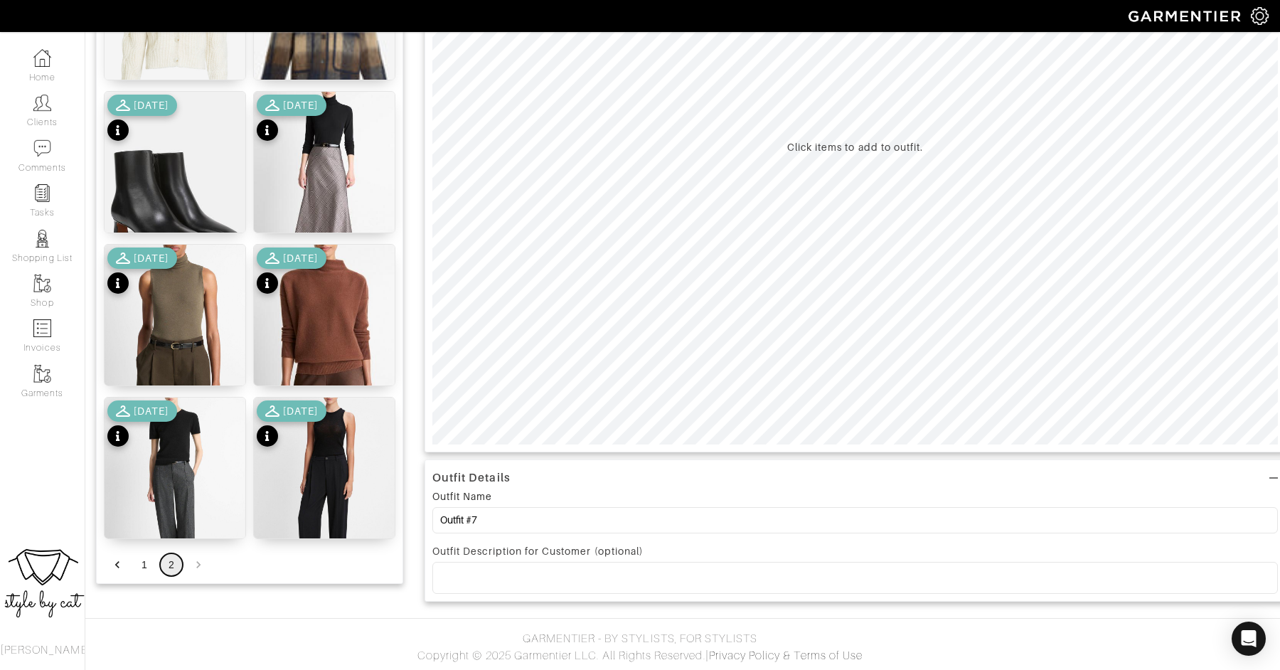
scroll to position [294, 0]
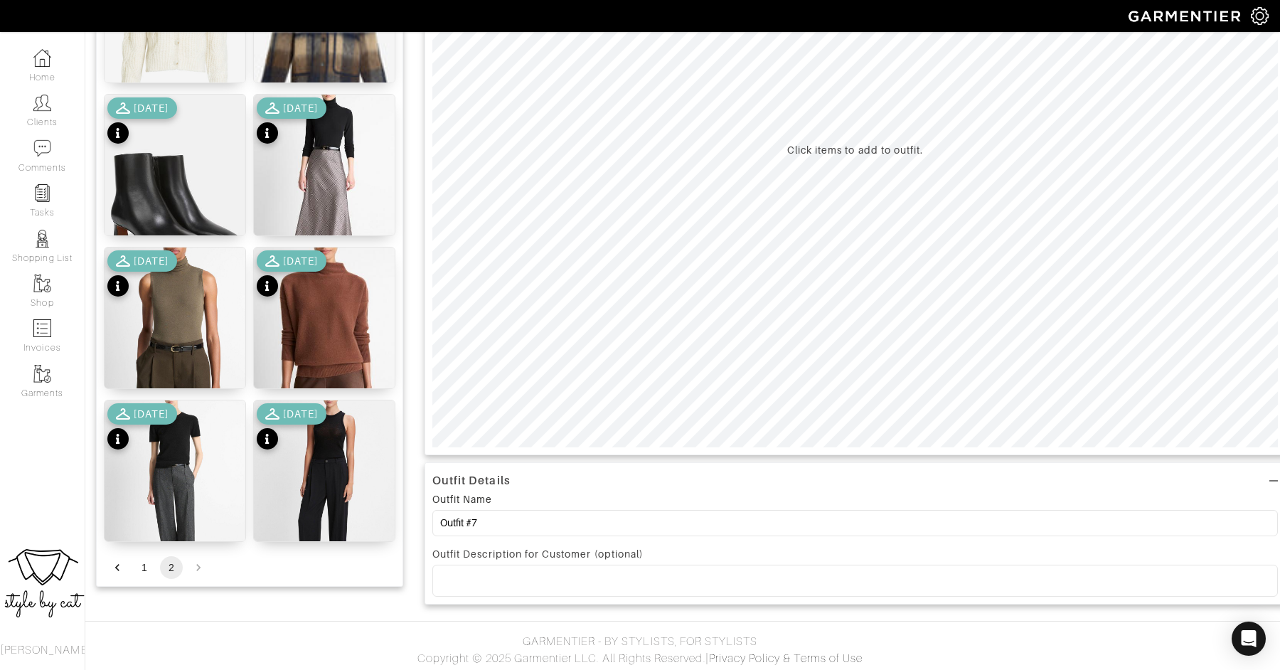
click at [177, 449] on div "10/01/25" at bounding box center [142, 428] width 70 height 50
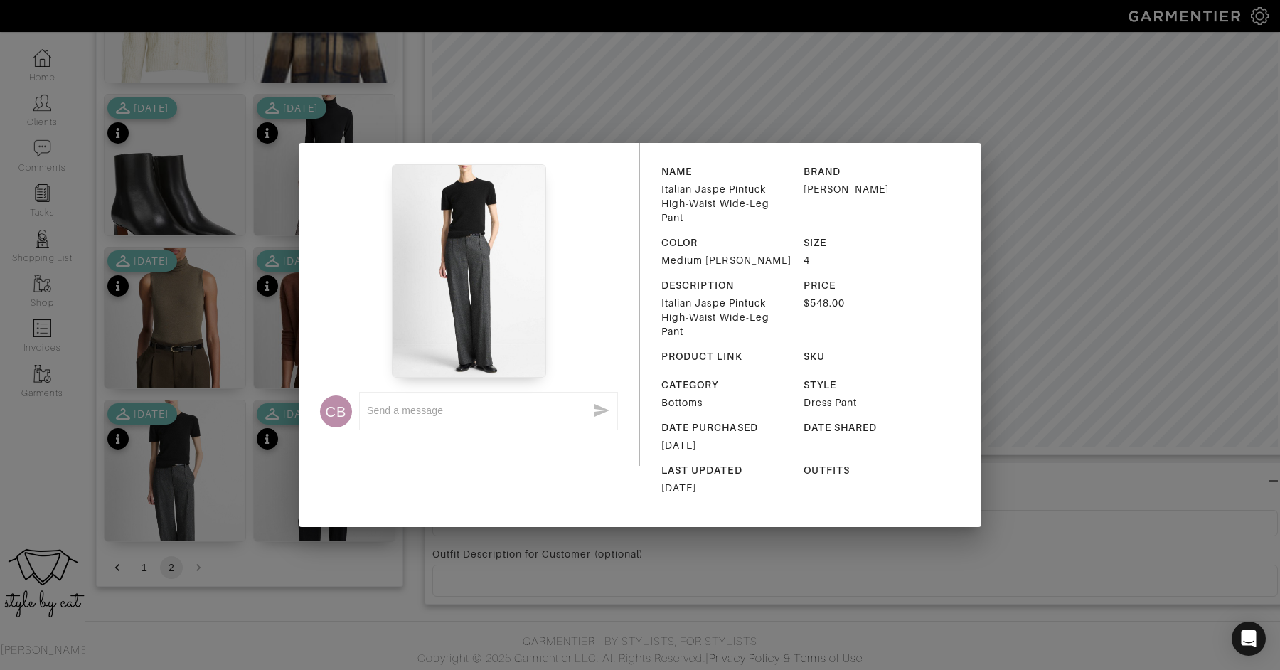
click at [173, 462] on div "CB x NAME Italian Jaspe Pintuck High-Waist Wide-Leg Pant BRAND VINCE COLOR Medi…" at bounding box center [640, 335] width 1280 height 670
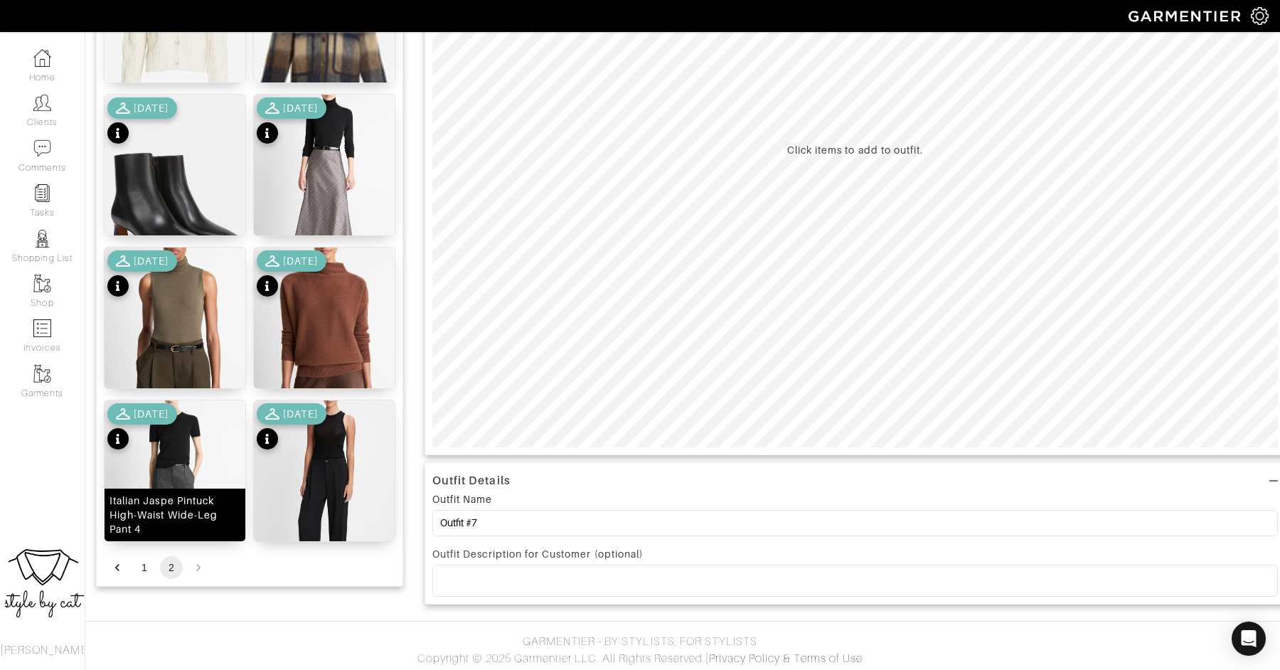
click at [183, 451] on img at bounding box center [174, 497] width 141 height 195
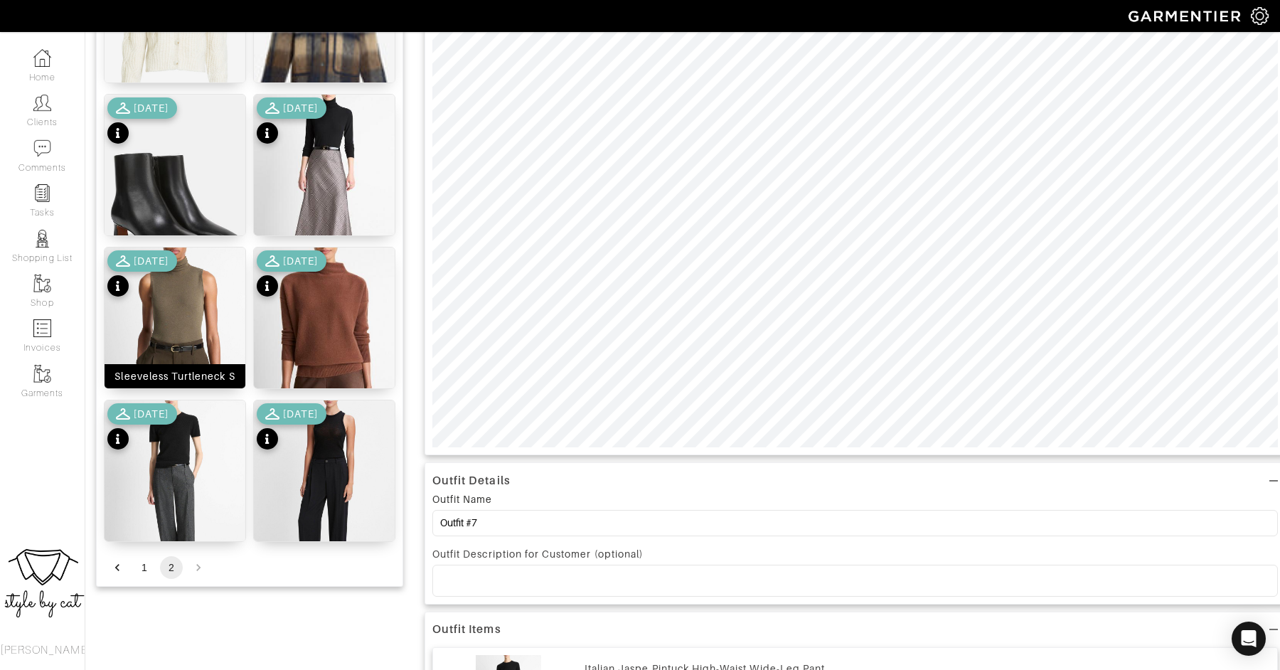
click at [181, 312] on img at bounding box center [174, 344] width 141 height 195
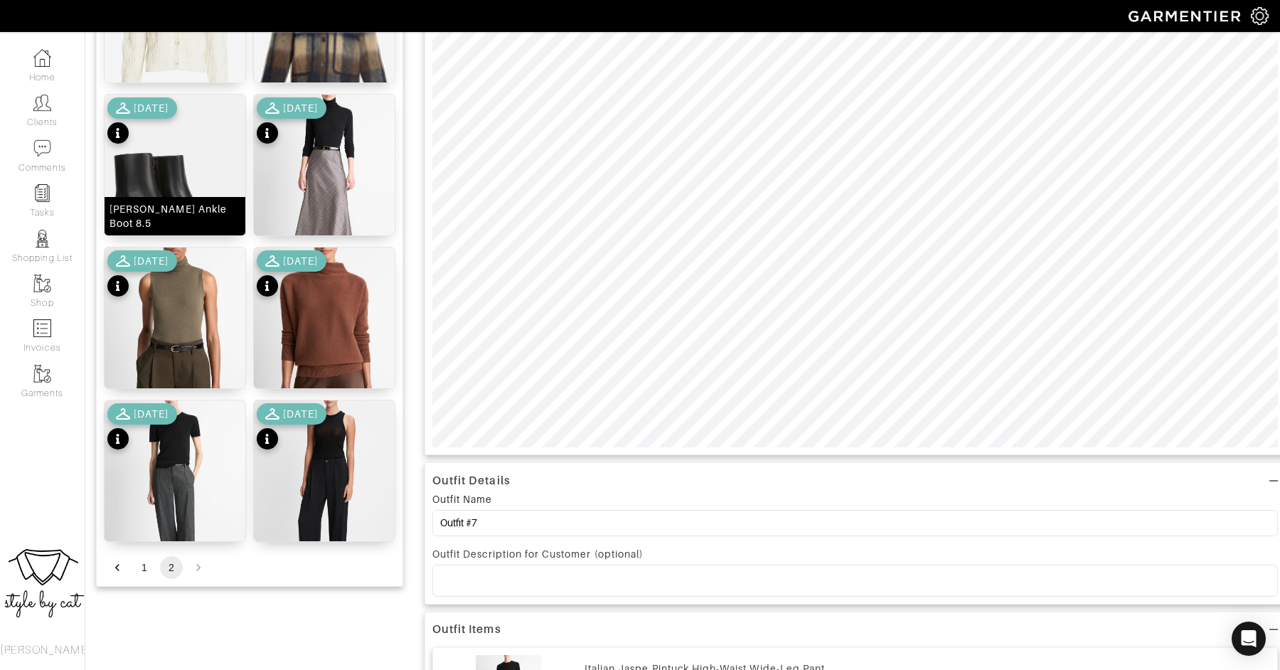
click at [171, 202] on img at bounding box center [174, 192] width 141 height 195
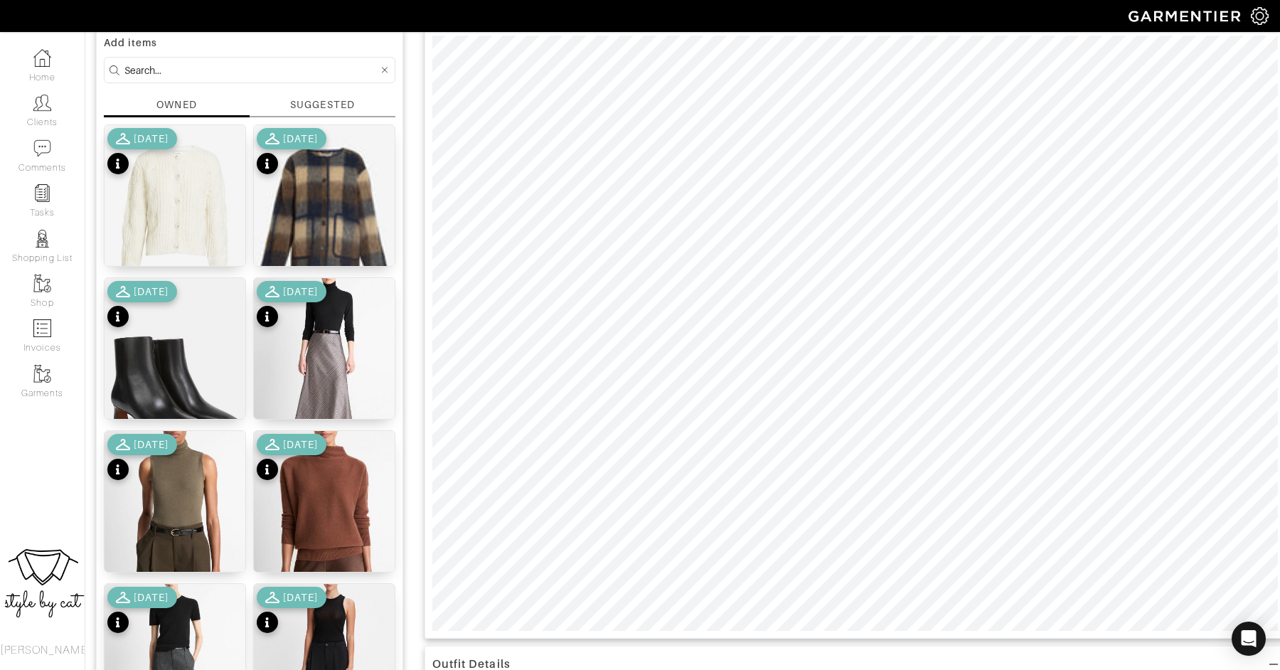
scroll to position [112, 0]
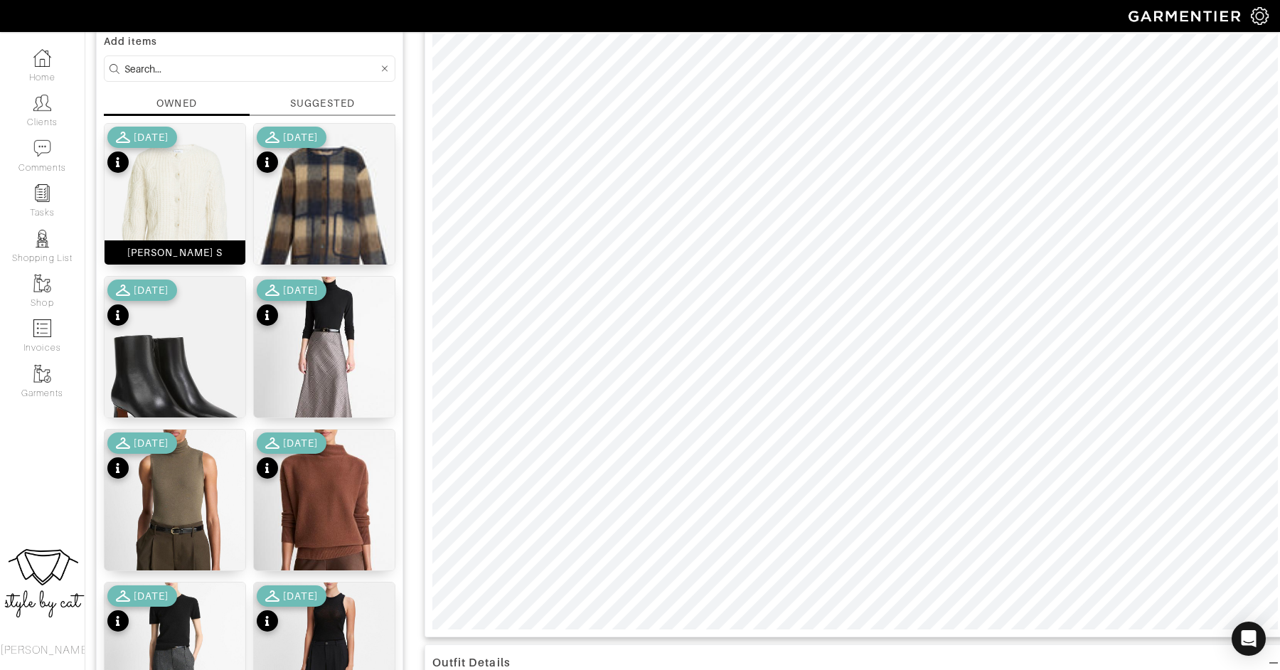
click at [184, 189] on img at bounding box center [174, 212] width 141 height 176
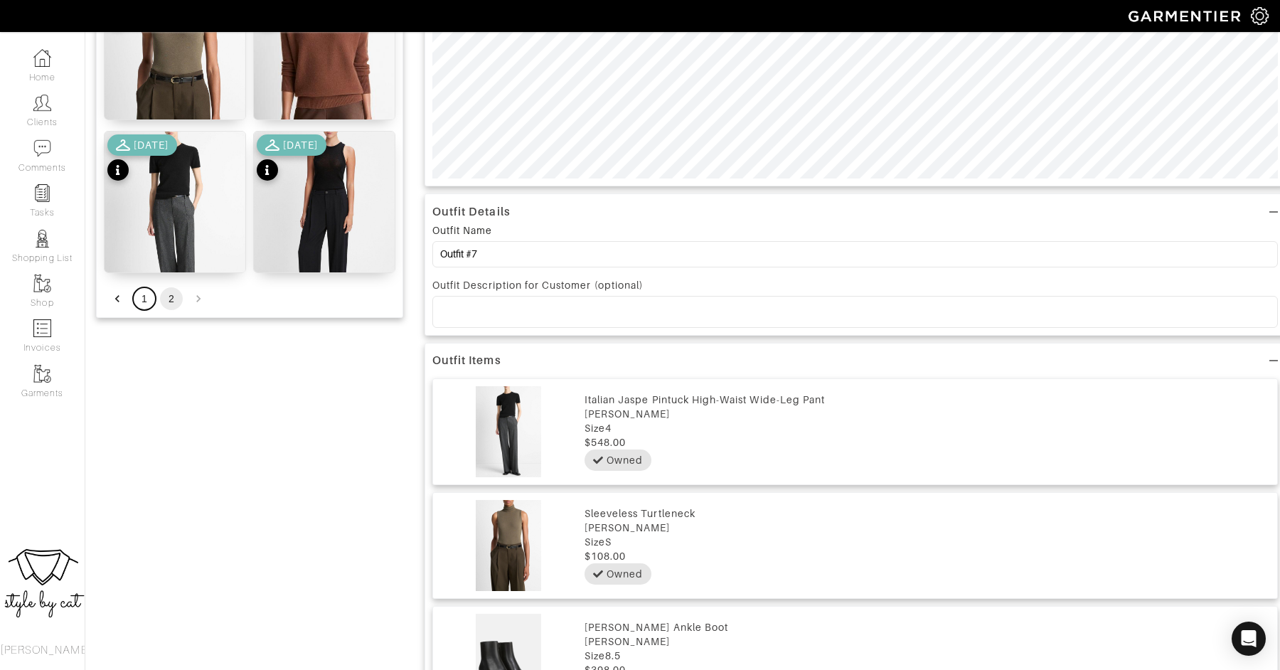
click at [139, 291] on button "1" at bounding box center [144, 298] width 23 height 23
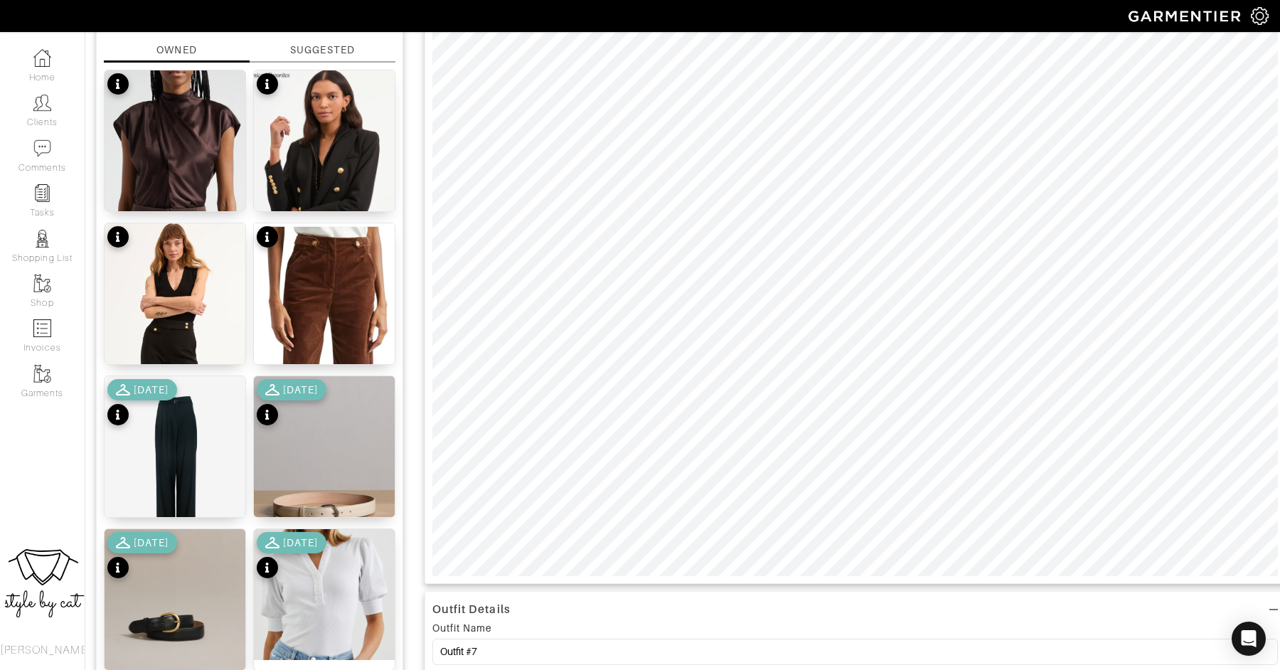
scroll to position [290, 0]
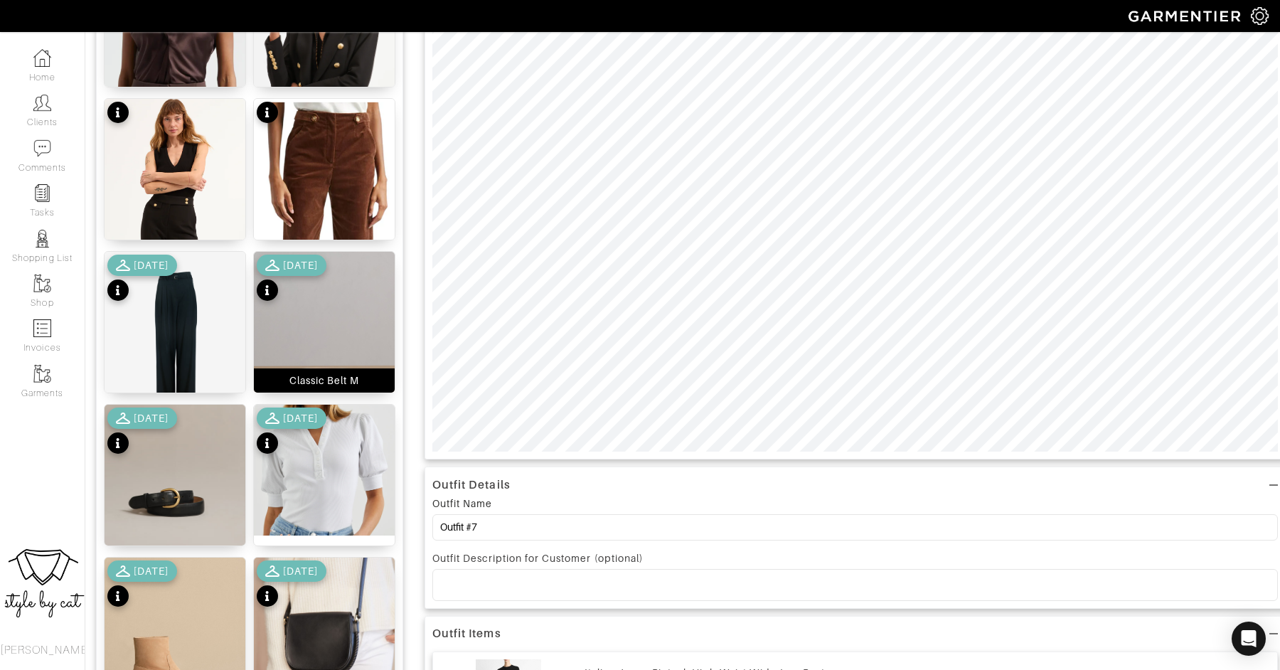
click at [321, 360] on img at bounding box center [324, 336] width 141 height 169
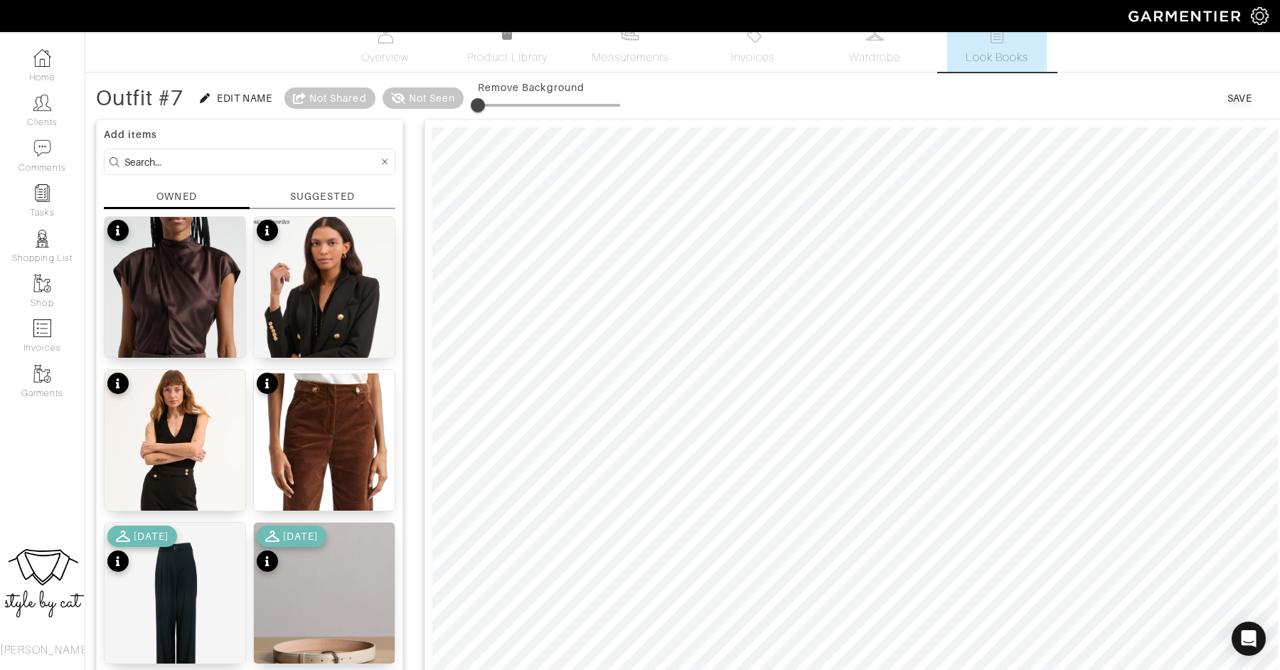
scroll to position [2, 0]
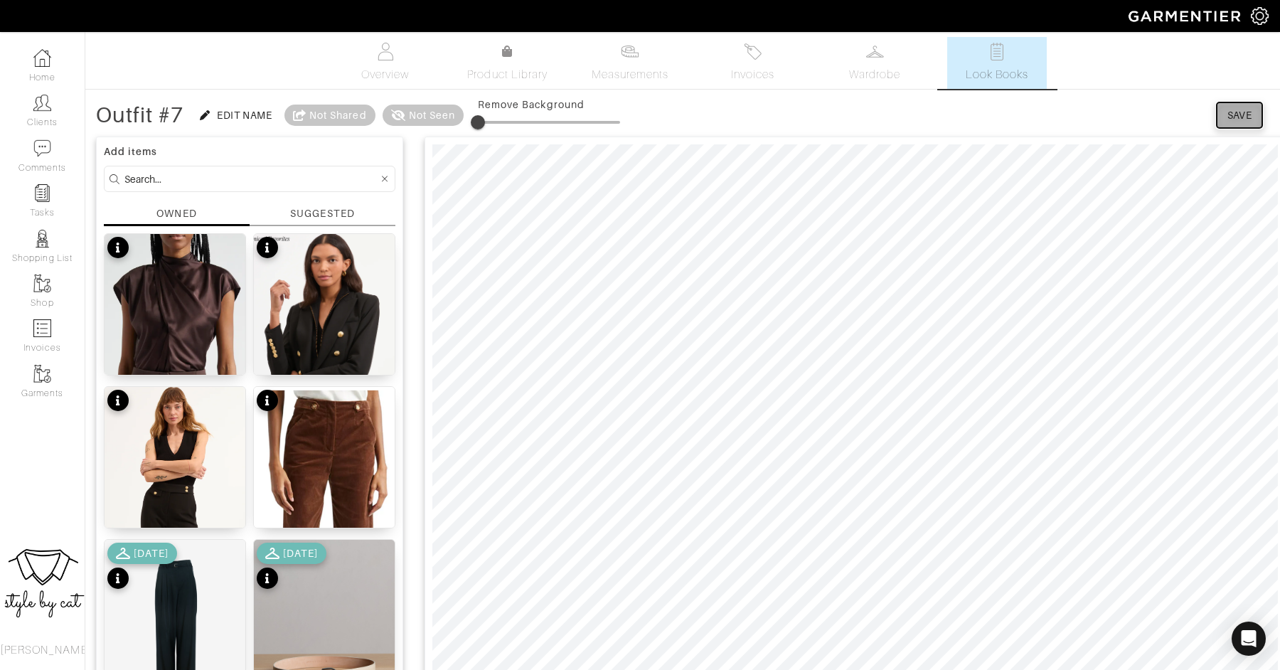
click at [1240, 114] on div "Save" at bounding box center [1239, 115] width 25 height 14
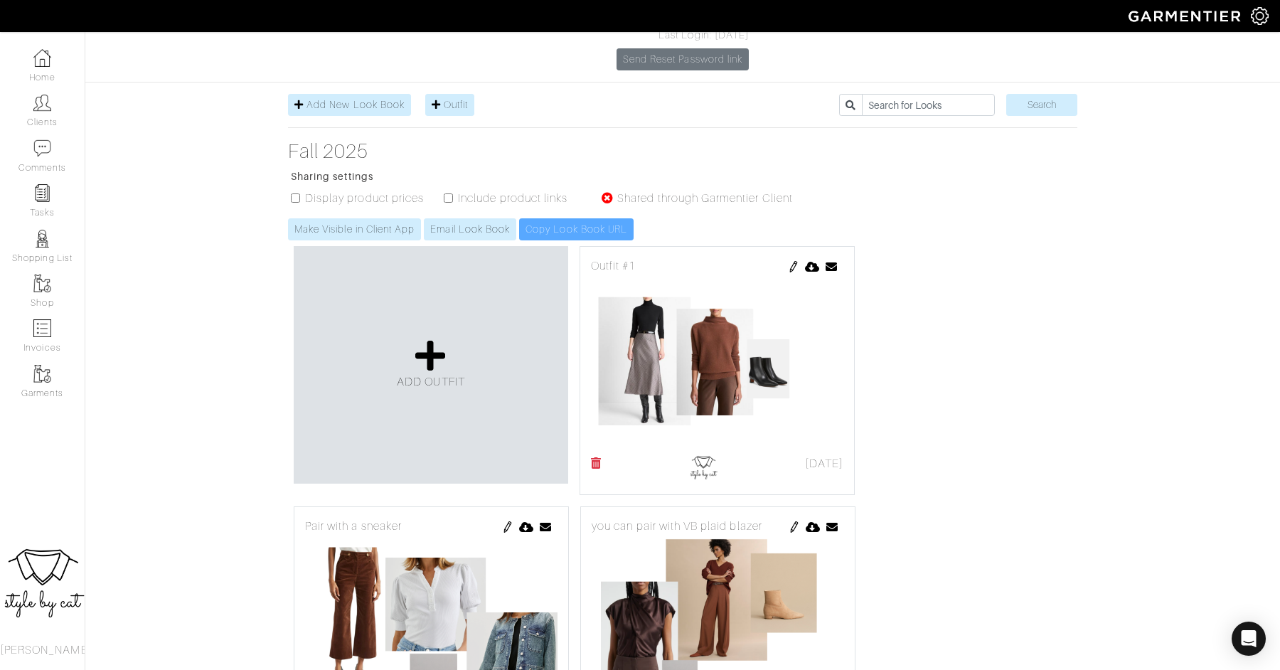
scroll to position [178, 0]
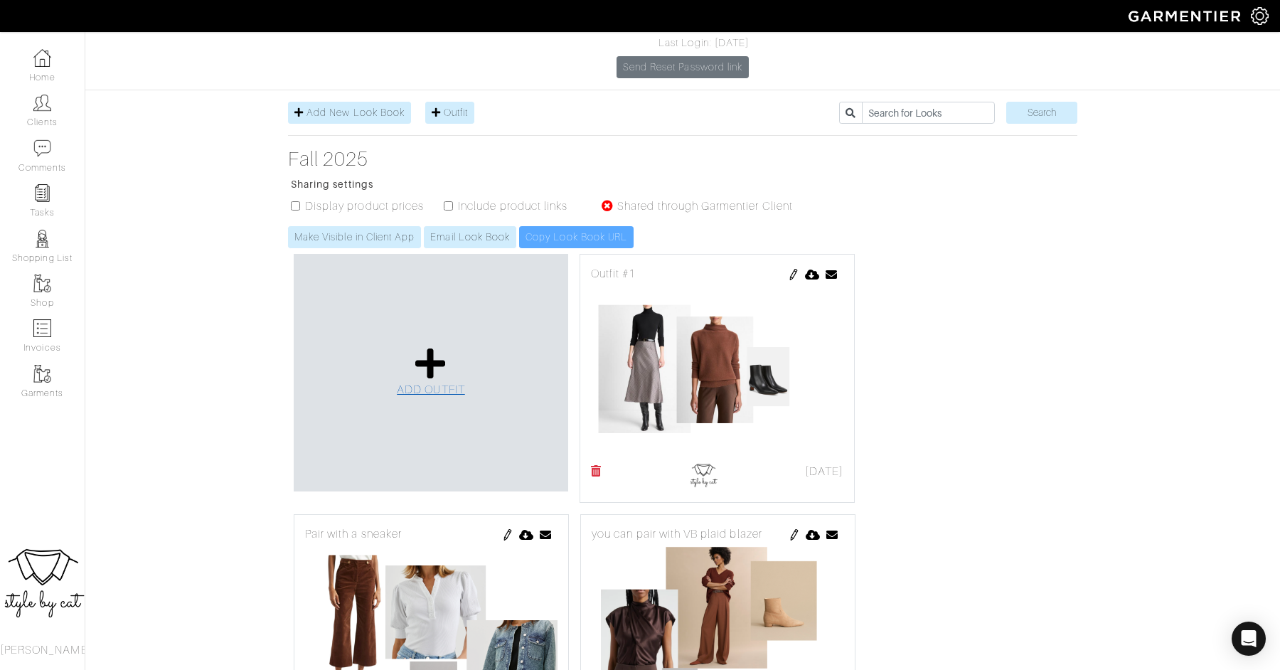
click at [429, 346] on icon at bounding box center [430, 363] width 31 height 34
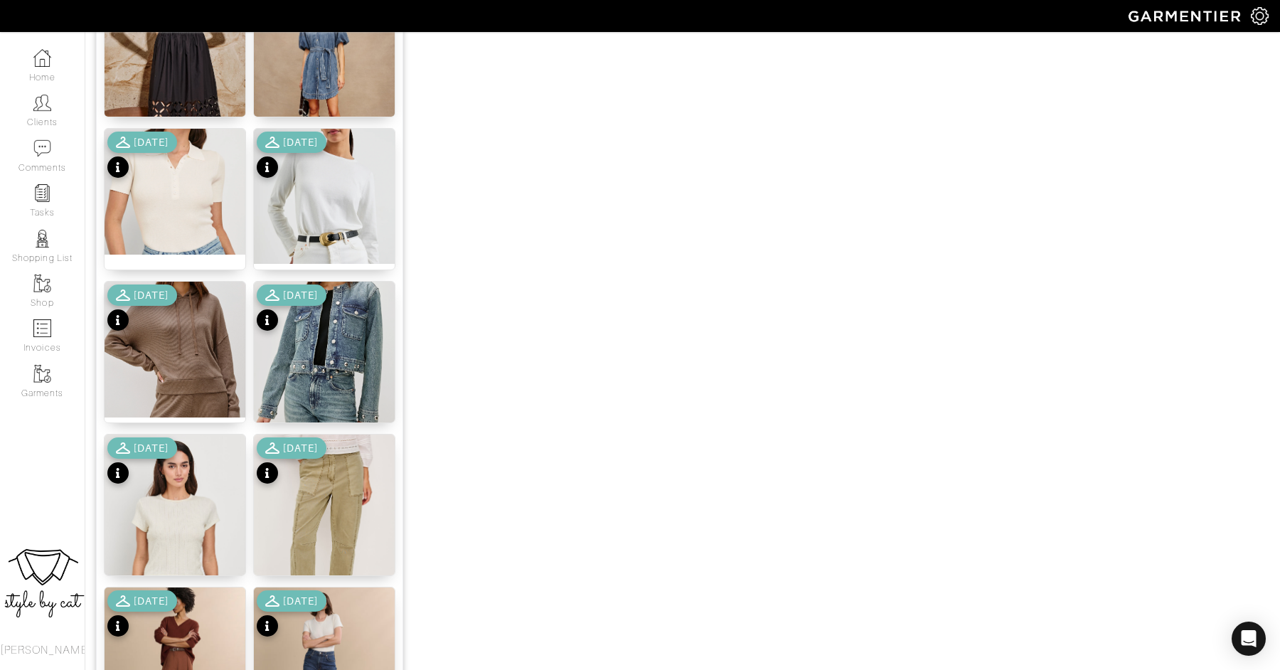
scroll to position [1038, 0]
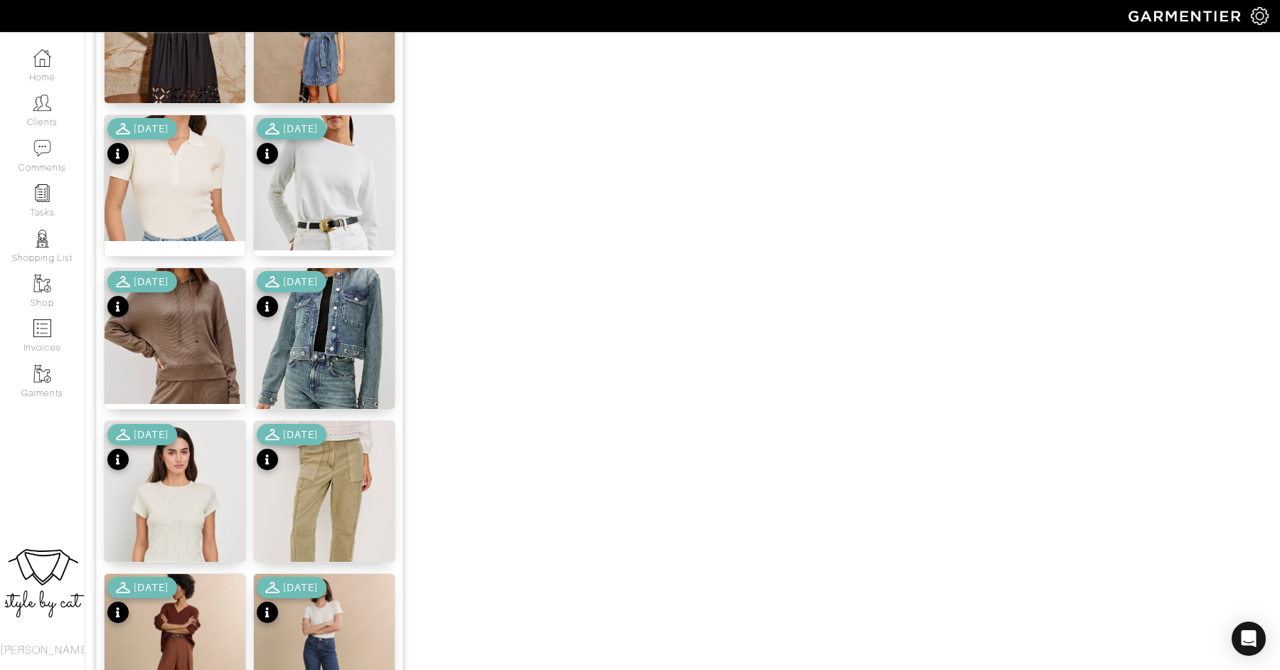
click at [318, 164] on div "[DATE]" at bounding box center [292, 143] width 70 height 50
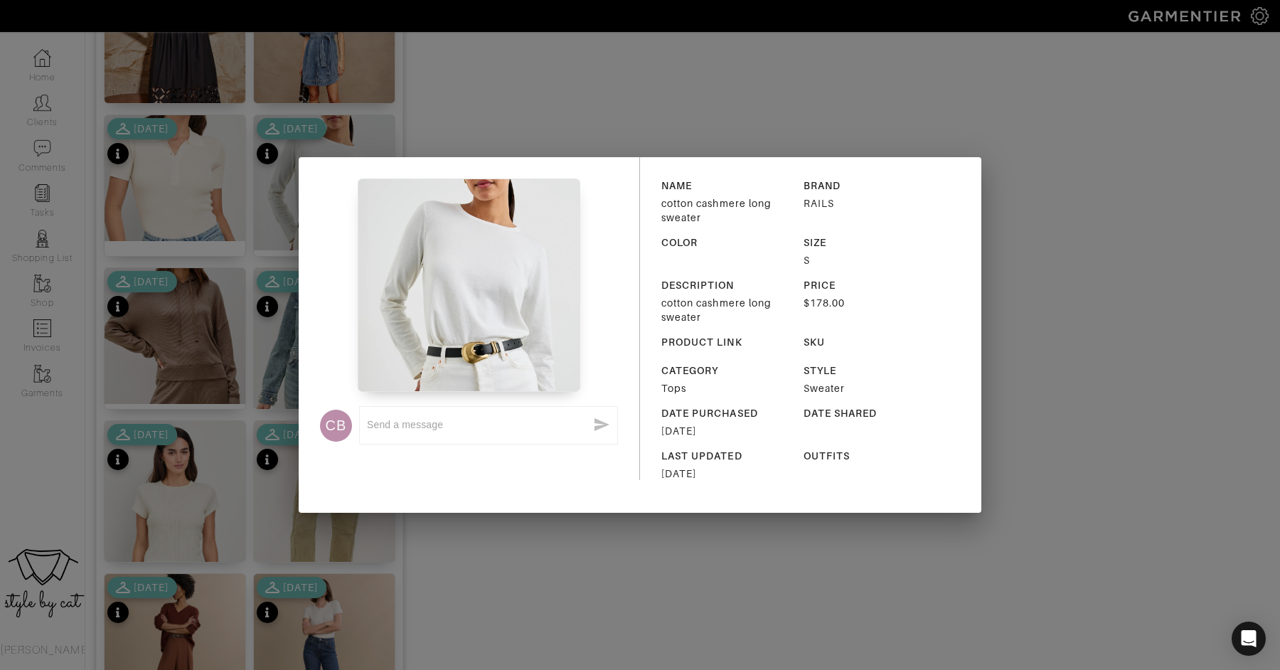
click at [267, 491] on div "CB x NAME cotton cashmere long sweater BRAND RAILS COLOR SIZE S DESCRIPTION cot…" at bounding box center [640, 335] width 1280 height 670
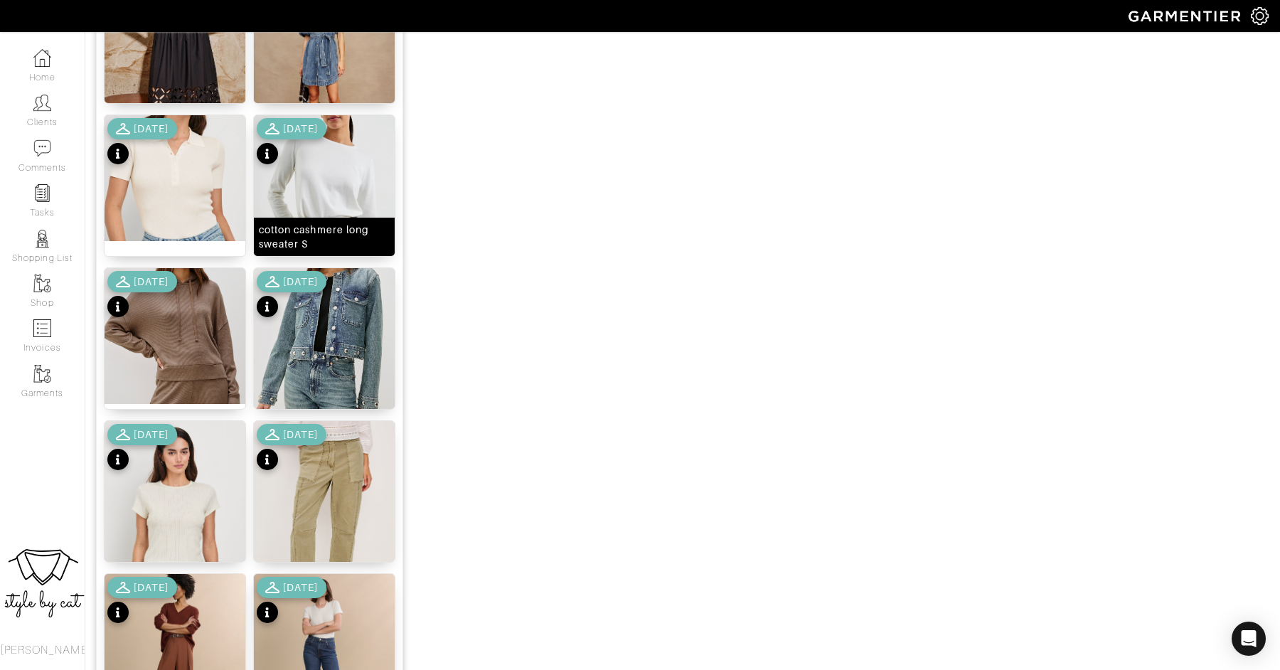
click at [305, 181] on img at bounding box center [324, 182] width 141 height 135
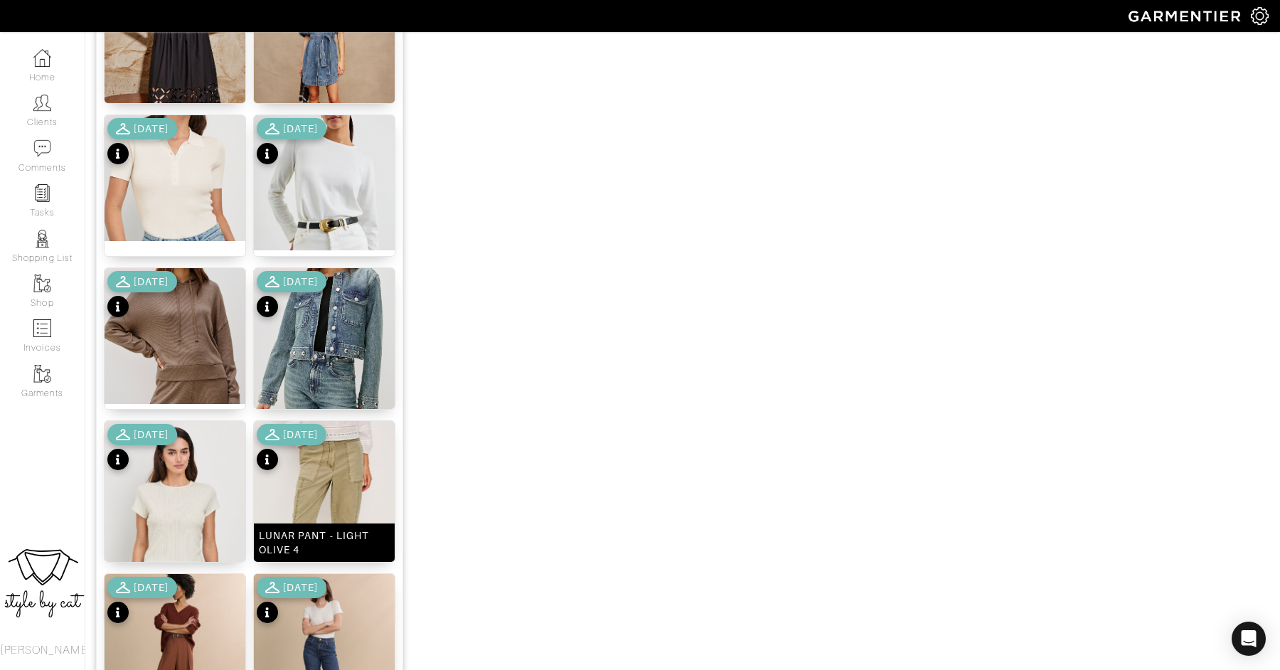
click at [323, 484] on img at bounding box center [324, 527] width 141 height 212
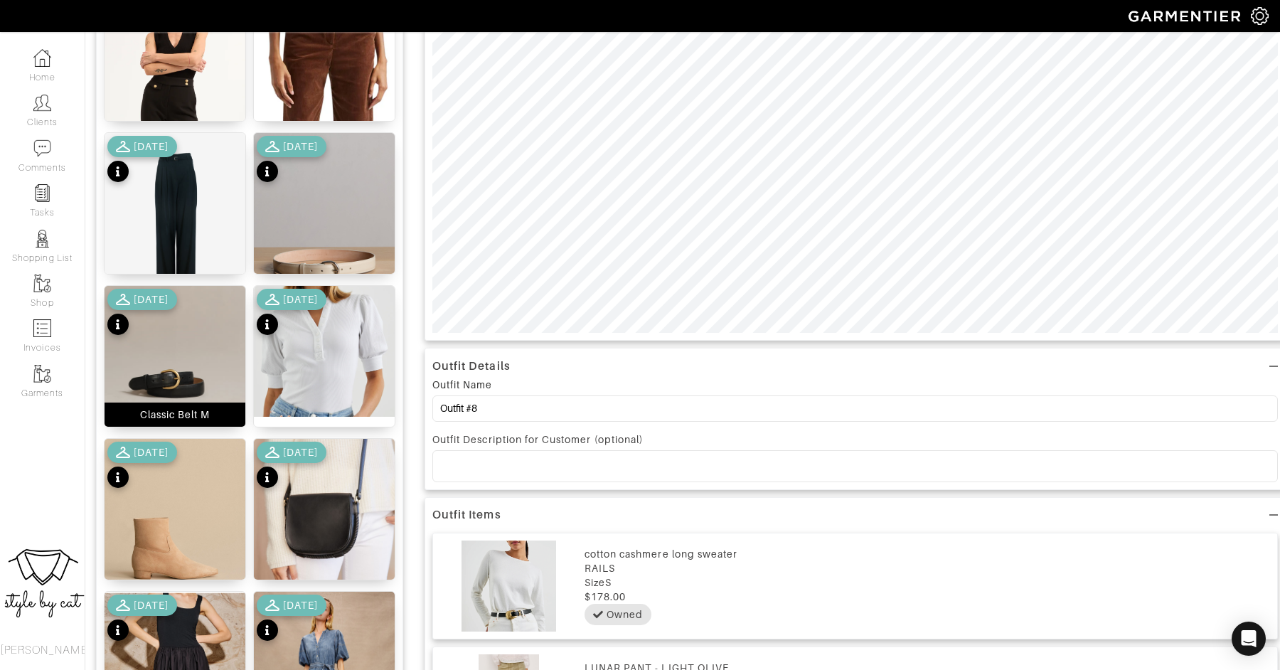
scroll to position [400, 0]
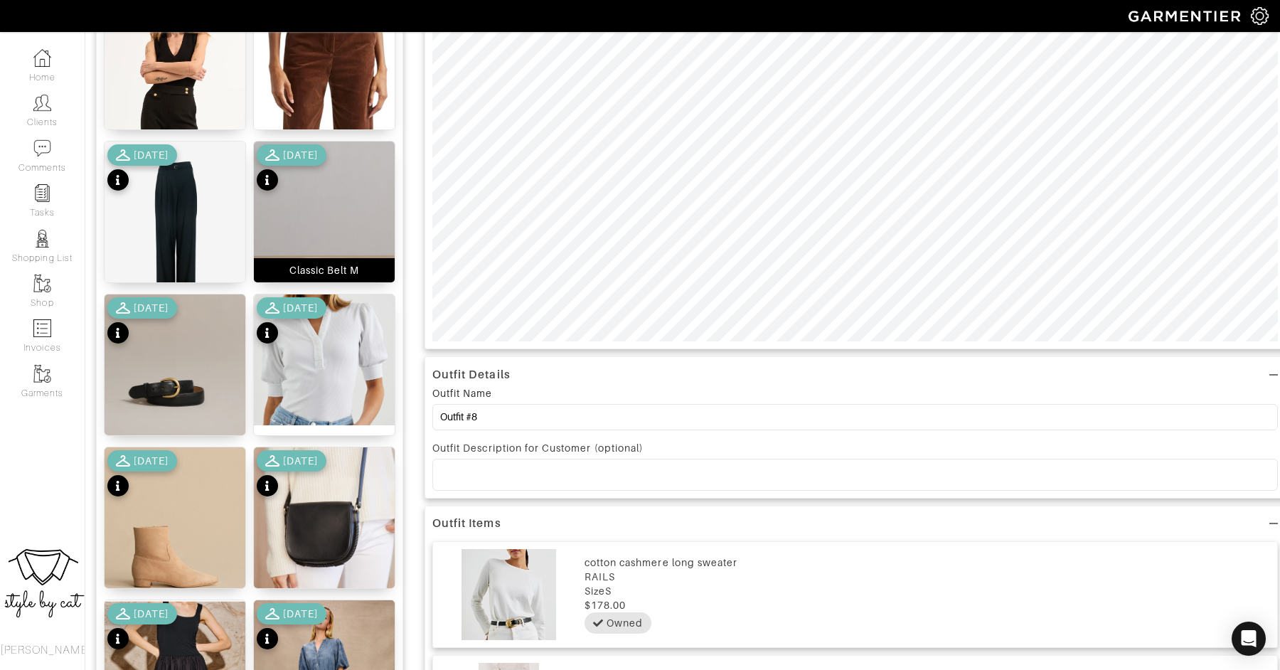
click at [296, 217] on img at bounding box center [324, 225] width 141 height 169
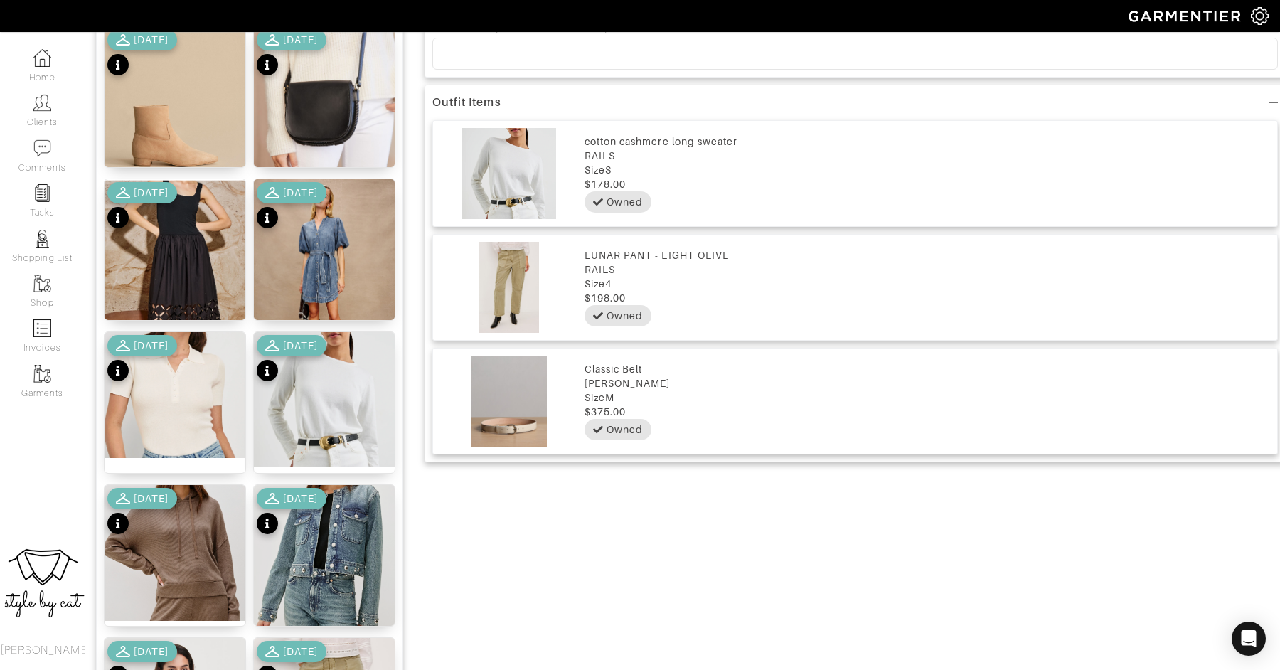
scroll to position [1631, 0]
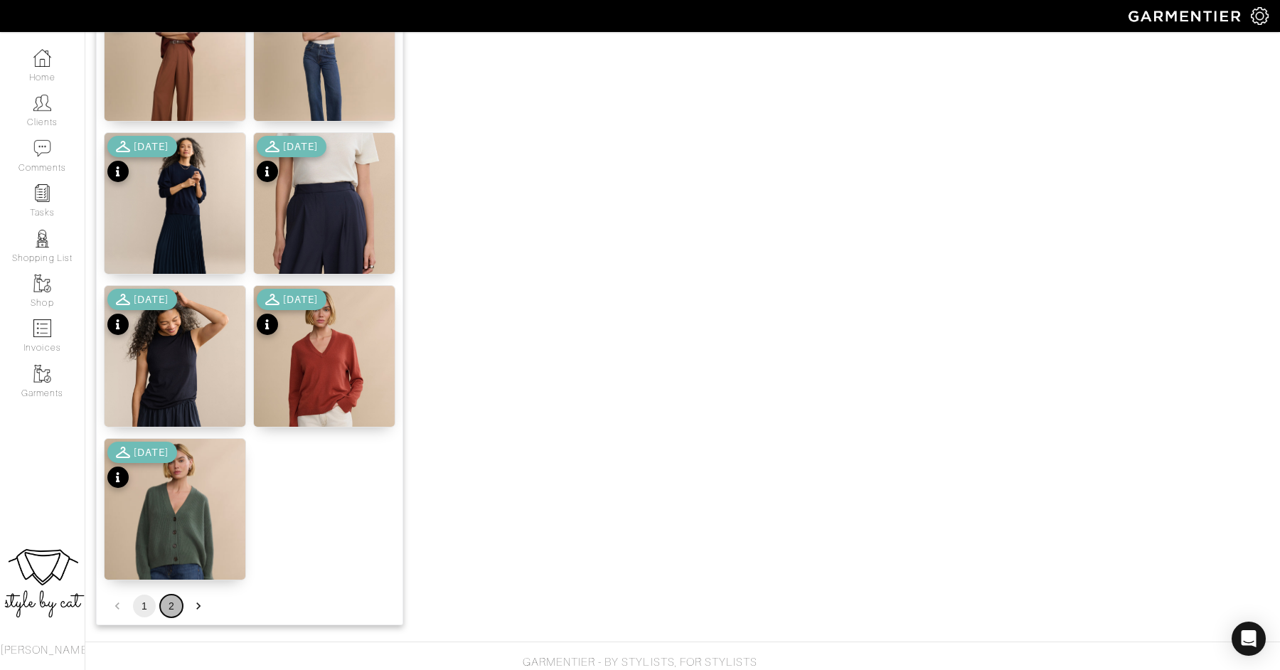
click at [170, 606] on button "2" at bounding box center [171, 605] width 23 height 23
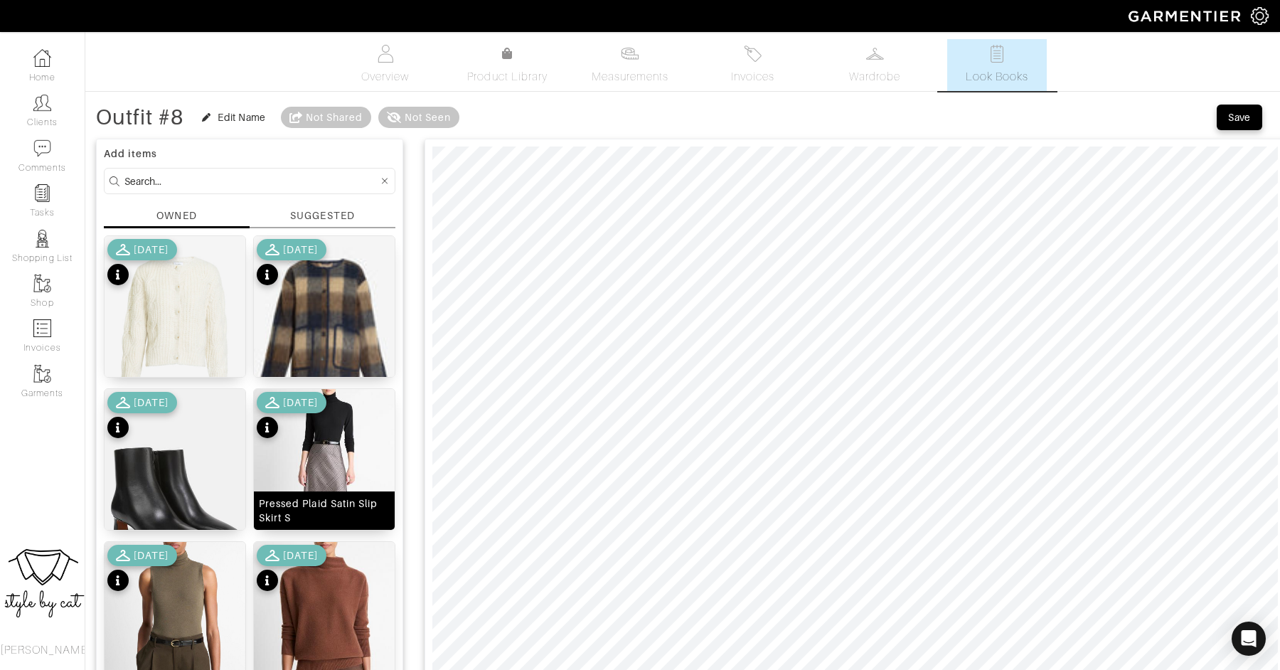
scroll to position [1, 0]
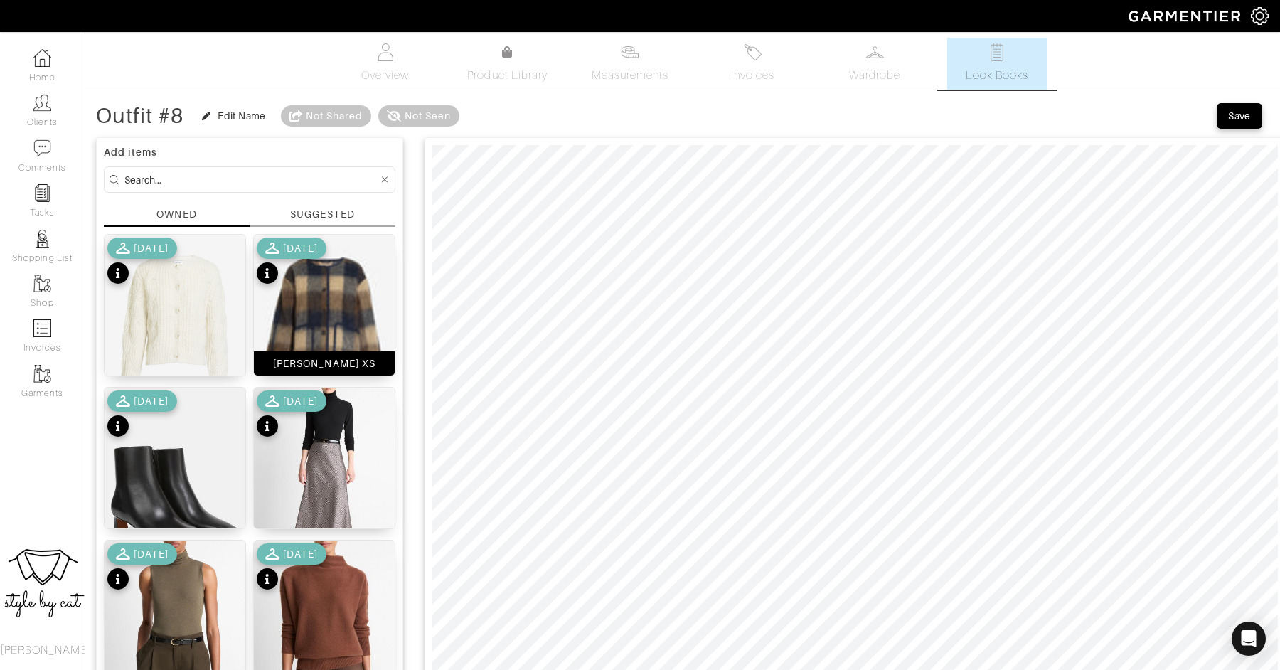
click at [321, 292] on img at bounding box center [324, 323] width 141 height 176
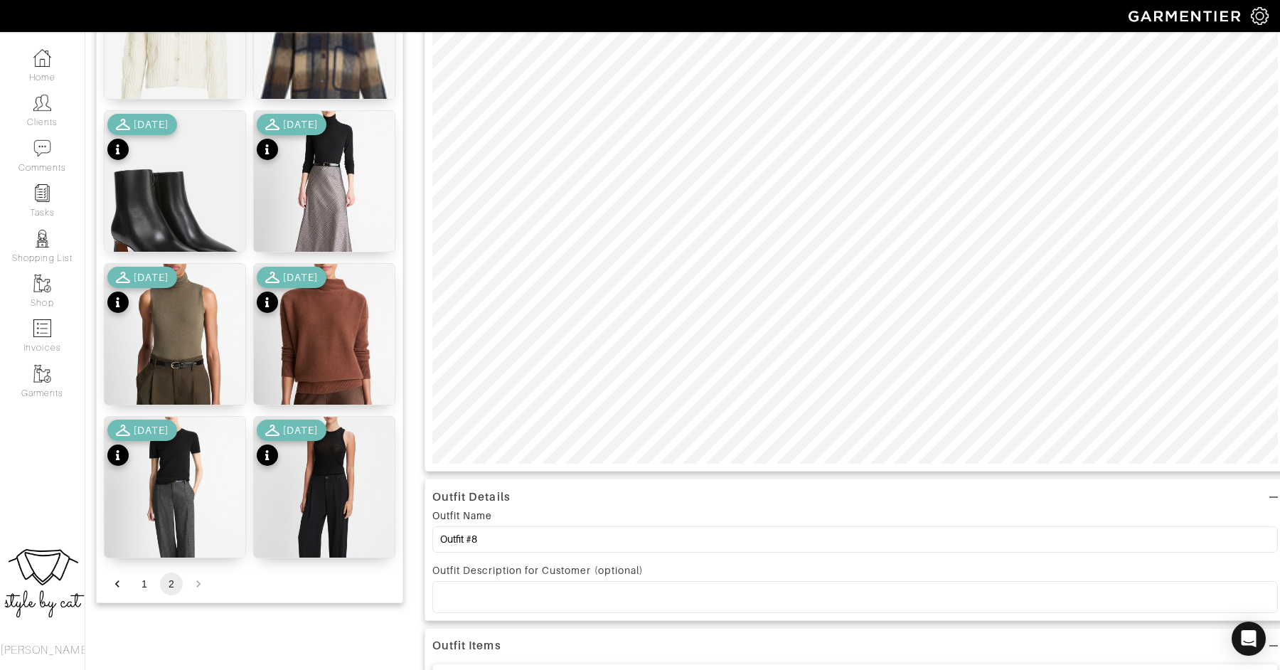
scroll to position [311, 0]
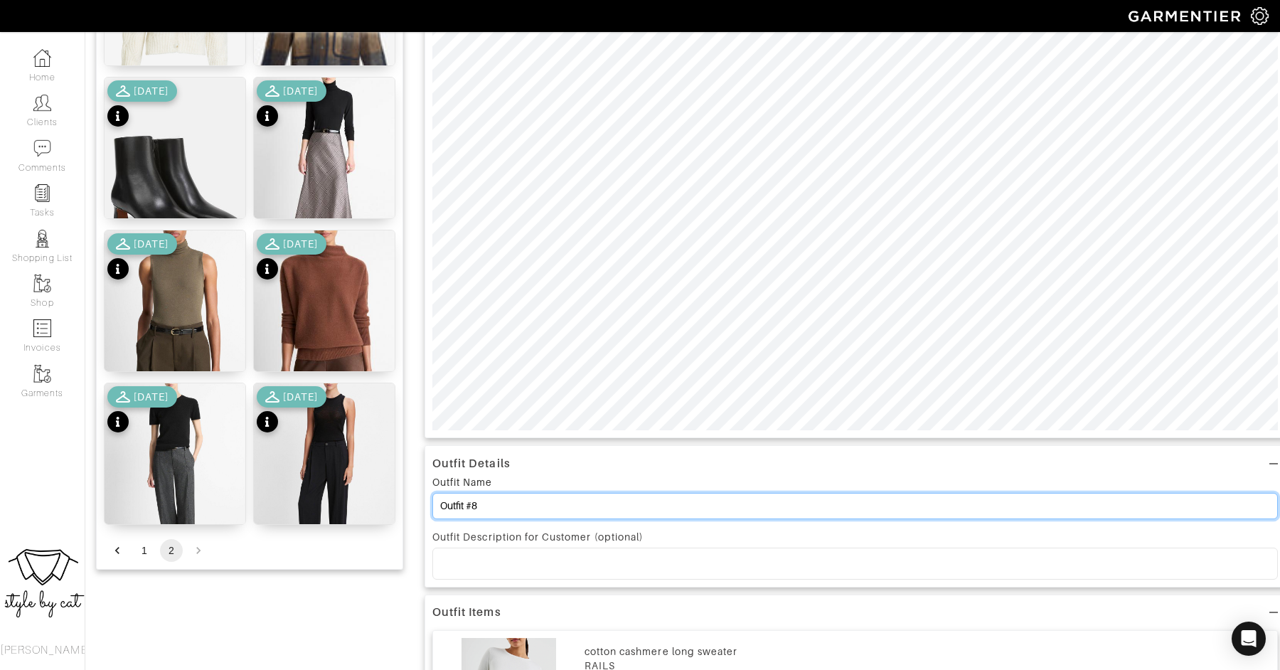
drag, startPoint x: 512, startPoint y: 509, endPoint x: 409, endPoint y: 482, distance: 106.6
click at [409, 482] on div "Add items OWNED SUGGESTED Hale Cardigan S 10/01/25 Janet Jacket XS 10/01/25 Har…" at bounding box center [682, 452] width 1173 height 1265
type input "A"
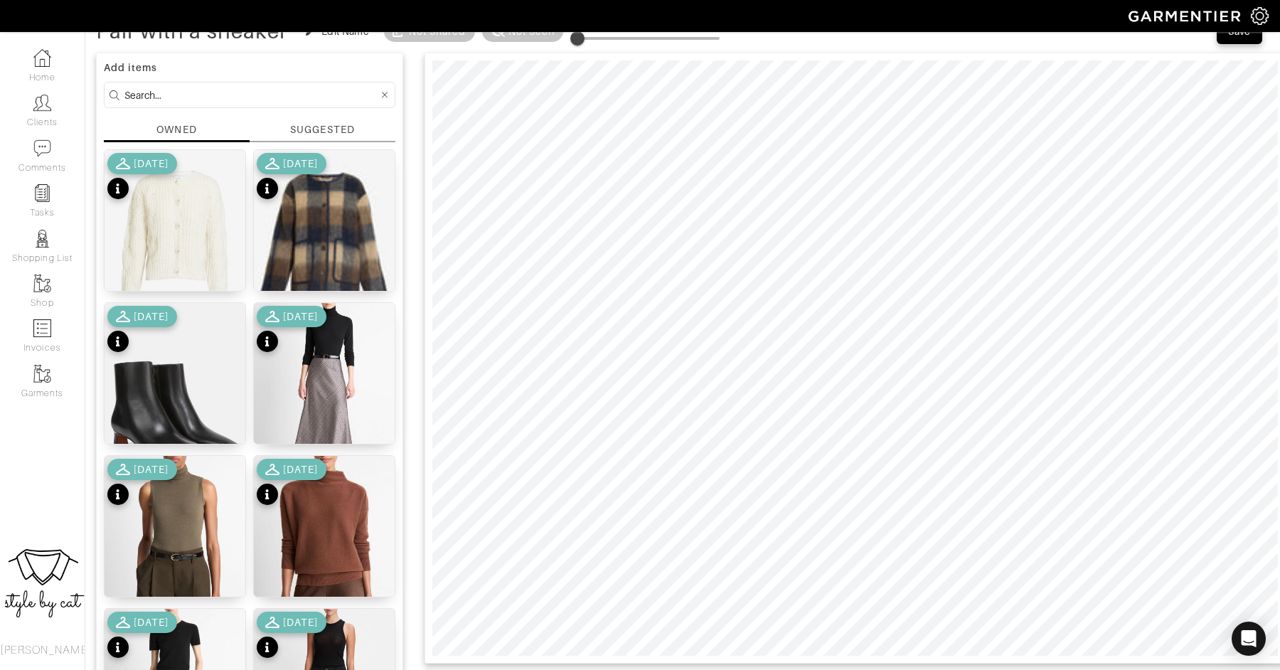
scroll to position [0, 0]
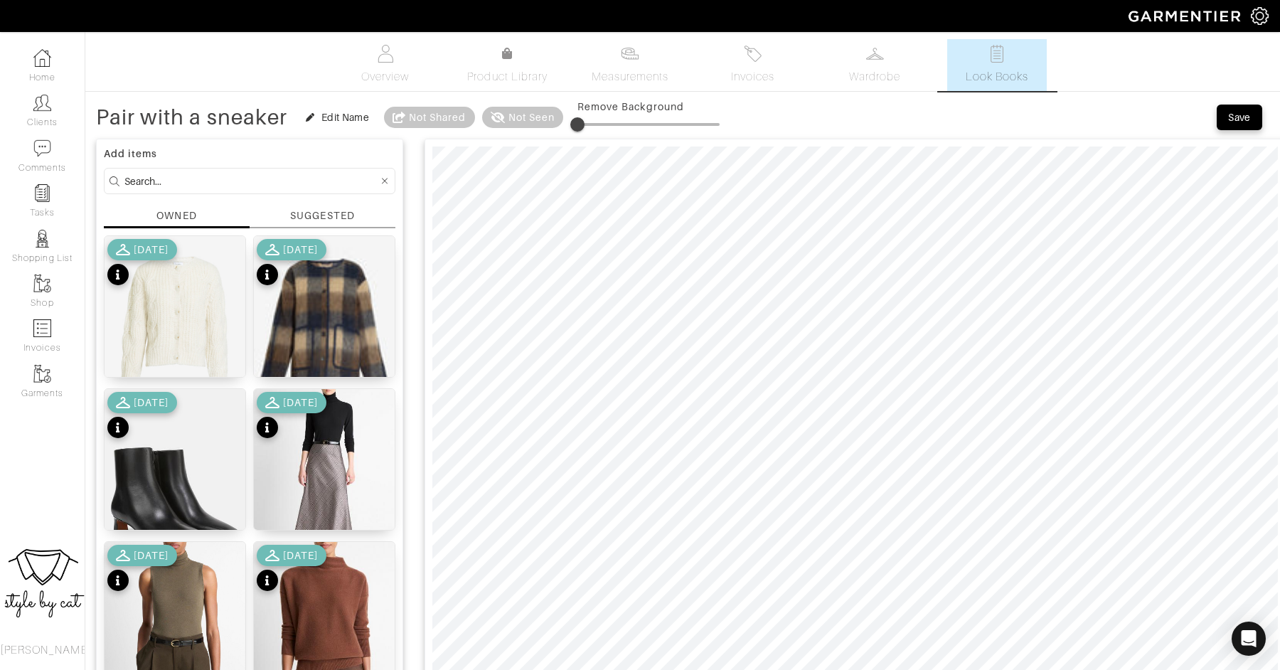
type input "Pair with a sneaker"
click at [1229, 126] on button "Save" at bounding box center [1238, 117] width 45 height 26
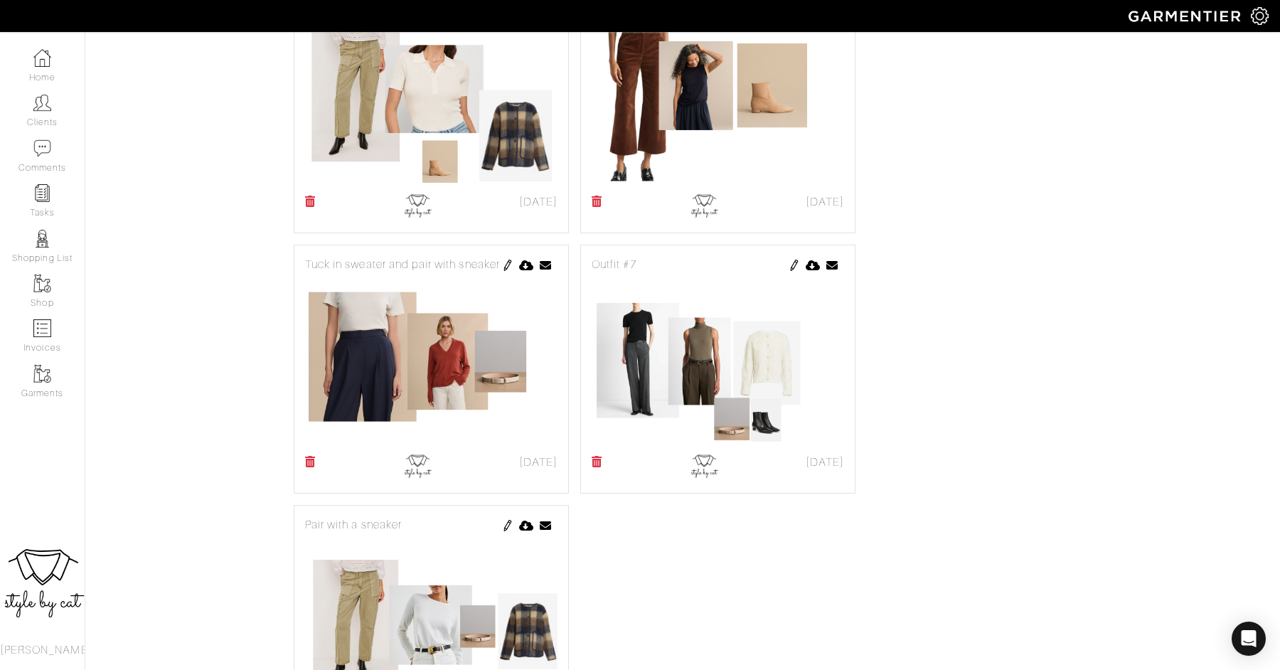
scroll to position [968, 0]
click at [45, 94] on img at bounding box center [42, 103] width 18 height 18
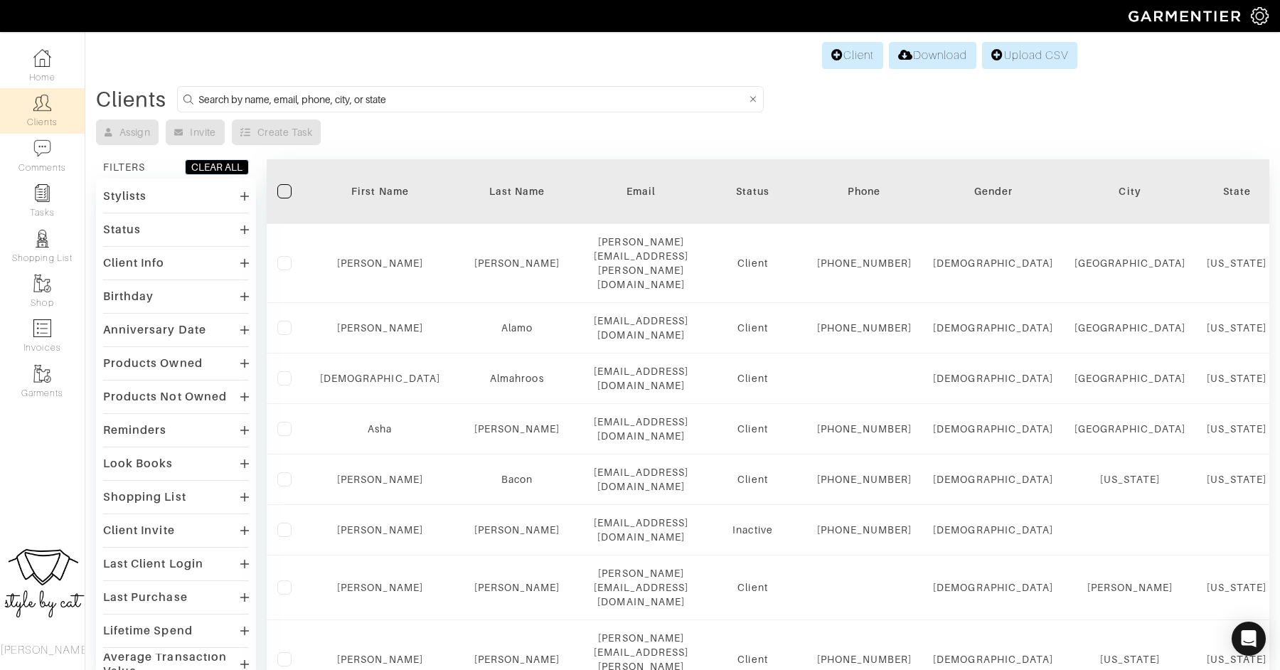
click at [272, 102] on input at bounding box center [471, 99] width 547 height 18
type input "kate"
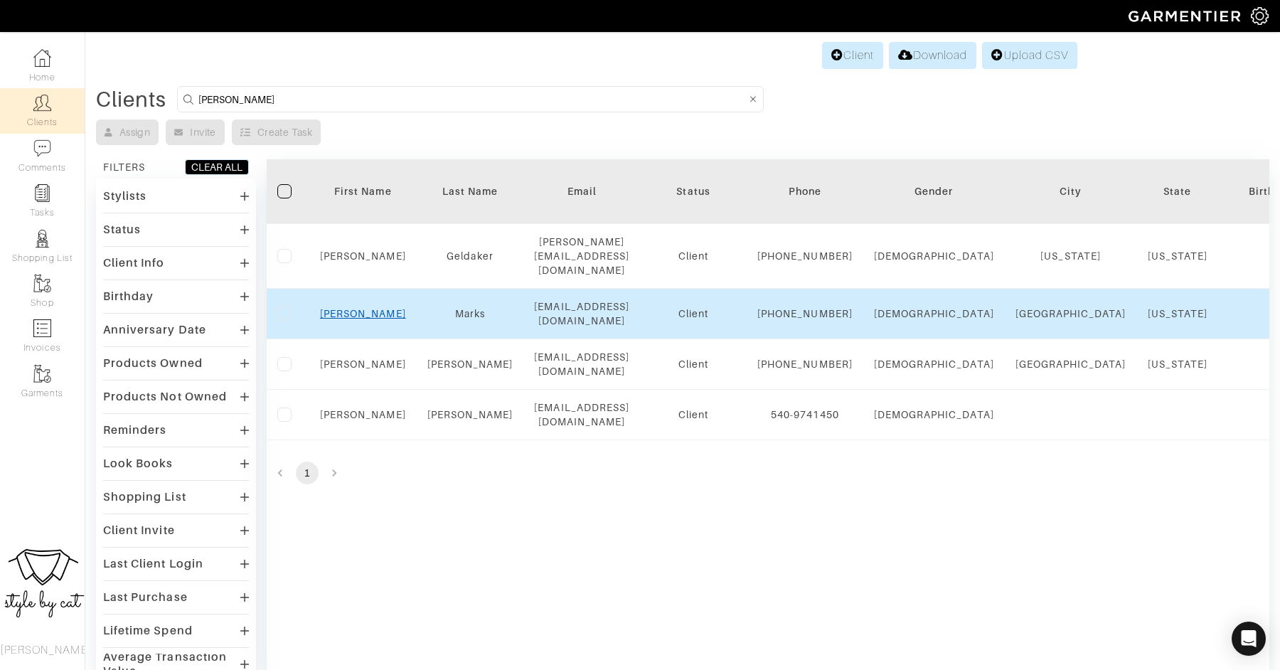
click at [363, 319] on link "Kate" at bounding box center [363, 313] width 86 height 11
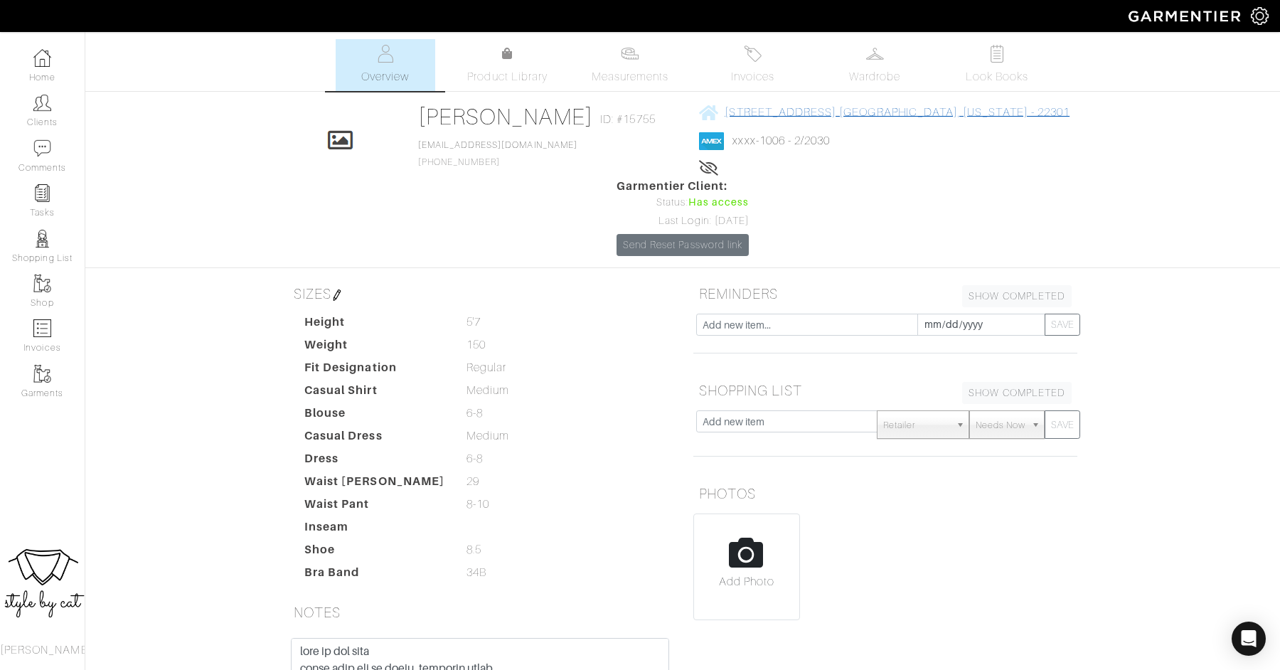
click at [699, 104] on link "[STREET_ADDRESS] [GEOGRAPHIC_DATA], [US_STATE] - 22301" at bounding box center [884, 112] width 370 height 18
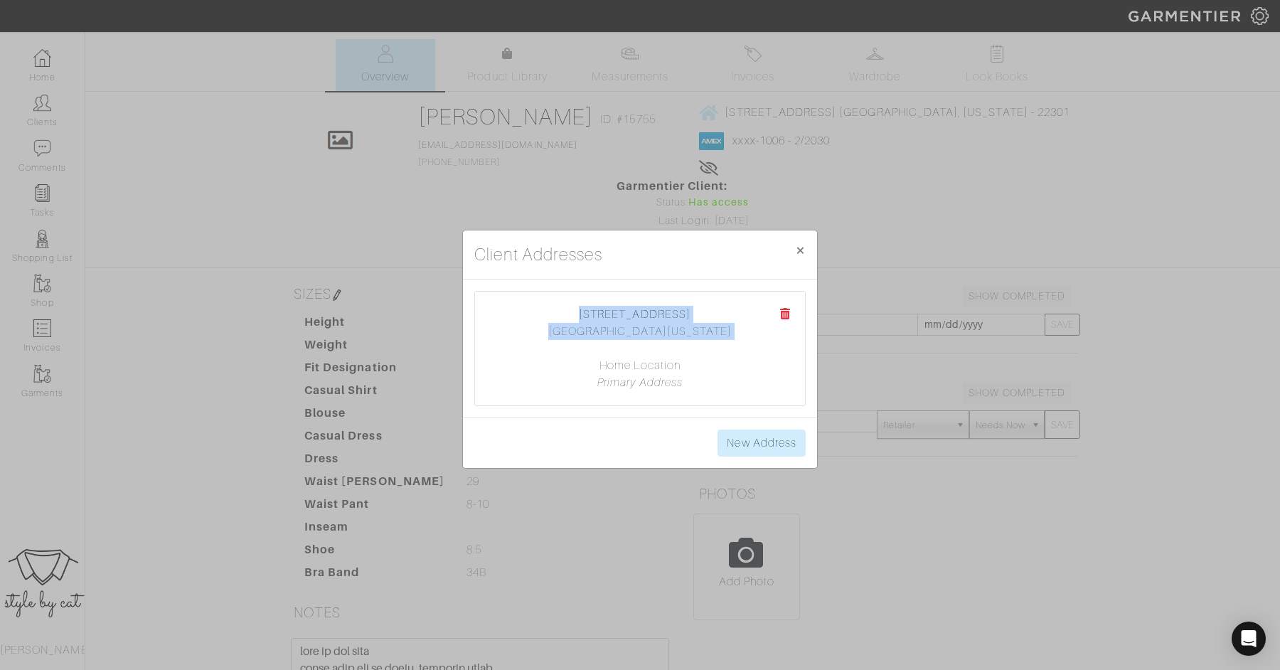
drag, startPoint x: 577, startPoint y: 311, endPoint x: 720, endPoint y: 341, distance: 146.7
click at [720, 341] on center "[STREET_ADDRESS] [GEOGRAPHIC_DATA][US_STATE] Home Location Primary Address" at bounding box center [639, 348] width 301 height 85
copy center "[STREET_ADDRESS][US_STATE]"
click at [803, 259] on span "×" at bounding box center [800, 249] width 11 height 19
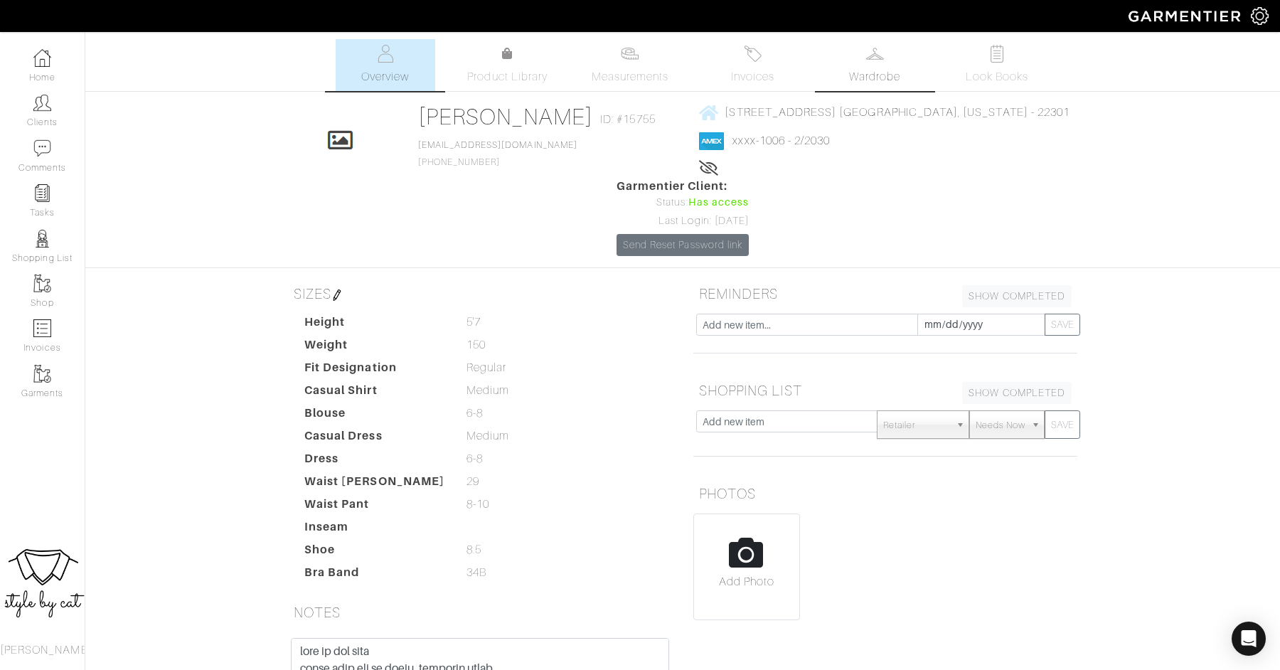
click at [874, 87] on link "Wardrobe" at bounding box center [875, 65] width 100 height 52
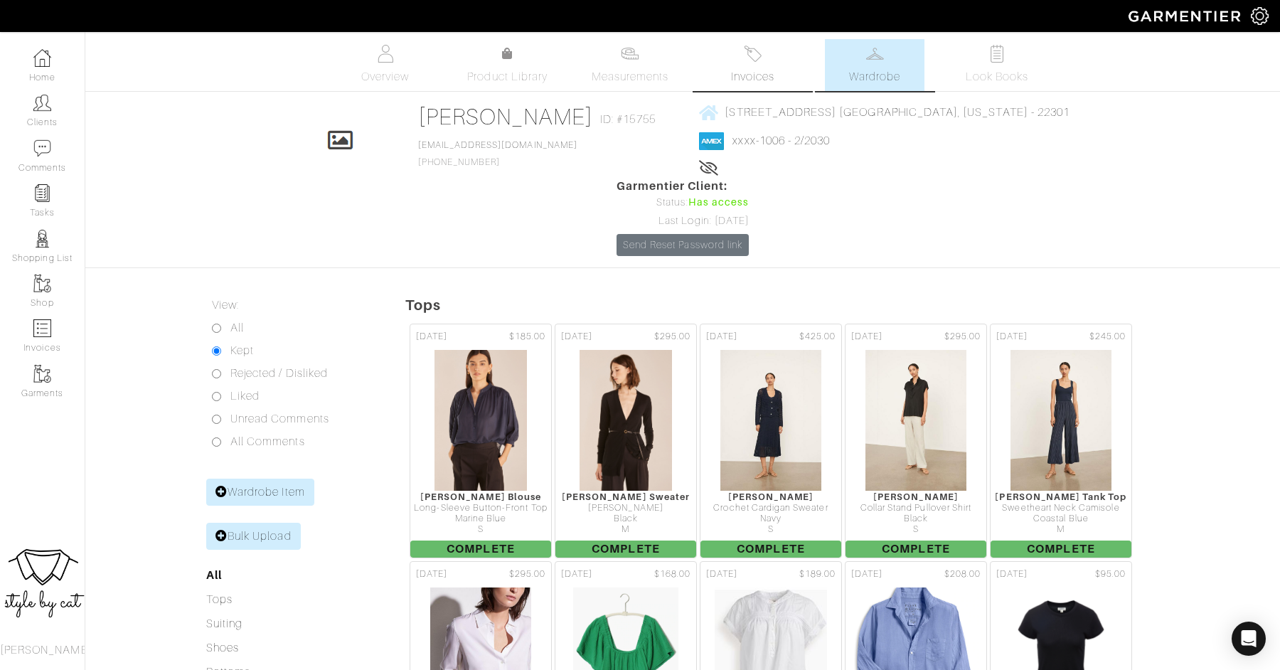
click at [772, 73] on span "Invoices" at bounding box center [752, 76] width 43 height 17
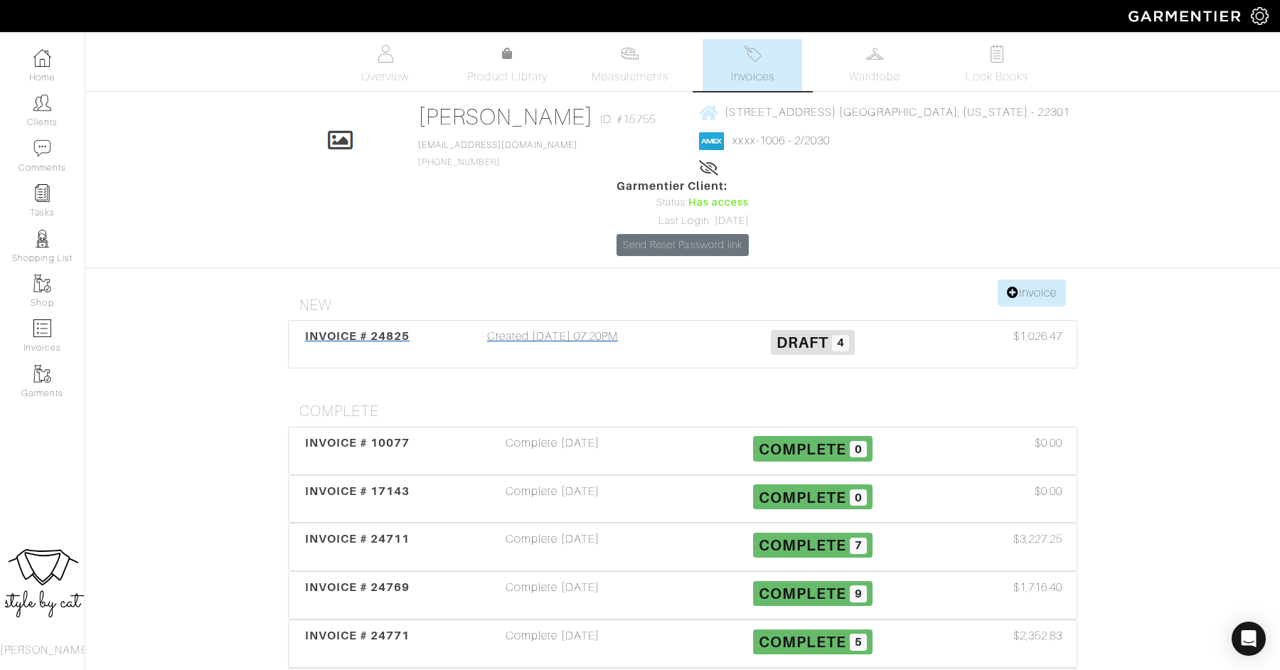
click at [359, 329] on span "INVOICE # 24825" at bounding box center [357, 336] width 105 height 14
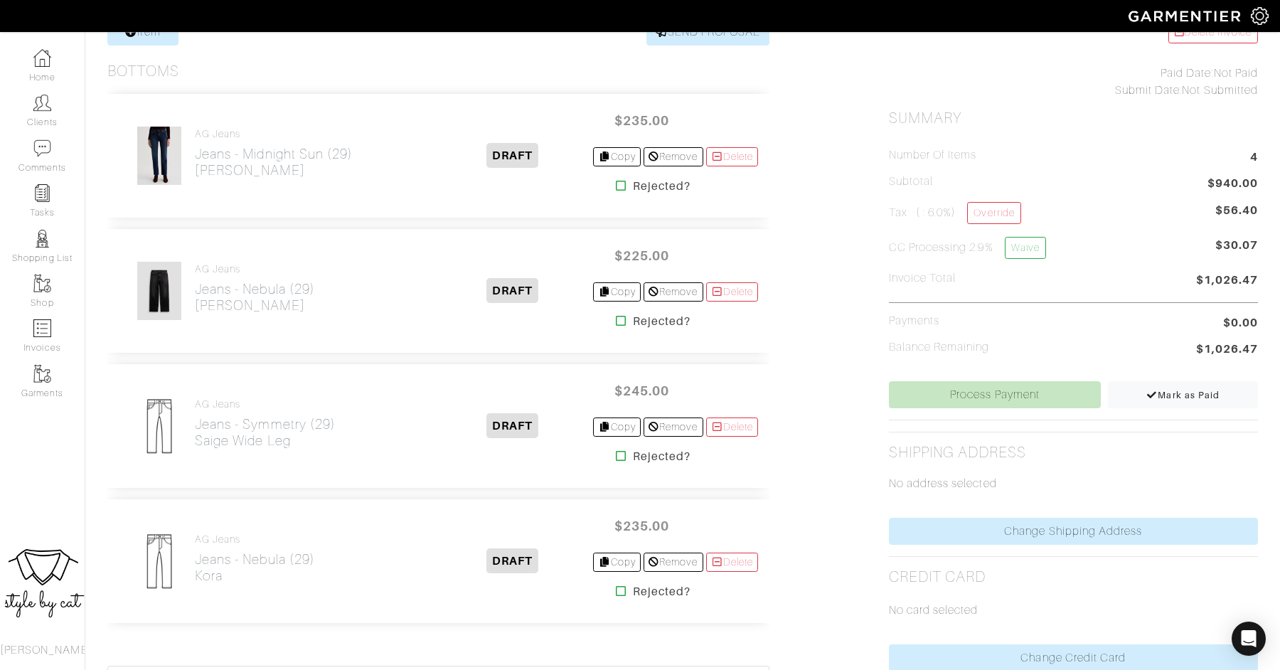
scroll to position [306, 0]
